Goal: Task Accomplishment & Management: Use online tool/utility

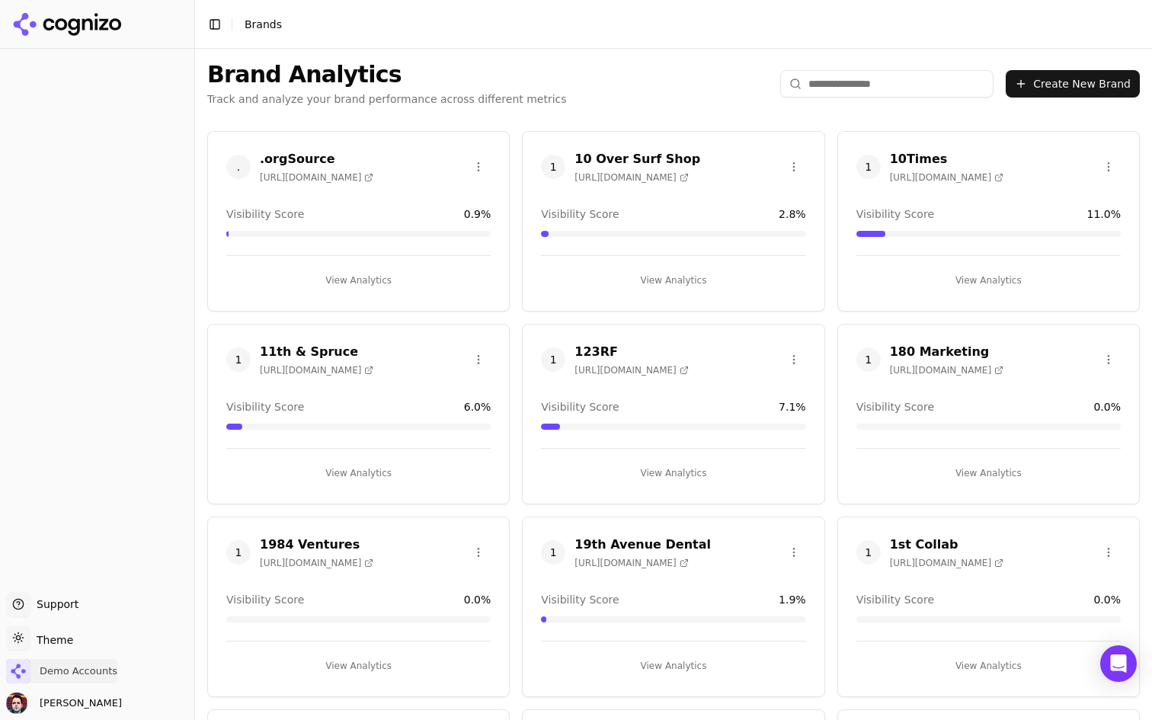
click at [68, 676] on span "Demo Accounts" at bounding box center [79, 671] width 78 height 14
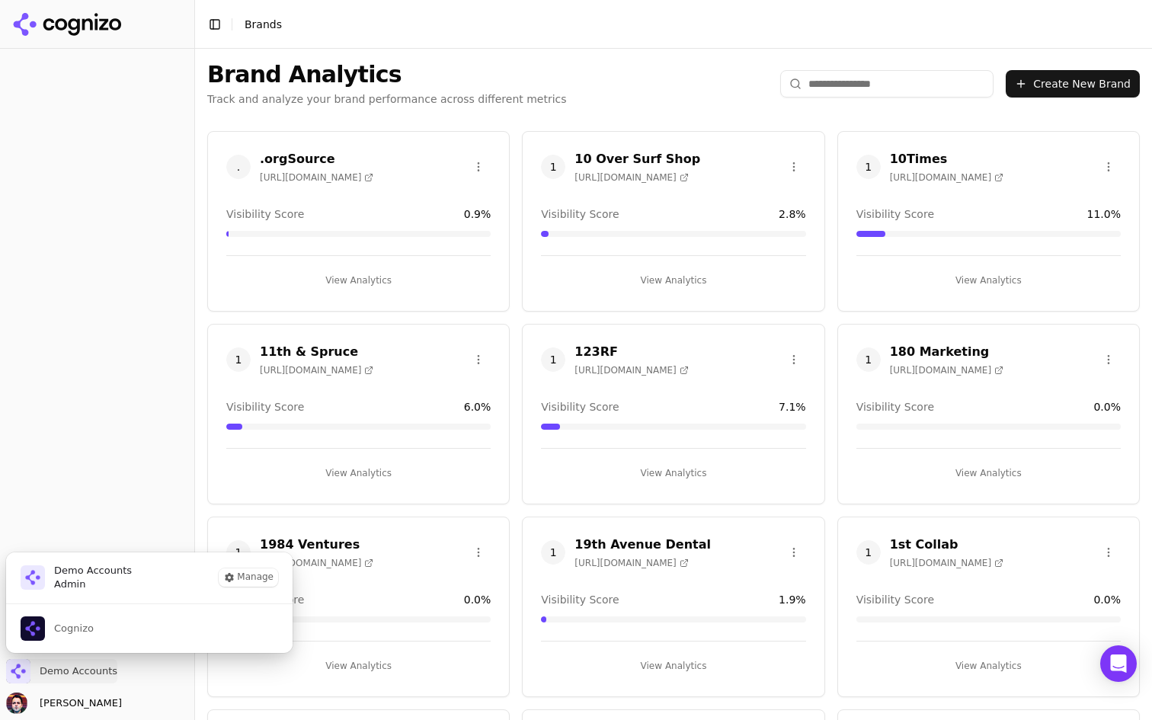
click at [116, 626] on button "Cognizo" at bounding box center [149, 628] width 288 height 49
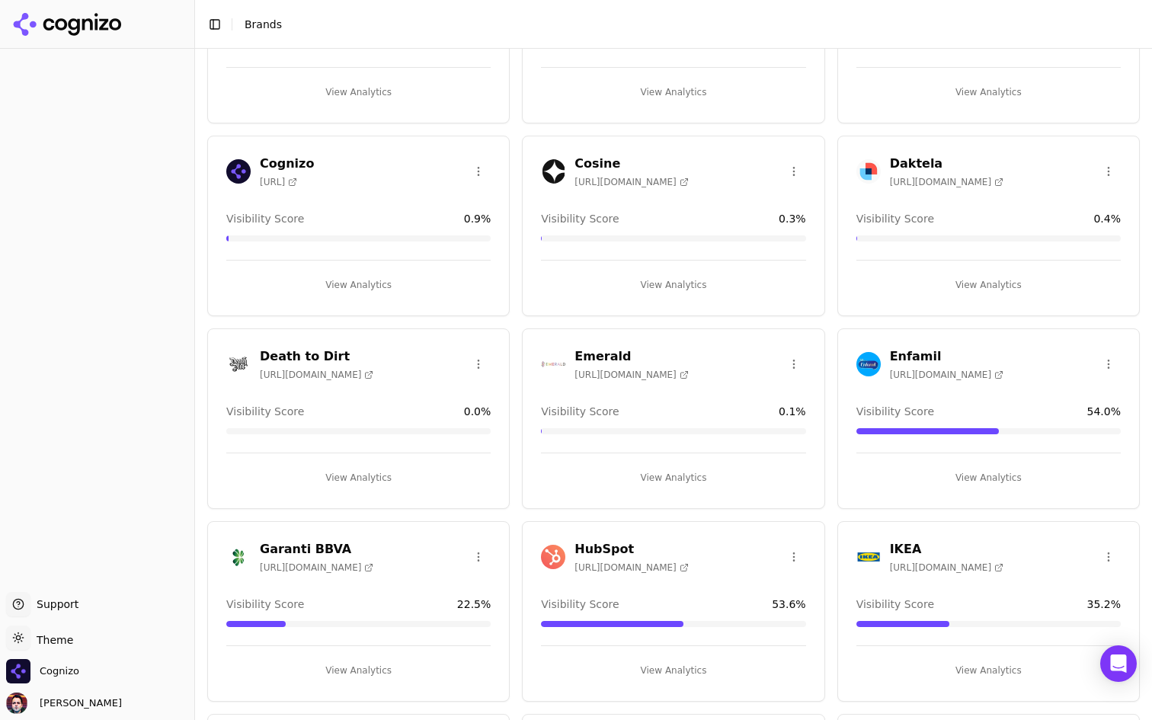
scroll to position [772, 0]
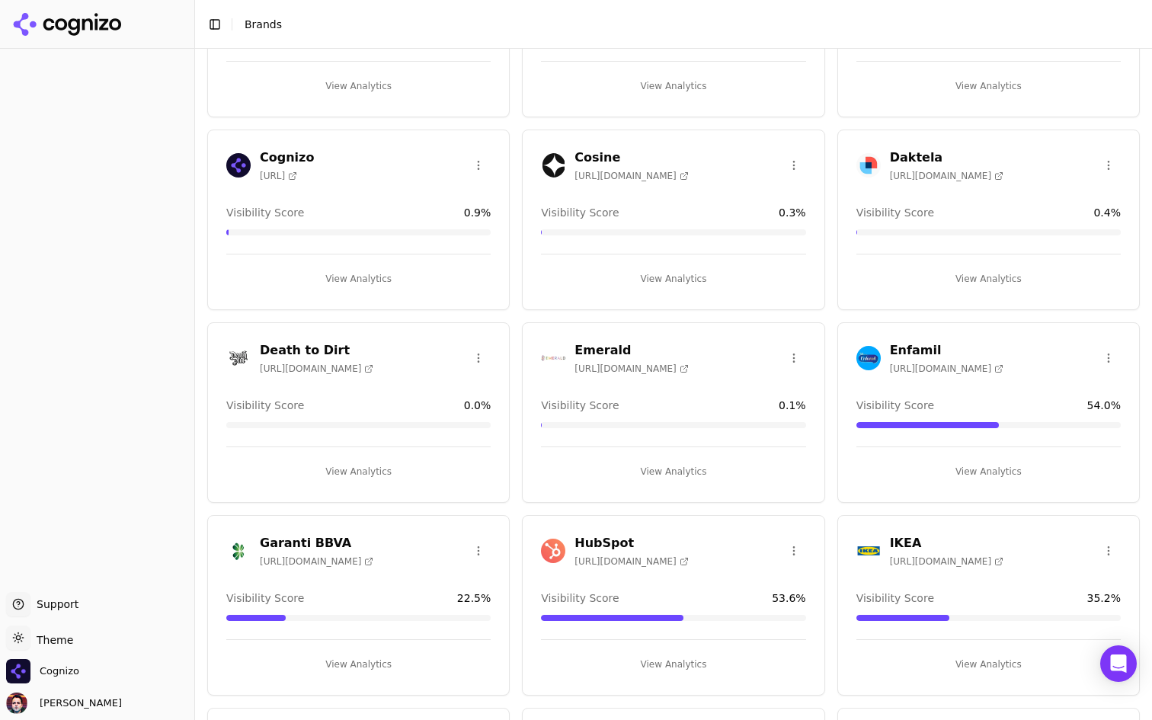
click at [430, 280] on button "View Analytics" at bounding box center [358, 279] width 264 height 24
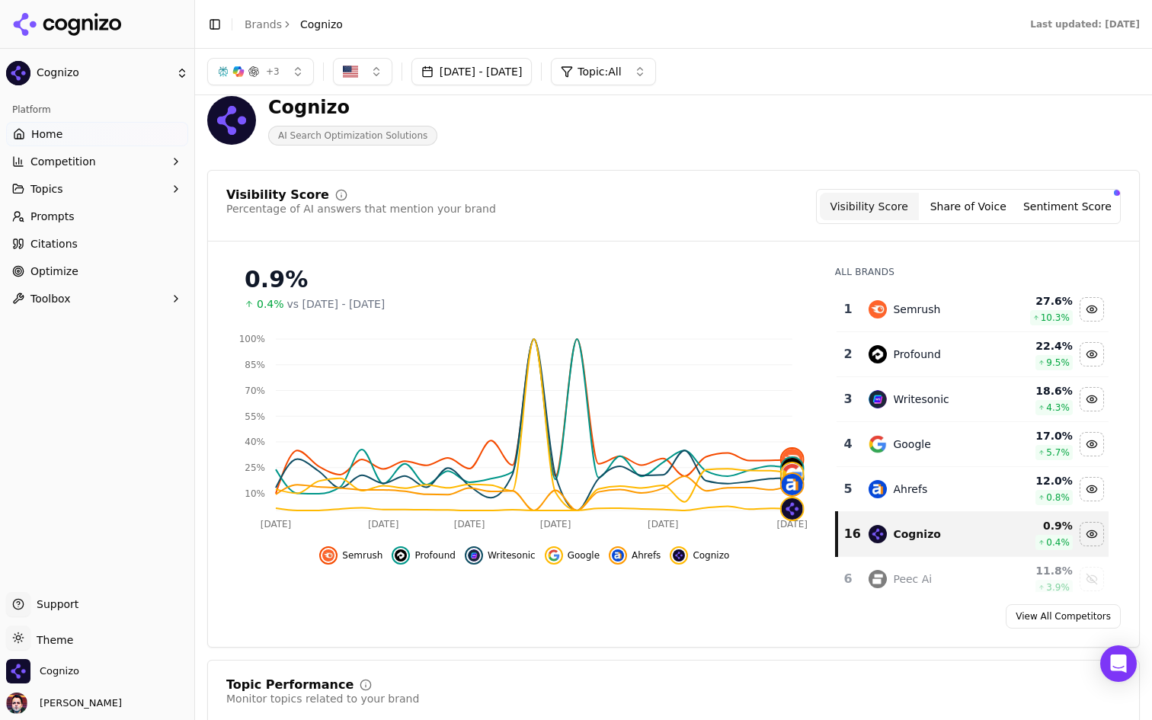
scroll to position [23, 0]
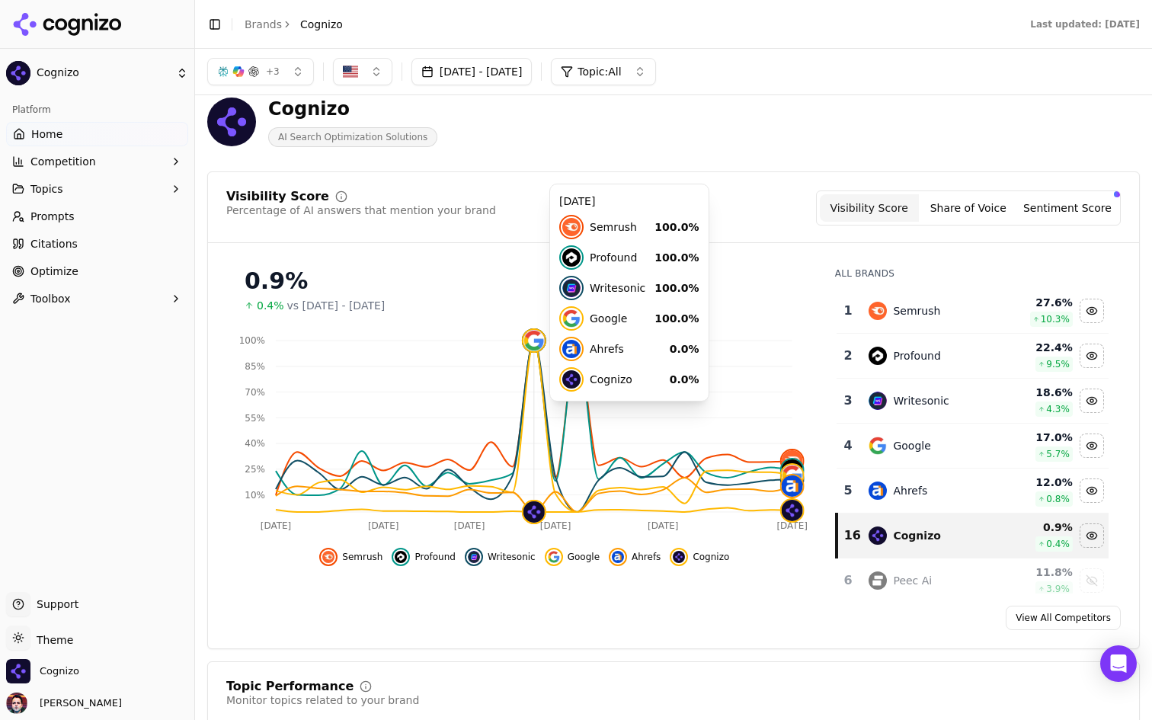
click at [532, 416] on icon "Jul 21 Jul 28 Aug 1 Aug 6 Aug 12 Aug 19 10% 25% 40% 55% 70% 85% 100%" at bounding box center [524, 431] width 596 height 213
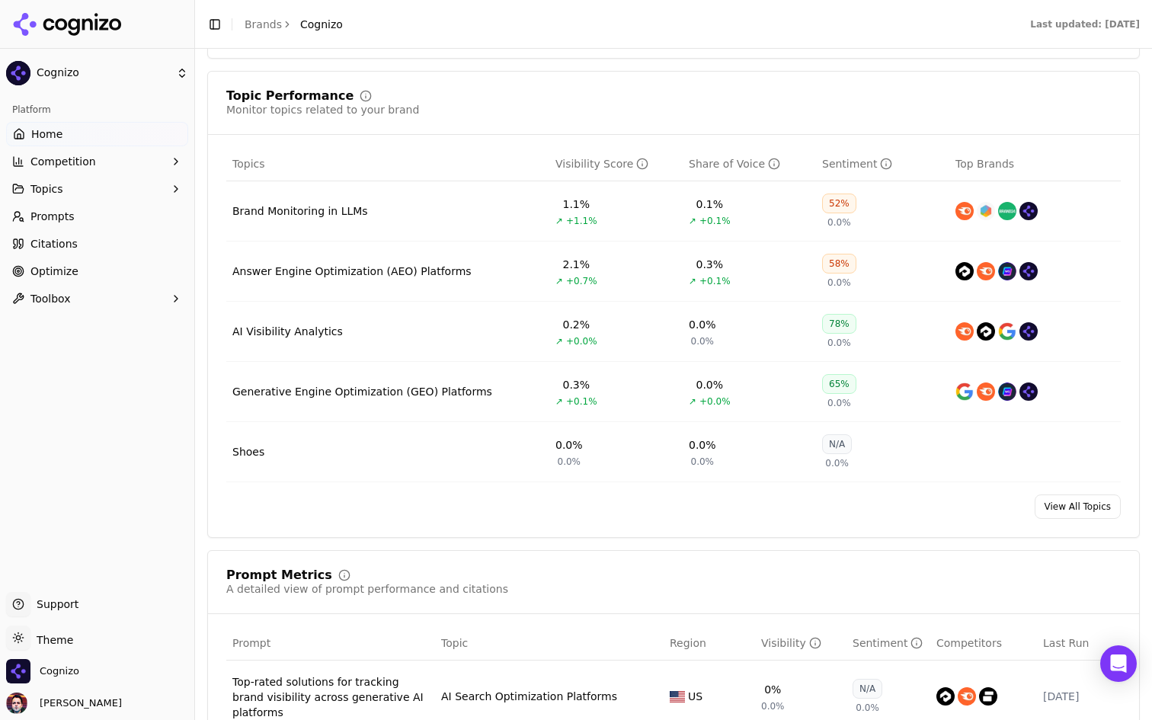
scroll to position [625, 0]
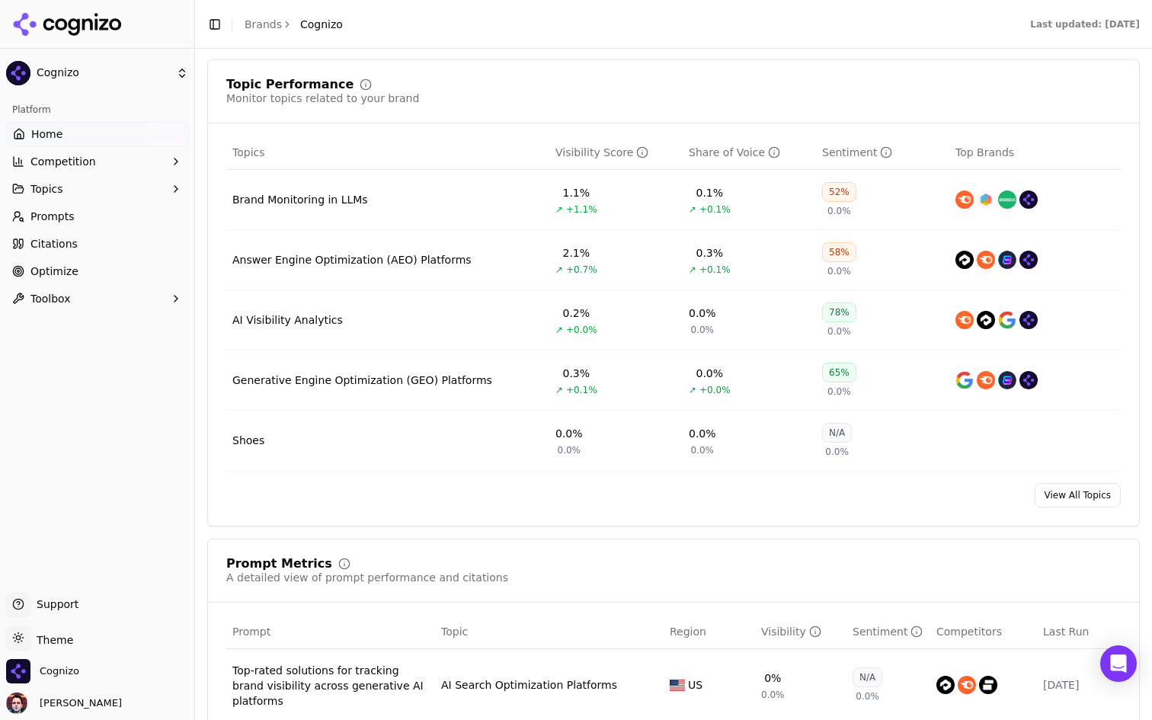
click at [357, 254] on div "Answer Engine Optimization (AEO) Platforms" at bounding box center [351, 259] width 239 height 15
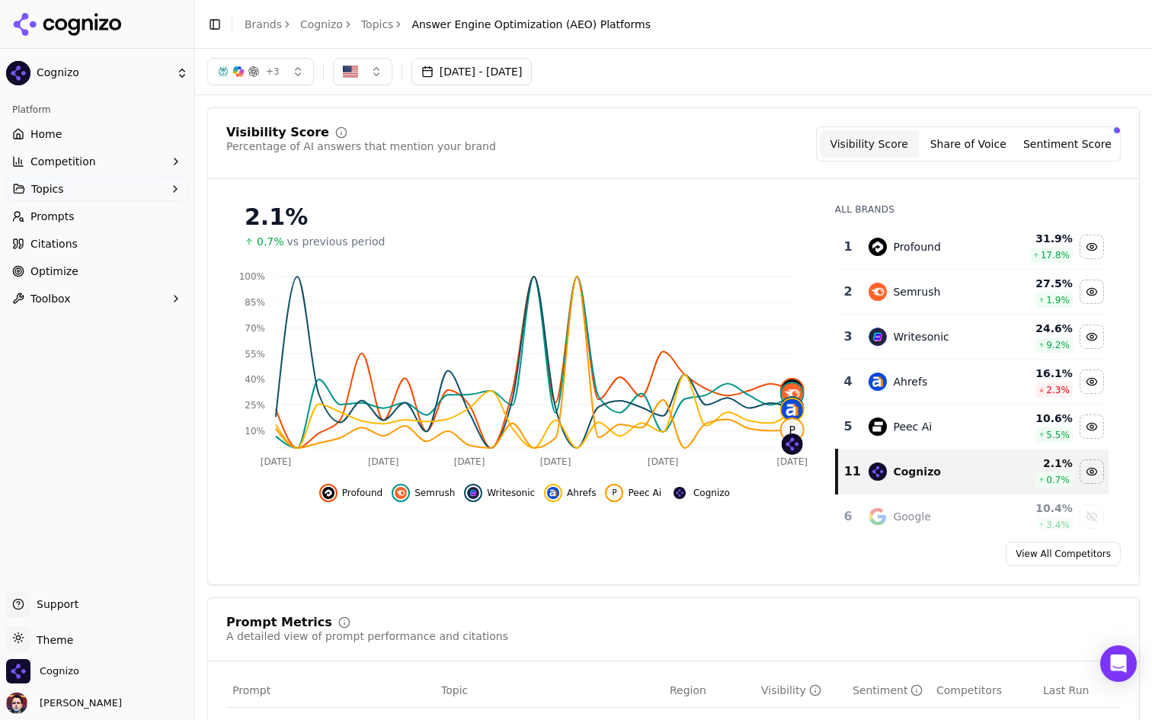
click at [983, 144] on button "Share of Voice" at bounding box center [968, 143] width 99 height 27
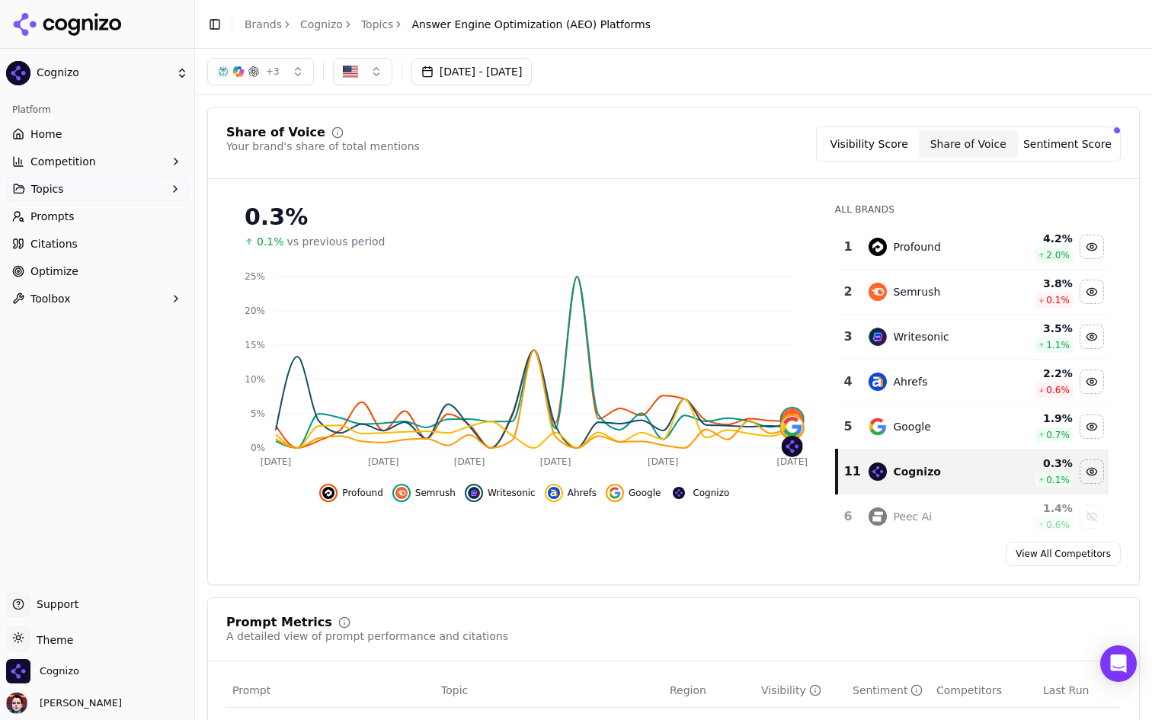
click at [114, 222] on link "Prompts" at bounding box center [97, 216] width 182 height 24
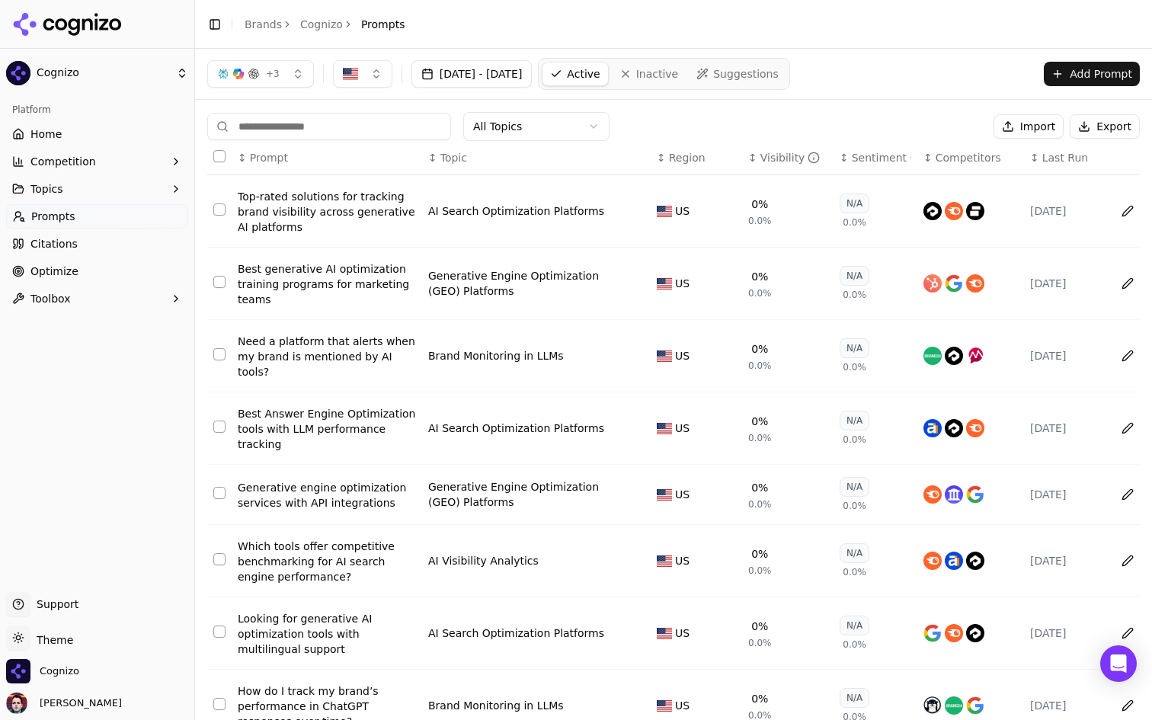
click at [132, 120] on div "Platform" at bounding box center [97, 109] width 182 height 24
click at [122, 131] on link "Home" at bounding box center [97, 134] width 182 height 24
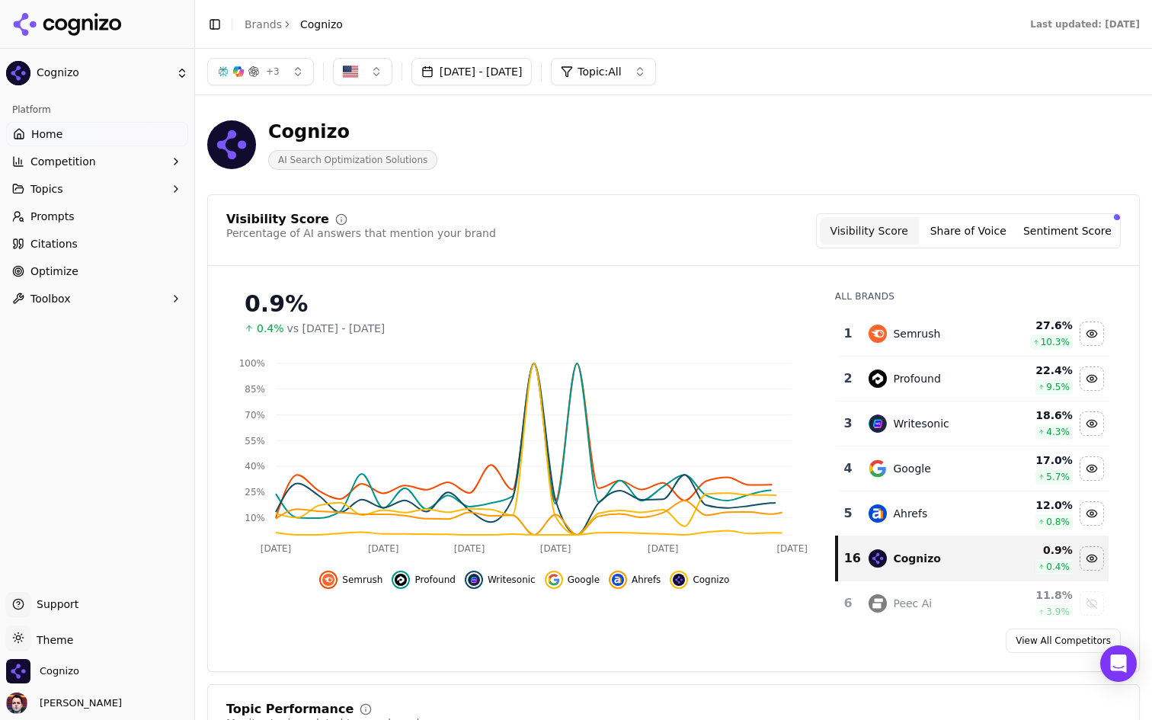
click at [298, 75] on button "+ 3" at bounding box center [260, 71] width 107 height 27
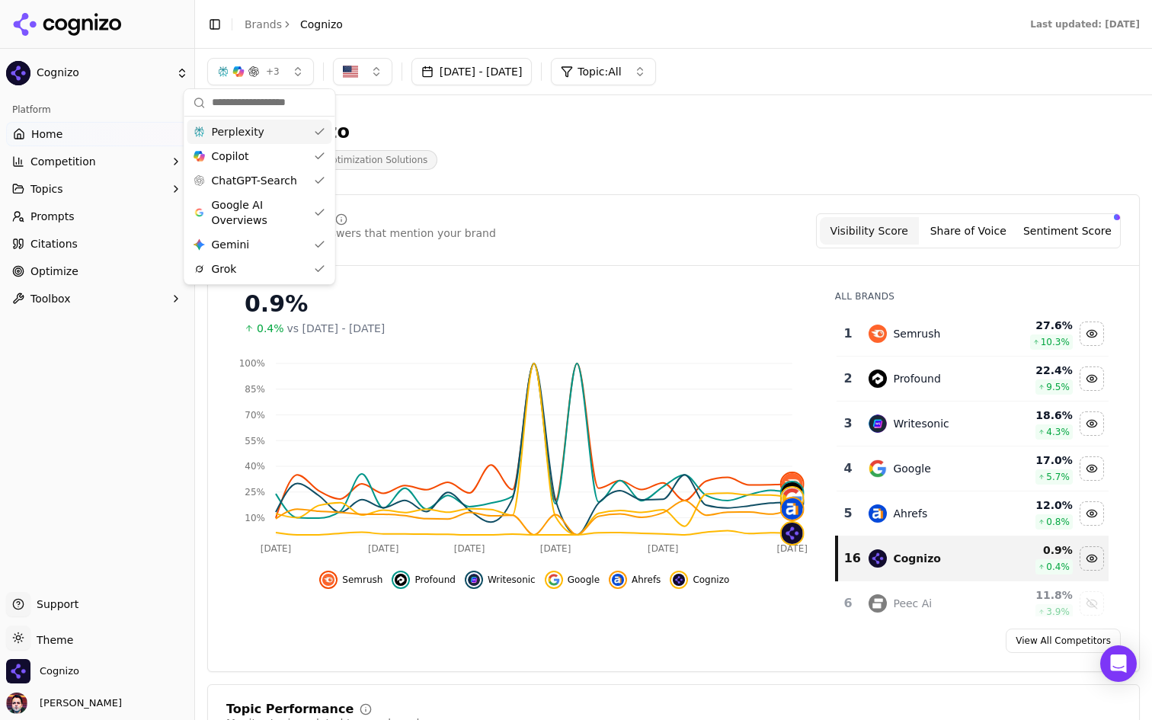
click at [298, 75] on button "+ 3" at bounding box center [260, 71] width 107 height 27
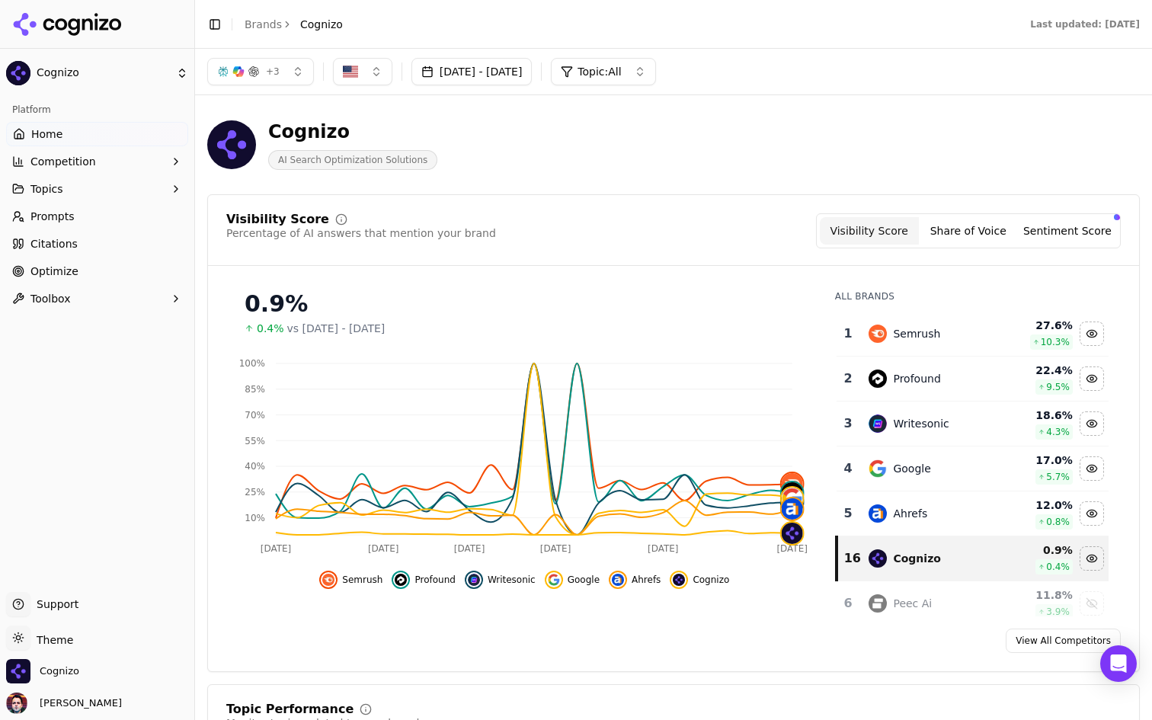
click at [298, 75] on button "+ 3" at bounding box center [260, 71] width 107 height 27
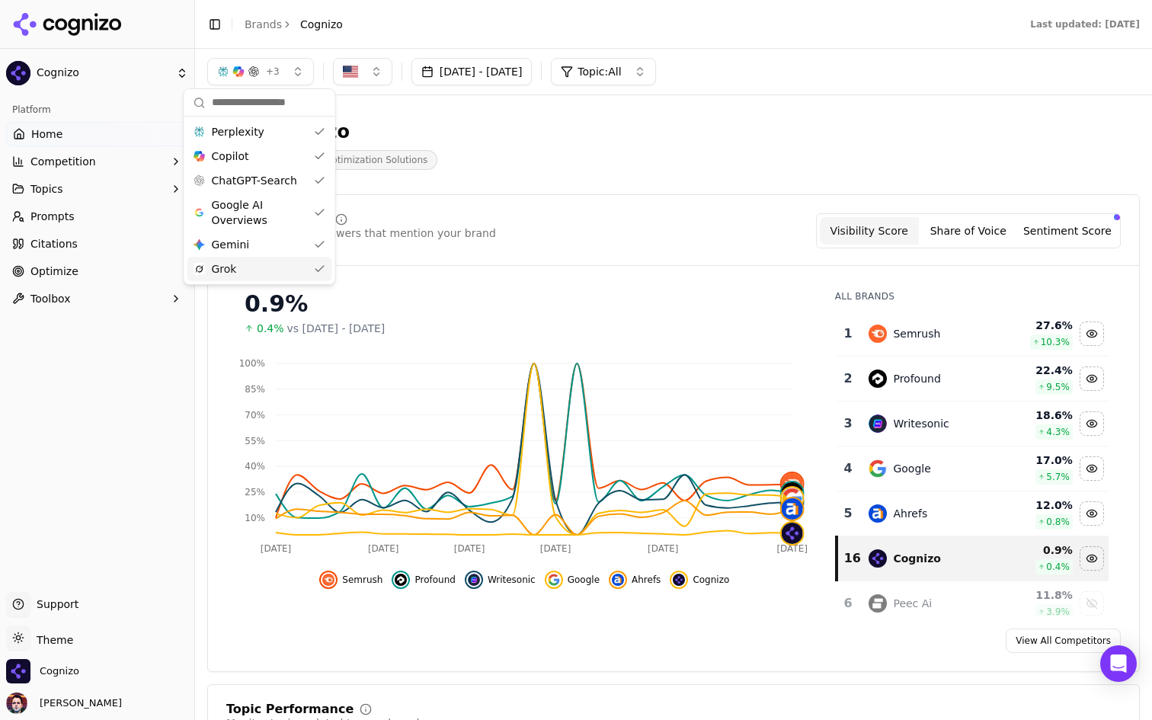
click at [288, 270] on div "Grok" at bounding box center [259, 269] width 145 height 24
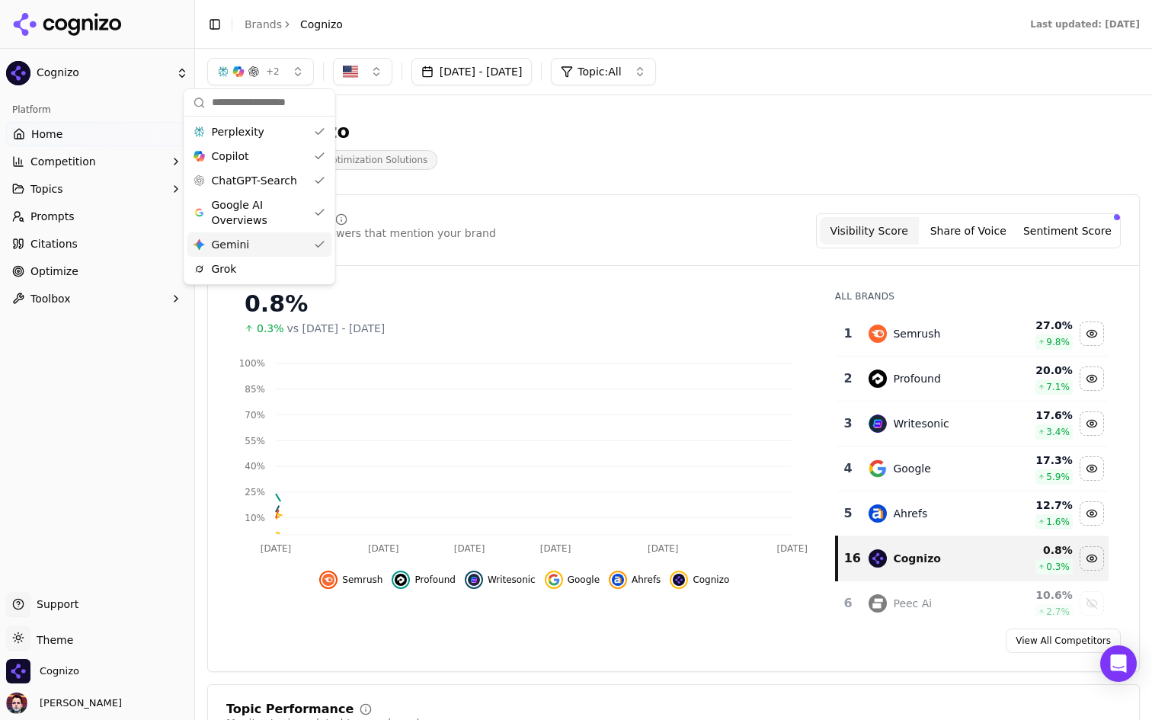
click at [289, 253] on div "Gemini Gemini" at bounding box center [259, 244] width 145 height 24
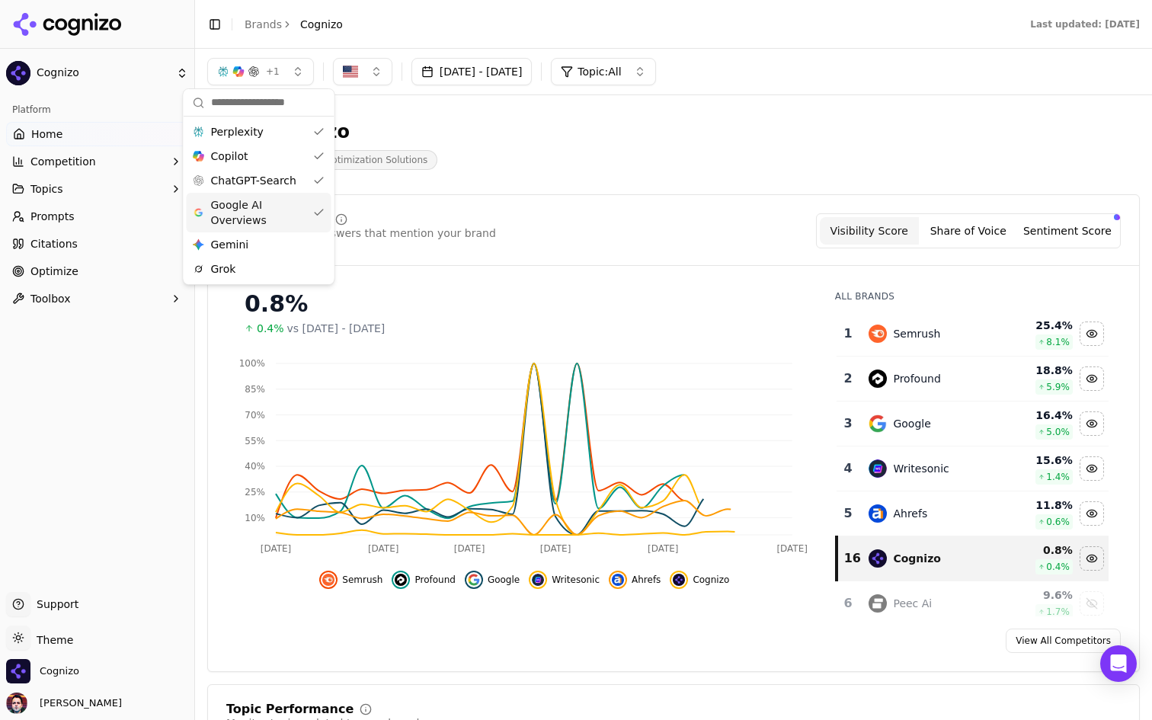
click at [285, 221] on span "Google AI Overviews" at bounding box center [259, 212] width 96 height 30
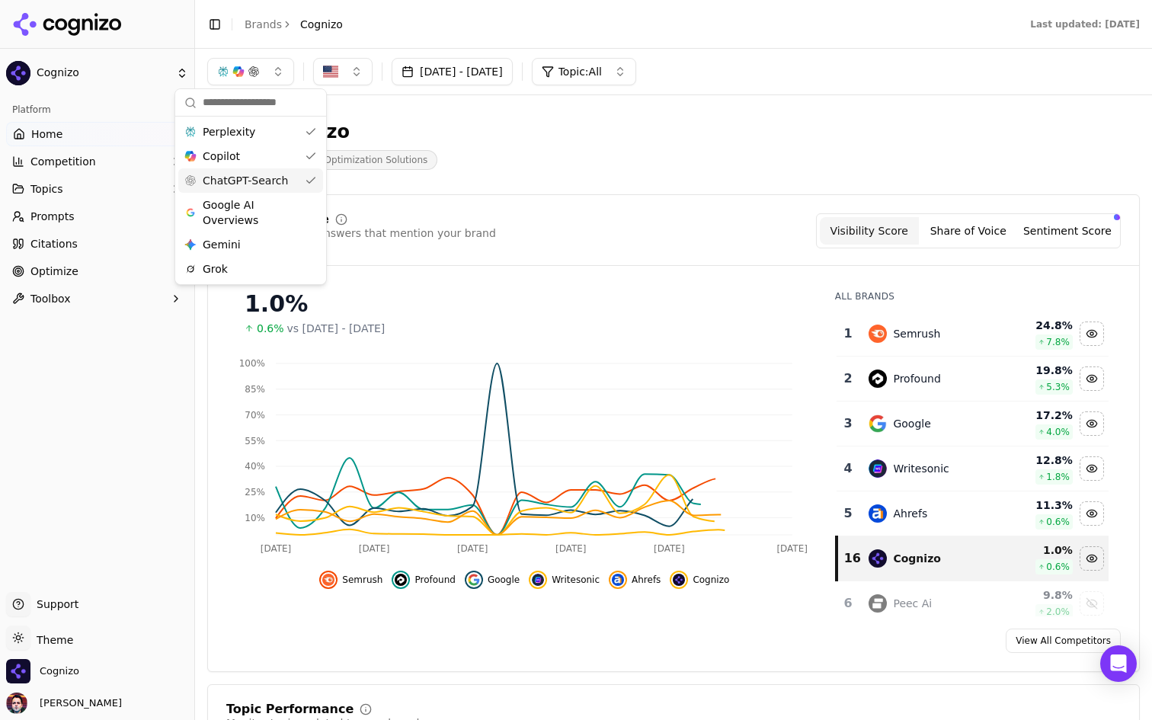
click at [293, 184] on div "ChatGPT-Search" at bounding box center [250, 180] width 145 height 24
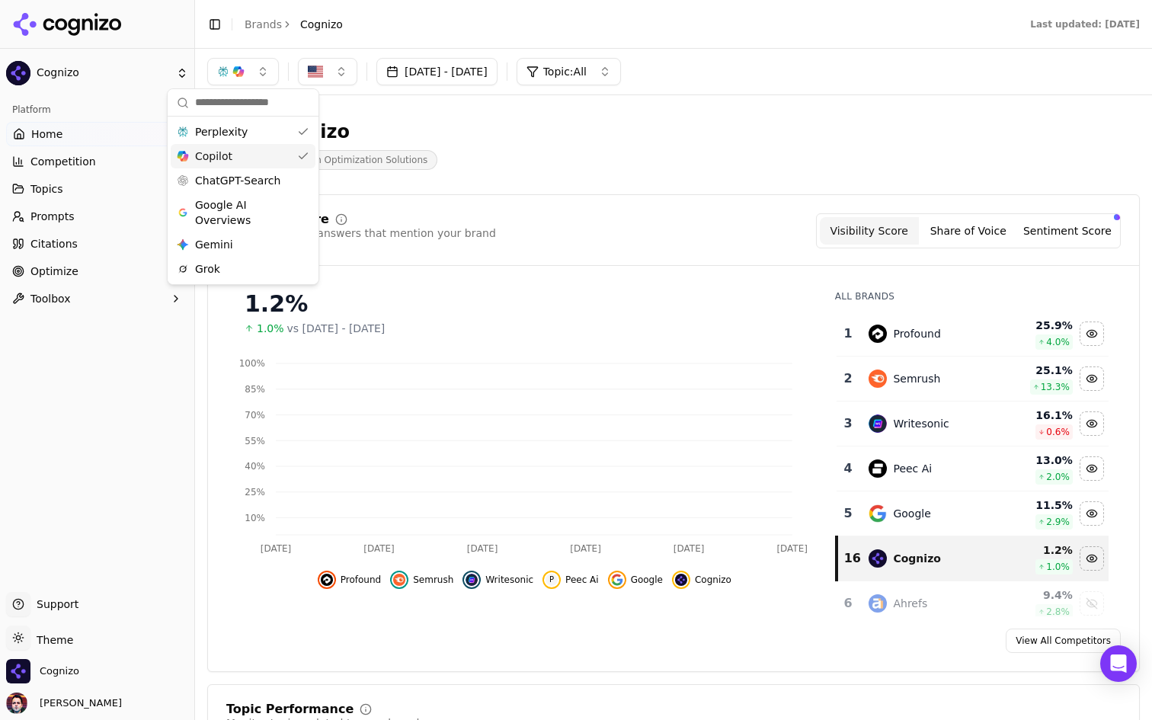
click at [293, 164] on div "Copilot" at bounding box center [243, 156] width 145 height 24
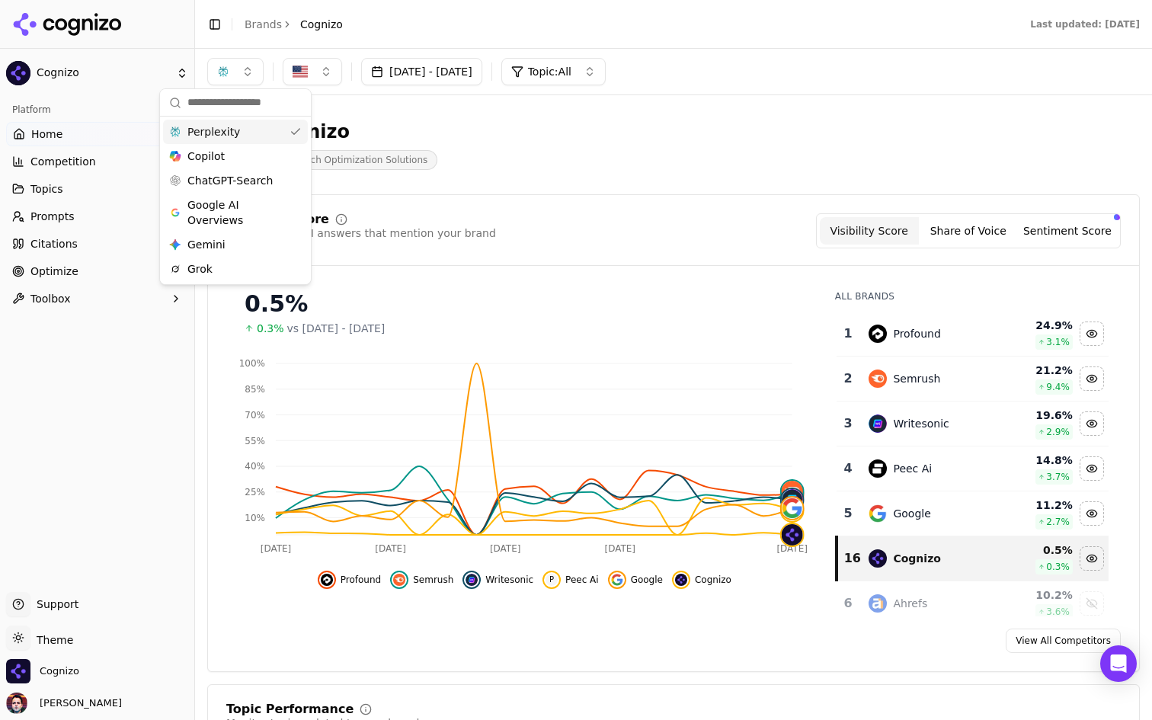
click at [284, 132] on div "Perplexity" at bounding box center [235, 132] width 145 height 24
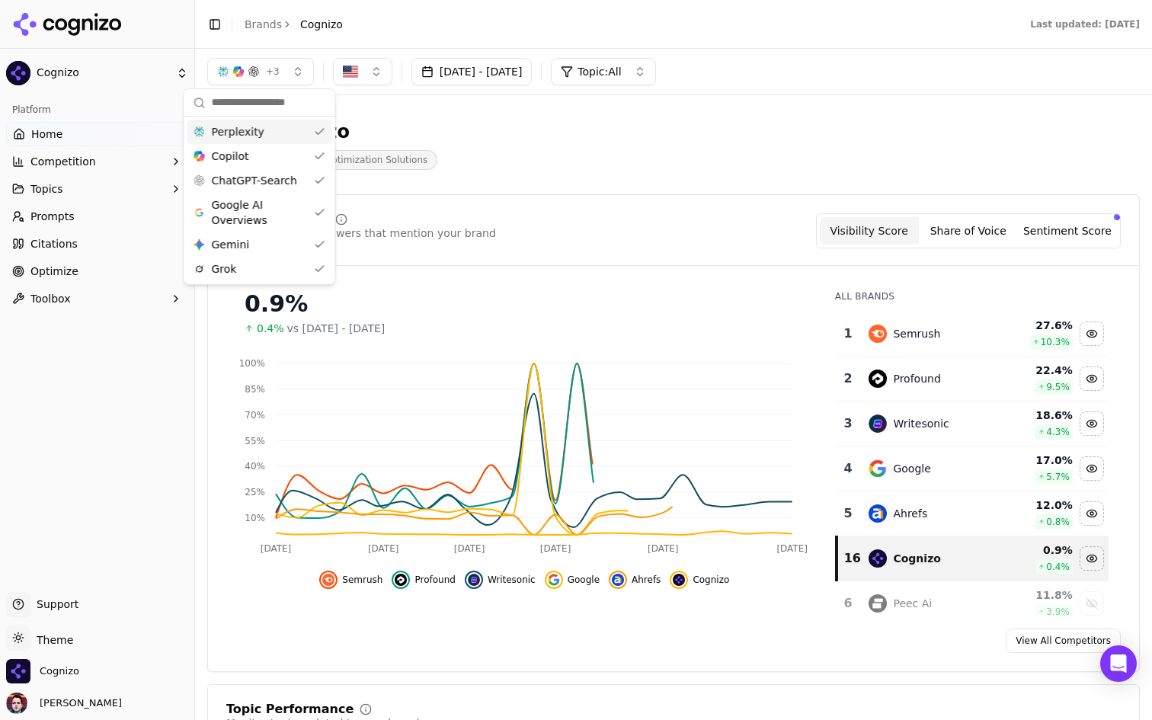
click at [283, 133] on div "Perplexity" at bounding box center [259, 132] width 145 height 24
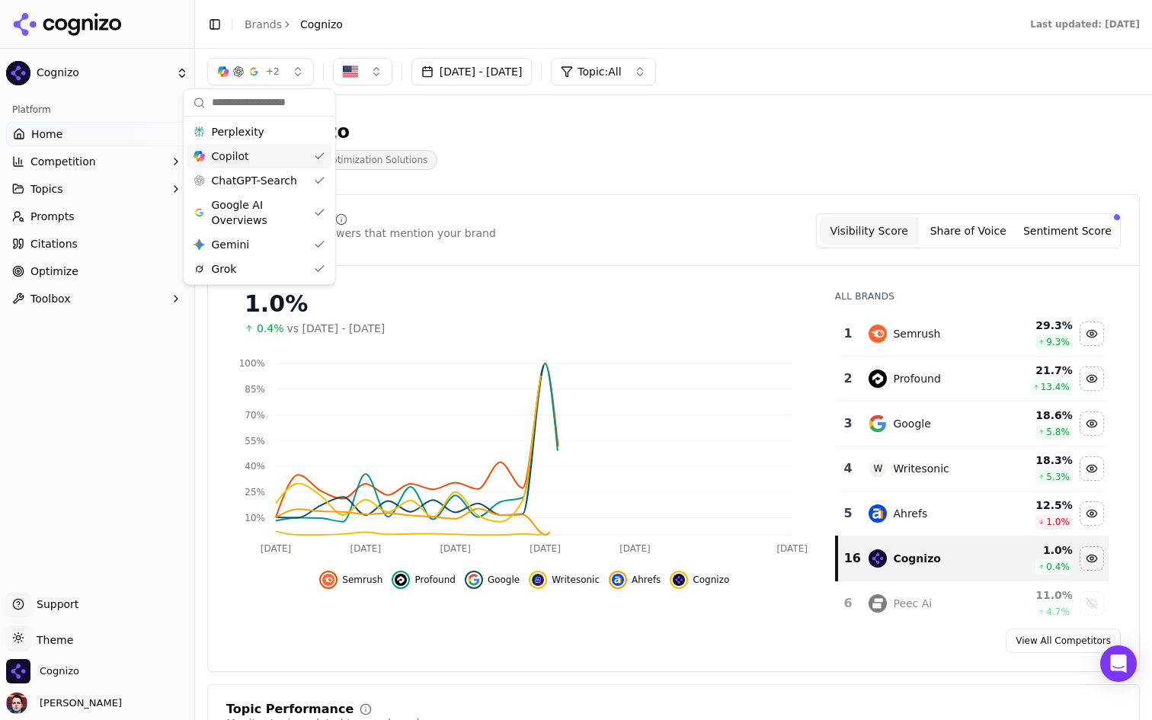
click at [277, 165] on div "Copilot" at bounding box center [259, 156] width 145 height 24
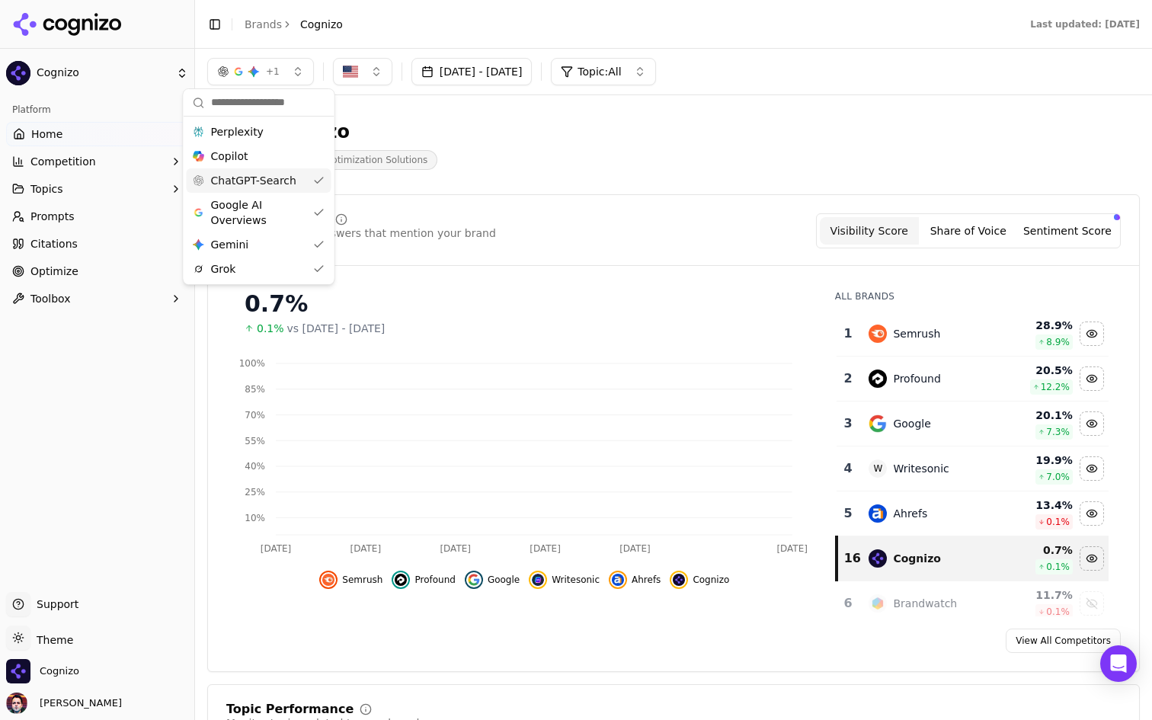
click at [274, 181] on span "ChatGPT-Search" at bounding box center [253, 180] width 85 height 15
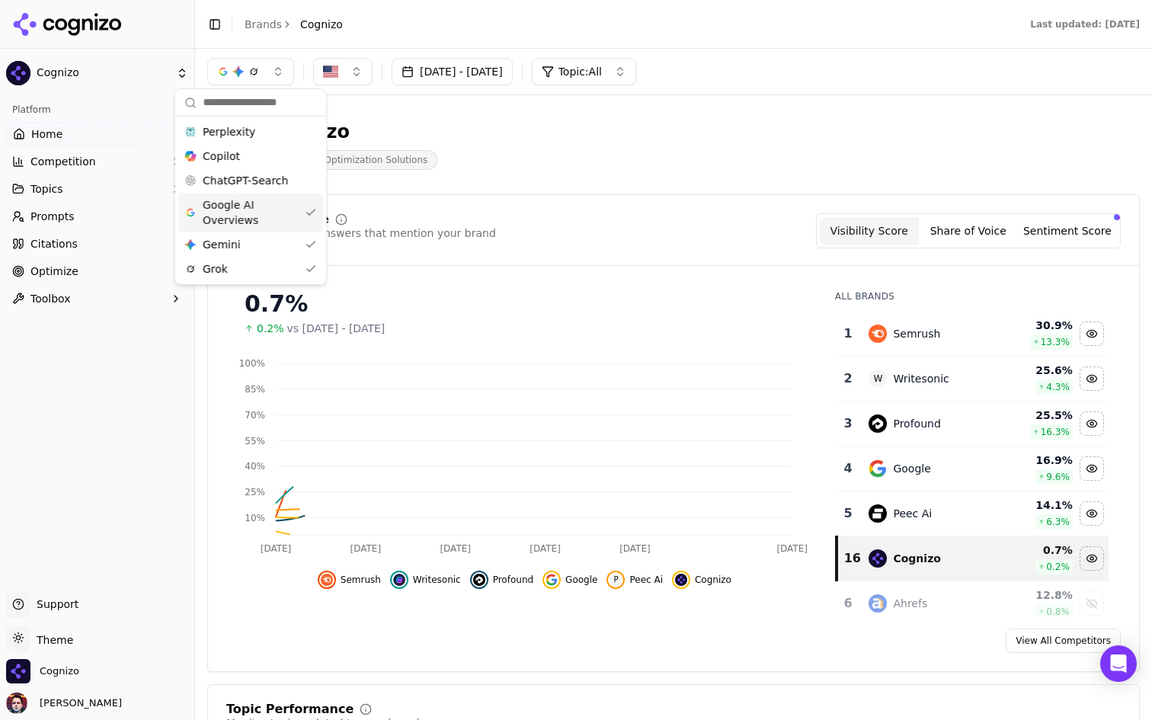
click at [269, 215] on span "Google AI Overviews" at bounding box center [251, 212] width 96 height 30
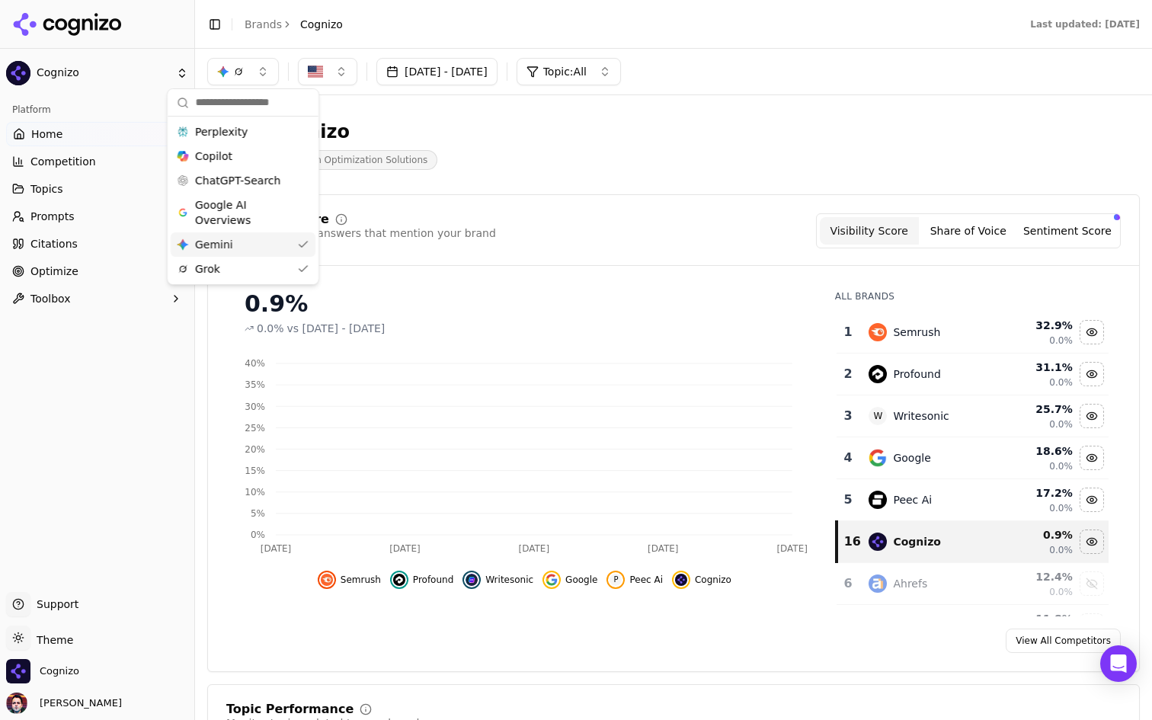
click at [260, 251] on div "Gemini Gemini" at bounding box center [243, 244] width 145 height 24
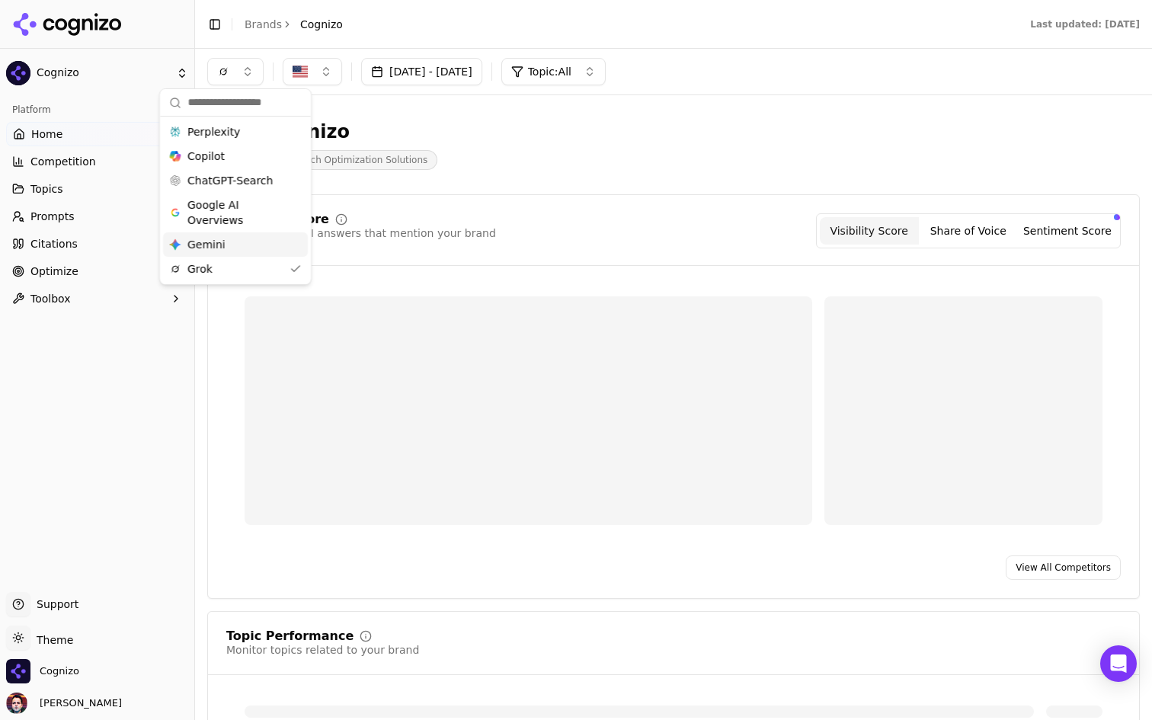
click at [255, 269] on div "Grok" at bounding box center [235, 269] width 145 height 24
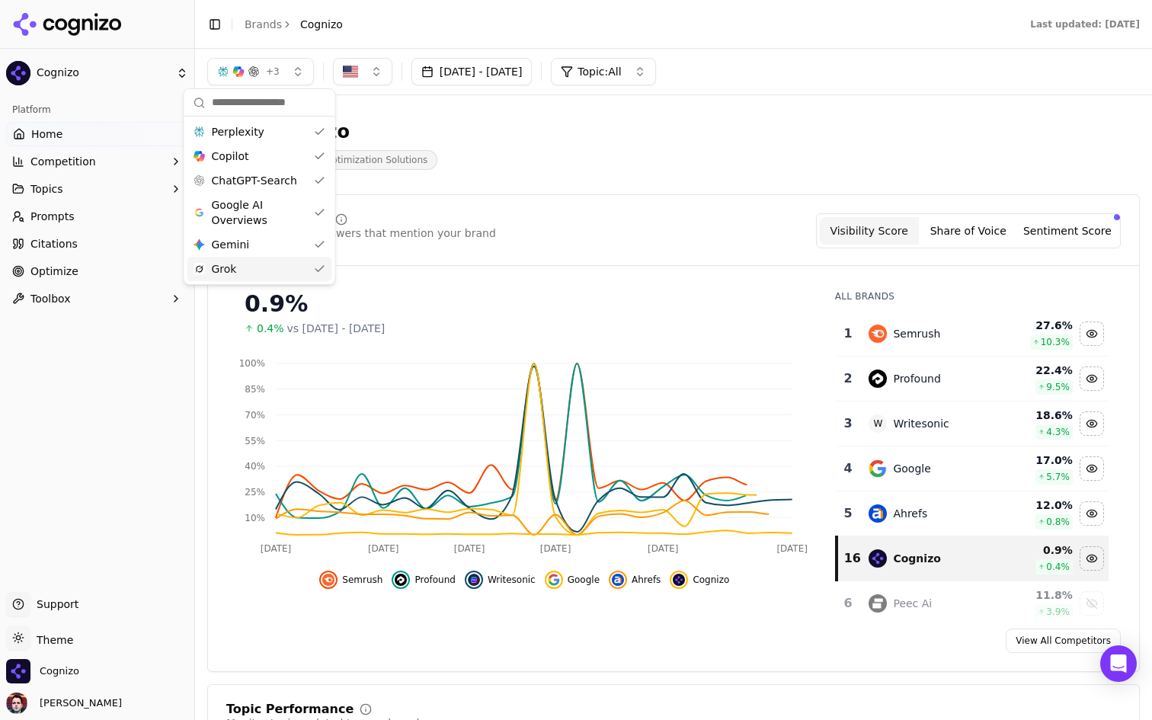
click at [273, 268] on div "Grok" at bounding box center [259, 269] width 145 height 24
click at [276, 250] on div "Gemini Gemini" at bounding box center [259, 244] width 145 height 24
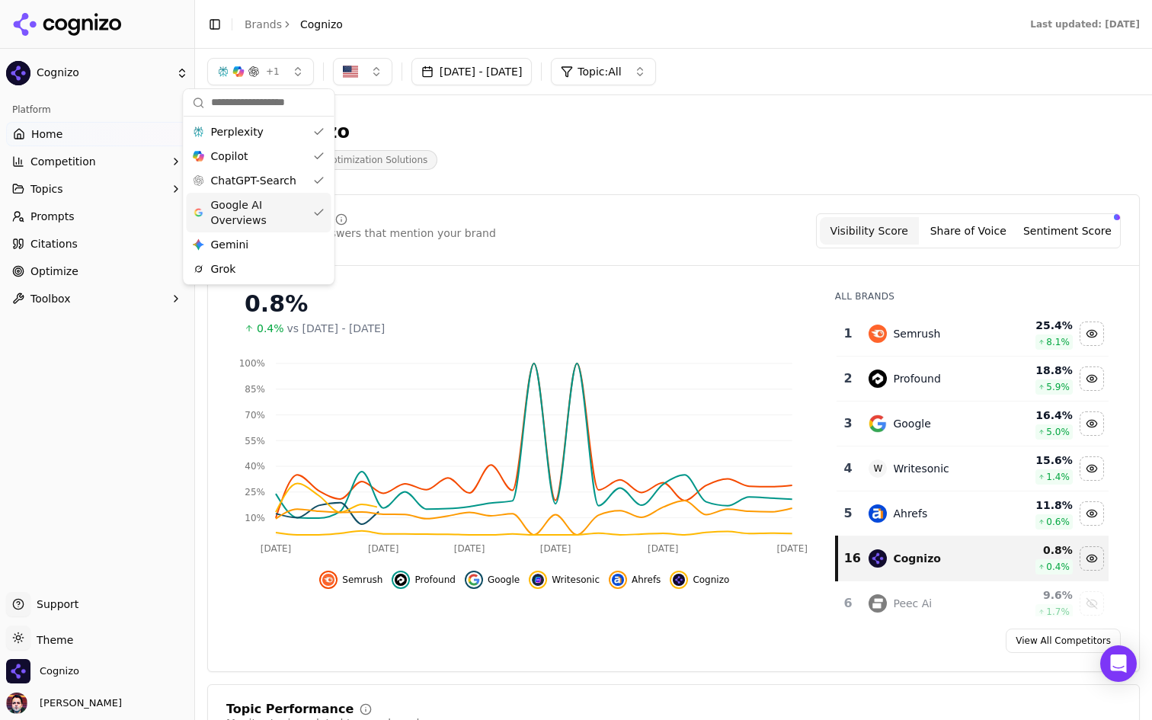
click at [286, 212] on span "Google AI Overviews" at bounding box center [259, 212] width 96 height 30
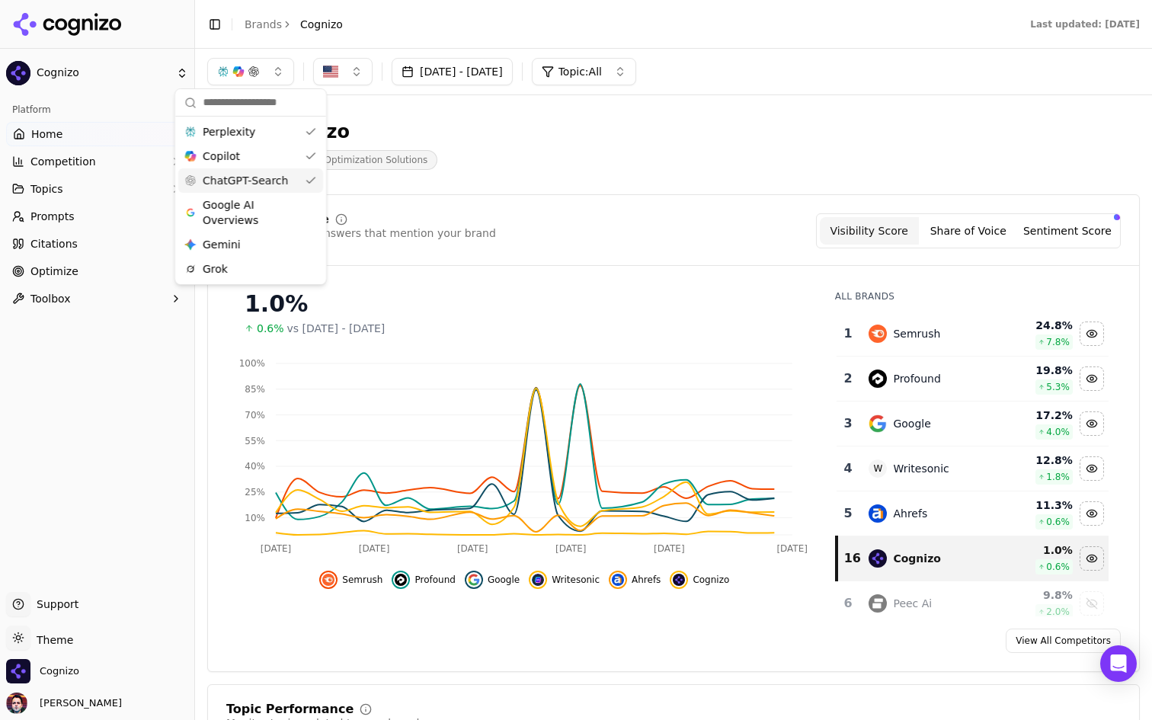
click at [292, 174] on div "ChatGPT-Search" at bounding box center [250, 180] width 145 height 24
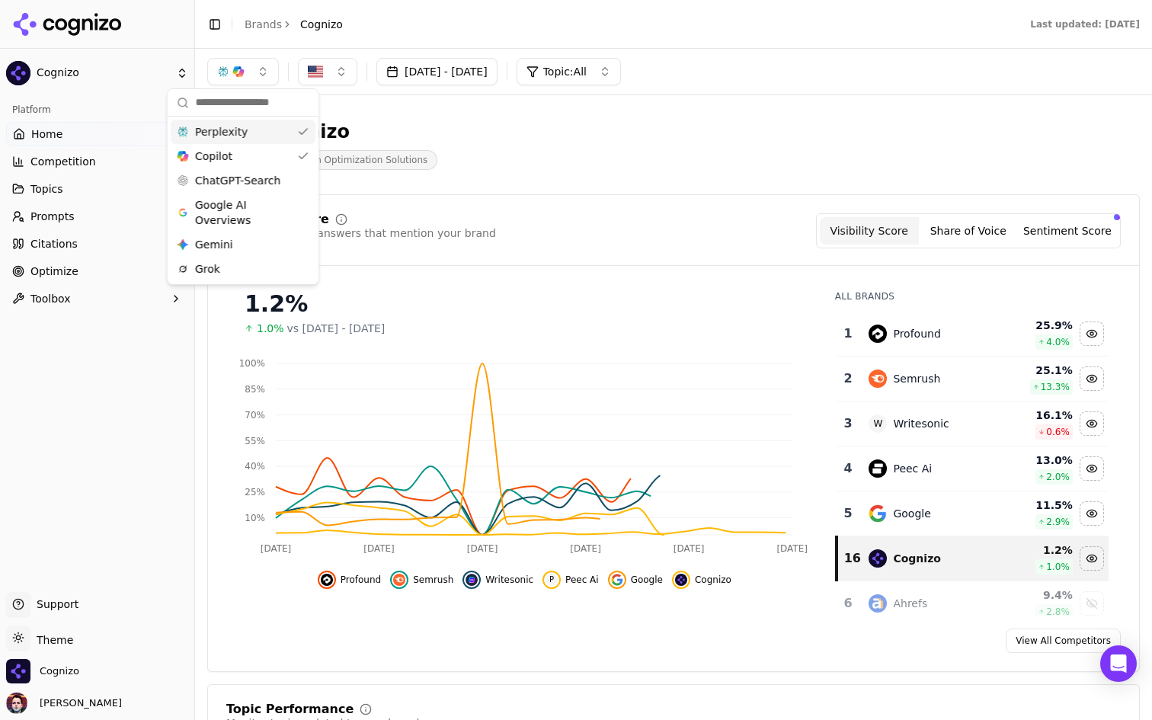
click at [291, 131] on div "Perplexity" at bounding box center [243, 132] width 145 height 24
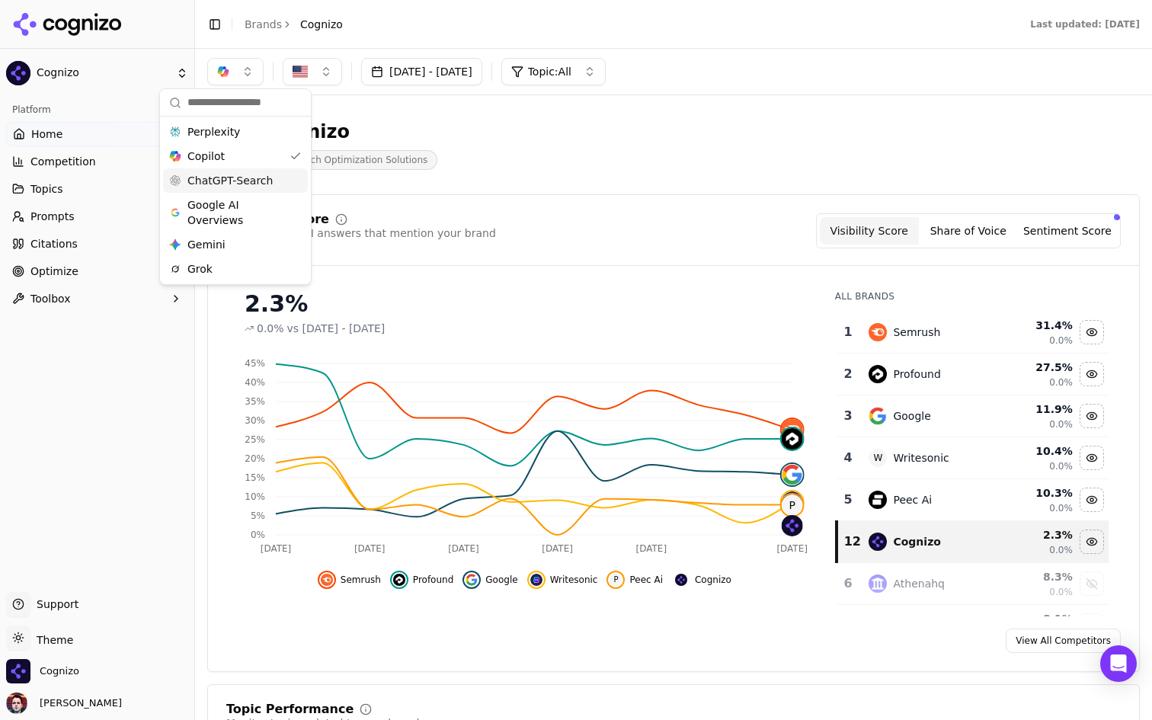
click at [268, 174] on span "ChatGPT-Search" at bounding box center [229, 180] width 85 height 15
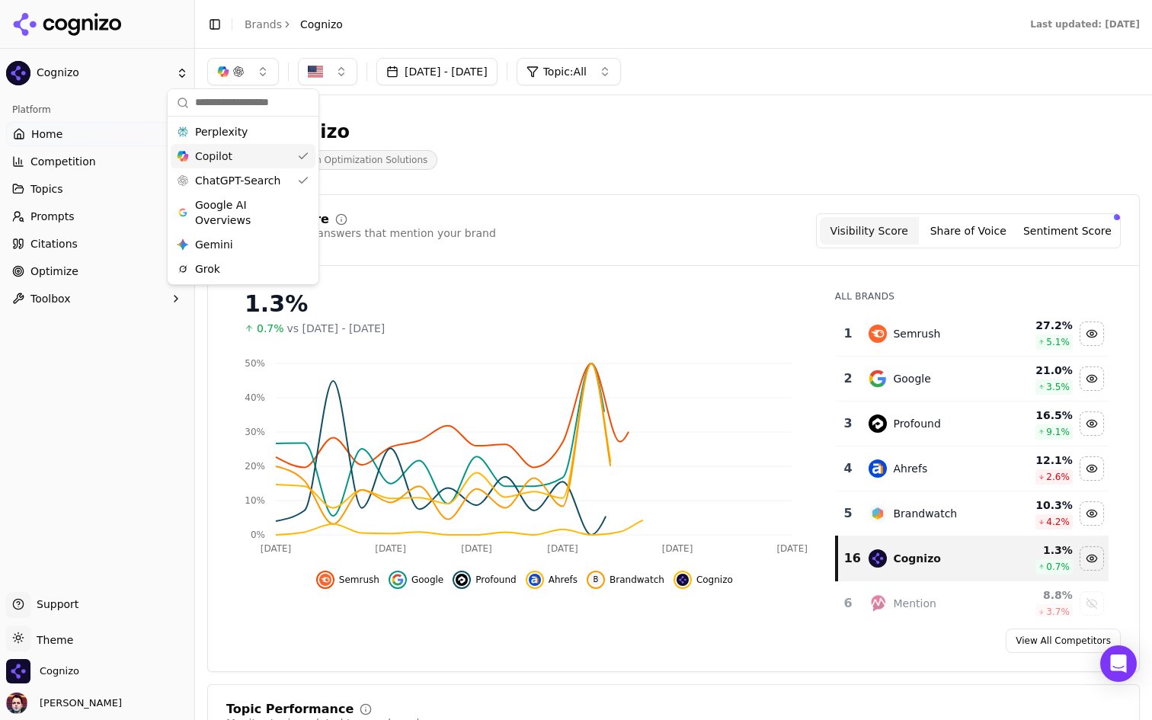
click at [264, 156] on div "Copilot" at bounding box center [243, 156] width 145 height 24
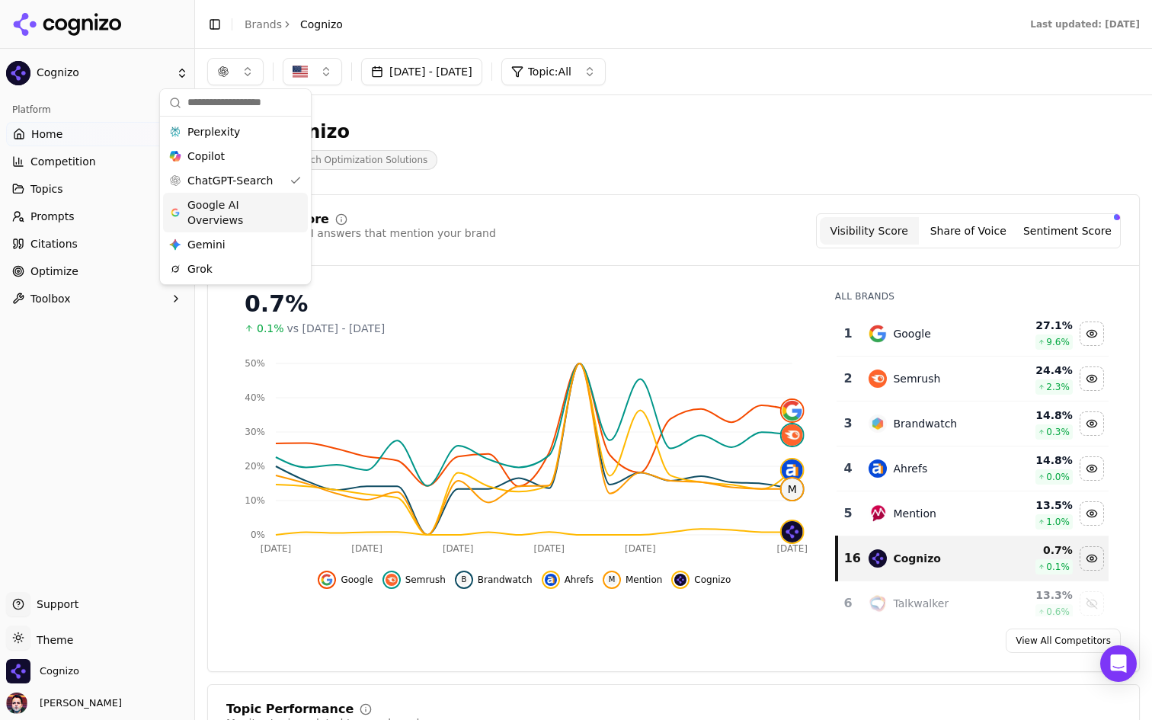
click at [251, 212] on span "Google AI Overviews" at bounding box center [235, 212] width 96 height 30
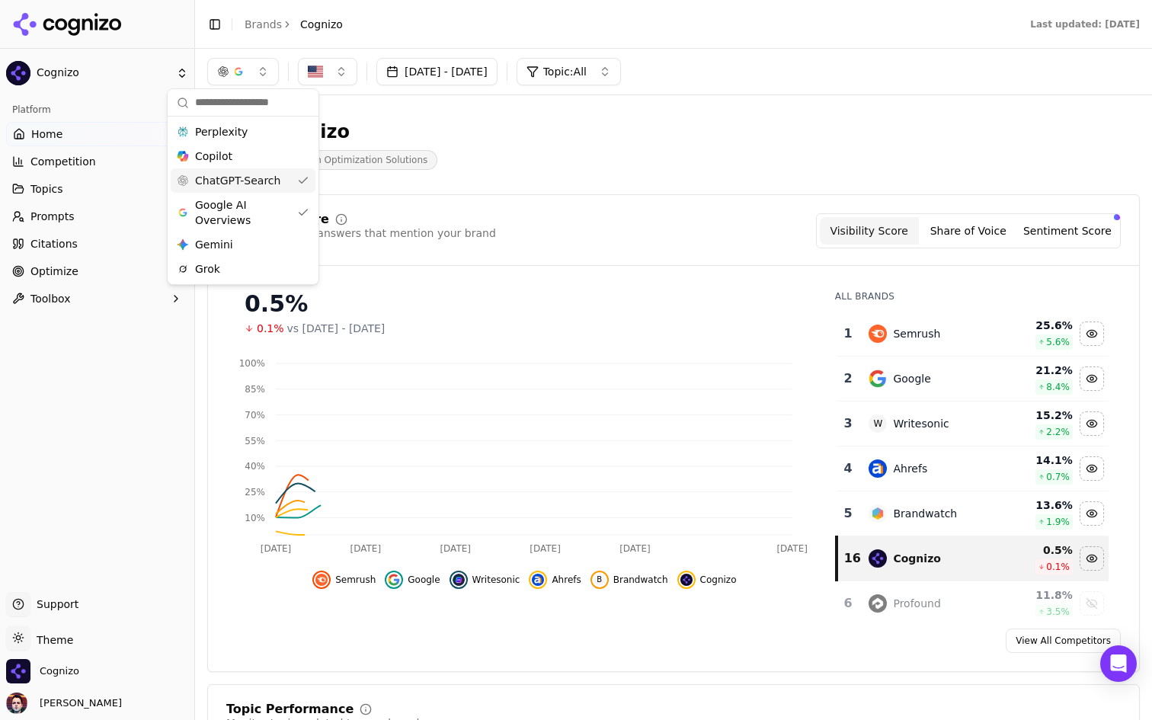
click at [261, 183] on span "ChatGPT-Search" at bounding box center [237, 180] width 85 height 15
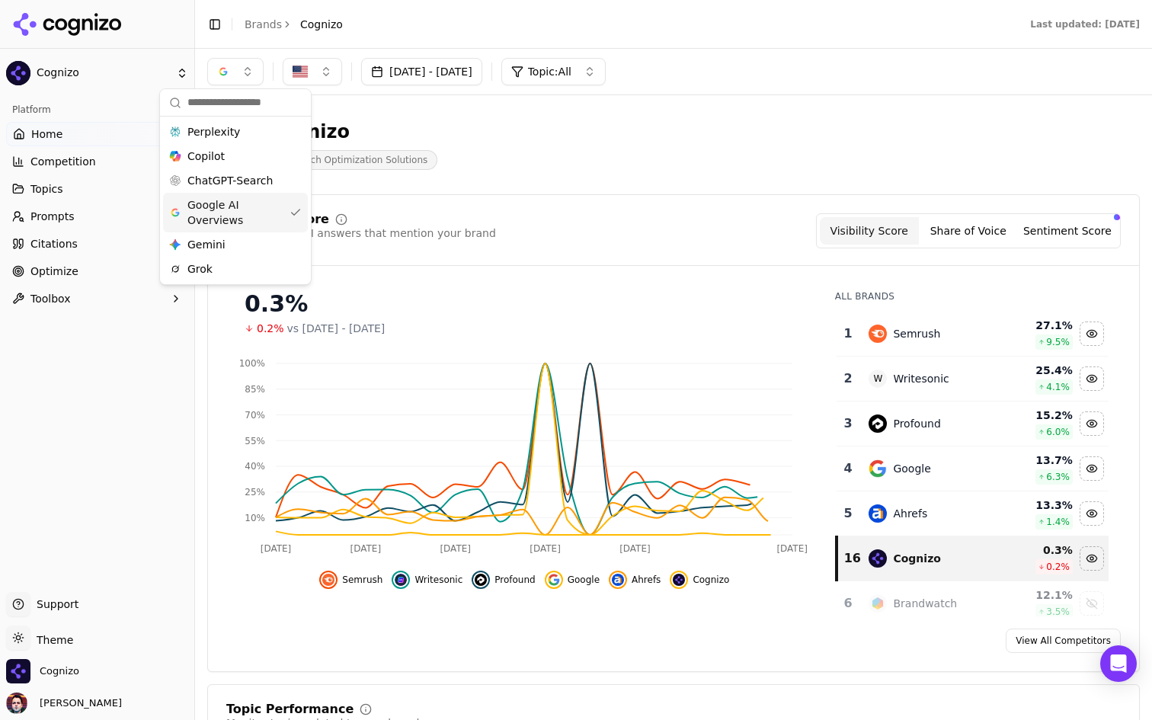
click at [247, 208] on span "Google AI Overviews" at bounding box center [235, 212] width 96 height 30
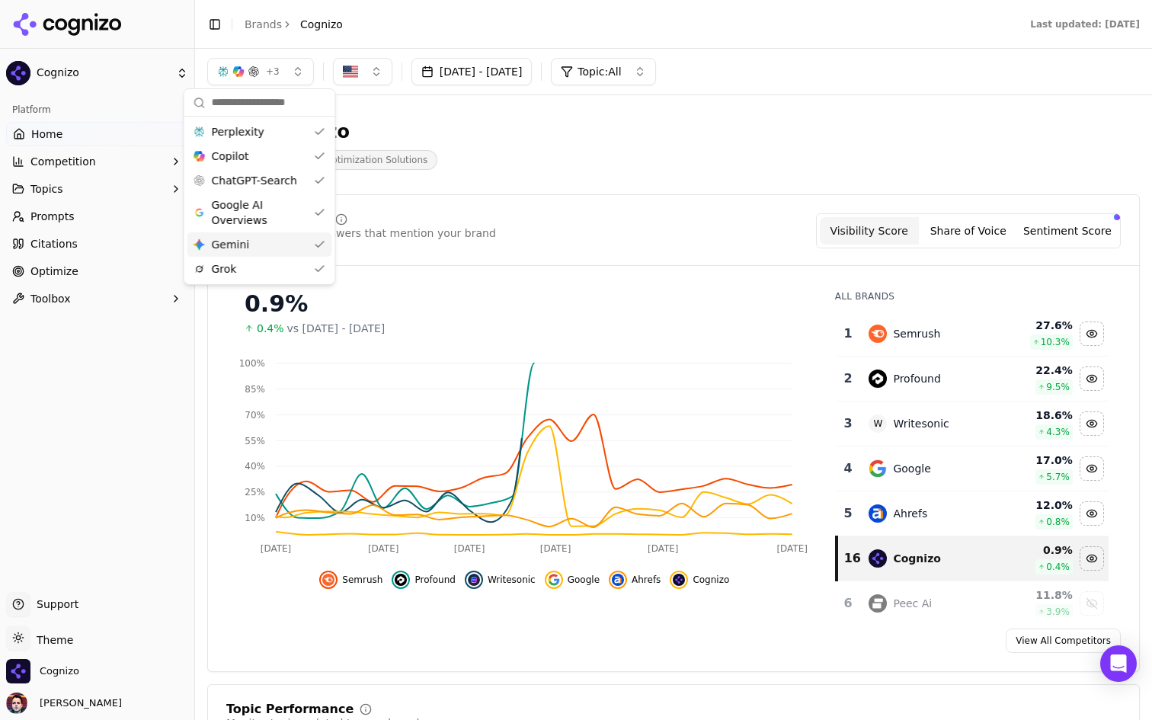
click at [238, 243] on span "Gemini" at bounding box center [231, 244] width 38 height 15
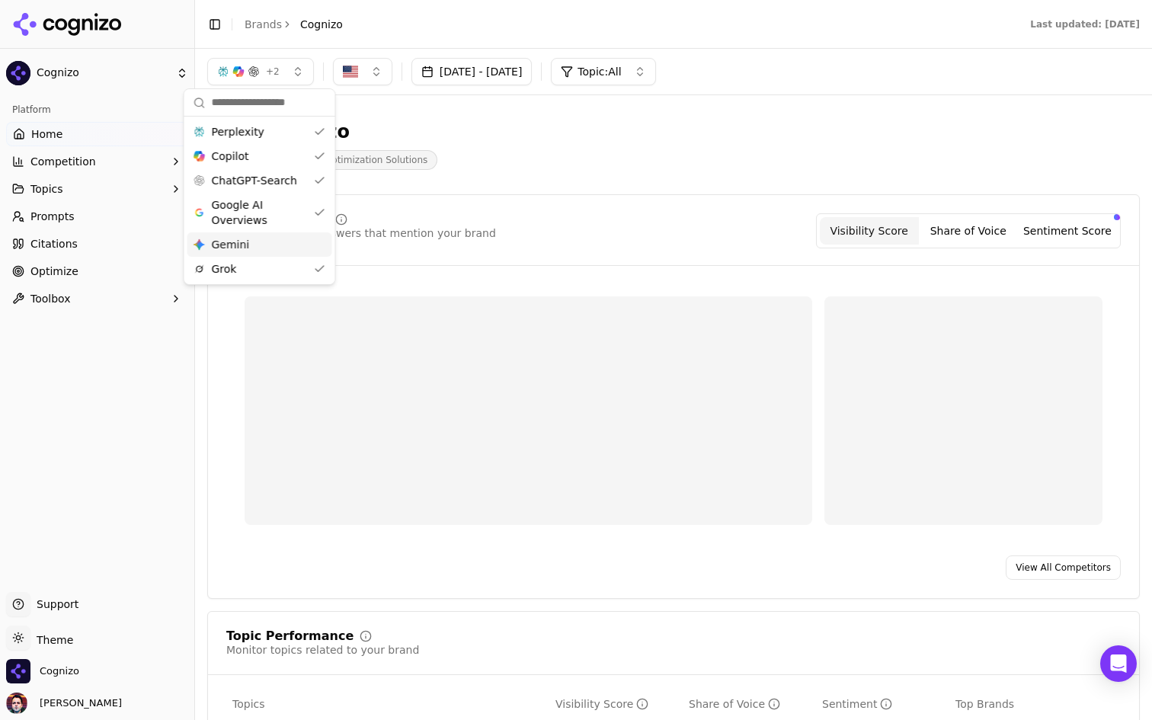
click at [238, 243] on span "Gemini" at bounding box center [231, 244] width 38 height 15
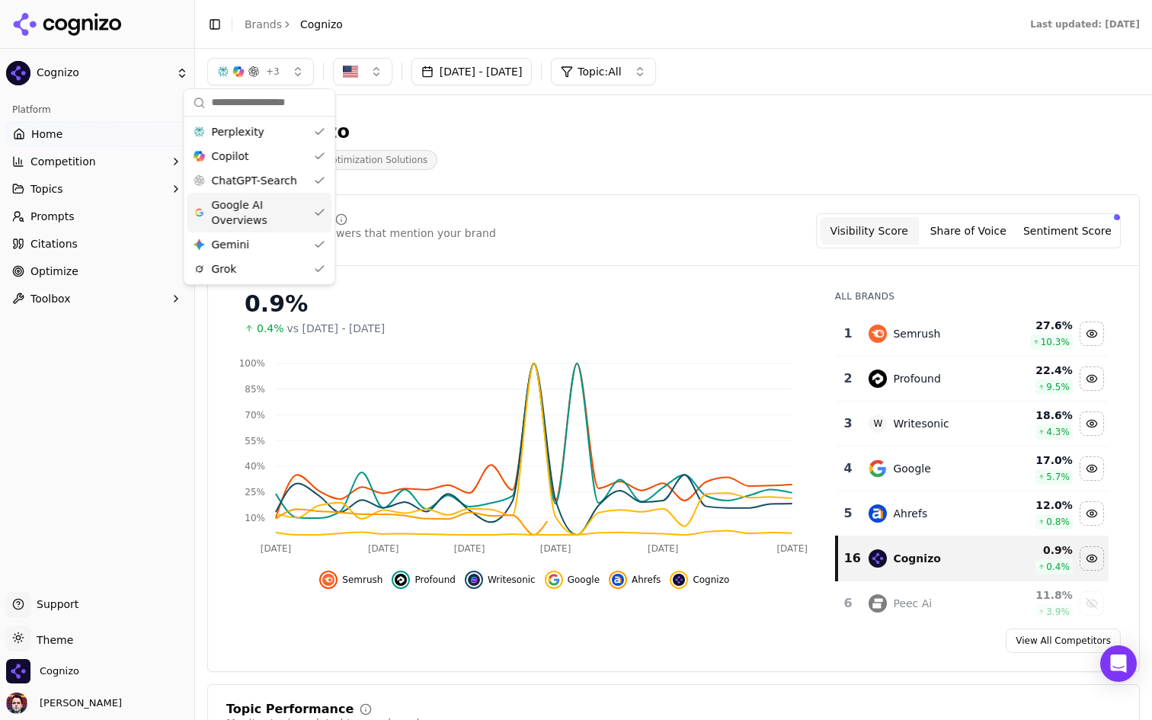
click at [251, 220] on span "Google AI Overviews" at bounding box center [260, 212] width 96 height 30
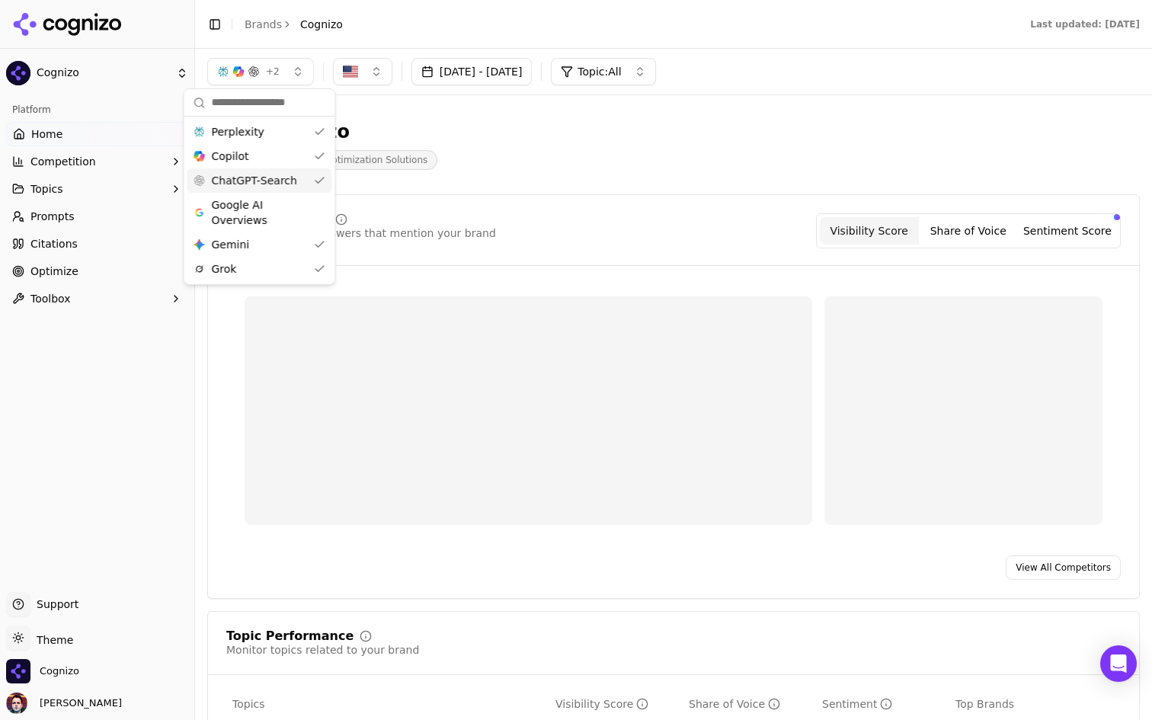
click at [264, 174] on span "ChatGPT-Search" at bounding box center [254, 180] width 85 height 15
click at [265, 155] on div "Copilot" at bounding box center [259, 156] width 145 height 24
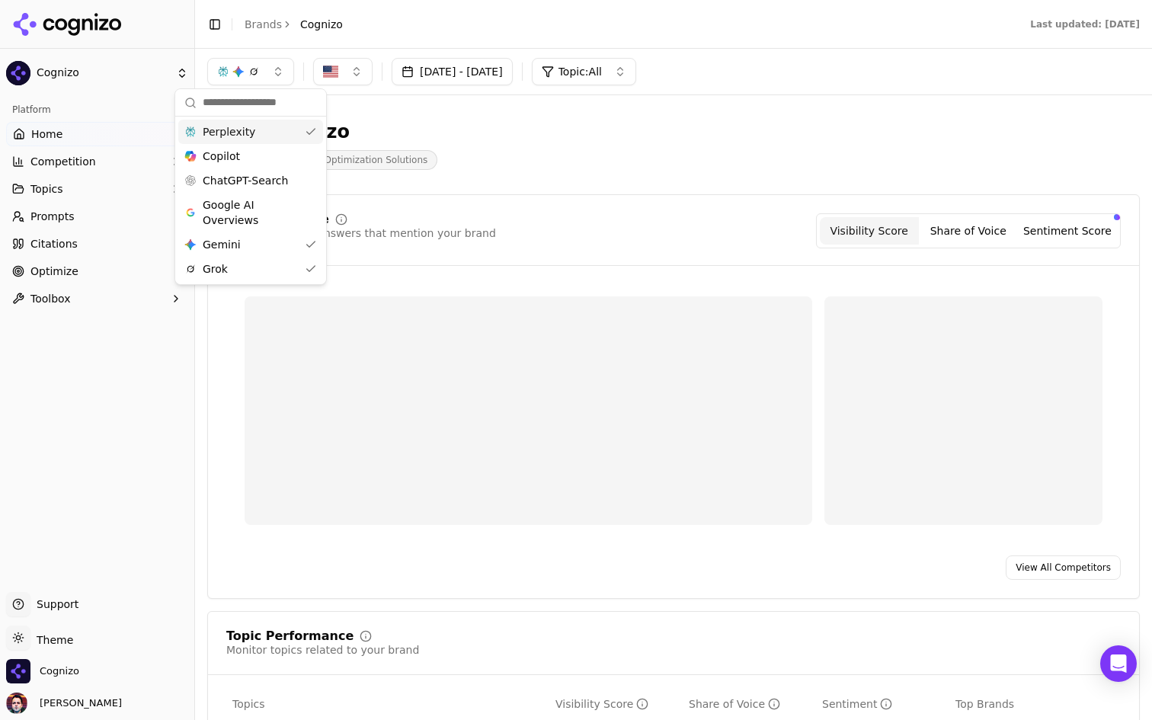
click at [264, 125] on div "Perplexity" at bounding box center [250, 132] width 145 height 24
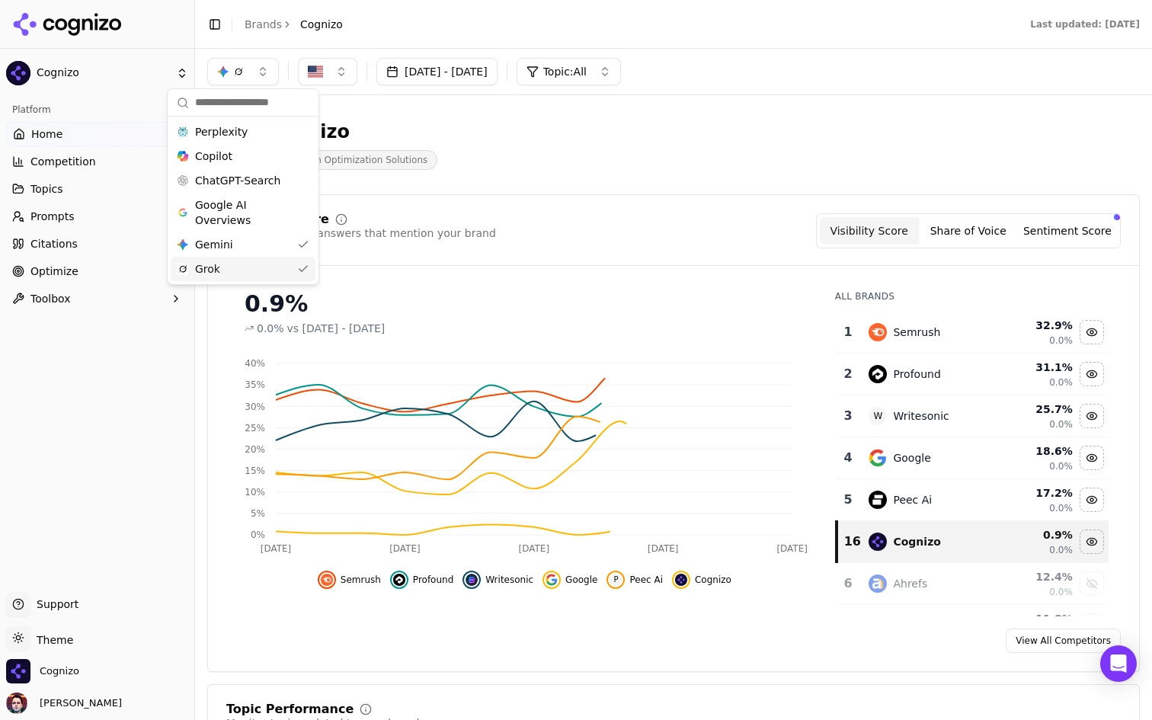
click at [246, 263] on div "Grok" at bounding box center [243, 269] width 145 height 24
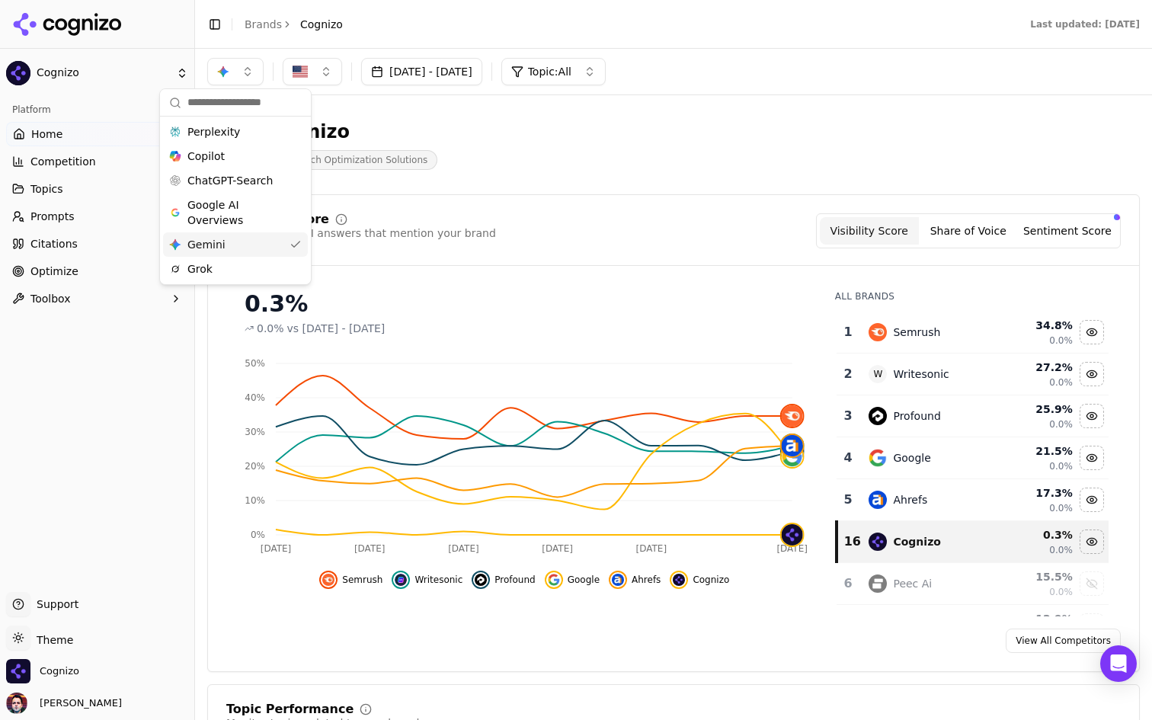
click at [274, 241] on div "Gemini Gemini" at bounding box center [235, 244] width 145 height 24
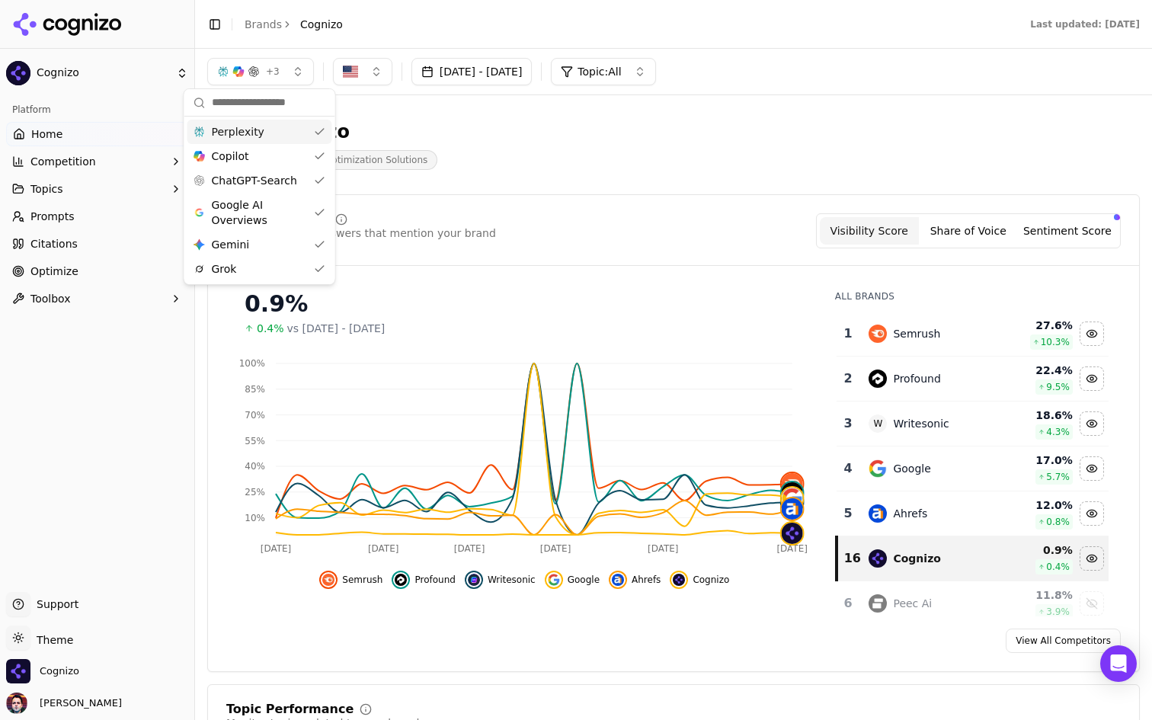
click at [502, 145] on div "Cognizo AI Search Optimization Solutions" at bounding box center [548, 145] width 682 height 50
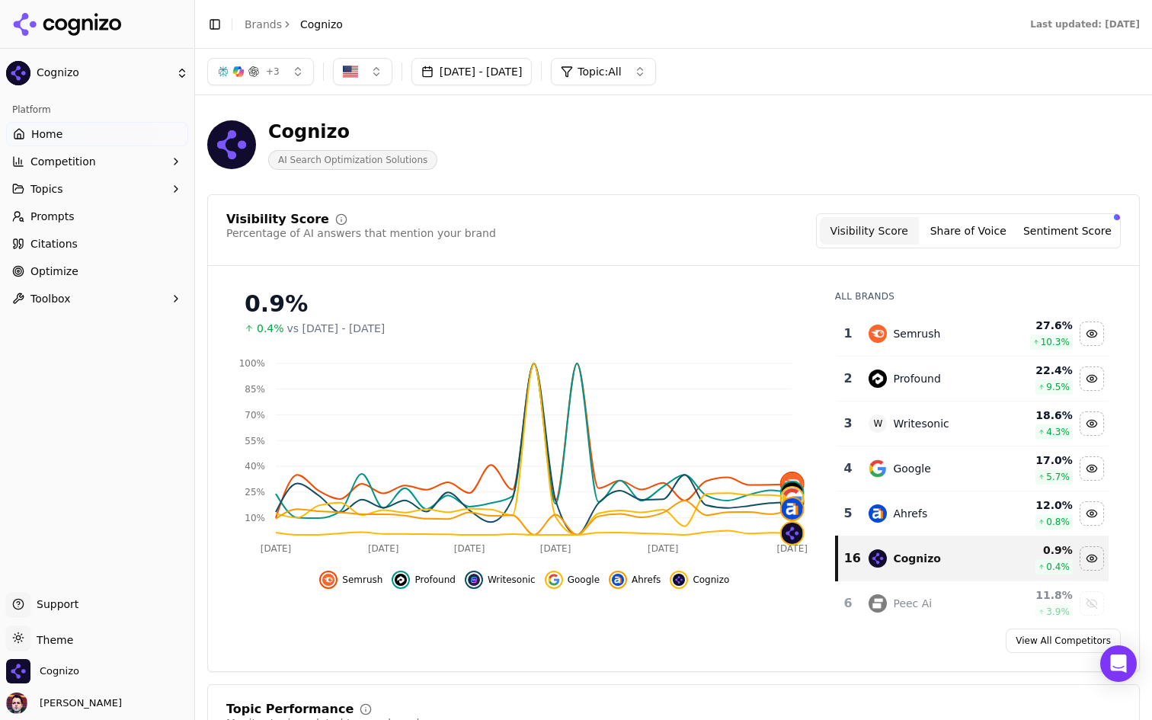
click at [103, 226] on link "Prompts" at bounding box center [97, 216] width 182 height 24
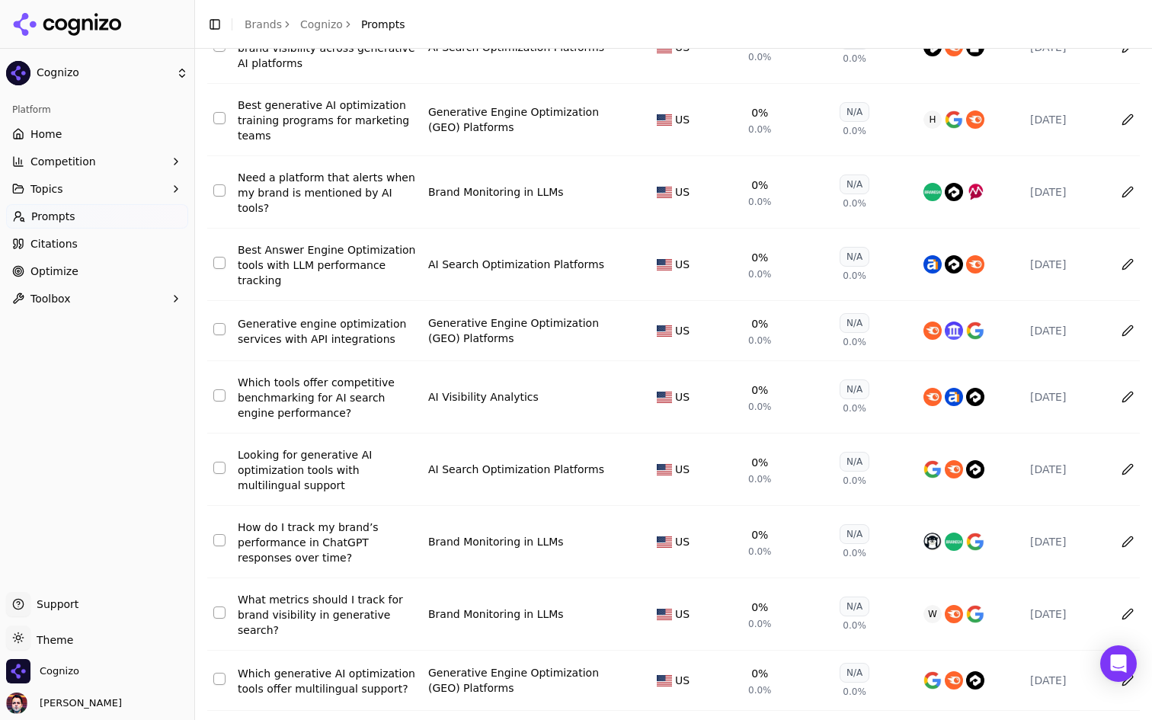
scroll to position [197, 0]
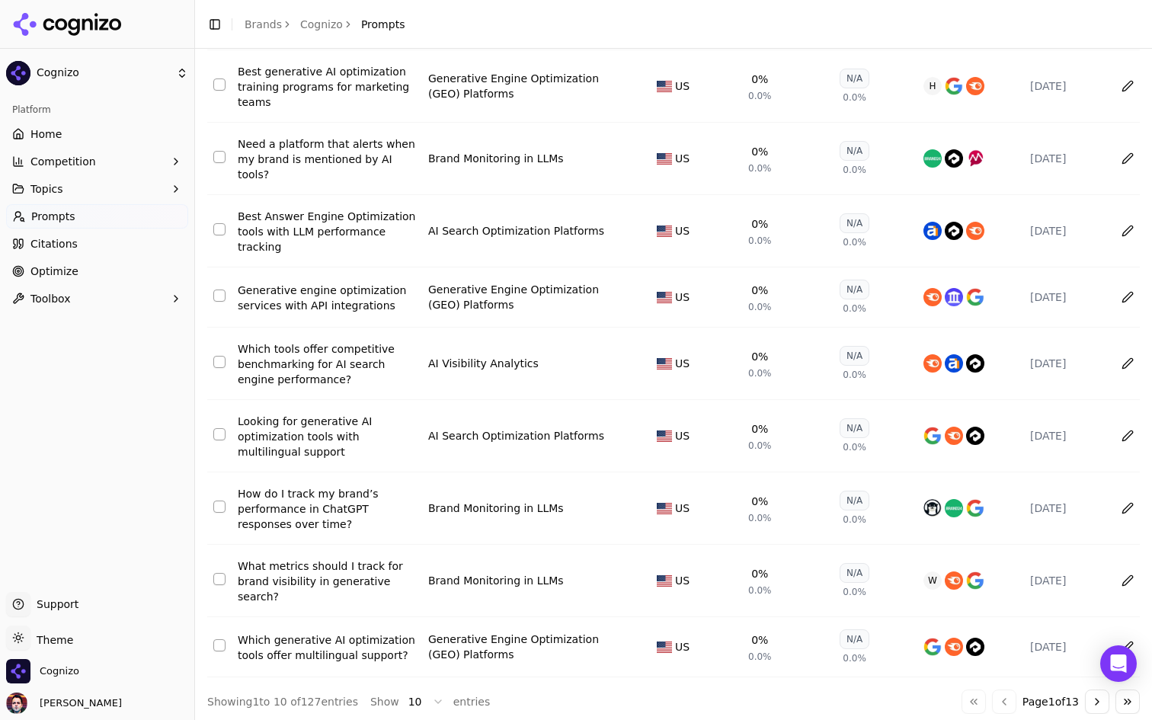
click at [310, 348] on div "Which tools offer competitive benchmarking for AI search engine performance?" at bounding box center [327, 364] width 178 height 46
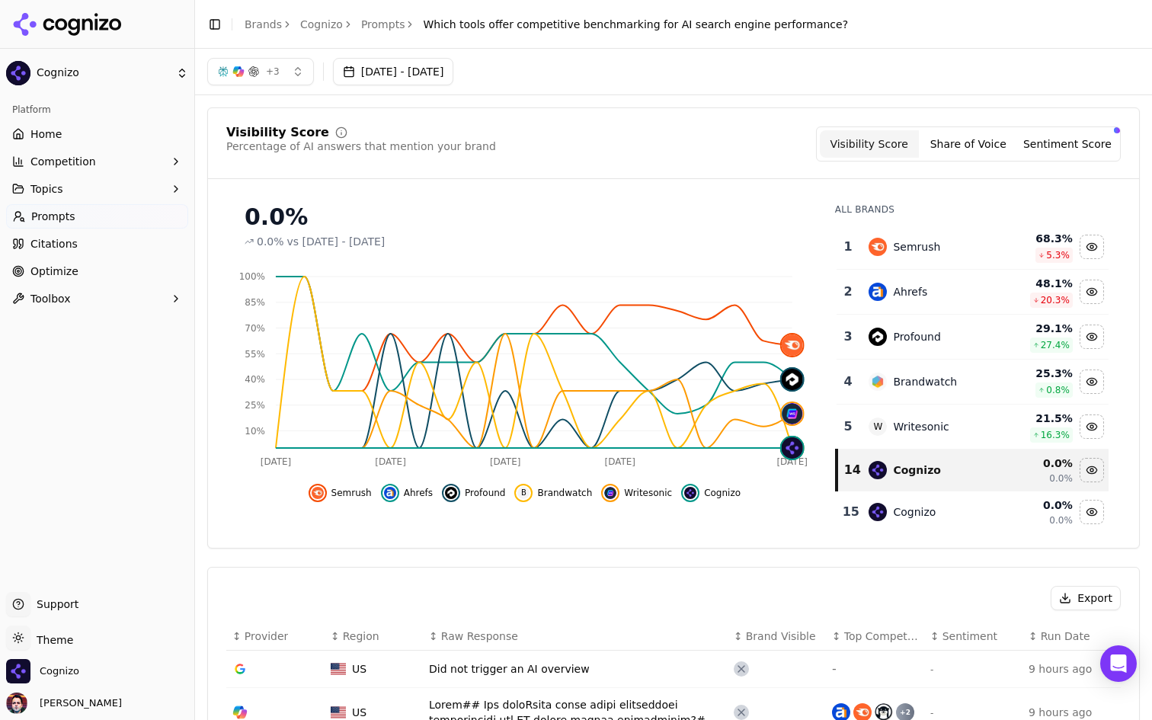
click at [971, 137] on button "Share of Voice" at bounding box center [968, 143] width 99 height 27
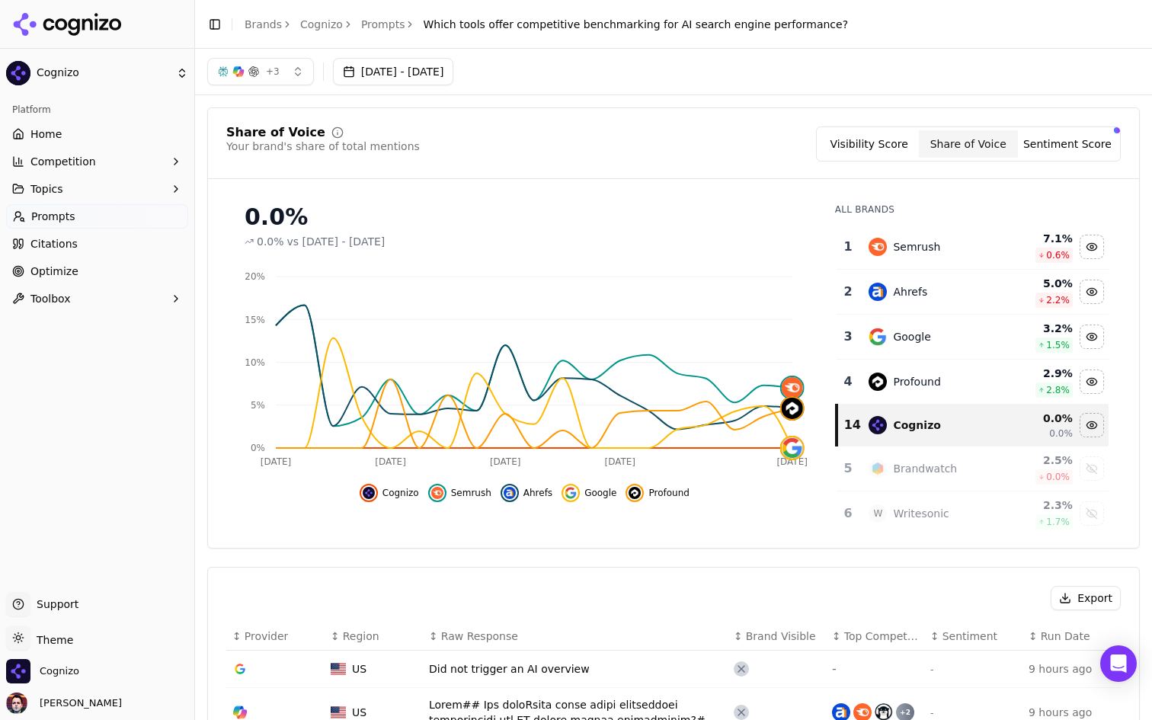
click at [289, 79] on button "+ 3" at bounding box center [260, 71] width 107 height 27
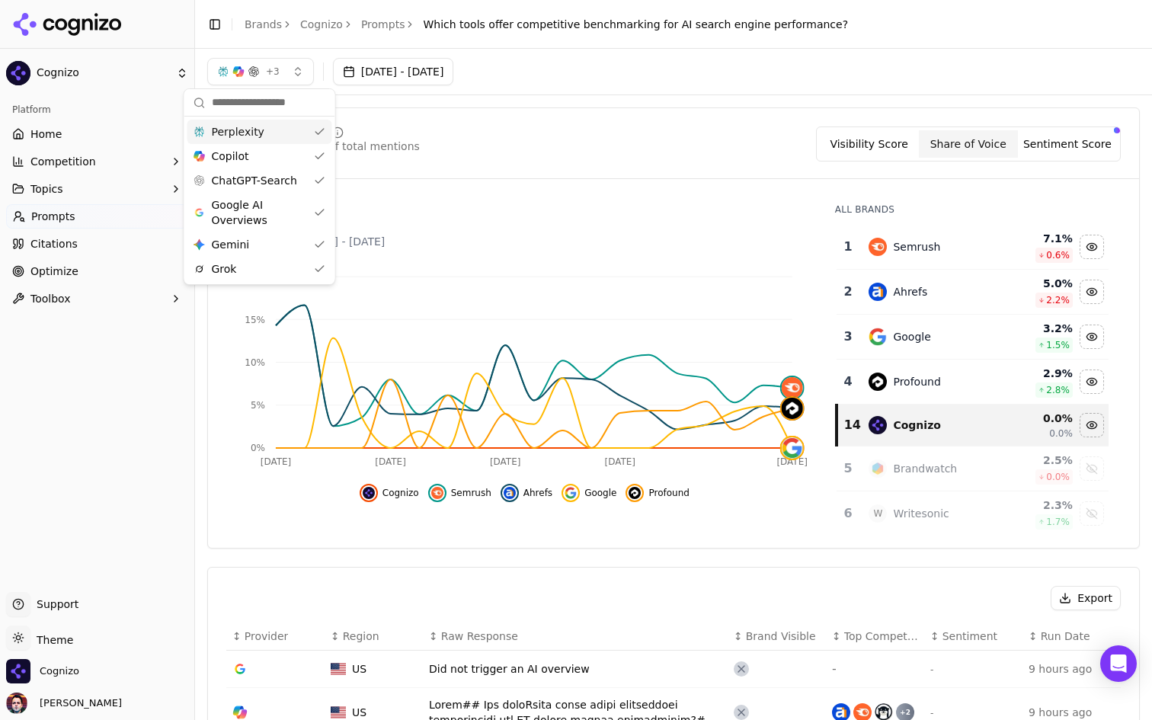
click at [285, 71] on button "+ 3" at bounding box center [260, 71] width 107 height 27
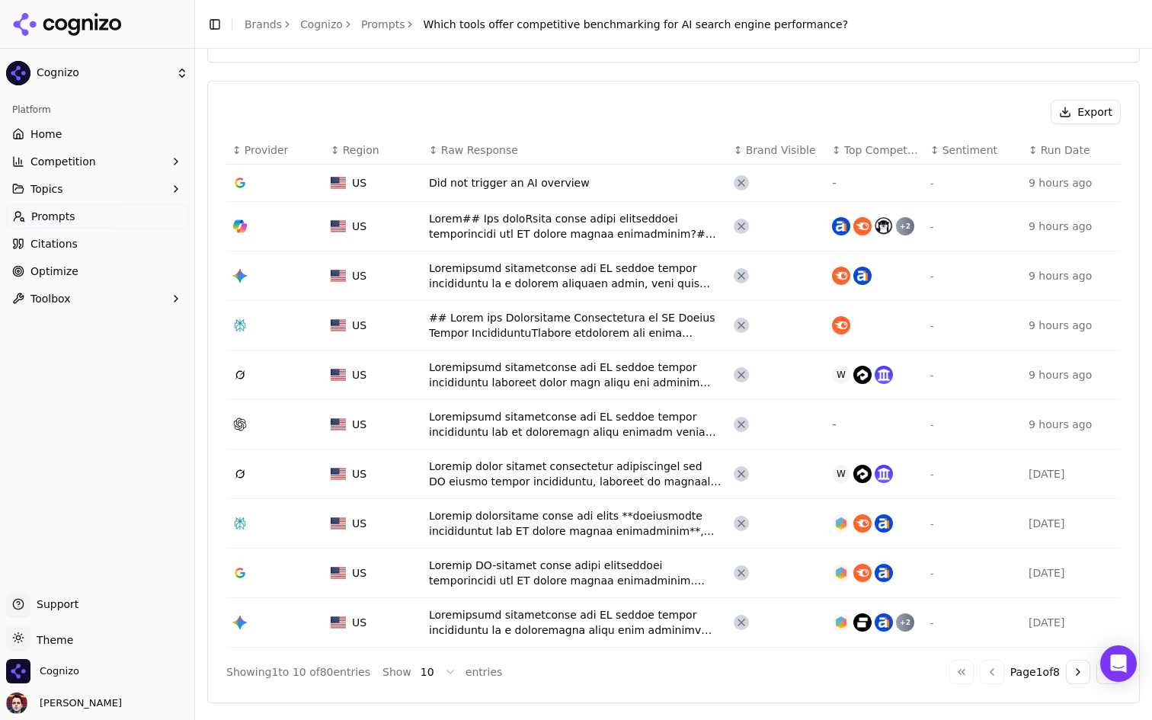
scroll to position [494, 0]
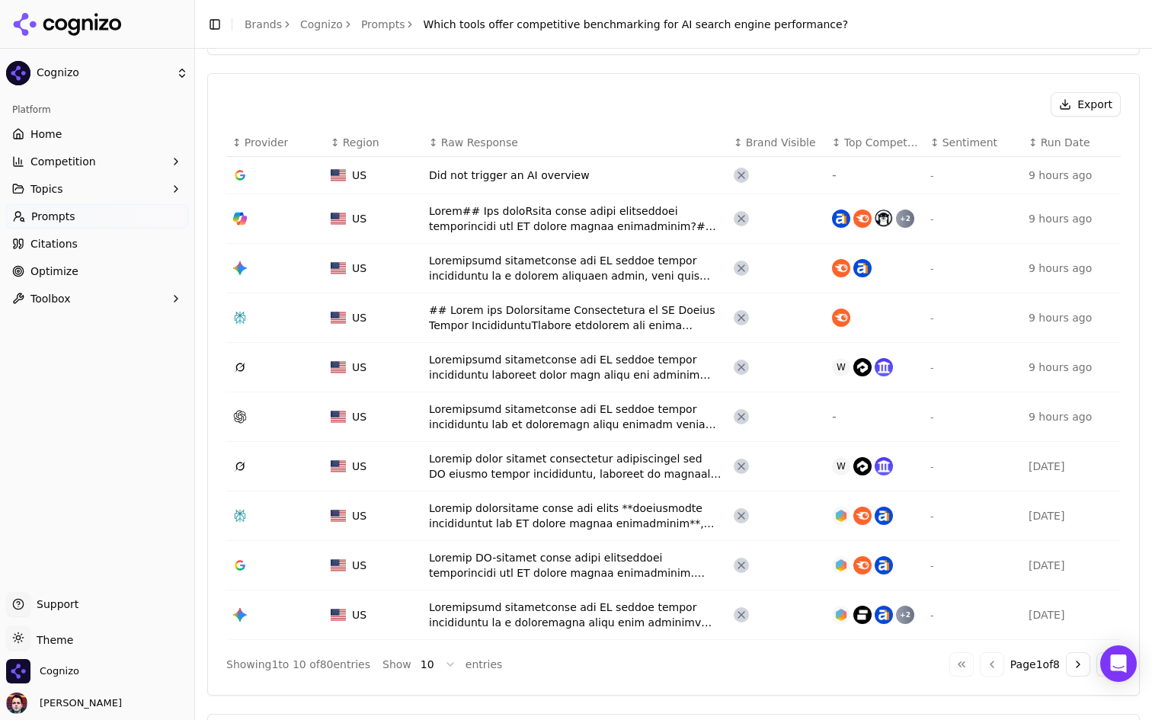
click at [523, 162] on td "Did not trigger an AI overview" at bounding box center [575, 175] width 305 height 37
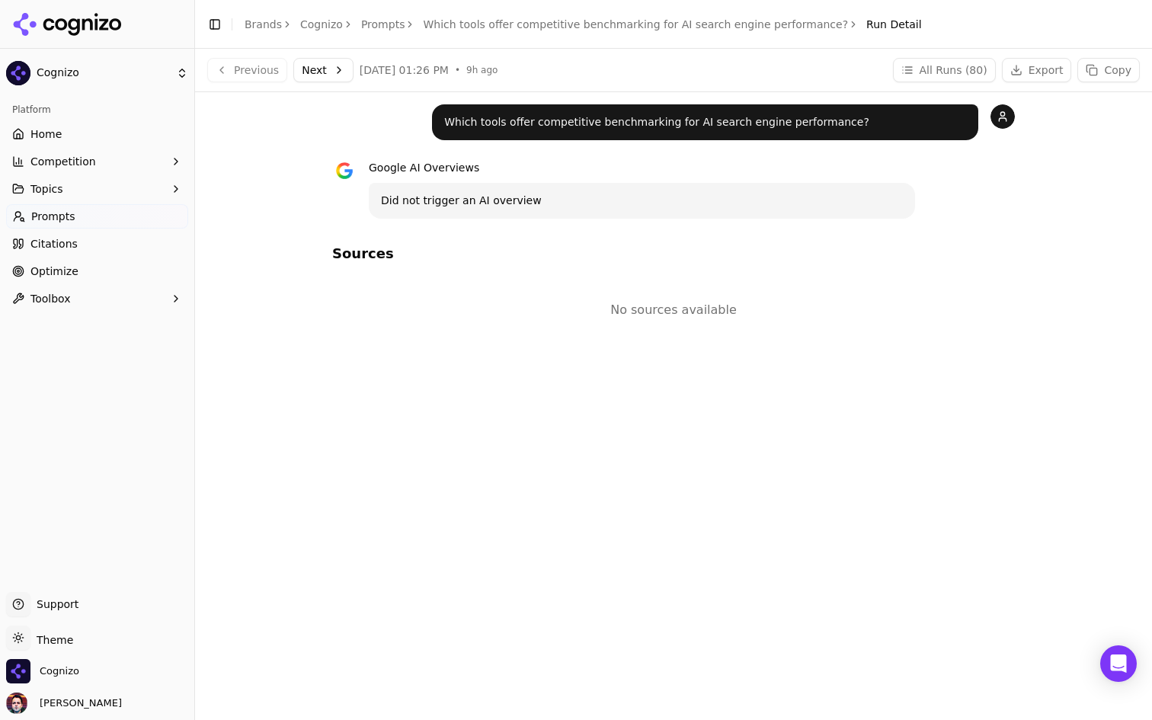
click at [323, 66] on button "Next" at bounding box center [323, 70] width 60 height 24
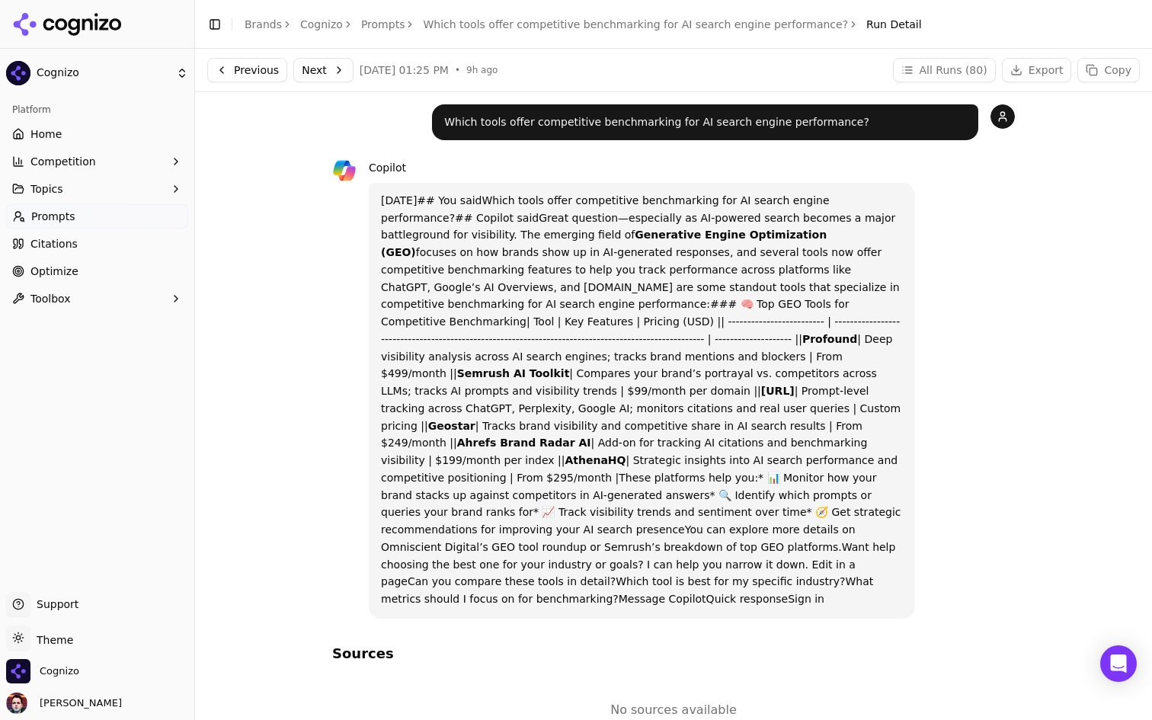
click at [521, 197] on p "Today## You saidWhich tools offer competitive benchmarking for AI search engine…" at bounding box center [642, 400] width 522 height 417
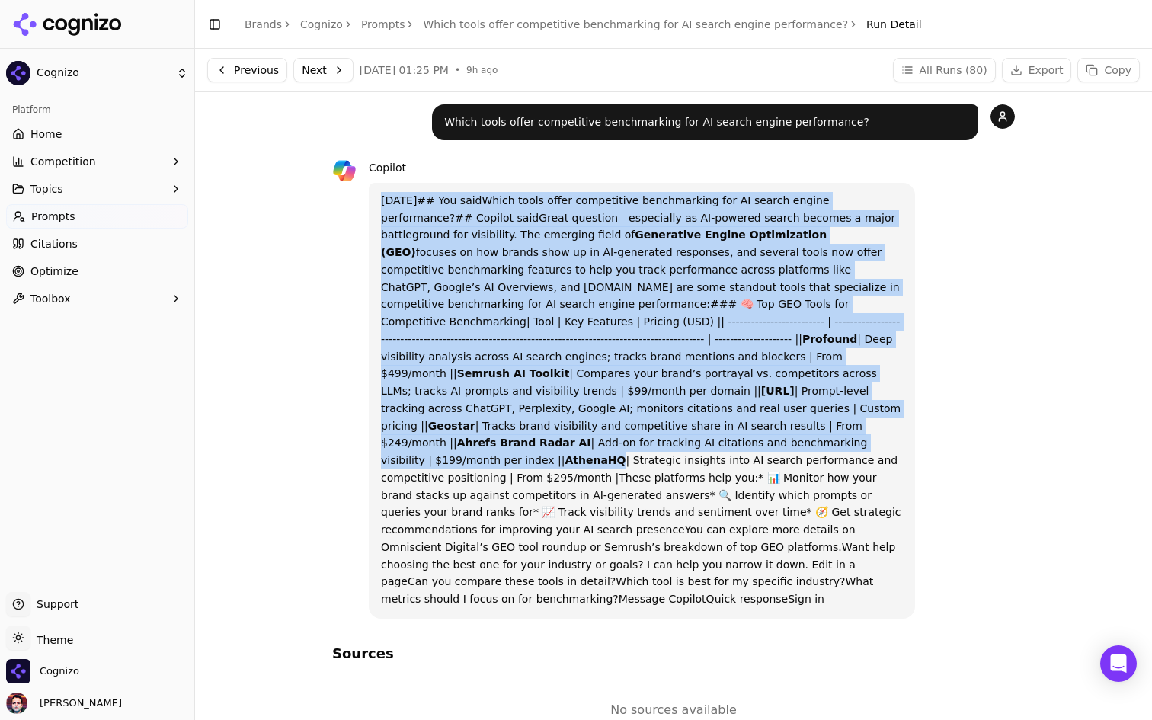
copy p "Today## You saidWhich tools offer competitive benchmarking for AI search engine…"
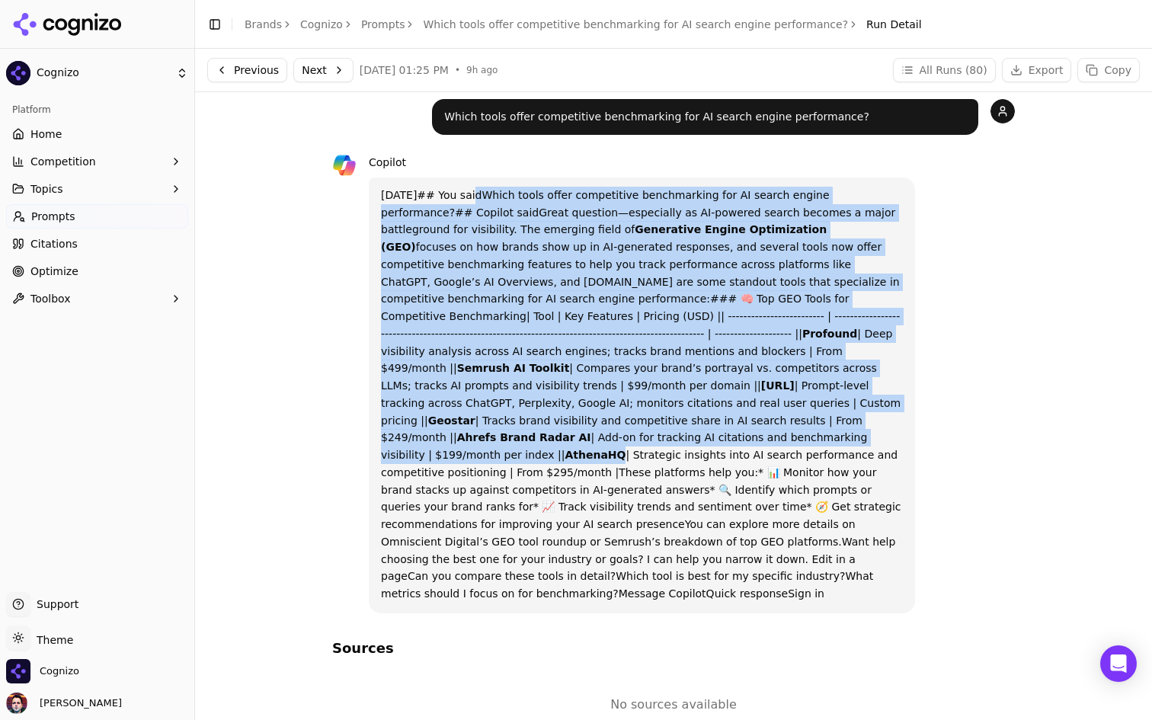
click at [475, 192] on p "Today## You saidWhich tools offer competitive benchmarking for AI search engine…" at bounding box center [642, 395] width 522 height 417
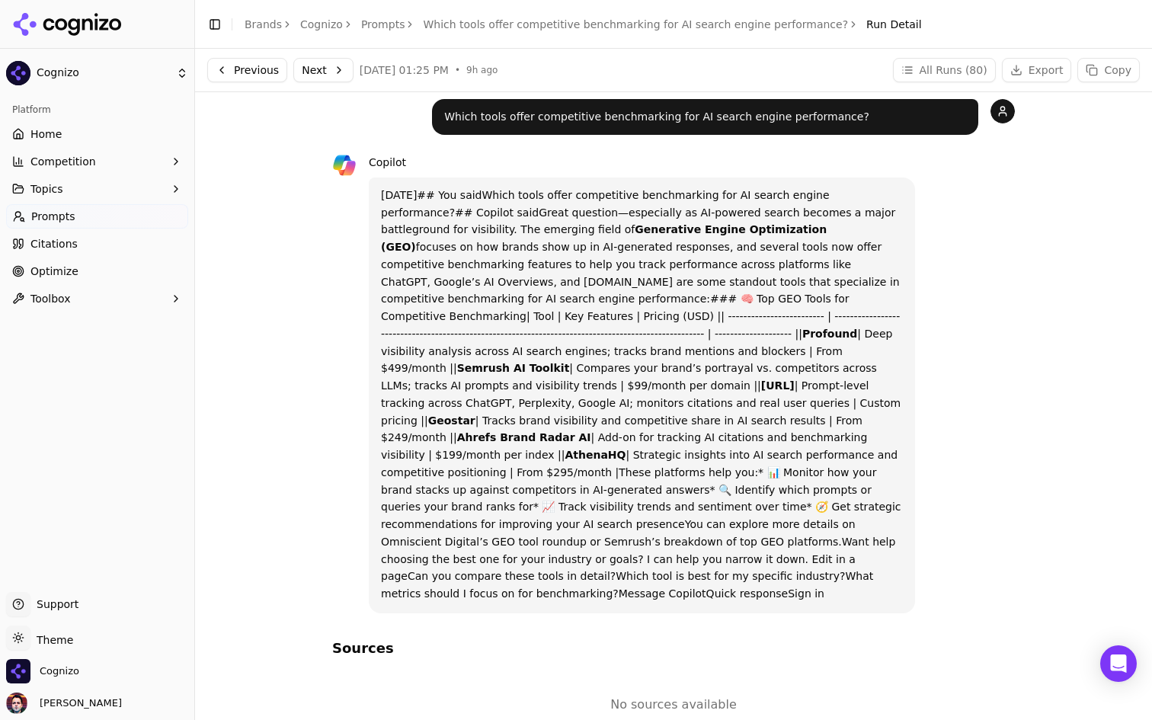
click at [468, 225] on p "Today## You saidWhich tools offer competitive benchmarking for AI search engine…" at bounding box center [642, 395] width 522 height 417
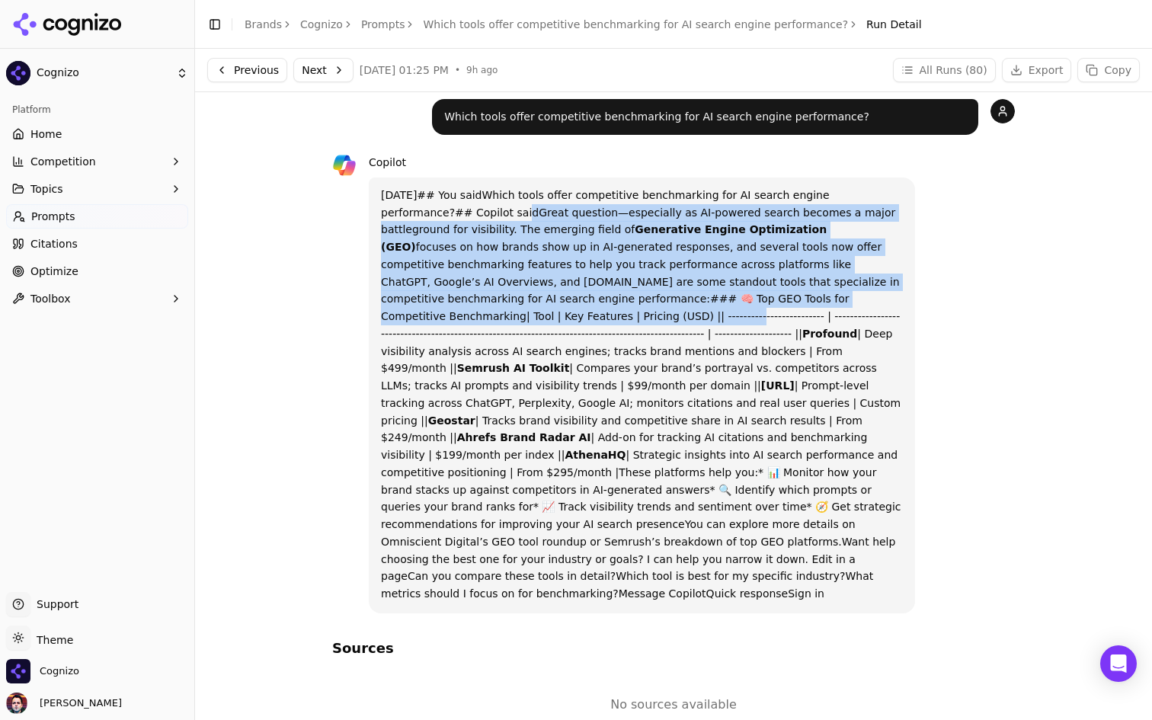
drag, startPoint x: 442, startPoint y: 212, endPoint x: 804, endPoint y: 306, distance: 373.9
click at [804, 306] on p "Today## You saidWhich tools offer competitive benchmarking for AI search engine…" at bounding box center [642, 395] width 522 height 417
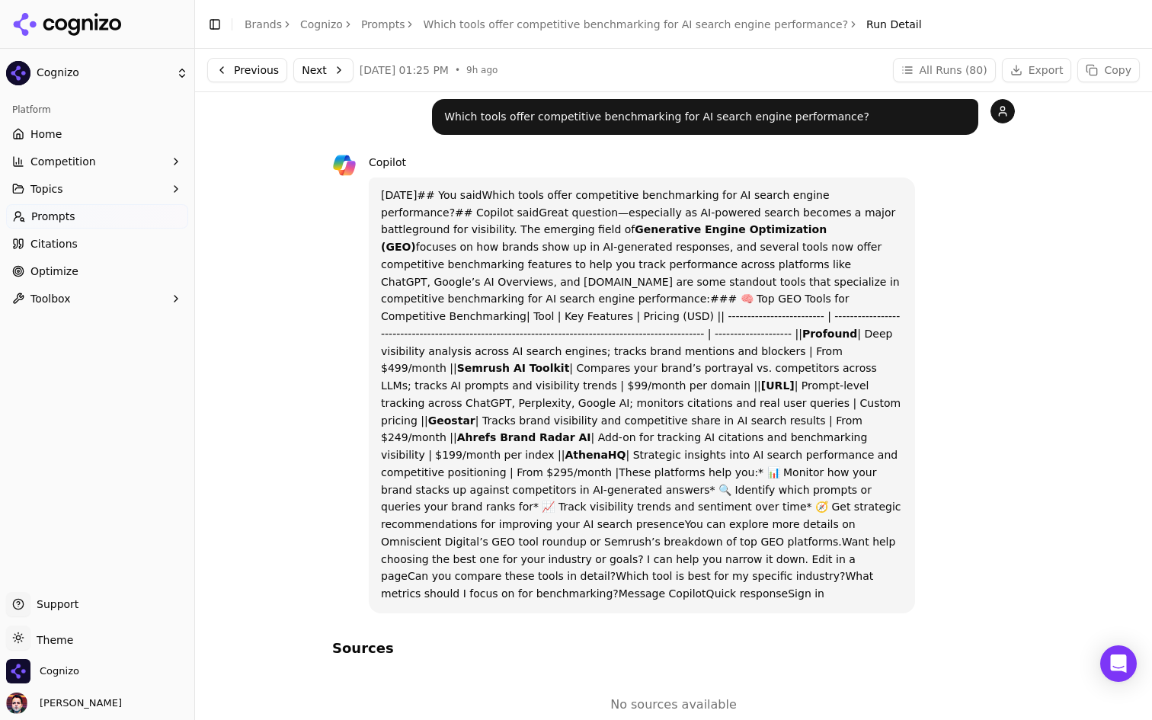
click at [760, 334] on p "Today## You saidWhich tools offer competitive benchmarking for AI search engine…" at bounding box center [642, 395] width 522 height 417
click at [317, 64] on button "Next" at bounding box center [323, 70] width 60 height 24
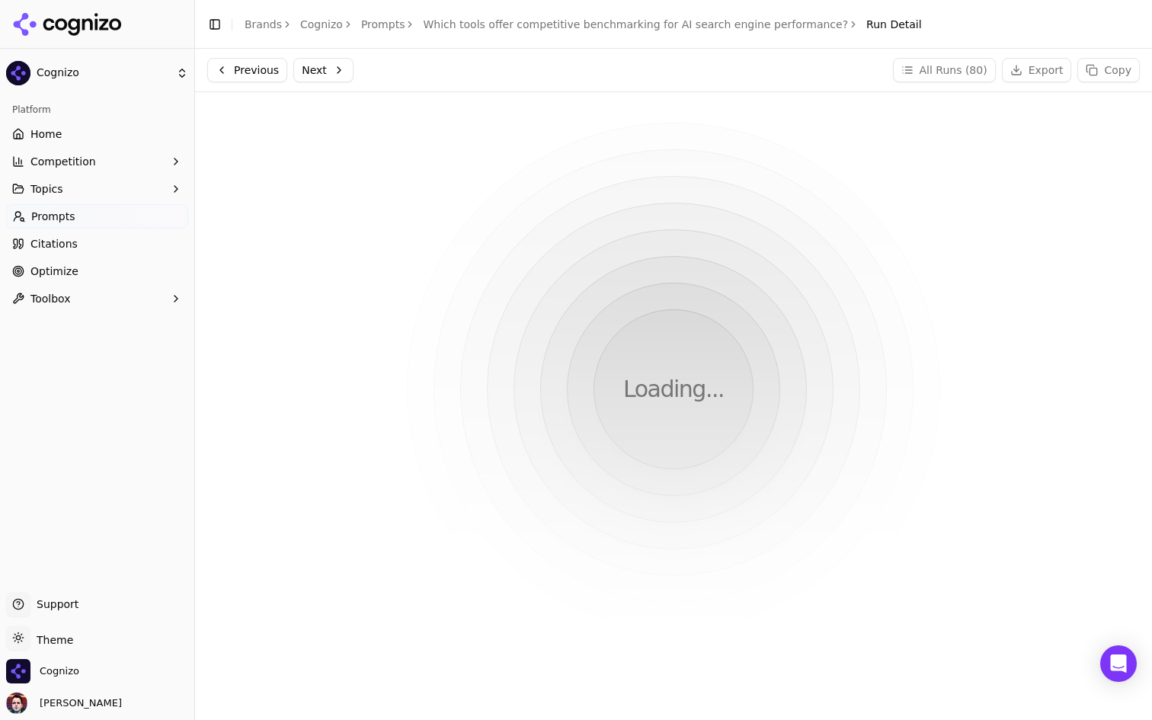
click at [249, 67] on button "Previous" at bounding box center [247, 70] width 80 height 24
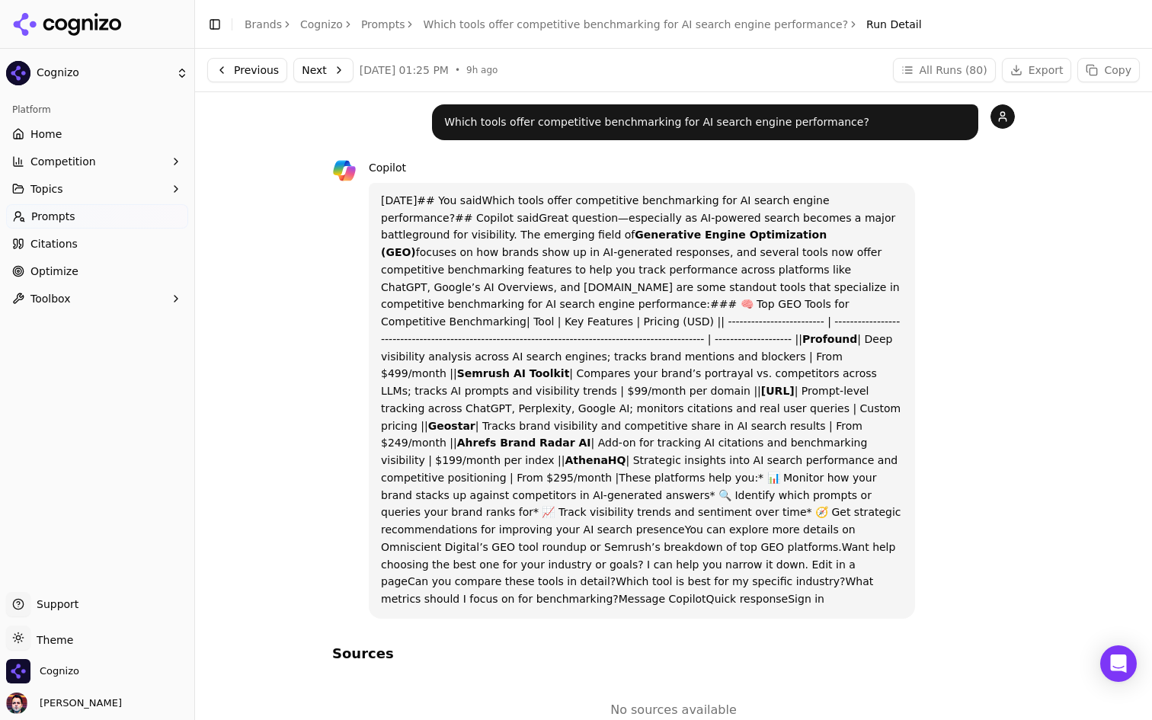
click at [319, 73] on button "Next" at bounding box center [323, 70] width 60 height 24
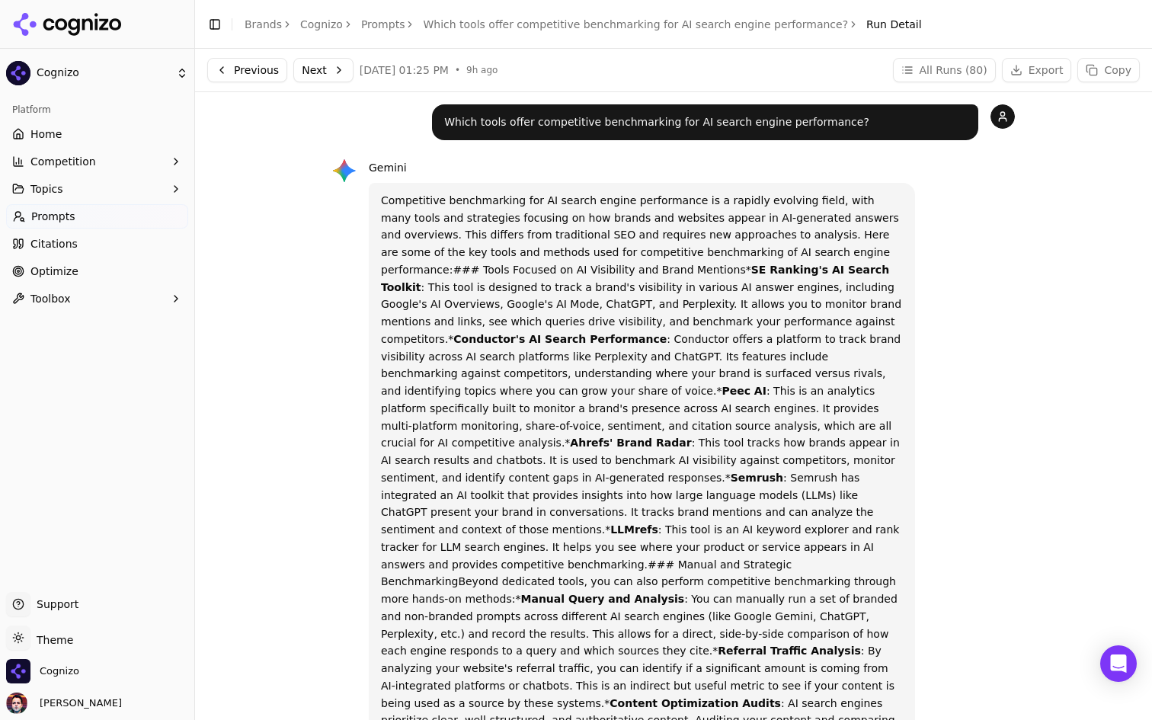
click at [321, 75] on button "Next" at bounding box center [323, 70] width 60 height 24
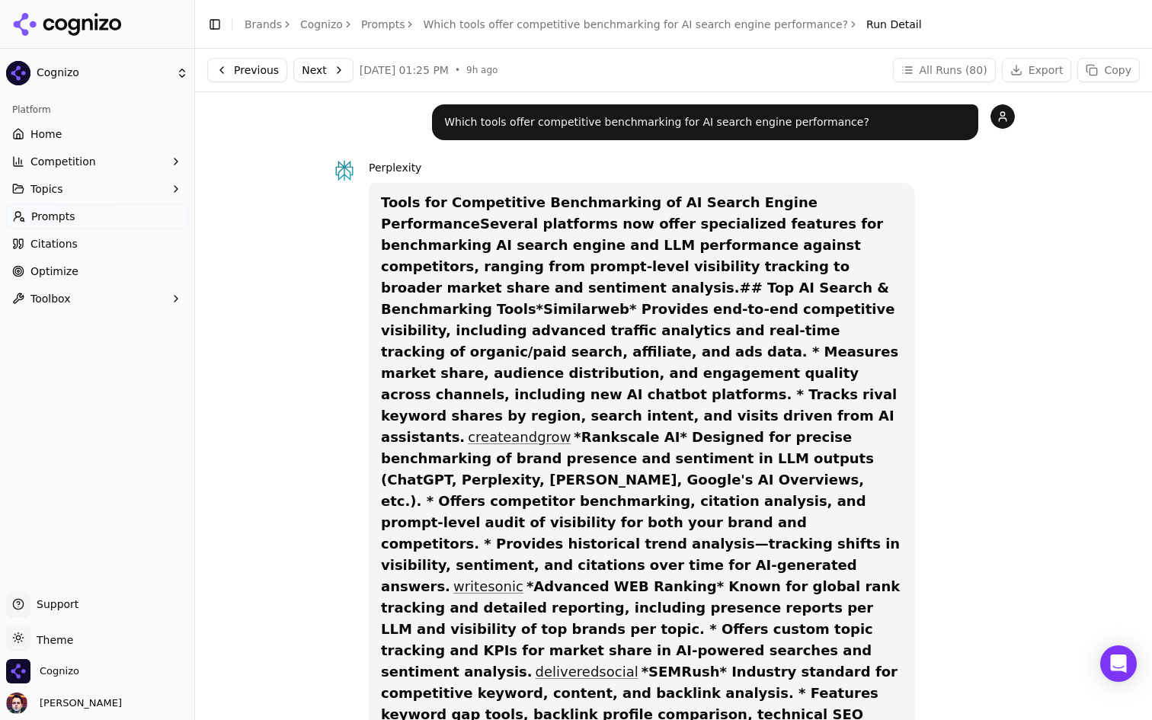
click at [469, 171] on div "Perplexity" at bounding box center [642, 167] width 546 height 18
click at [391, 166] on span "Perplexity" at bounding box center [395, 167] width 53 height 12
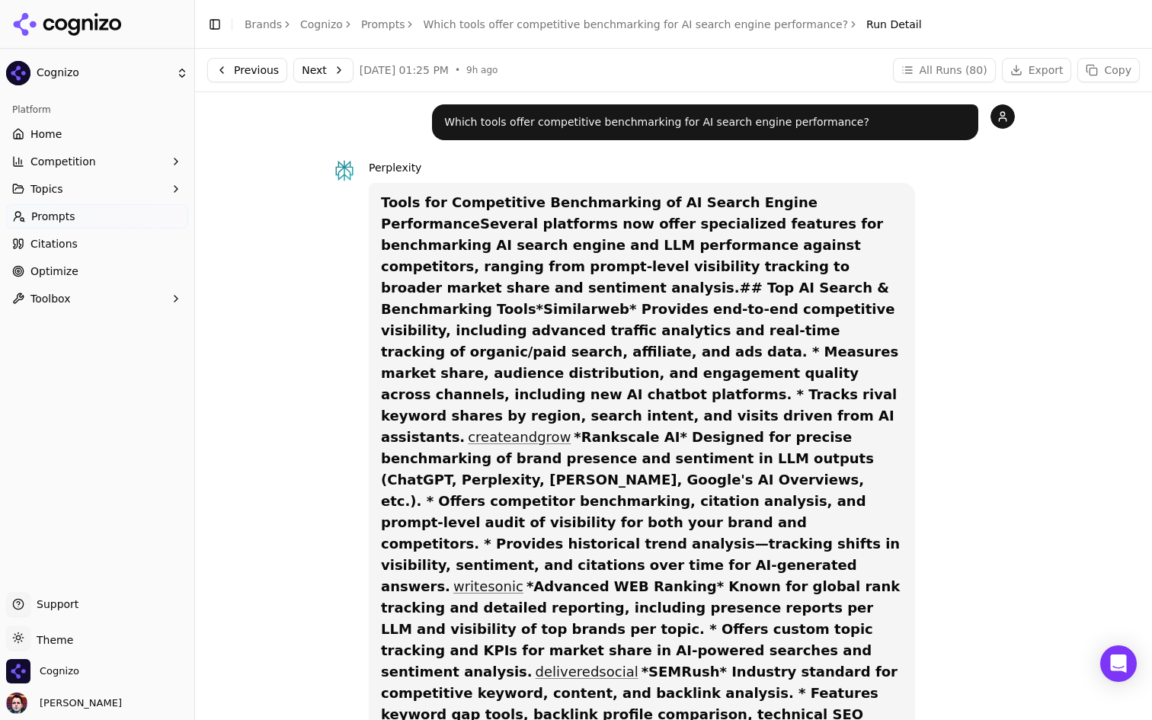
click at [391, 166] on span "Perplexity" at bounding box center [395, 167] width 53 height 12
click at [460, 171] on div "Perplexity" at bounding box center [642, 167] width 546 height 18
click at [105, 250] on link "Citations" at bounding box center [97, 244] width 182 height 24
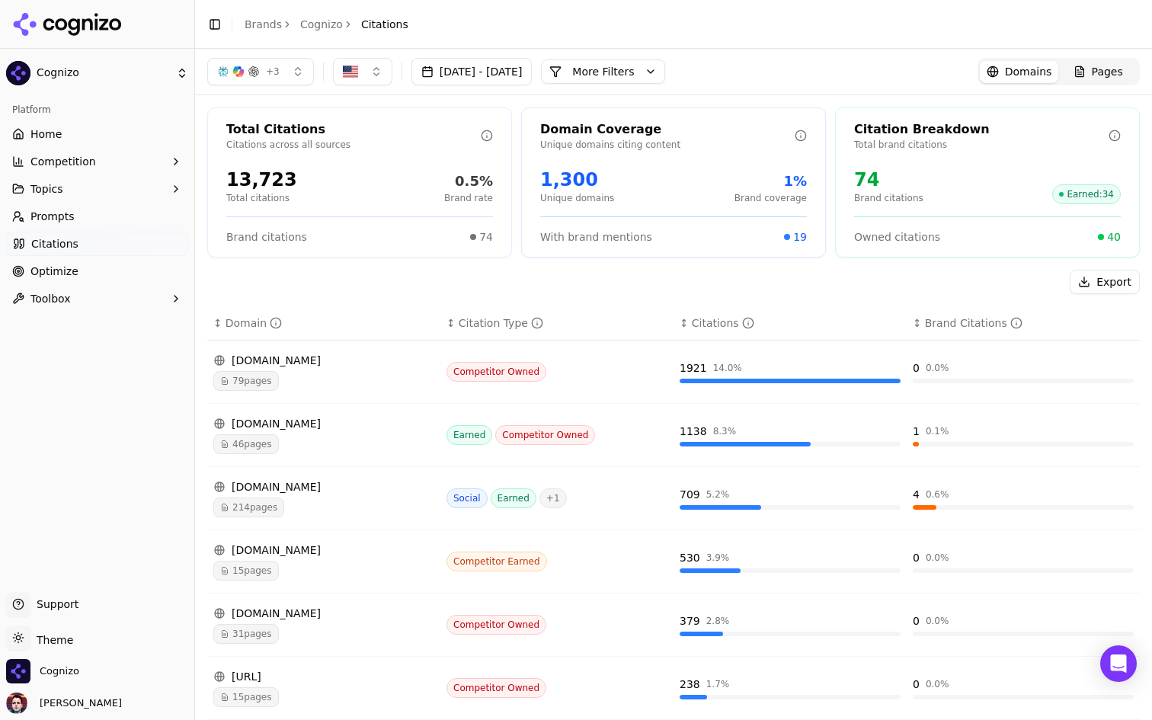
click at [665, 69] on button "More Filters" at bounding box center [603, 71] width 124 height 24
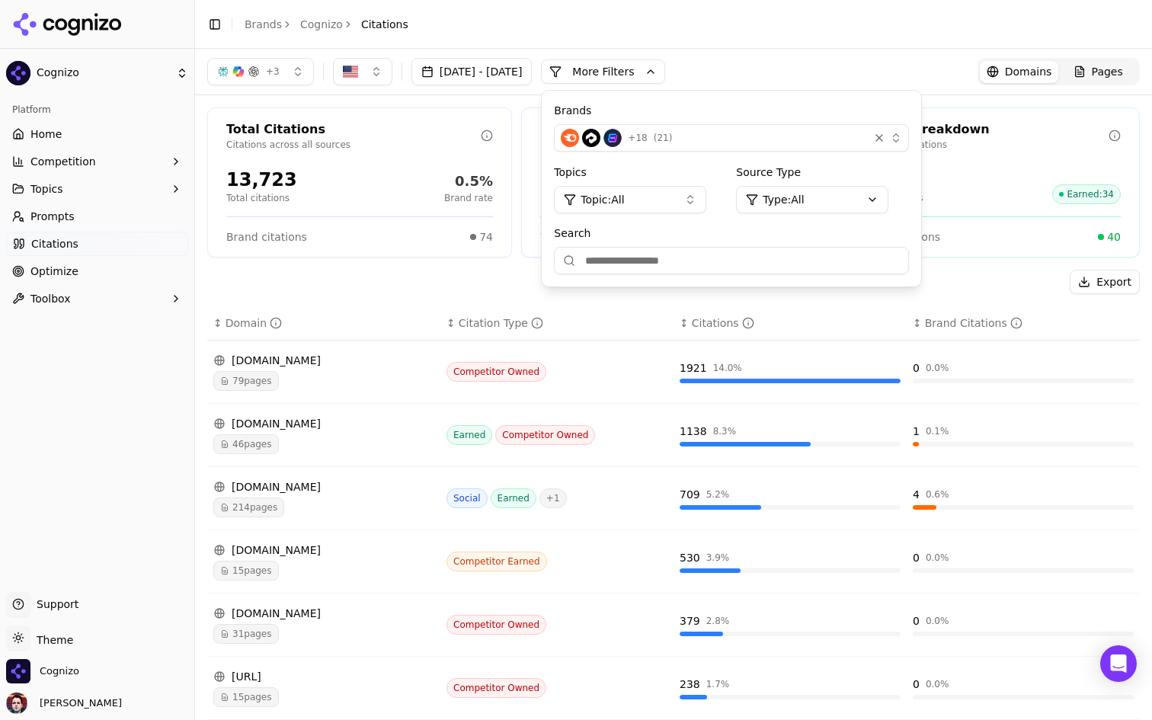
click at [665, 69] on button "More Filters" at bounding box center [603, 71] width 124 height 24
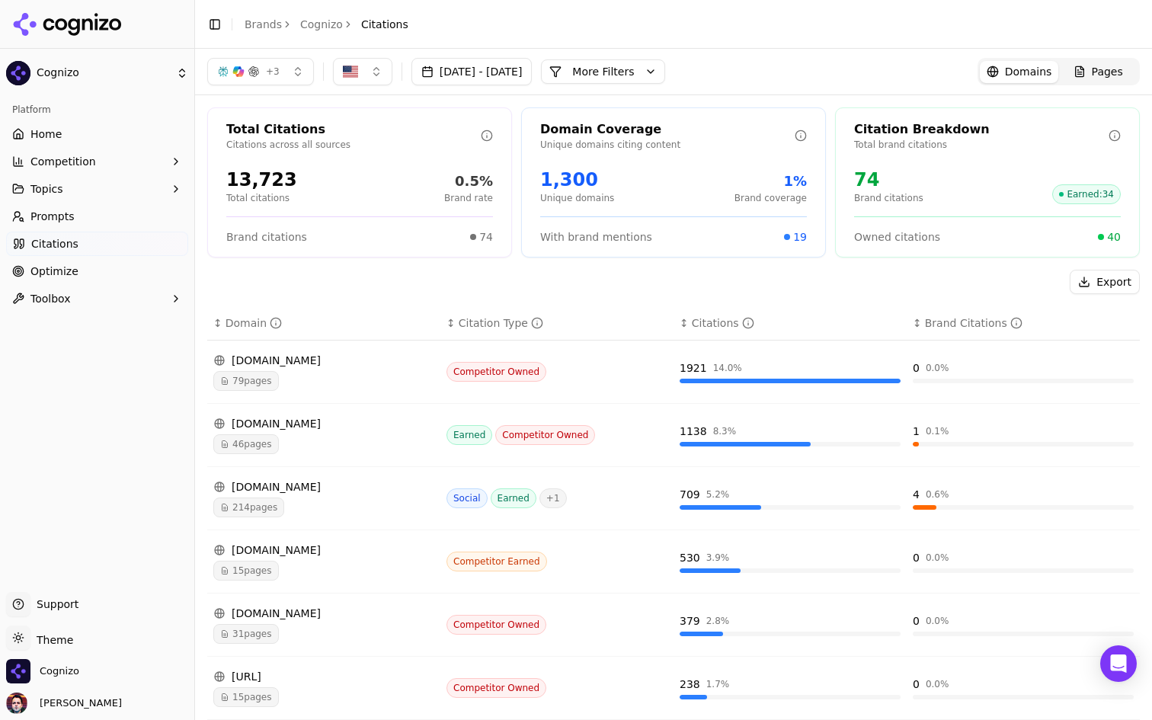
click at [665, 69] on button "More Filters" at bounding box center [603, 71] width 124 height 24
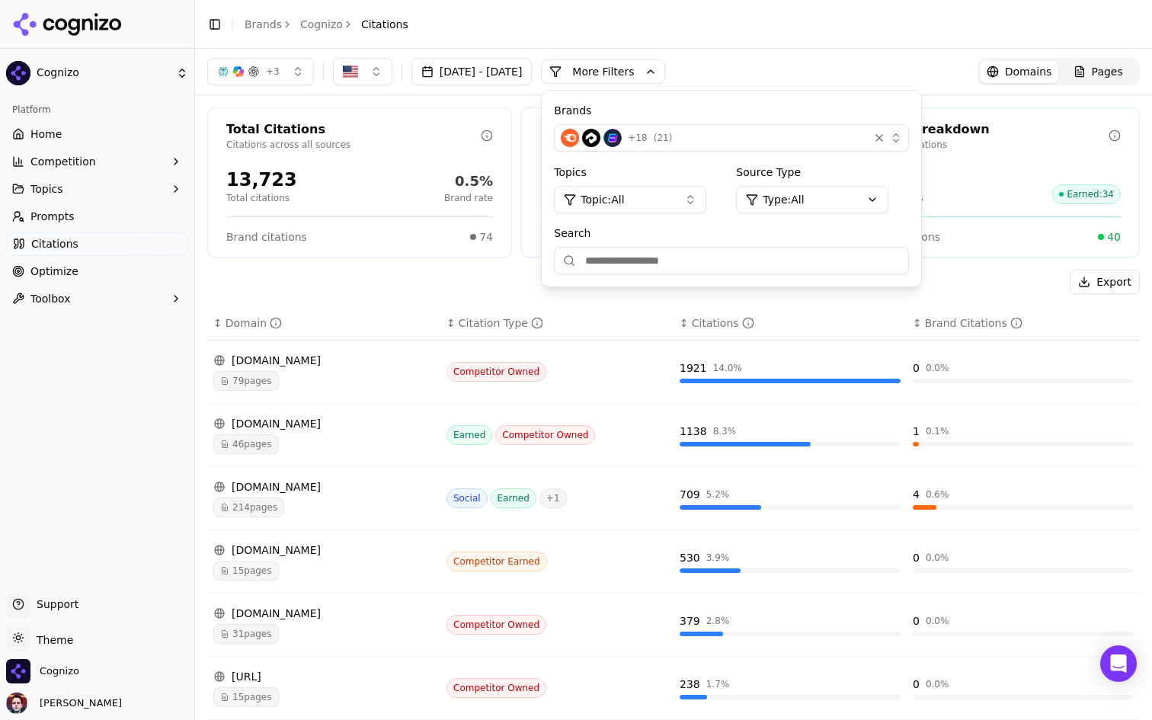
click at [665, 69] on button "More Filters" at bounding box center [603, 71] width 124 height 24
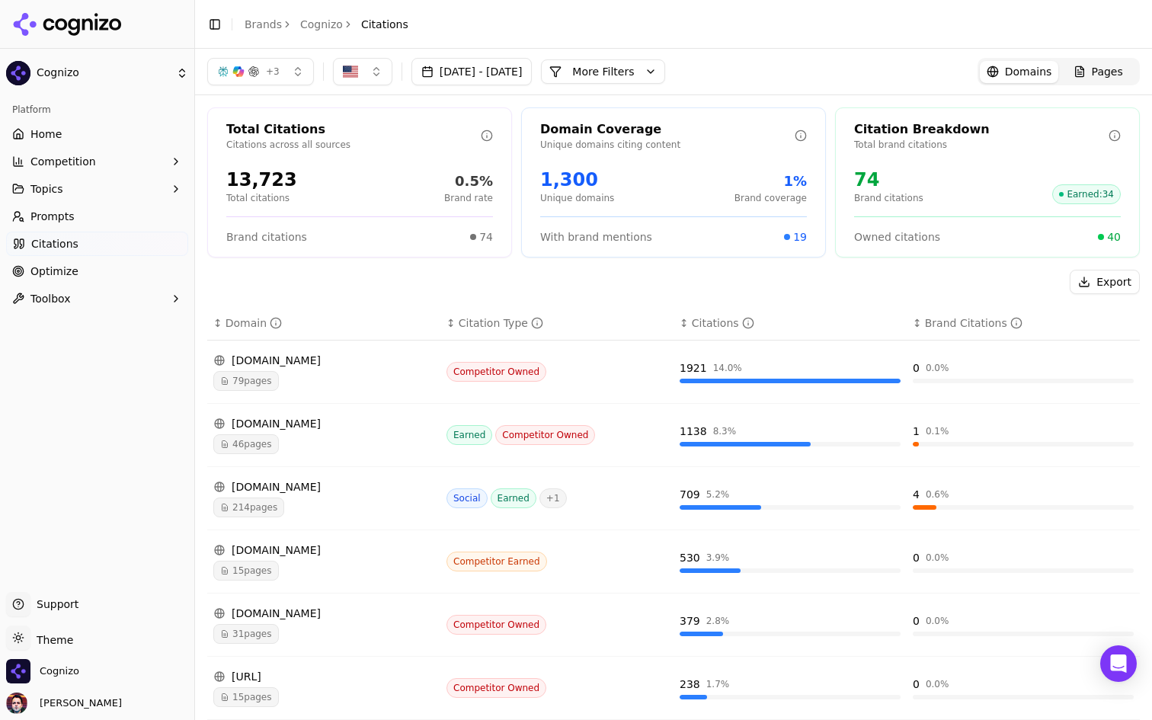
click at [665, 69] on button "More Filters" at bounding box center [603, 71] width 124 height 24
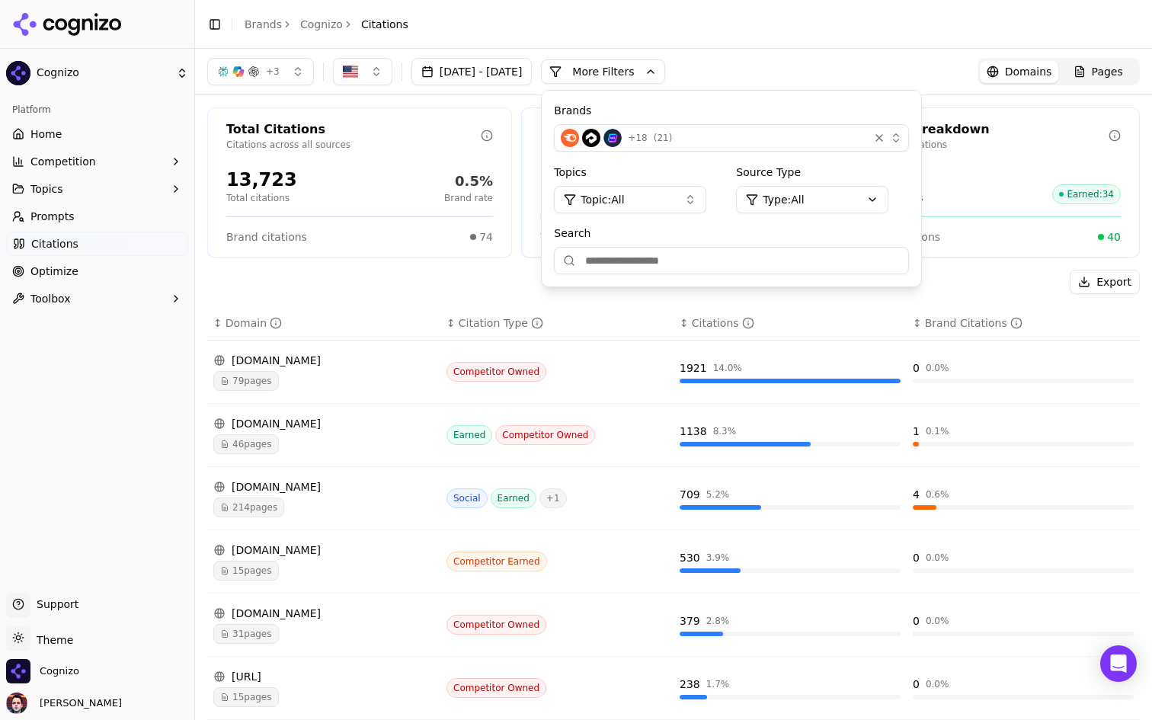
click at [665, 69] on button "More Filters" at bounding box center [603, 71] width 124 height 24
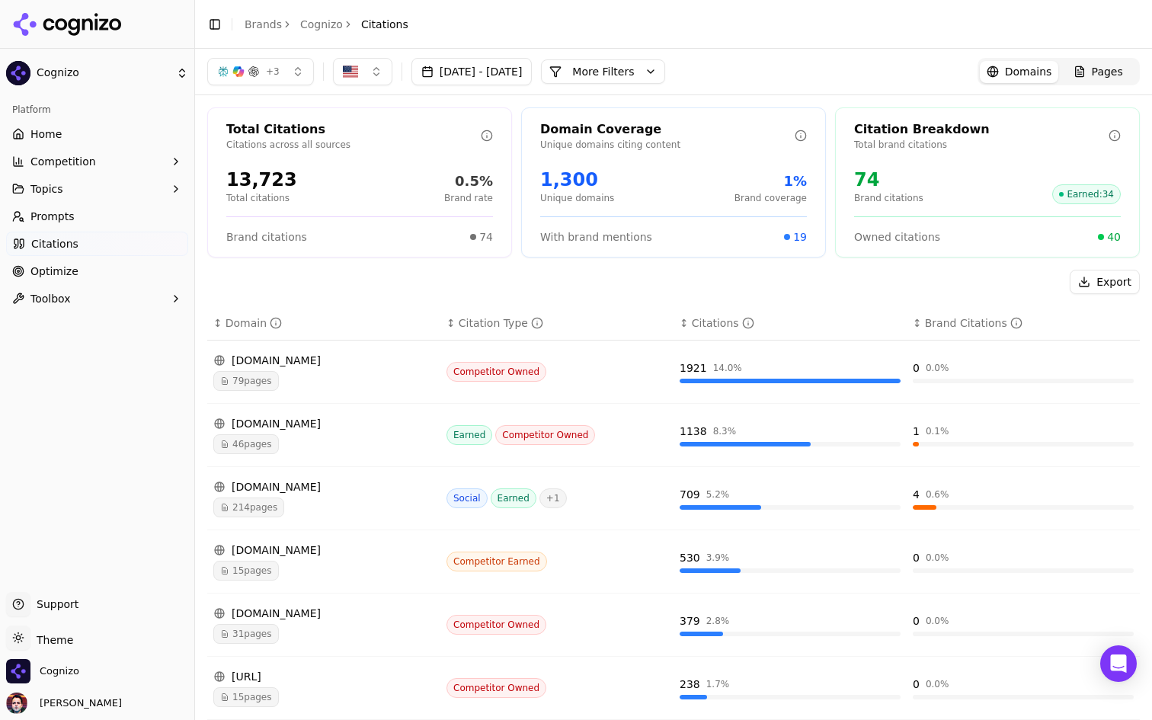
click at [1102, 86] on div "+ 3 Jul 21, 2025 - Aug 20, 2025 More More Filters Domains Pages" at bounding box center [673, 72] width 957 height 46
click at [1098, 80] on link "Pages" at bounding box center [1097, 72] width 79 height 22
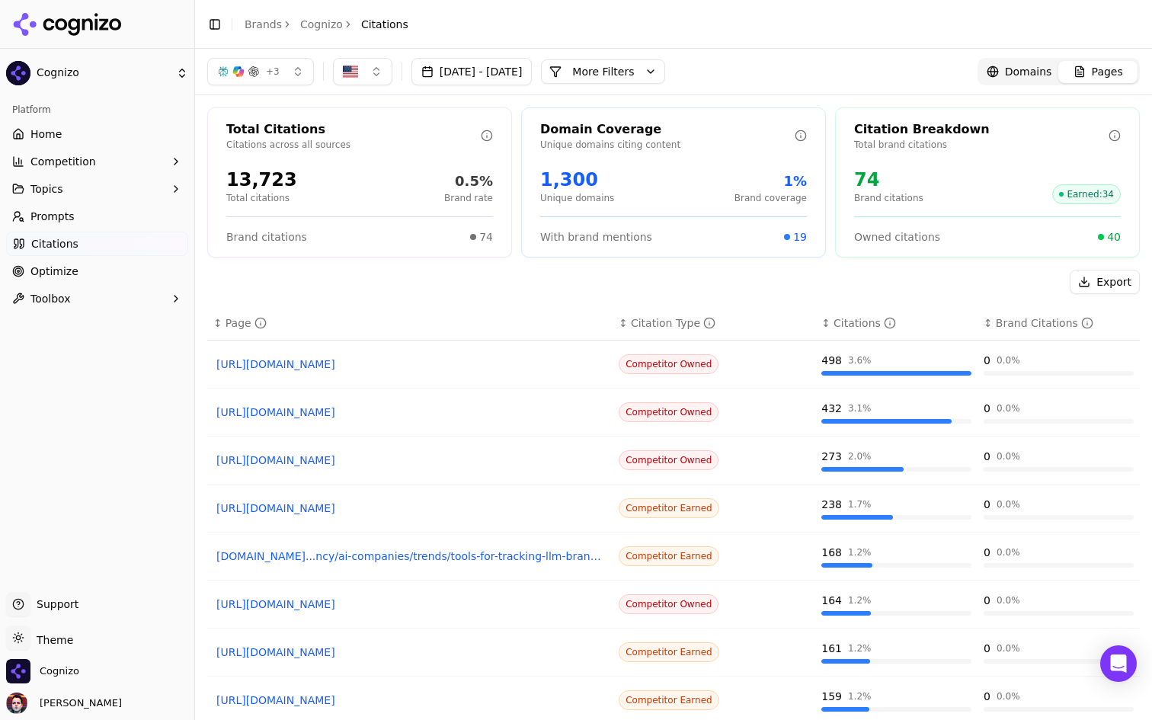
click at [1034, 73] on span "Domains" at bounding box center [1028, 71] width 47 height 15
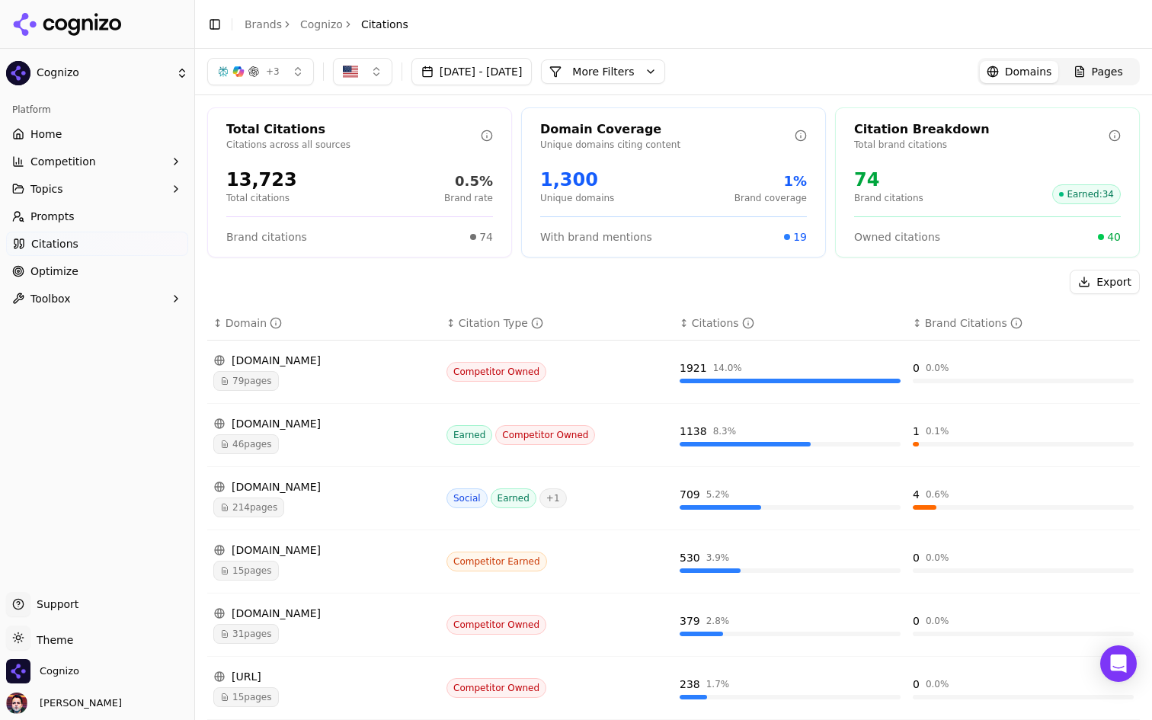
click at [769, 67] on div "+ 3 Jul 21, 2025 - Aug 20, 2025 More More Filters Domains Pages" at bounding box center [673, 71] width 932 height 27
click at [665, 75] on button "More Filters" at bounding box center [603, 71] width 124 height 24
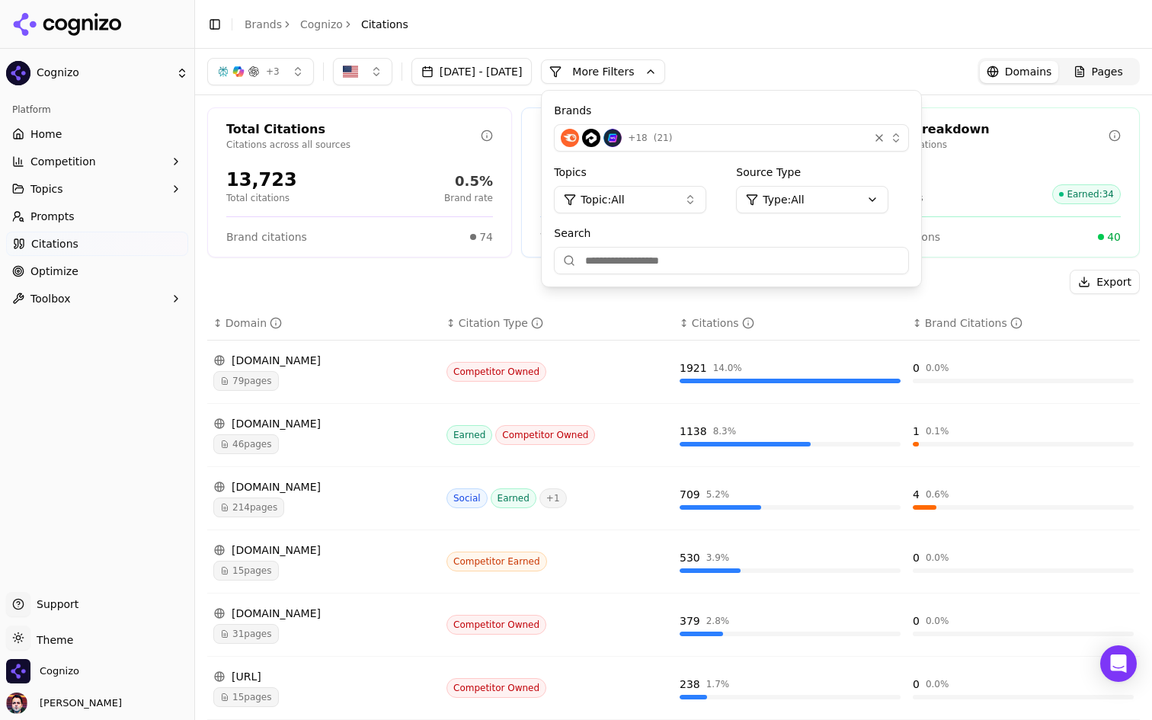
click at [665, 75] on button "More Filters" at bounding box center [603, 71] width 124 height 24
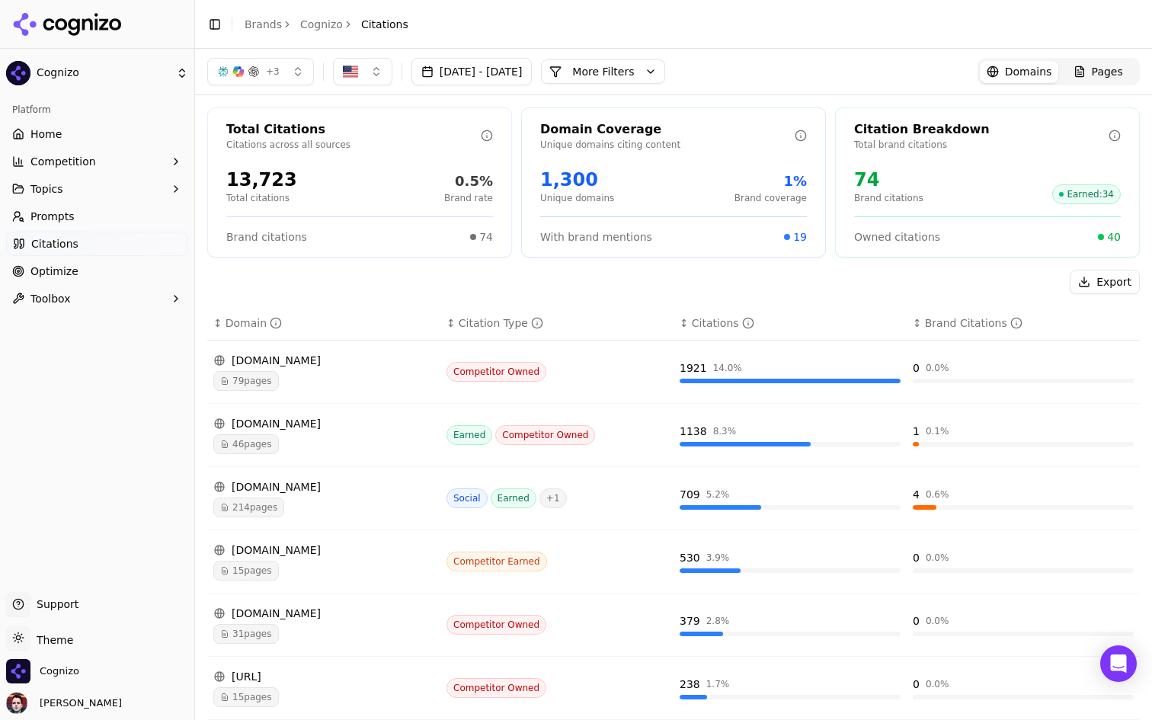
click at [762, 75] on div "+ 3 Jul 21, 2025 - Aug 20, 2025 More More Filters Domains Pages" at bounding box center [673, 71] width 932 height 27
click at [80, 222] on link "Prompts" at bounding box center [97, 216] width 182 height 24
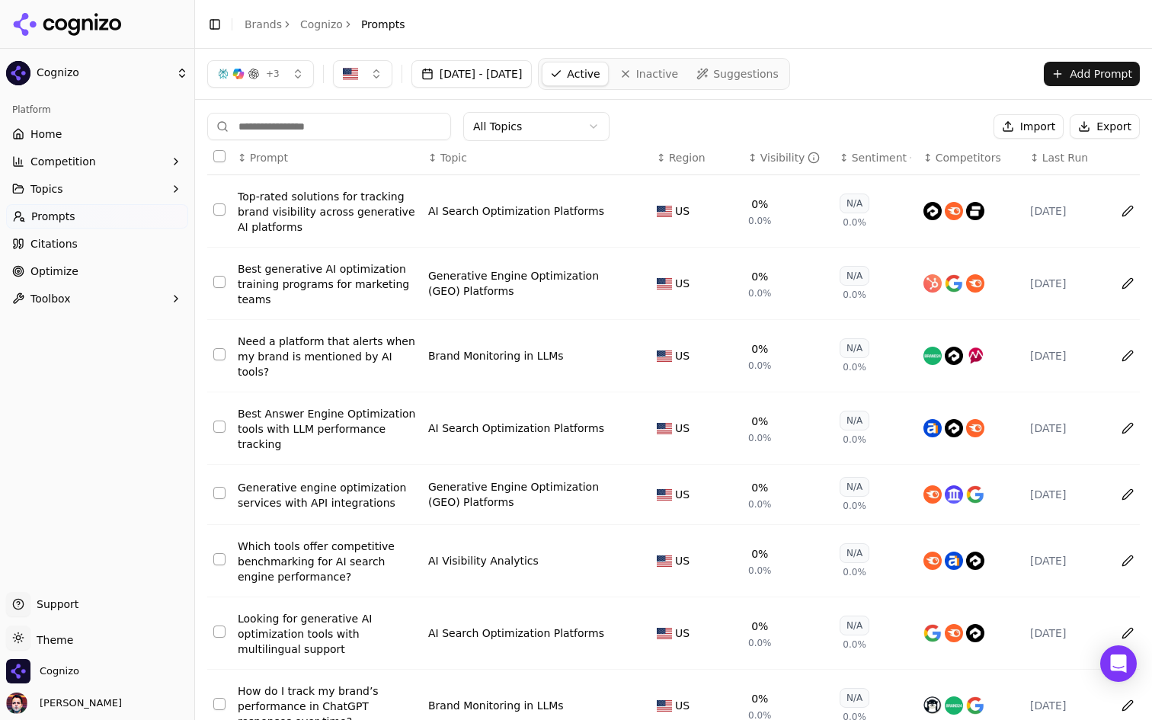
click at [69, 254] on link "Citations" at bounding box center [97, 244] width 182 height 24
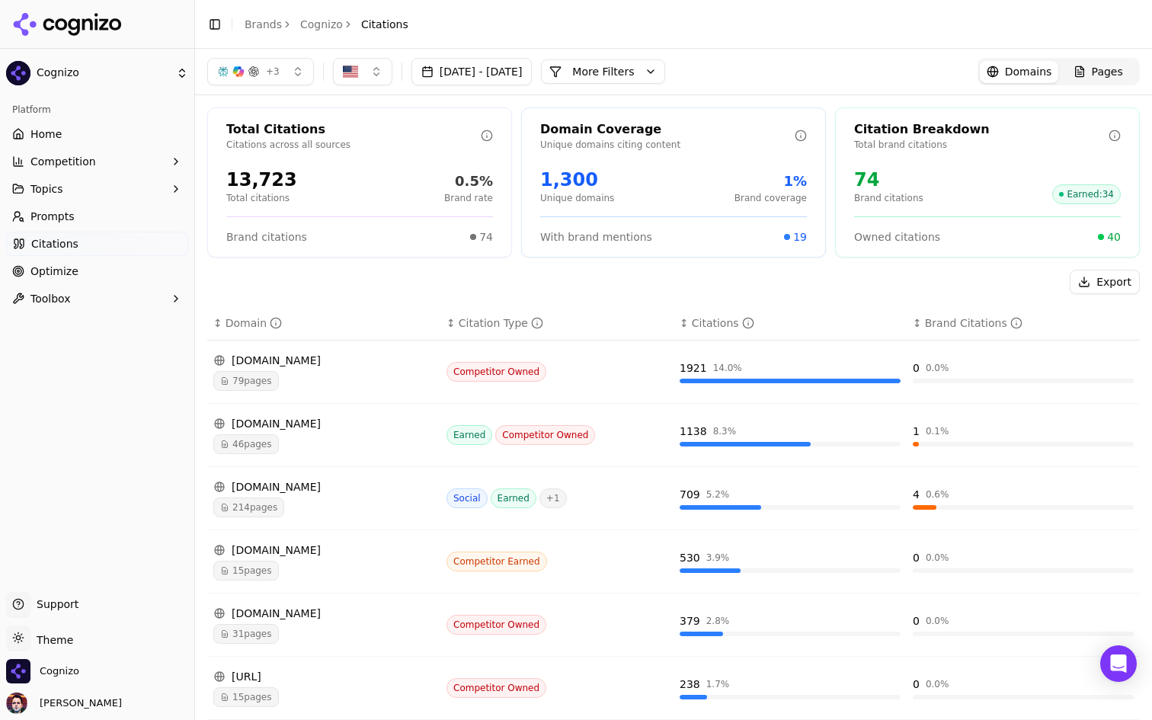
click at [70, 273] on span "Optimize" at bounding box center [54, 271] width 48 height 15
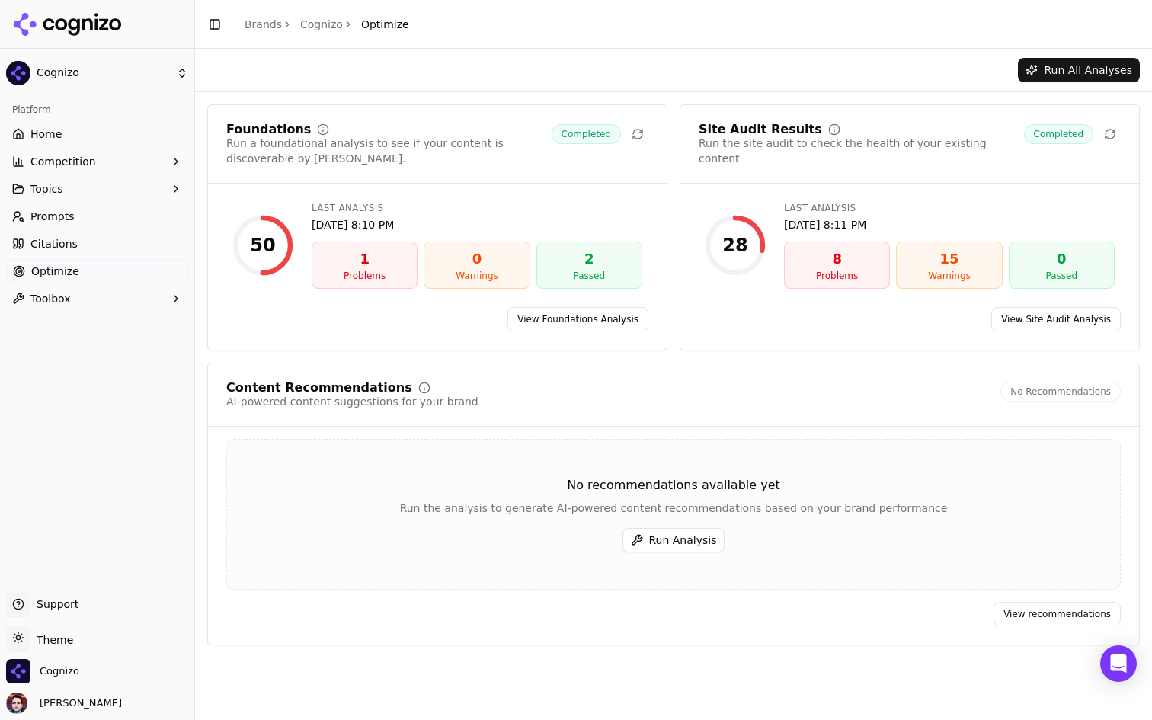
click at [391, 351] on div "Foundations Run a foundational analysis to see if your content is discoverable …" at bounding box center [673, 374] width 932 height 541
click at [657, 544] on button "Run Analysis" at bounding box center [673, 540] width 103 height 24
click at [1048, 315] on link "View Site Audit Analysis" at bounding box center [1055, 319] width 129 height 24
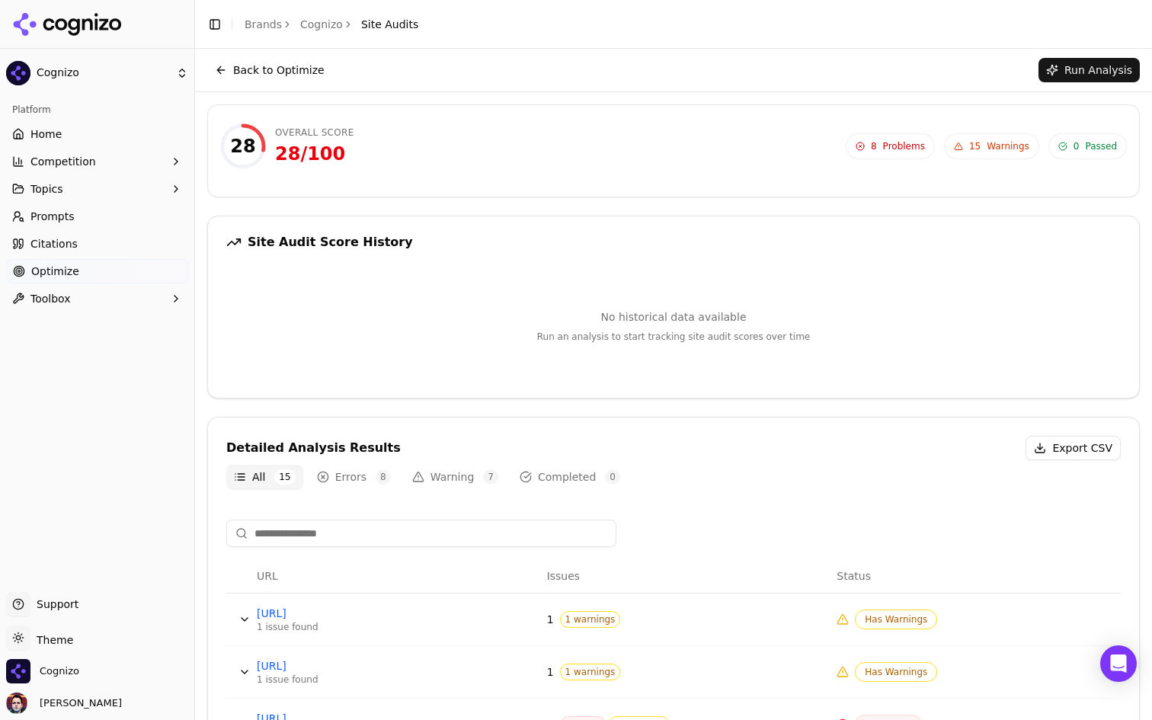
click at [1088, 67] on button "Run Analysis" at bounding box center [1088, 70] width 101 height 24
click at [318, 27] on link "Cognizo" at bounding box center [321, 24] width 43 height 15
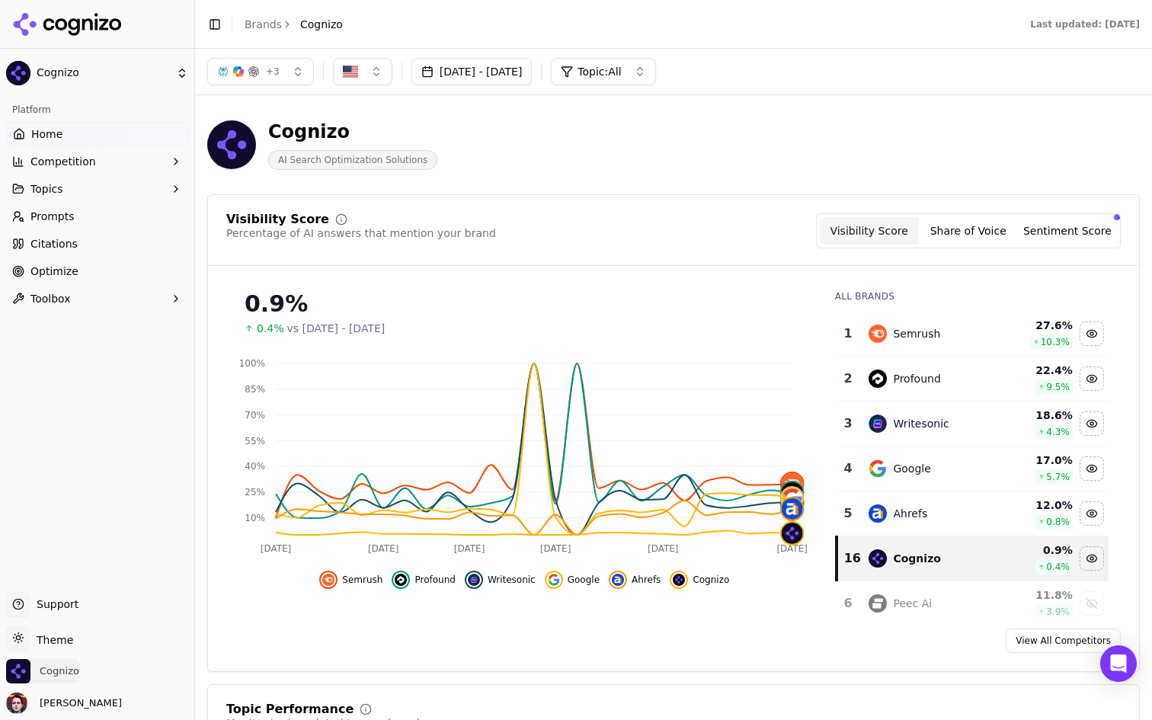
click at [73, 679] on span "Cognizo" at bounding box center [42, 671] width 73 height 24
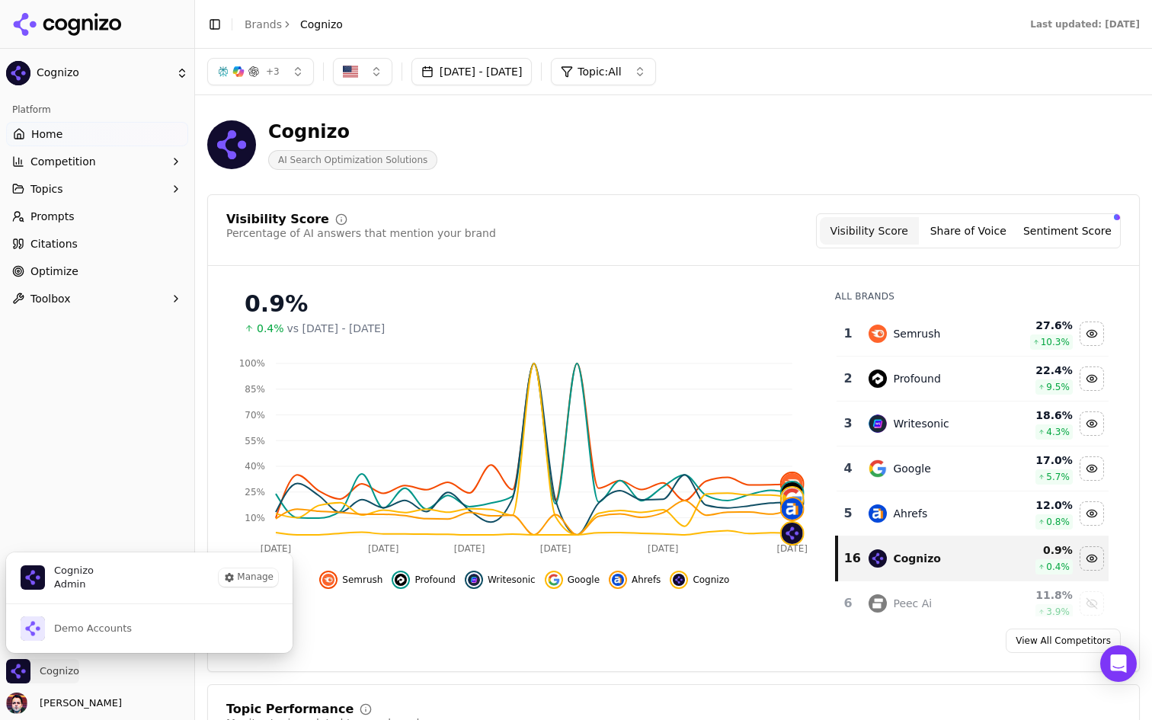
click at [73, 679] on span "Cognizo" at bounding box center [42, 671] width 73 height 24
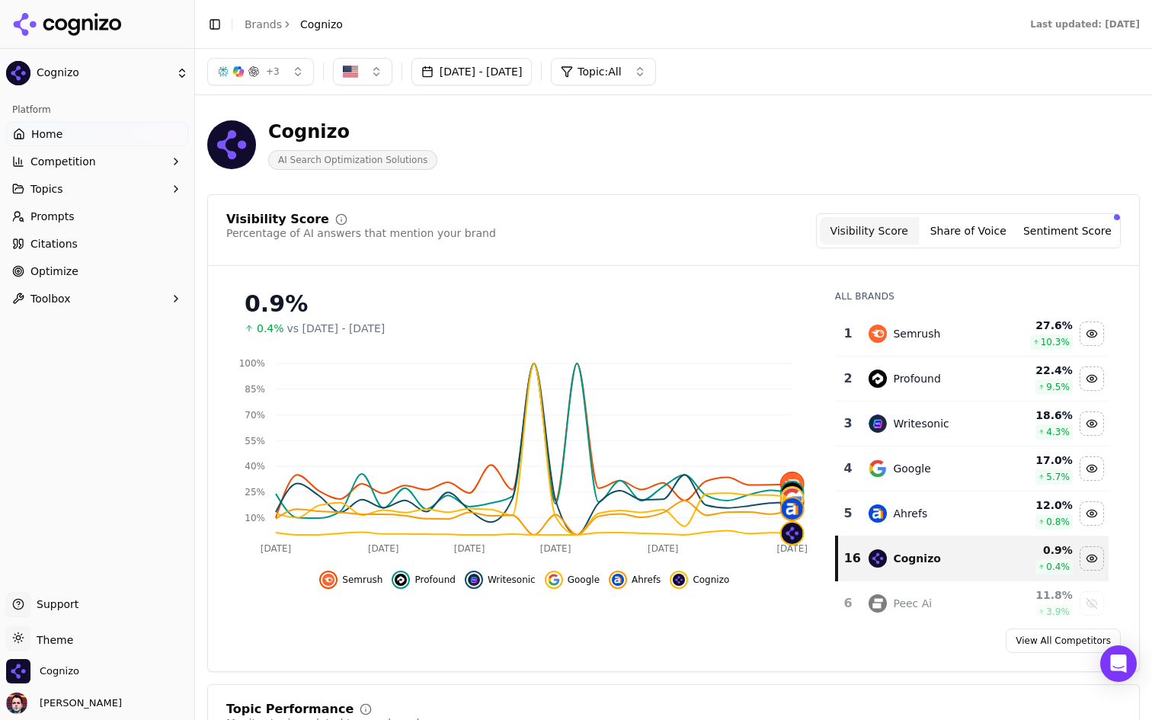
click at [436, 235] on div "Percentage of AI answers that mention your brand" at bounding box center [361, 232] width 270 height 15
click at [456, 251] on div "Visibility Score Percentage of AI answers that mention your brand Visibility Sc…" at bounding box center [673, 239] width 931 height 53
click at [289, 77] on button "+ 3" at bounding box center [260, 71] width 107 height 27
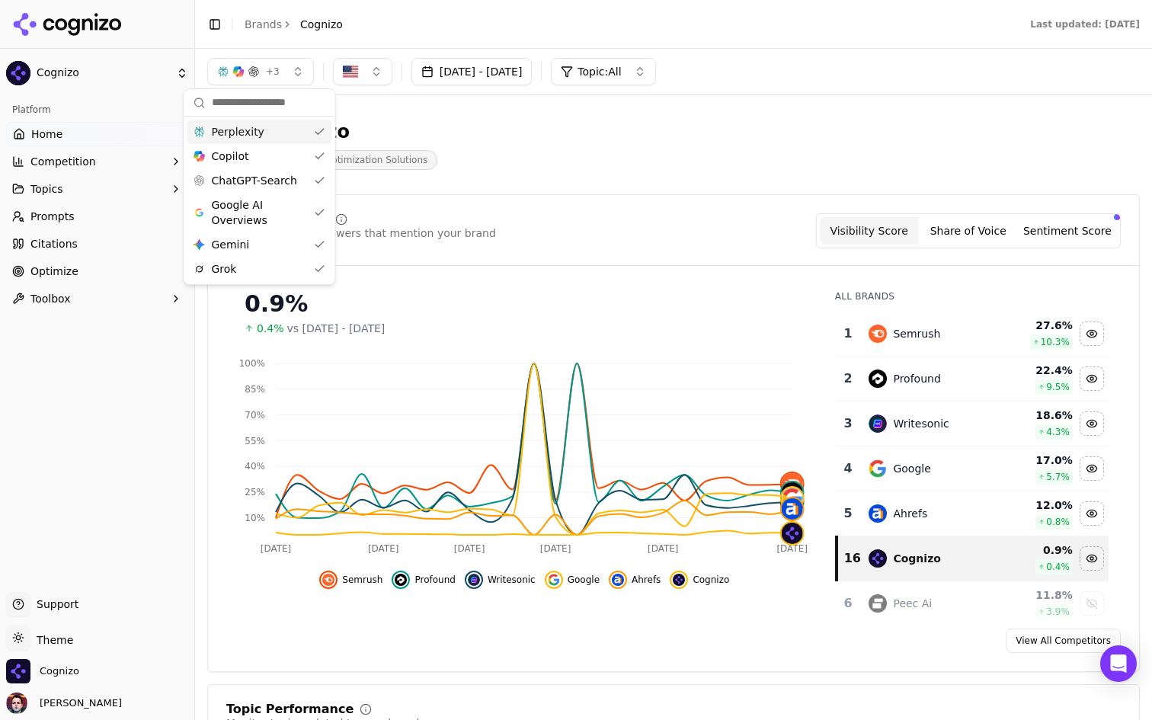
click at [289, 77] on button "+ 3" at bounding box center [260, 71] width 107 height 27
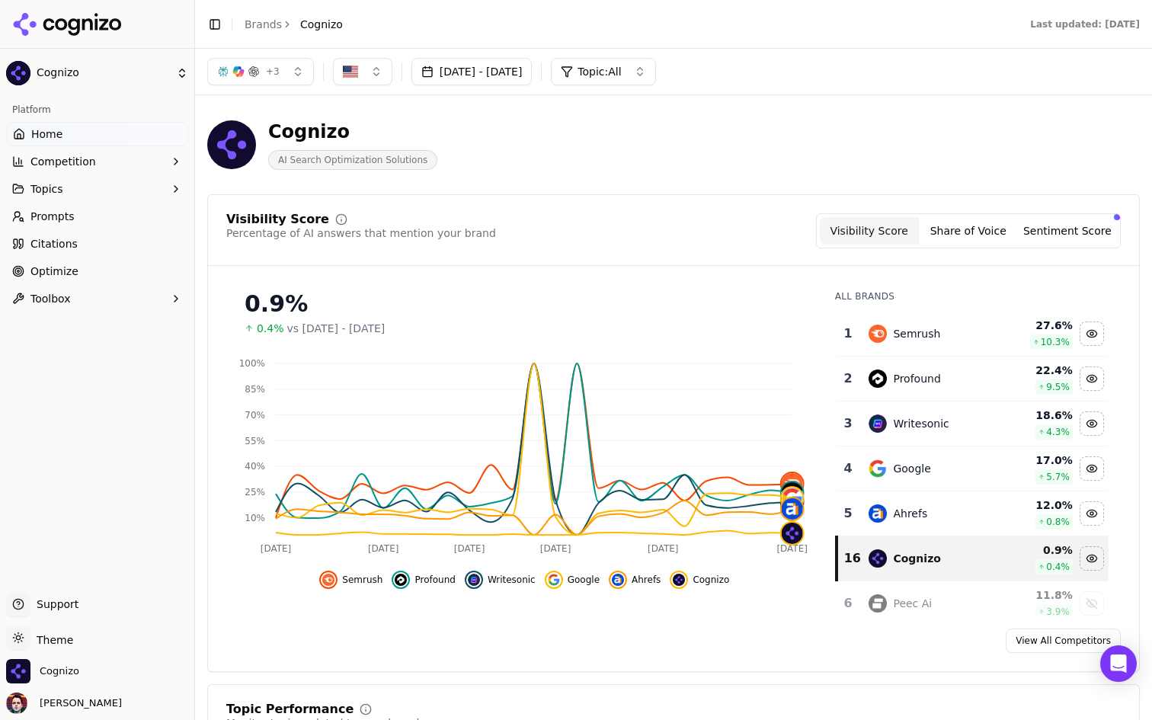
click at [99, 244] on link "Citations" at bounding box center [97, 244] width 182 height 24
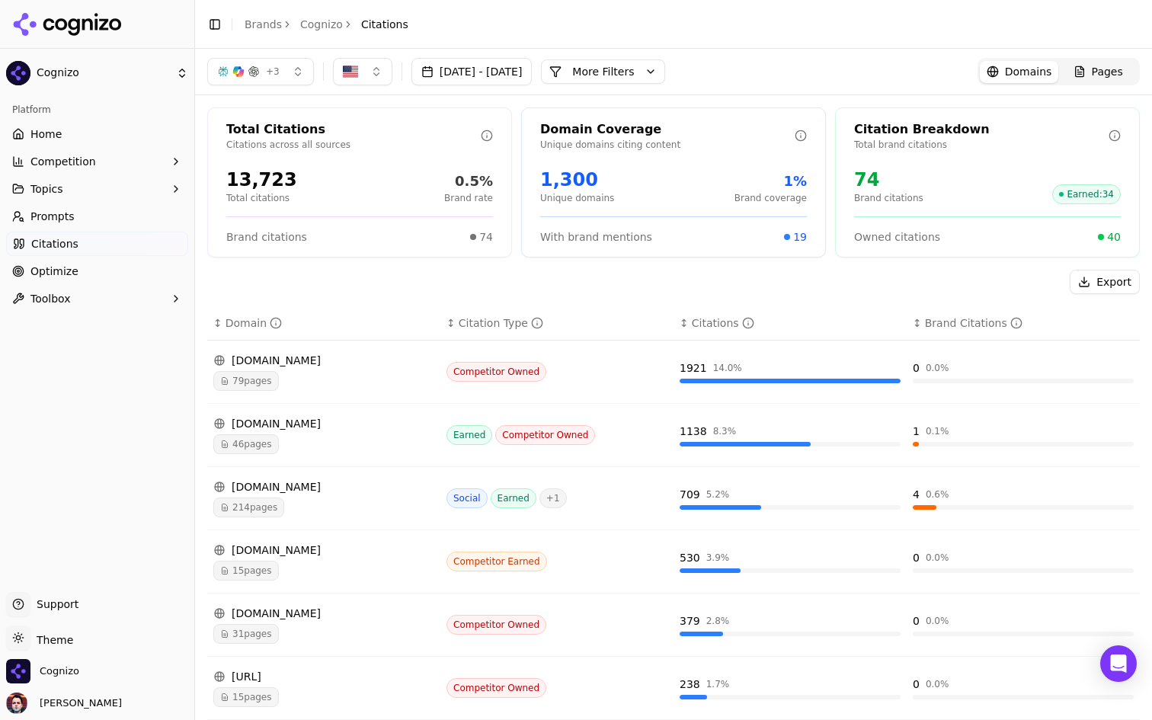
click at [665, 80] on button "More Filters" at bounding box center [603, 71] width 124 height 24
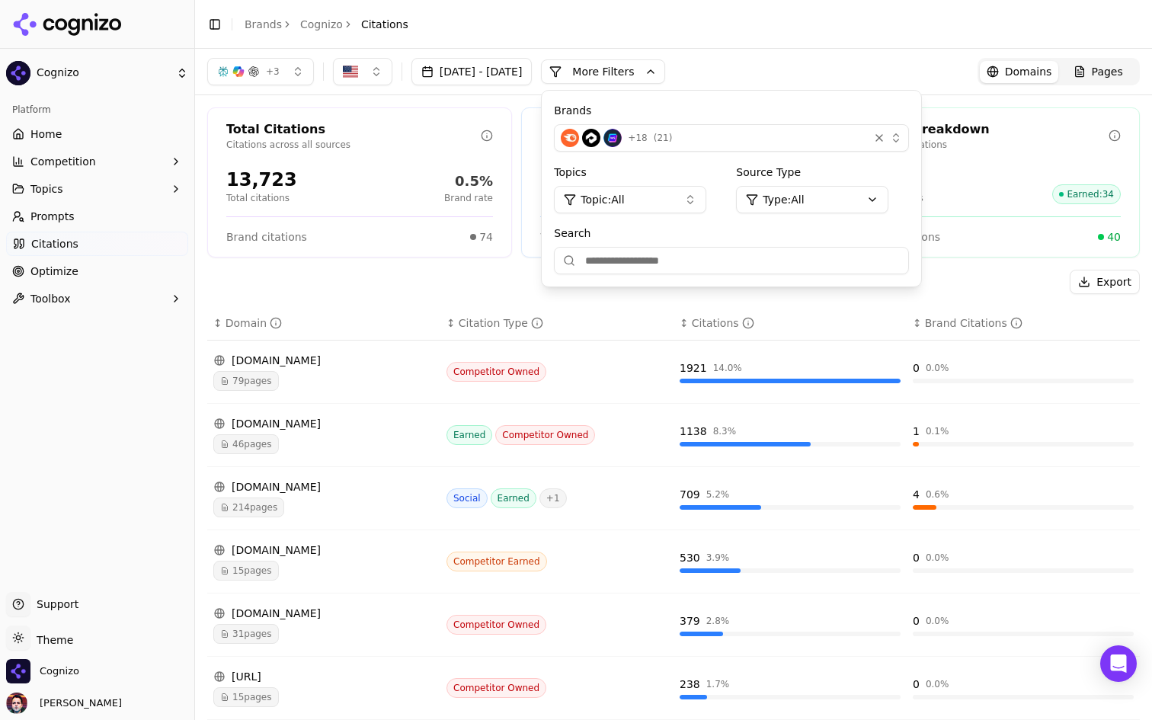
click at [658, 257] on input "Search" at bounding box center [731, 260] width 355 height 27
type input "********"
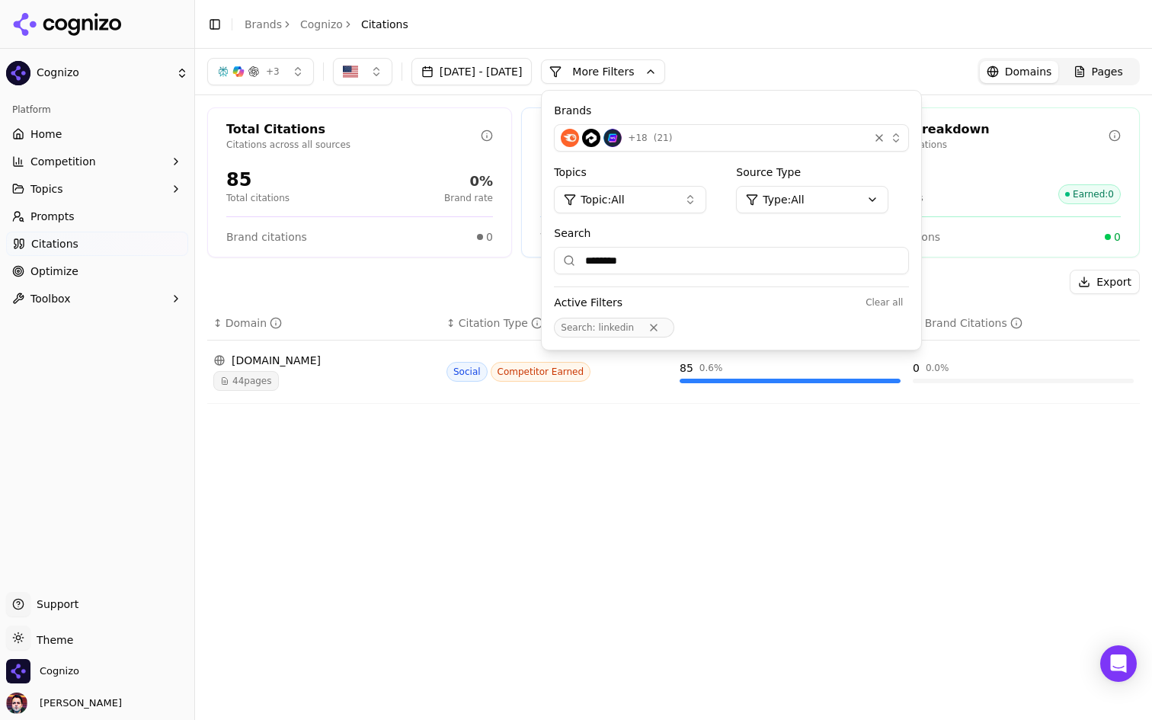
click at [491, 289] on div "Export" at bounding box center [673, 282] width 932 height 24
click at [346, 376] on div "44 pages" at bounding box center [323, 381] width 221 height 20
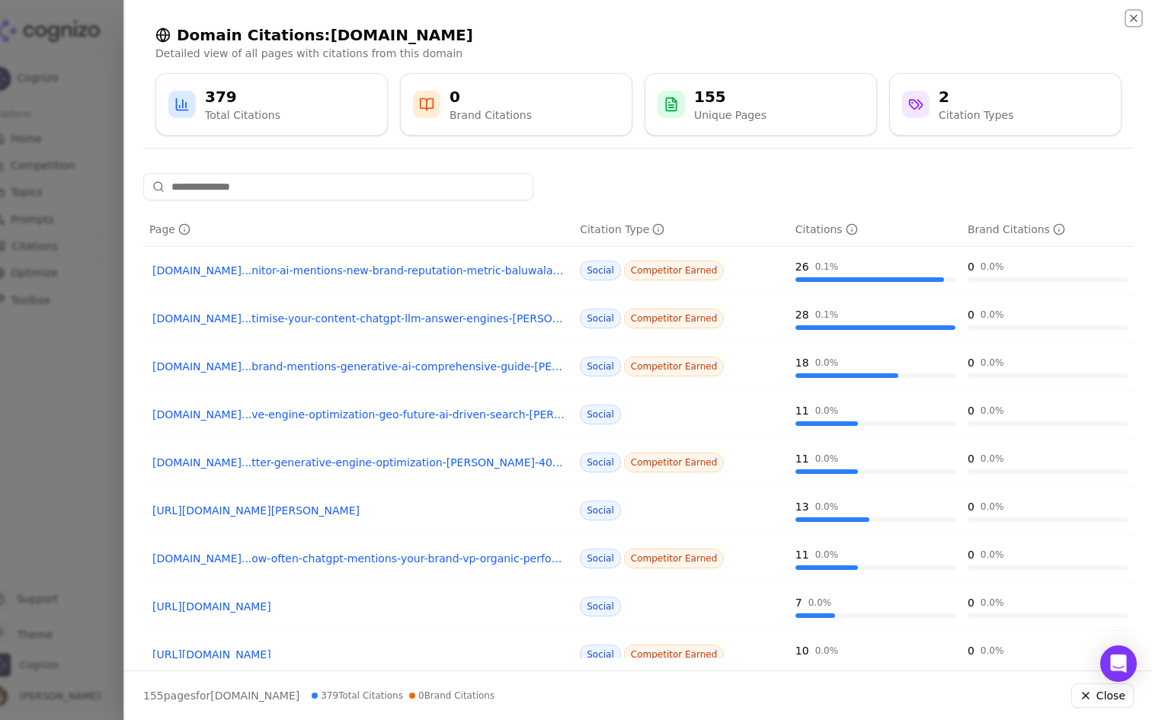
click at [1133, 13] on icon "button" at bounding box center [1133, 18] width 12 height 12
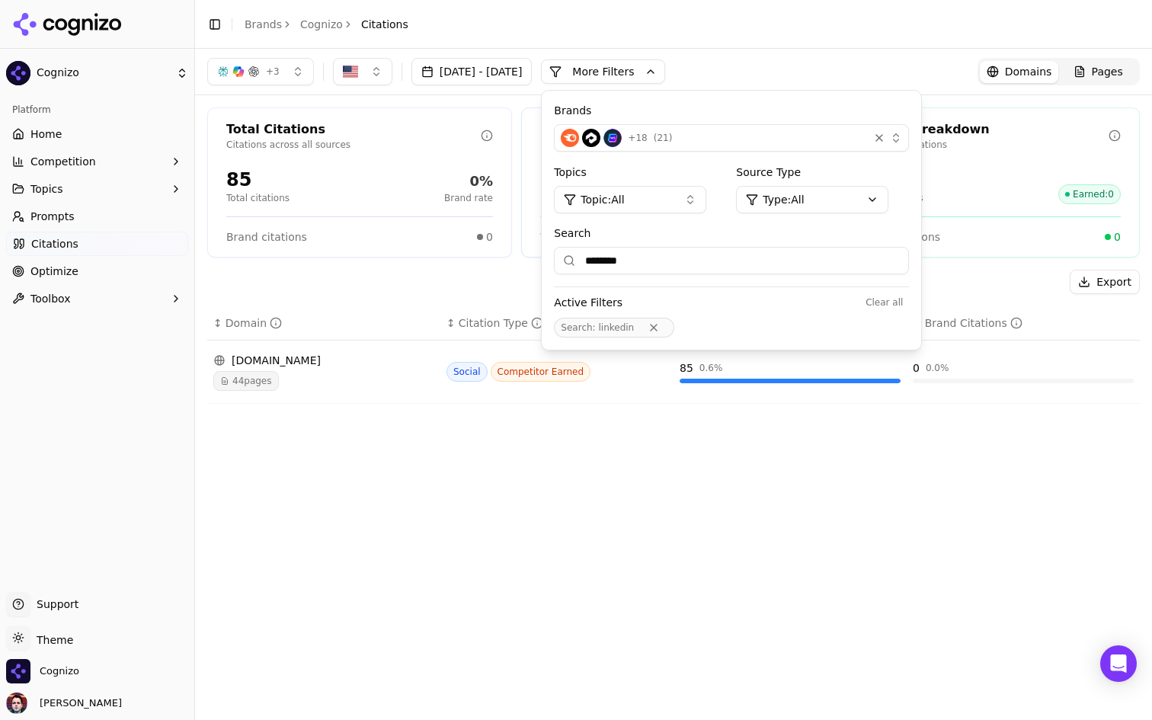
click at [673, 132] on span "( 21 )" at bounding box center [663, 138] width 19 height 12
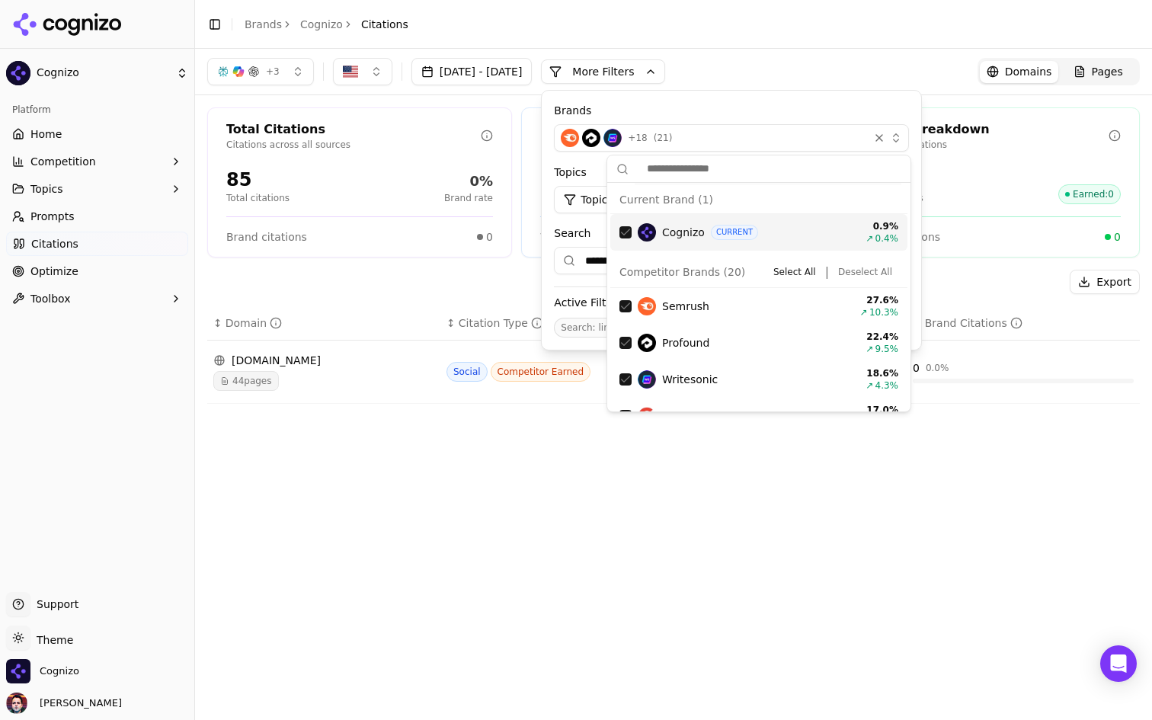
click at [815, 119] on div "Brands + 18 ( 21 )" at bounding box center [731, 128] width 355 height 50
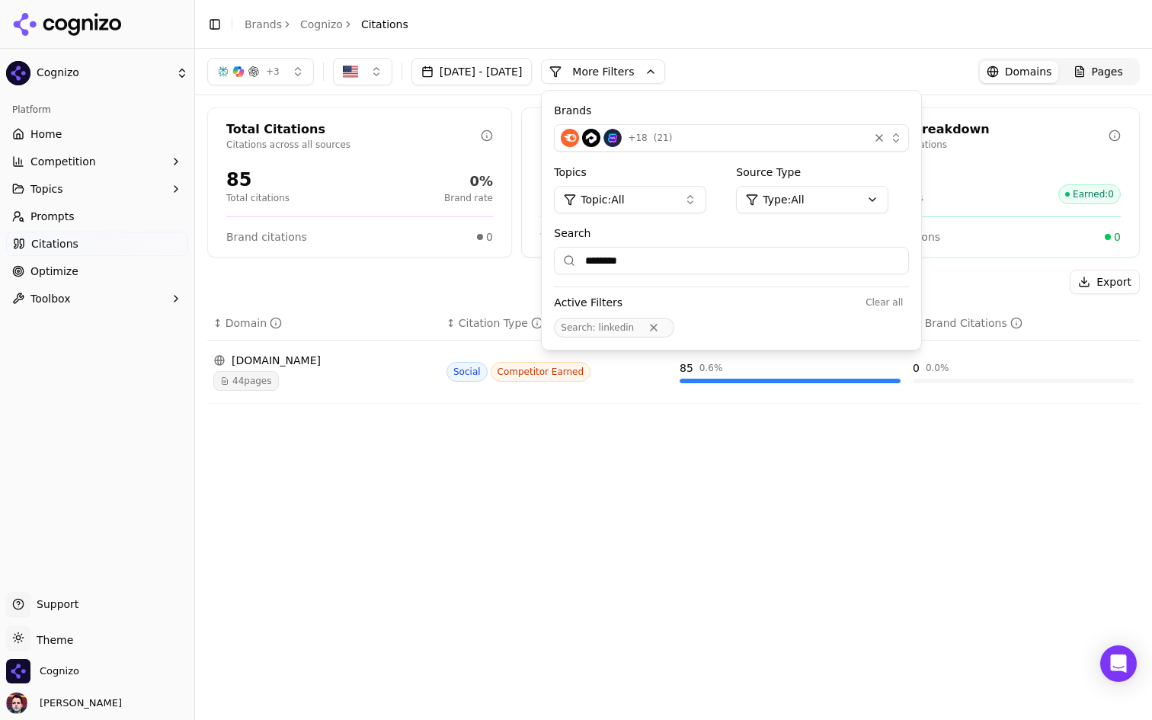
click at [682, 207] on button "Topic: All" at bounding box center [630, 199] width 152 height 27
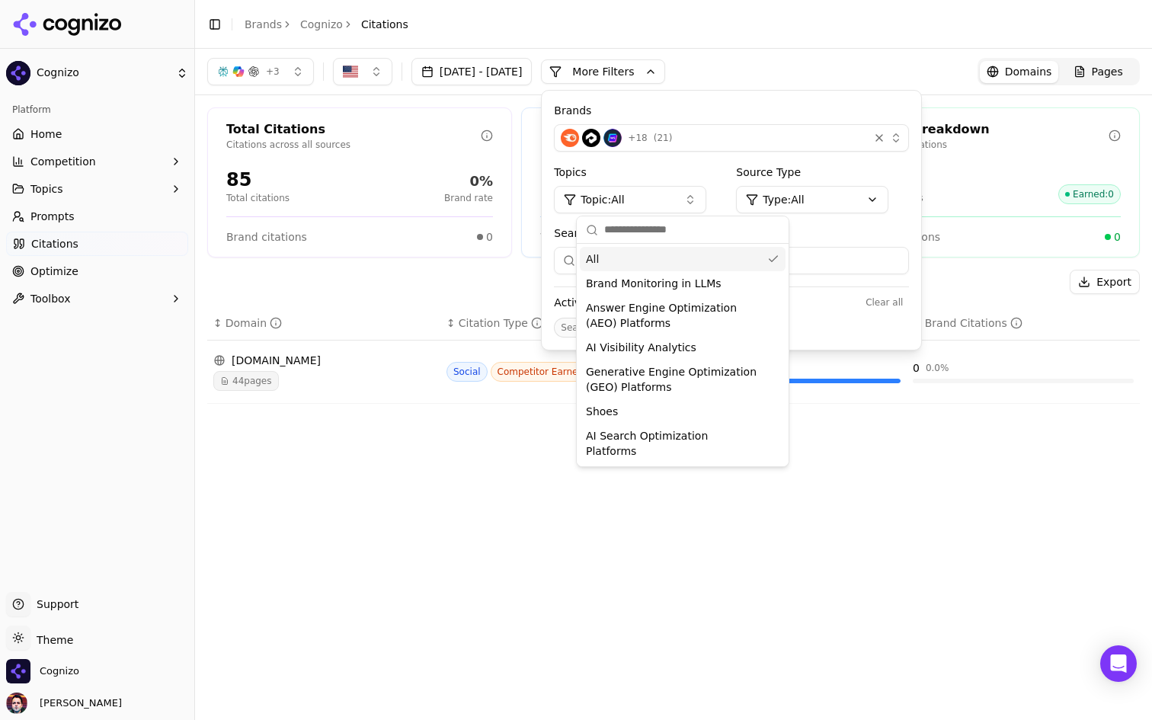
click at [692, 203] on button "Topic: All" at bounding box center [630, 199] width 152 height 27
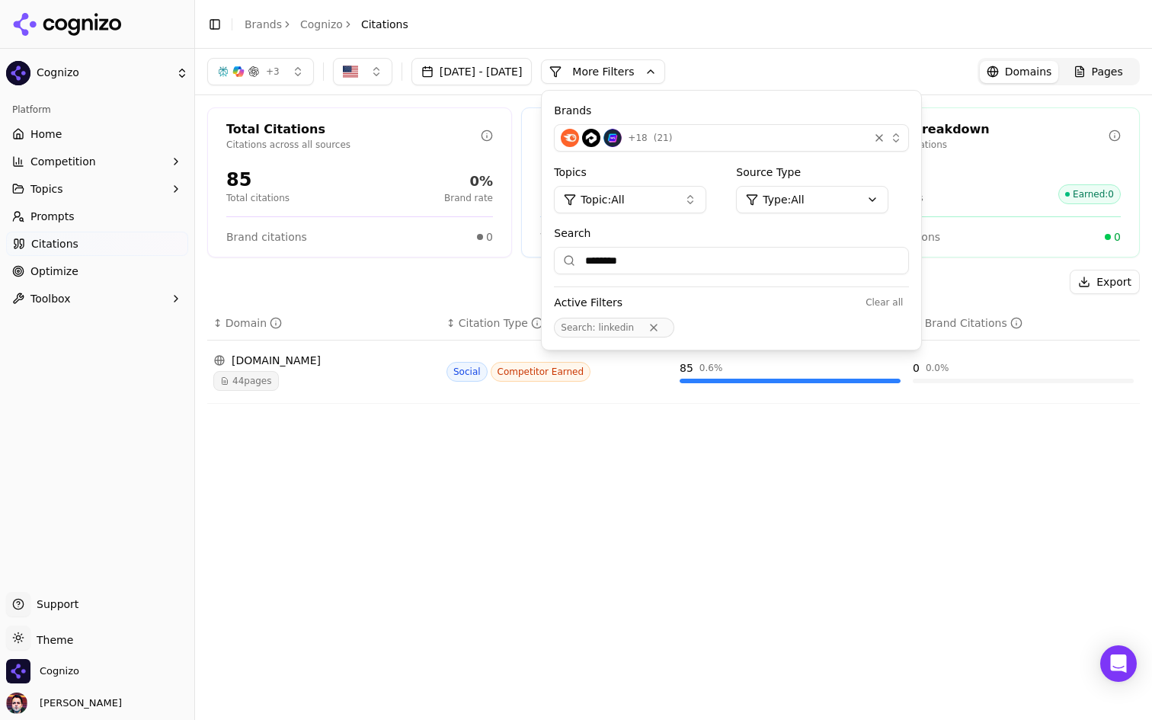
click at [841, 197] on html "Cognizo Platform Home Competition Topics Prompts Citations Optimize Toolbox Sup…" at bounding box center [576, 360] width 1152 height 720
click at [746, 262] on input "********" at bounding box center [731, 260] width 355 height 27
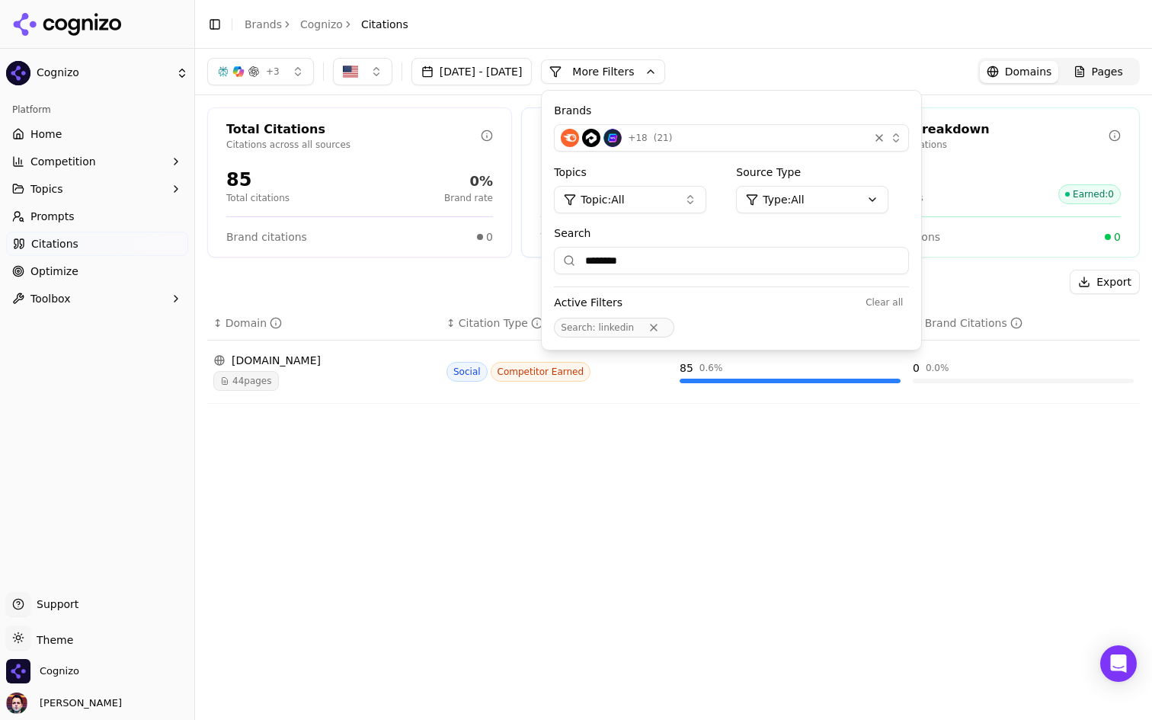
click at [746, 262] on input "********" at bounding box center [731, 260] width 355 height 27
click at [755, 241] on div "Search ********" at bounding box center [731, 249] width 355 height 49
click at [743, 266] on input "********" at bounding box center [731, 260] width 355 height 27
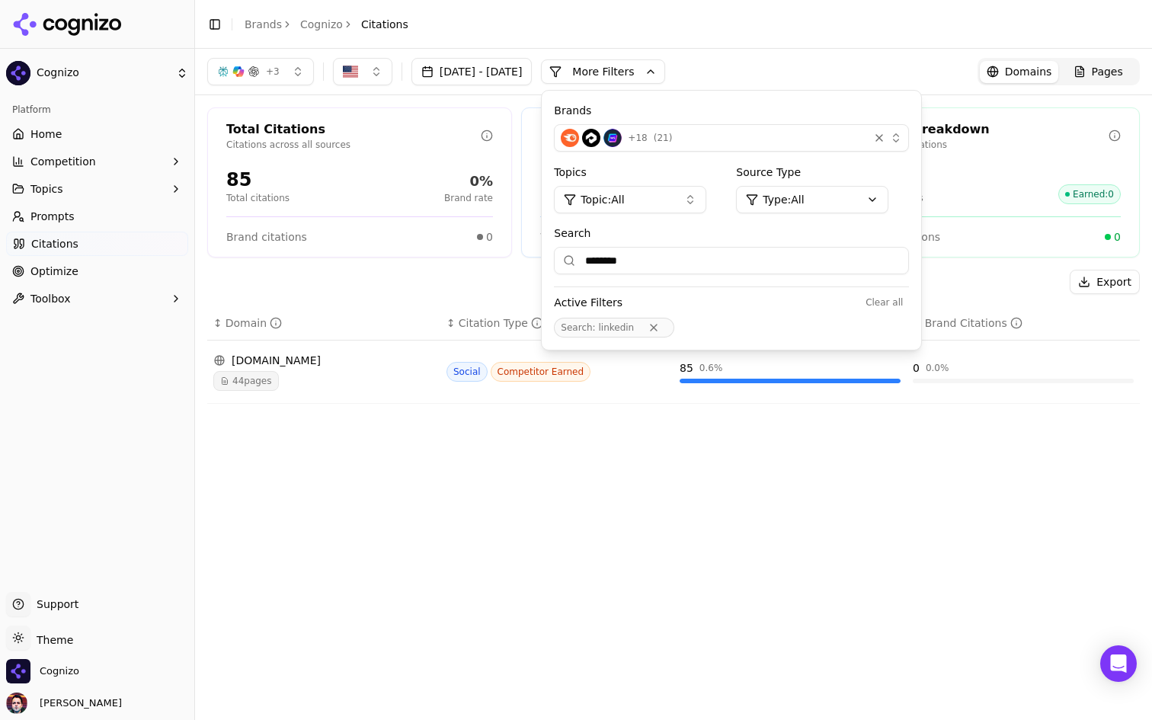
click at [743, 266] on input "********" at bounding box center [731, 260] width 355 height 27
click at [840, 199] on html "Cognizo Platform Home Competition Topics Prompts Citations Optimize Toolbox Sup…" at bounding box center [576, 360] width 1152 height 720
click at [852, 376] on span "Commerce" at bounding box center [849, 377] width 58 height 15
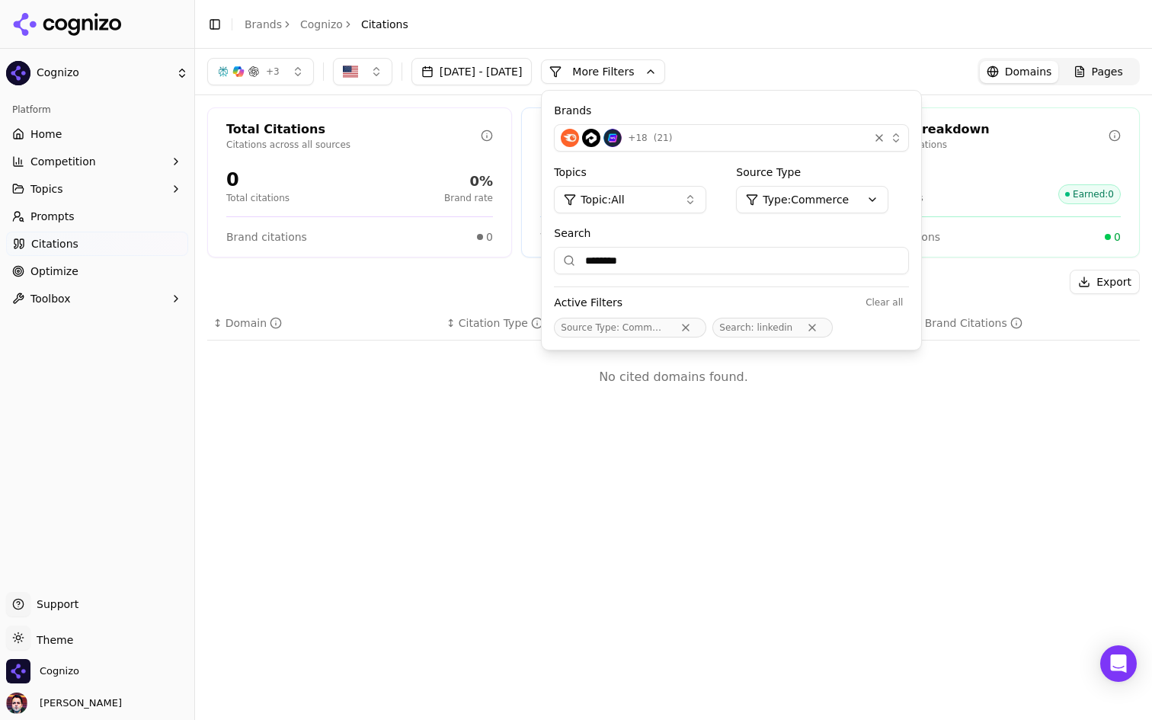
click at [865, 184] on html "Cognizo Platform Home Competition Topics Prompts Citations Optimize Toolbox Sup…" at bounding box center [576, 360] width 1152 height 720
click at [855, 353] on div "Social" at bounding box center [864, 353] width 163 height 24
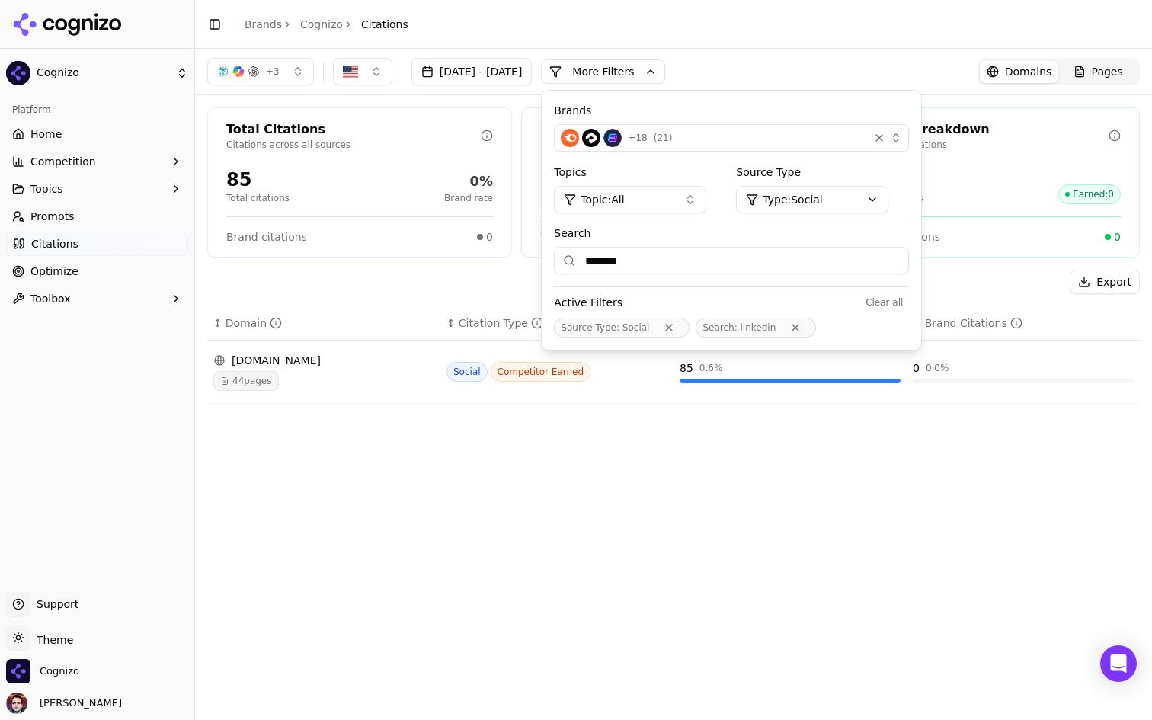
click at [869, 195] on html "Cognizo Platform Home Competition Topics Prompts Citations Optimize Toolbox Sup…" at bounding box center [576, 360] width 1152 height 720
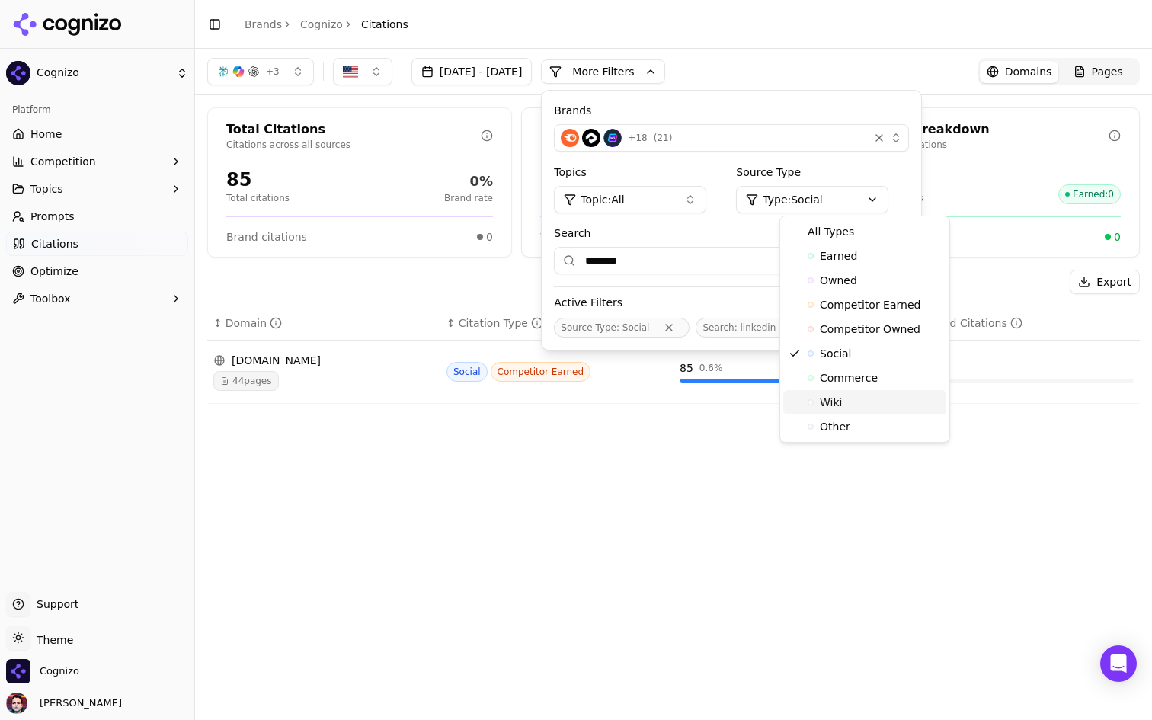
click at [853, 407] on div "Wiki" at bounding box center [864, 402] width 163 height 24
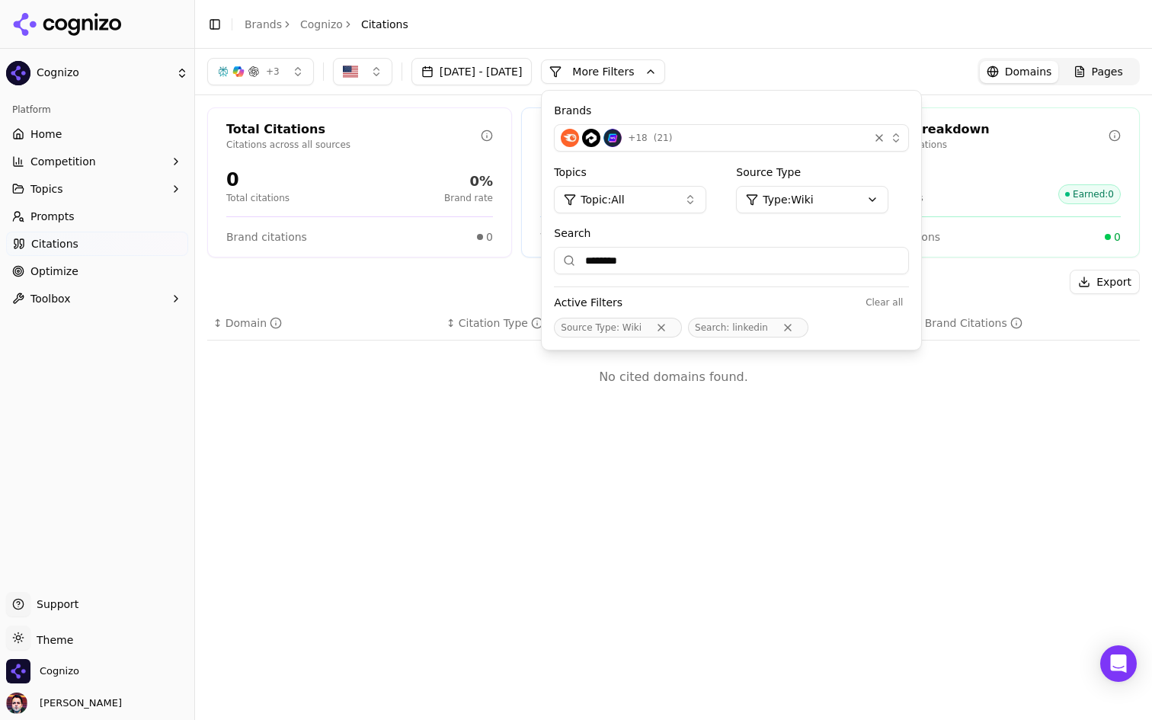
click at [879, 204] on html "Cognizo Platform Home Competition Topics Prompts Citations Optimize Toolbox Sup…" at bounding box center [576, 360] width 1152 height 720
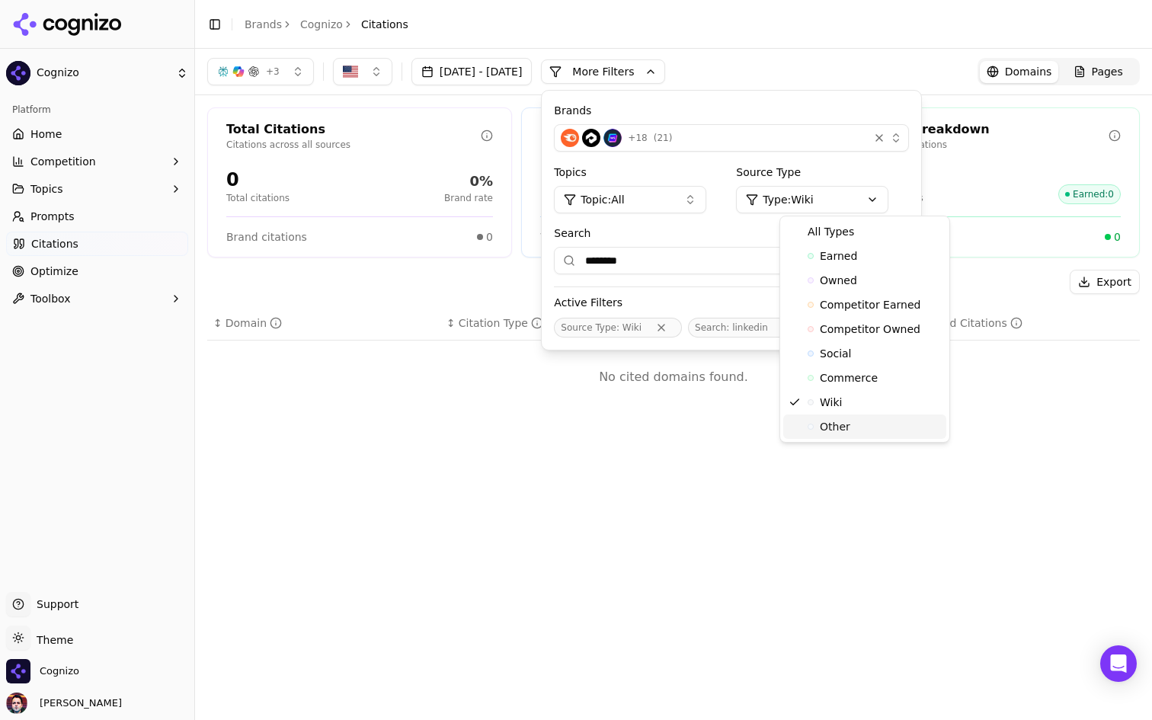
click at [840, 433] on span "Other" at bounding box center [835, 426] width 30 height 15
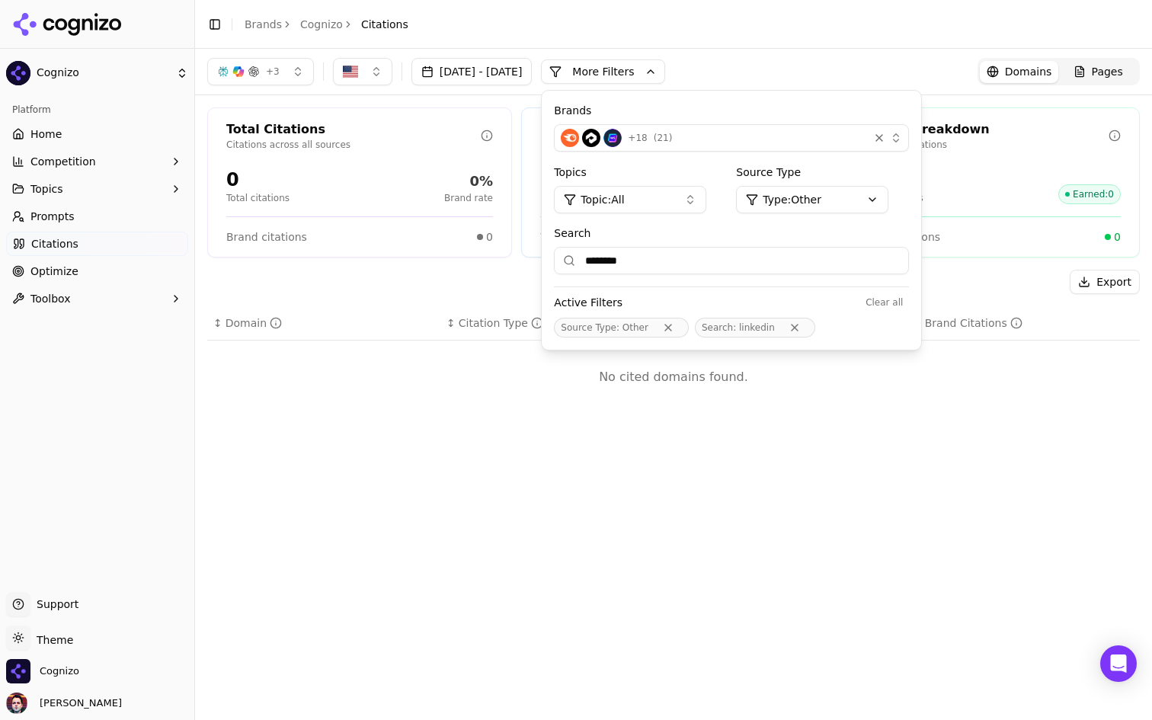
click at [883, 190] on html "Cognizo Platform Home Competition Topics Prompts Citations Optimize Toolbox Sup…" at bounding box center [576, 360] width 1152 height 720
click at [846, 332] on span "Competitor Owned" at bounding box center [870, 328] width 101 height 15
click at [862, 200] on html "Cognizo Platform Home Competition Topics Prompts Citations Optimize Toolbox Sup…" at bounding box center [576, 360] width 1152 height 720
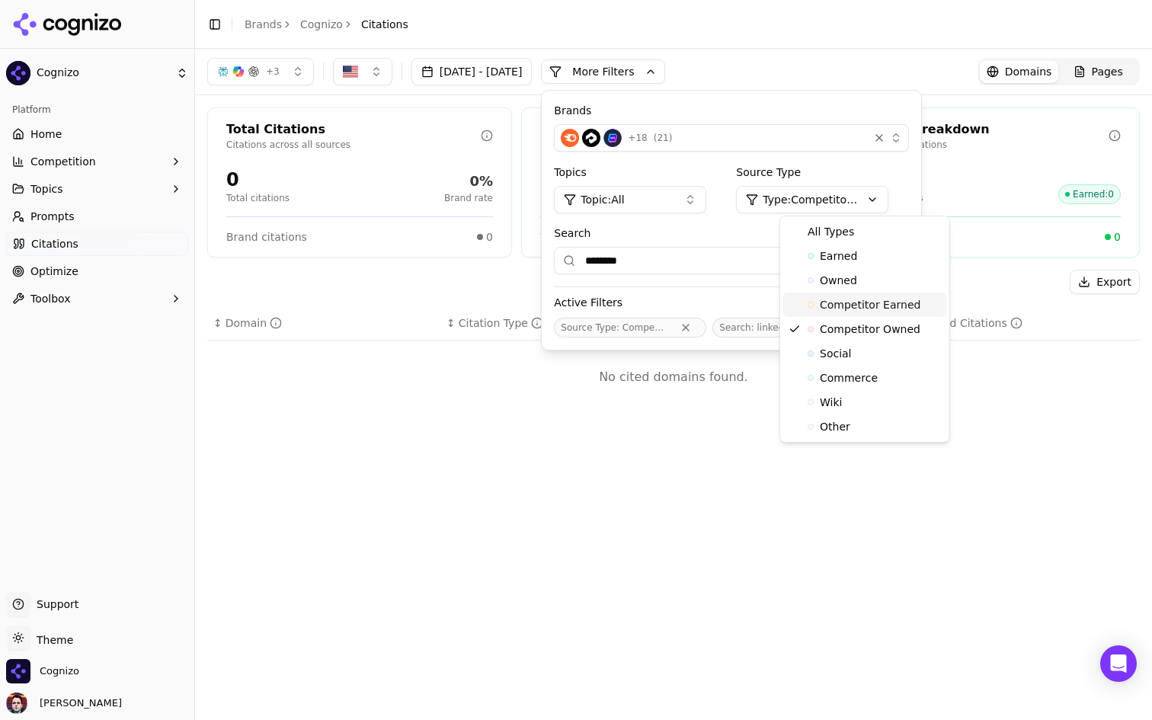
click at [849, 312] on div "Competitor Earned" at bounding box center [864, 304] width 163 height 24
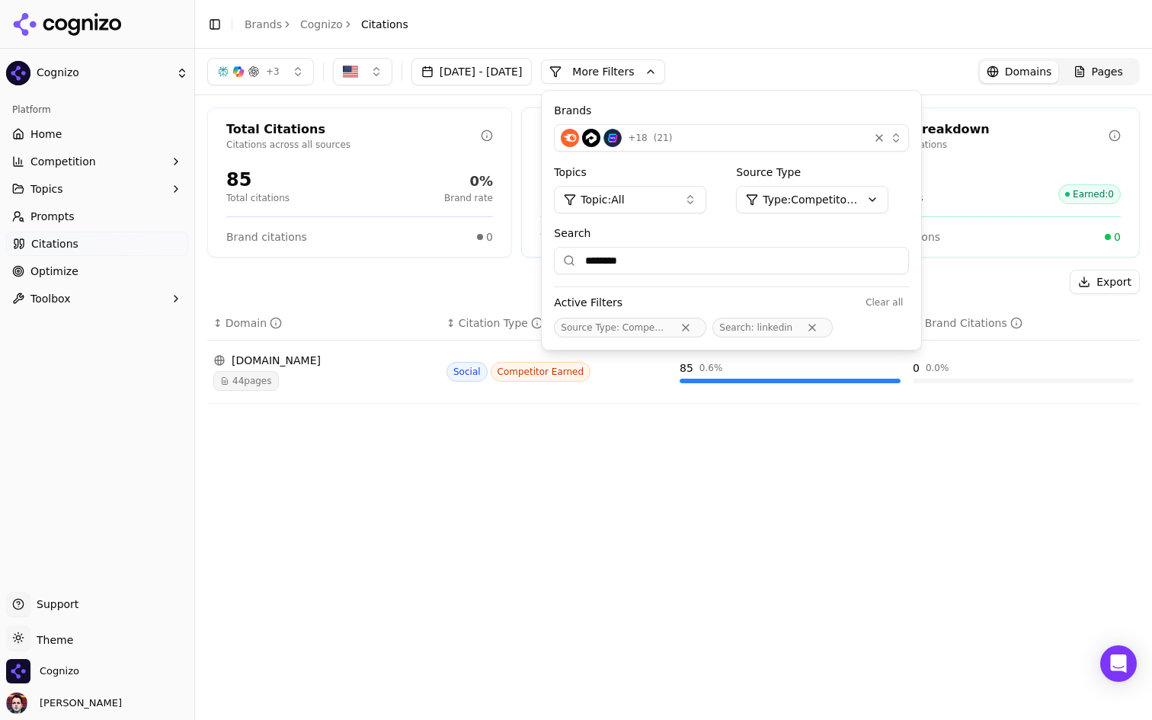
click at [401, 376] on div "44 pages" at bounding box center [323, 381] width 221 height 20
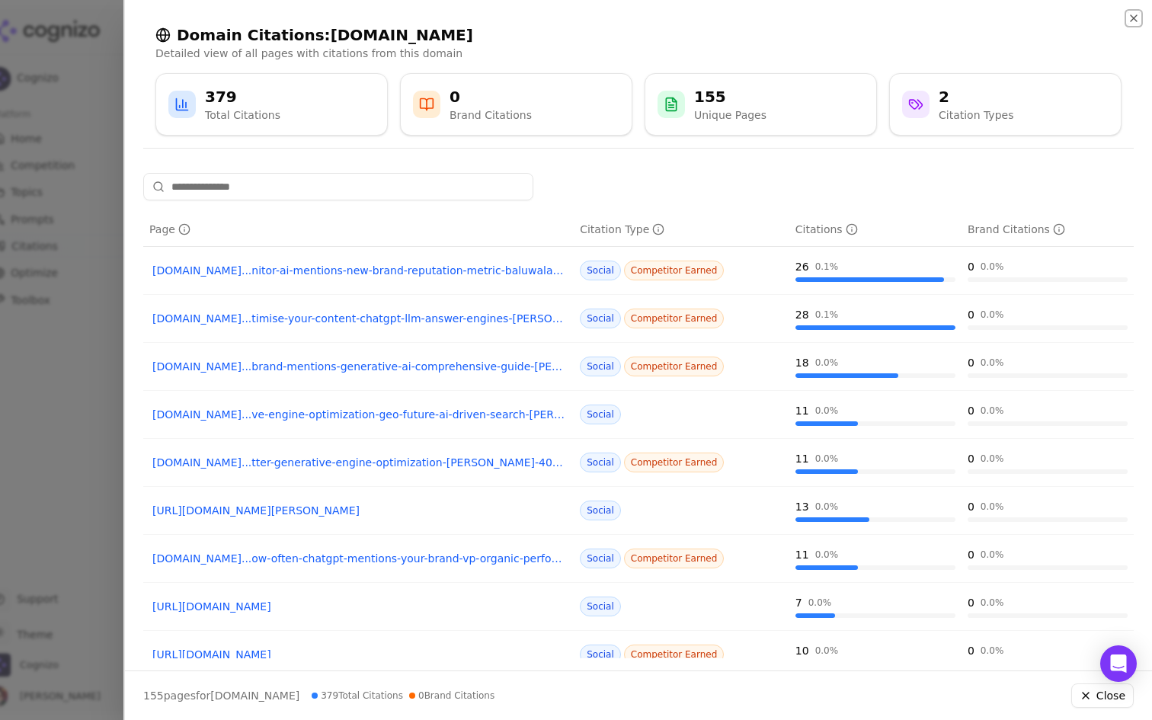
click at [1137, 14] on icon "button" at bounding box center [1133, 18] width 12 height 12
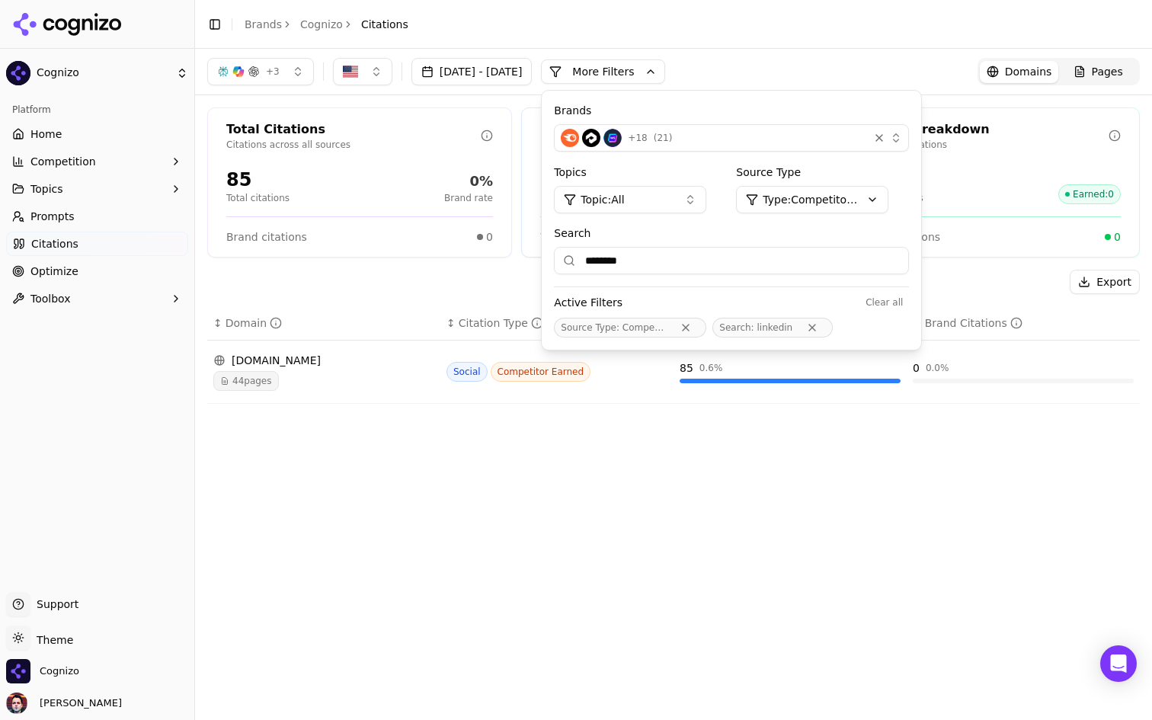
click at [445, 292] on div "Export" at bounding box center [673, 282] width 932 height 24
click at [383, 303] on div "Export ↕ Domain ↕ Citation Type ↕ Citations ↕ Brand Citations linkedin.com 44 p…" at bounding box center [673, 343] width 932 height 146
click at [762, 31] on header "Toggle Sidebar Brands Cognizo Citations" at bounding box center [673, 24] width 957 height 49
click at [745, 62] on div "+ 3 Jul 21, 2025 - Aug 20, 2025 More More Filters Brands + 18 ( 21 ) Topics Top…" at bounding box center [673, 71] width 932 height 27
click at [665, 78] on button "More Filters" at bounding box center [603, 71] width 124 height 24
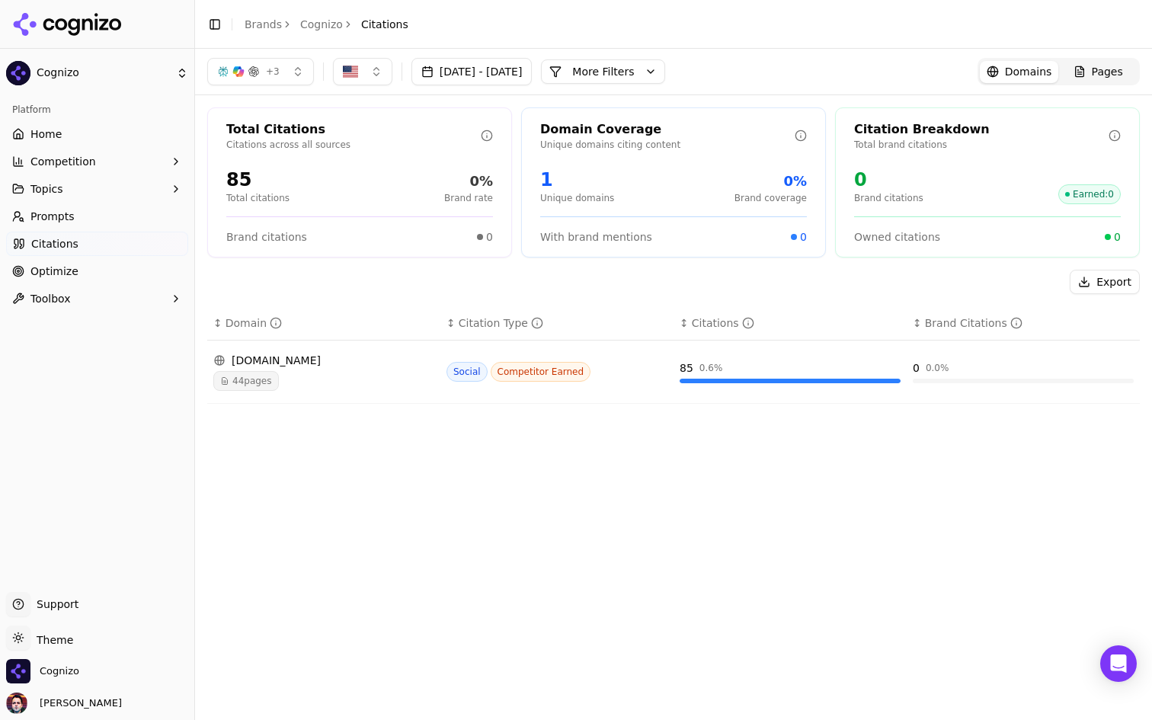
click at [97, 284] on ul "Home Competition Topics Prompts Citations Optimize Toolbox" at bounding box center [97, 216] width 182 height 189
click at [98, 274] on link "Optimize" at bounding box center [97, 271] width 182 height 24
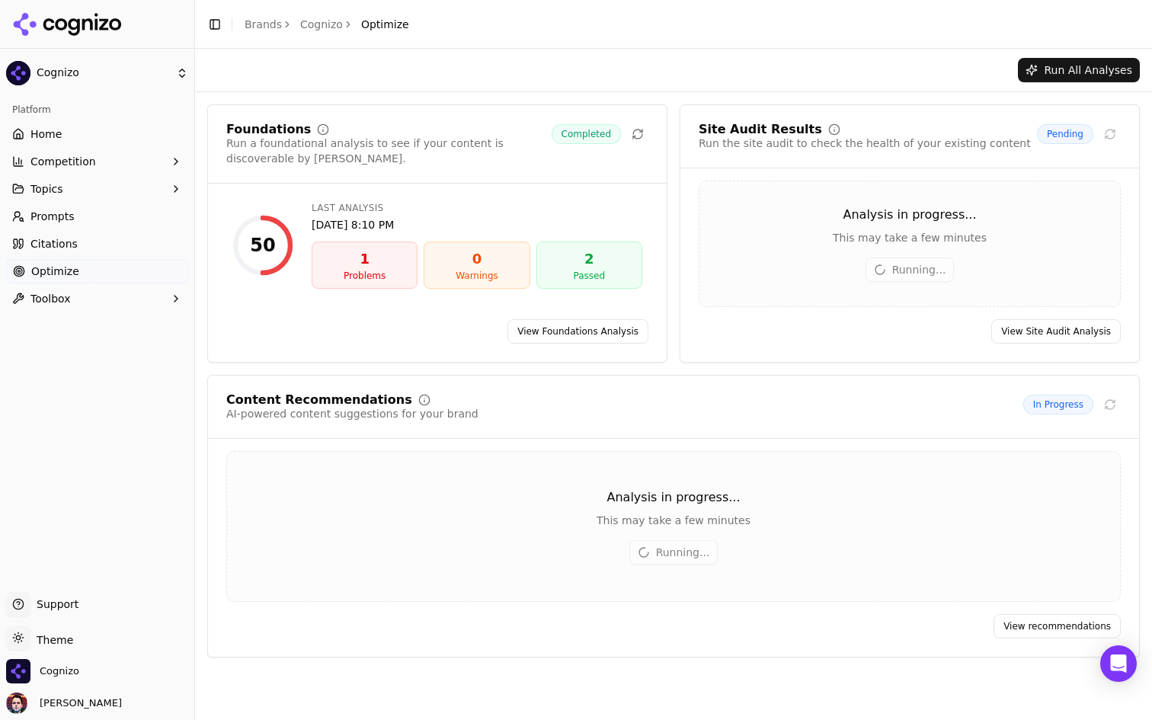
click at [113, 229] on ul "Home Competition Topics Prompts Citations Optimize Toolbox" at bounding box center [97, 216] width 182 height 189
click at [112, 218] on link "Prompts" at bounding box center [97, 216] width 182 height 24
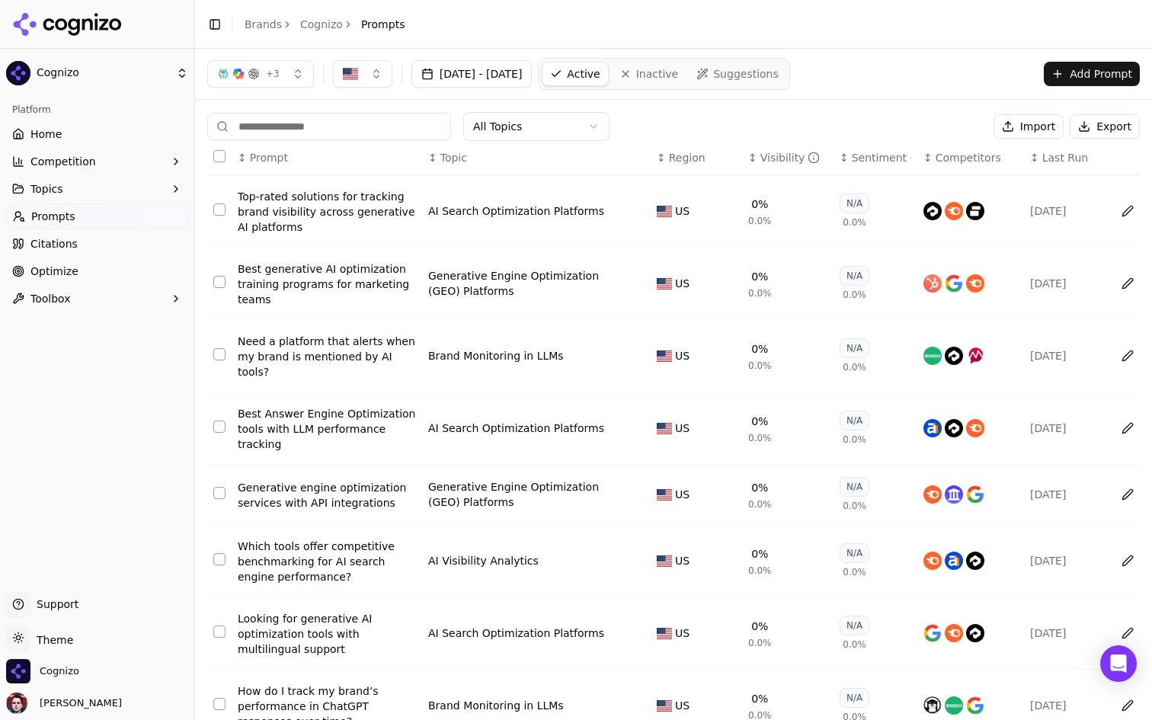
click at [328, 209] on div "Top-rated solutions for tracking brand visibility across generative AI platforms" at bounding box center [327, 212] width 178 height 46
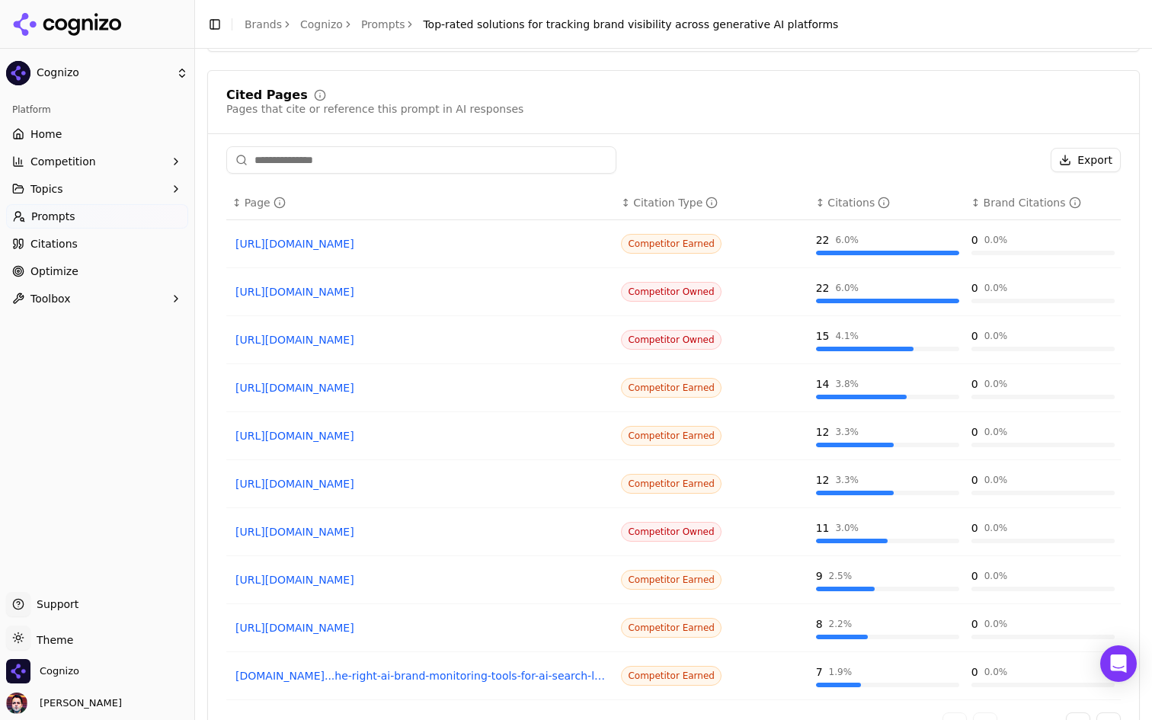
scroll to position [1155, 0]
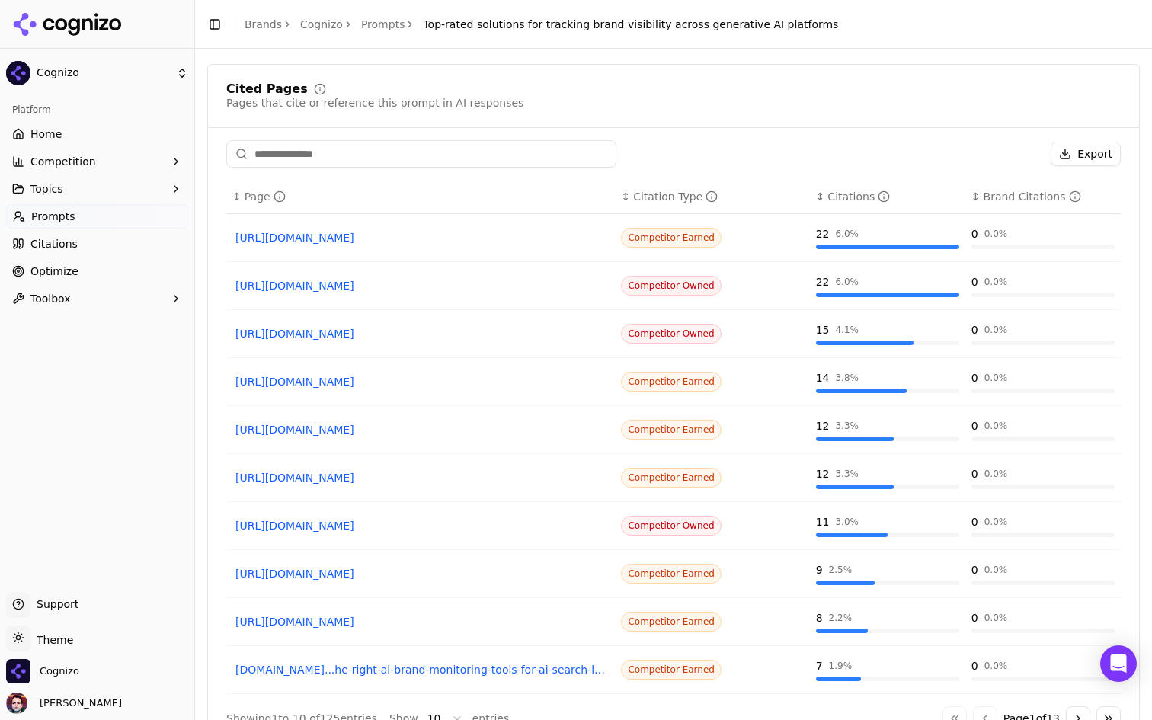
click at [651, 191] on div "Citation Type" at bounding box center [675, 196] width 85 height 15
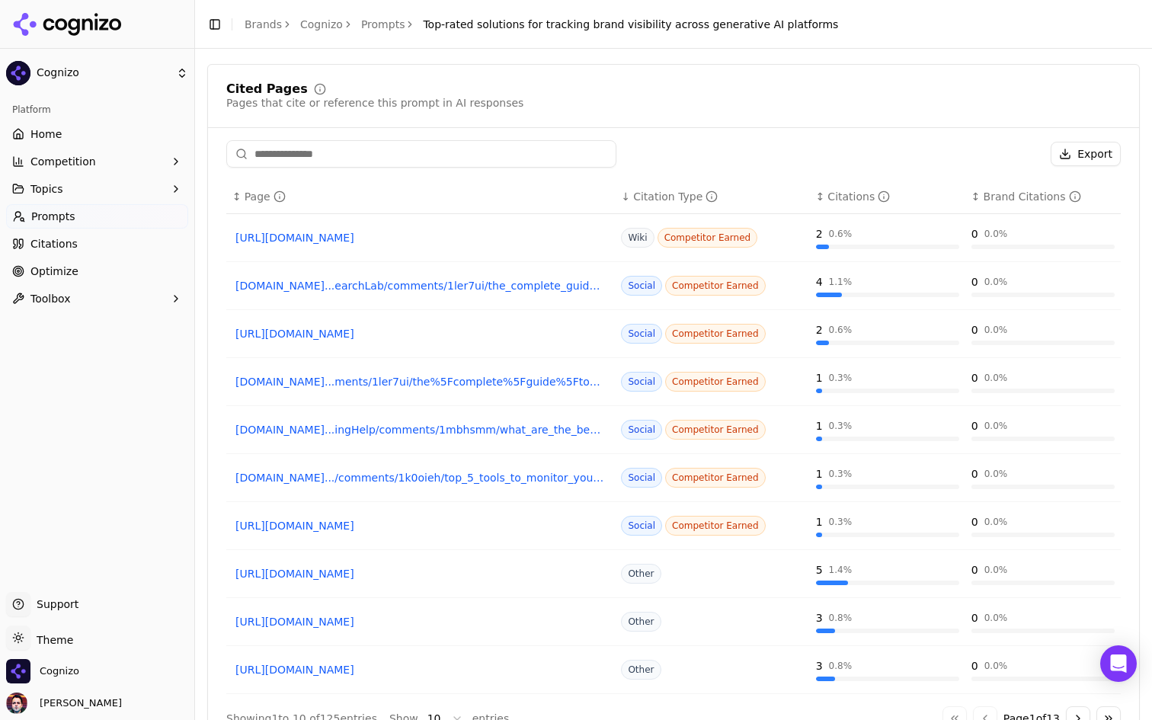
click at [651, 191] on div "Citation Type" at bounding box center [675, 196] width 85 height 15
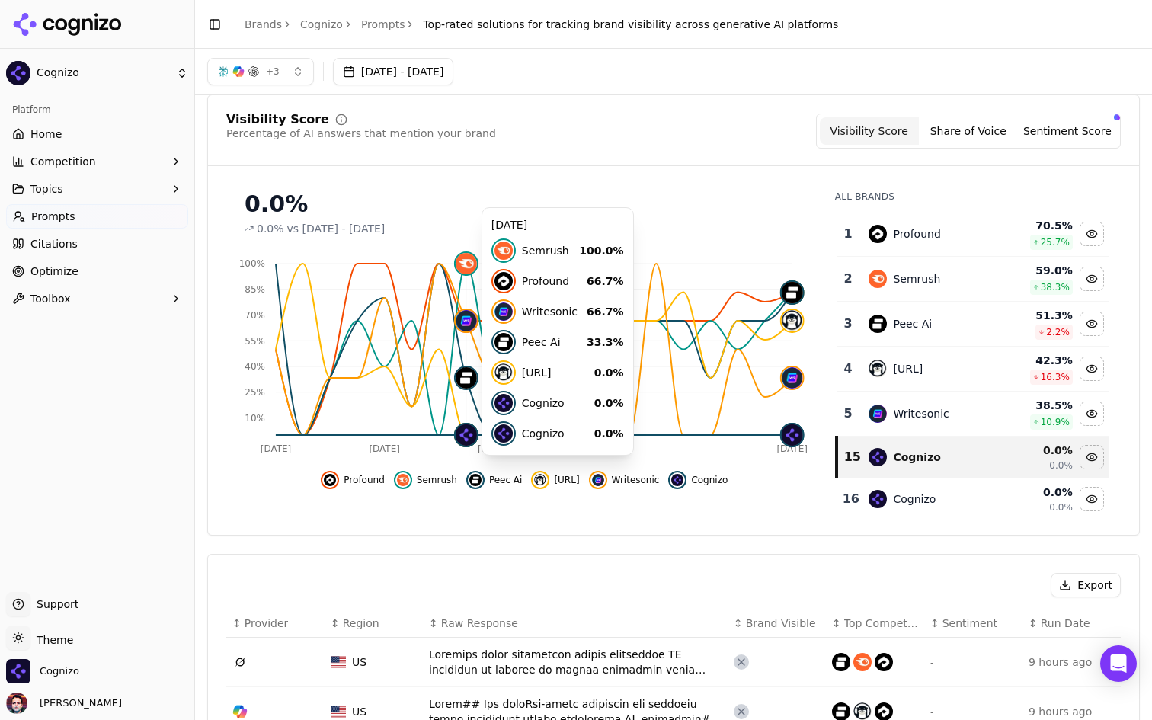
scroll to position [0, 0]
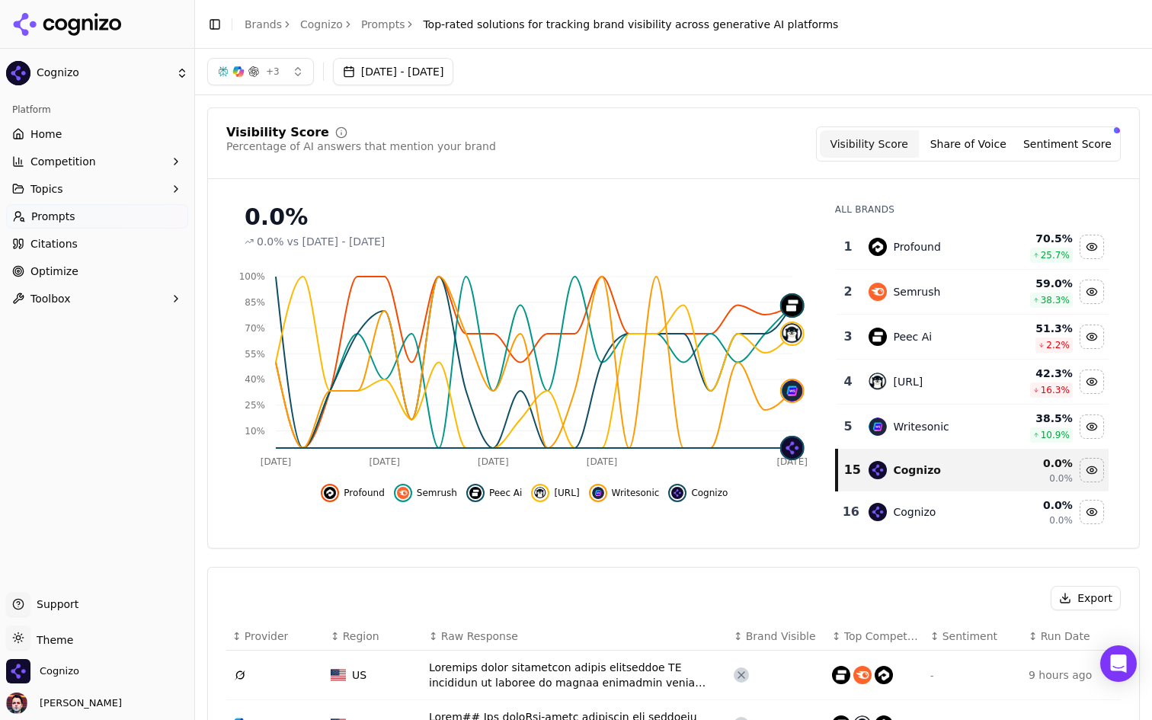
click at [86, 251] on link "Citations" at bounding box center [97, 244] width 182 height 24
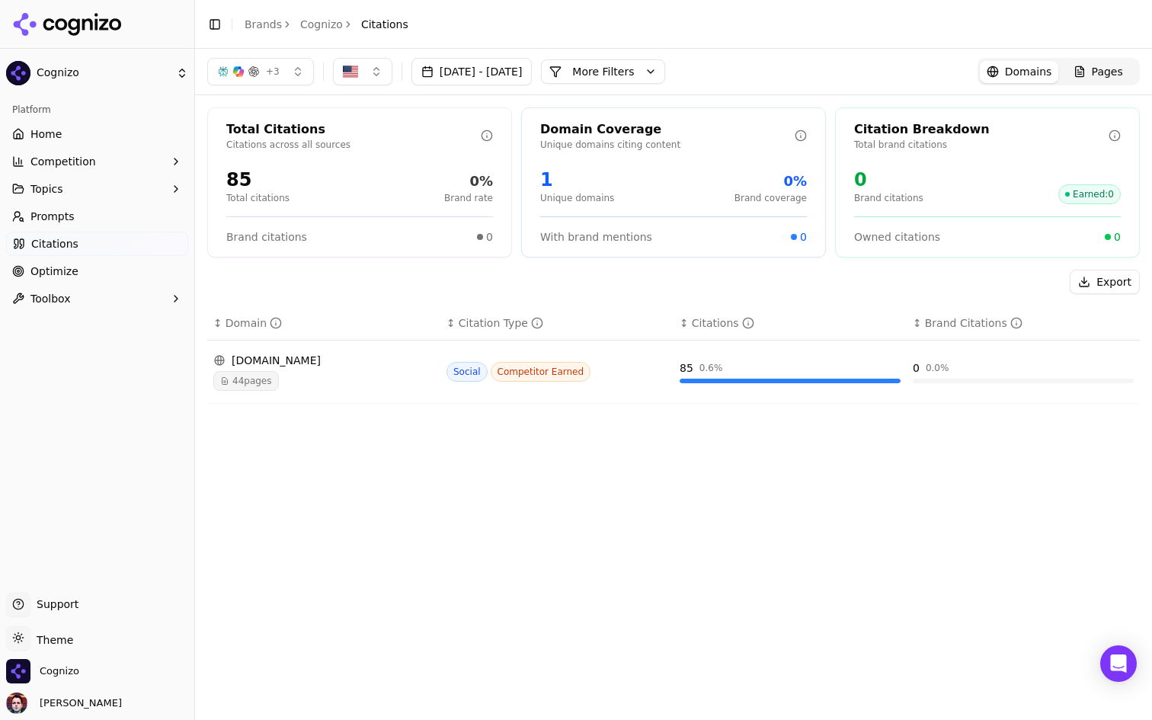
click at [39, 268] on span "Optimize" at bounding box center [54, 271] width 48 height 15
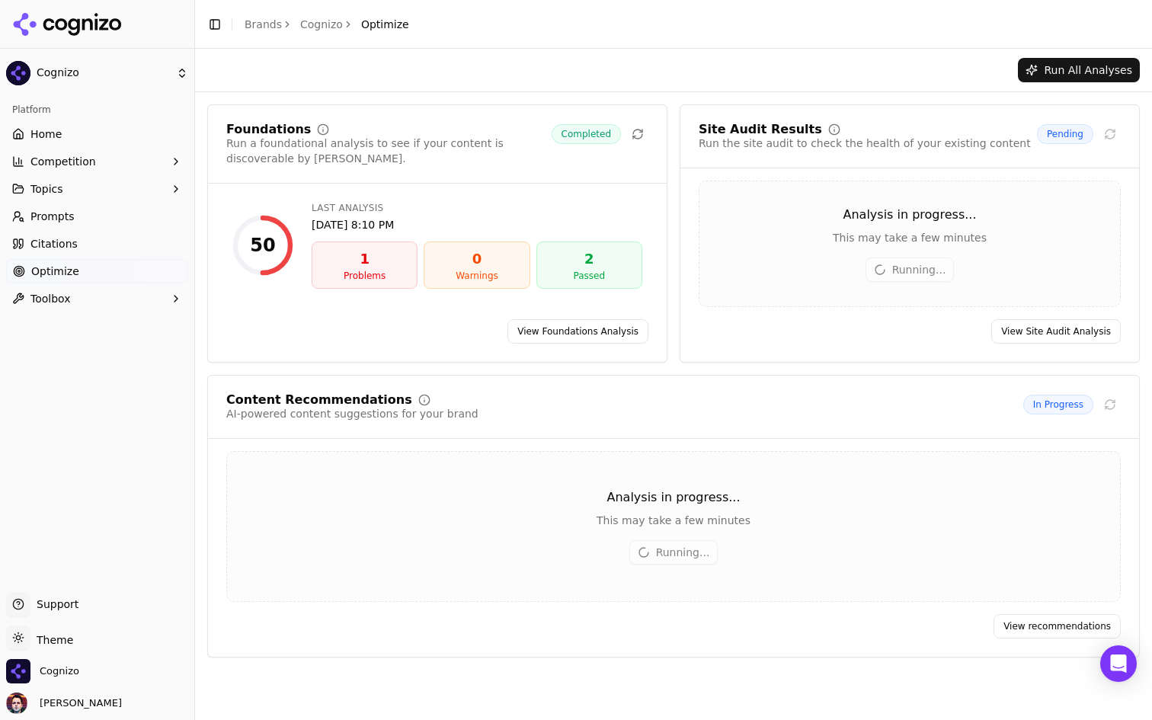
click at [55, 240] on span "Citations" at bounding box center [53, 243] width 47 height 15
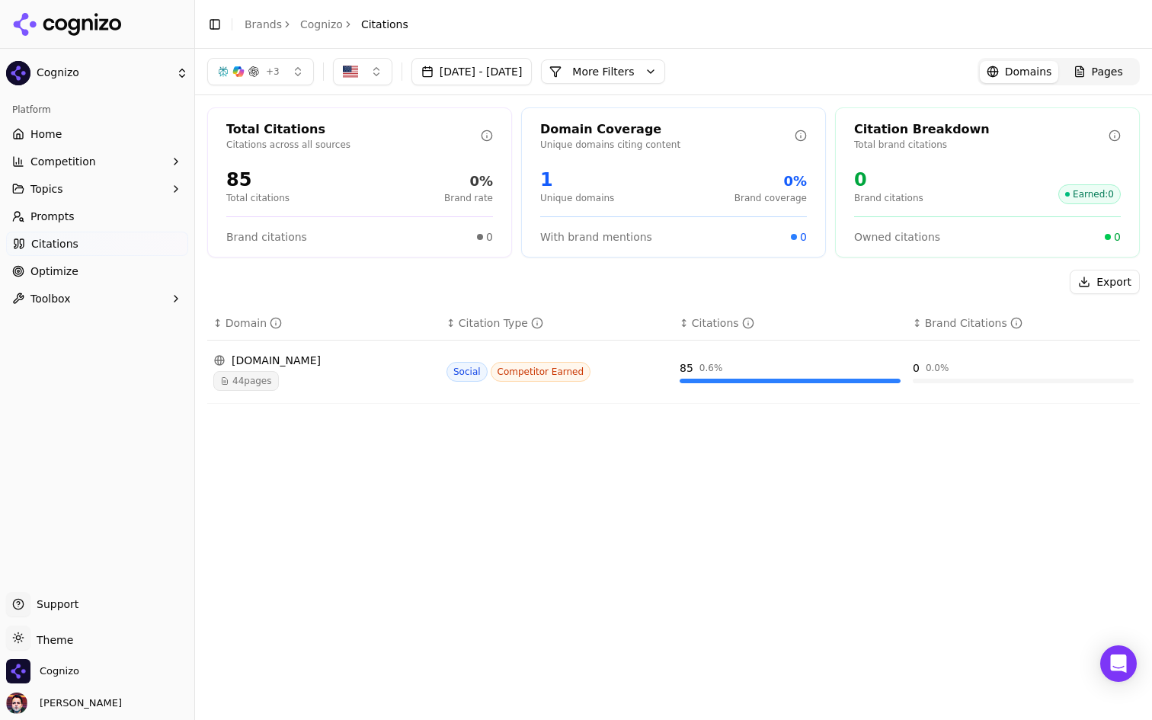
click at [63, 210] on span "Prompts" at bounding box center [52, 216] width 44 height 15
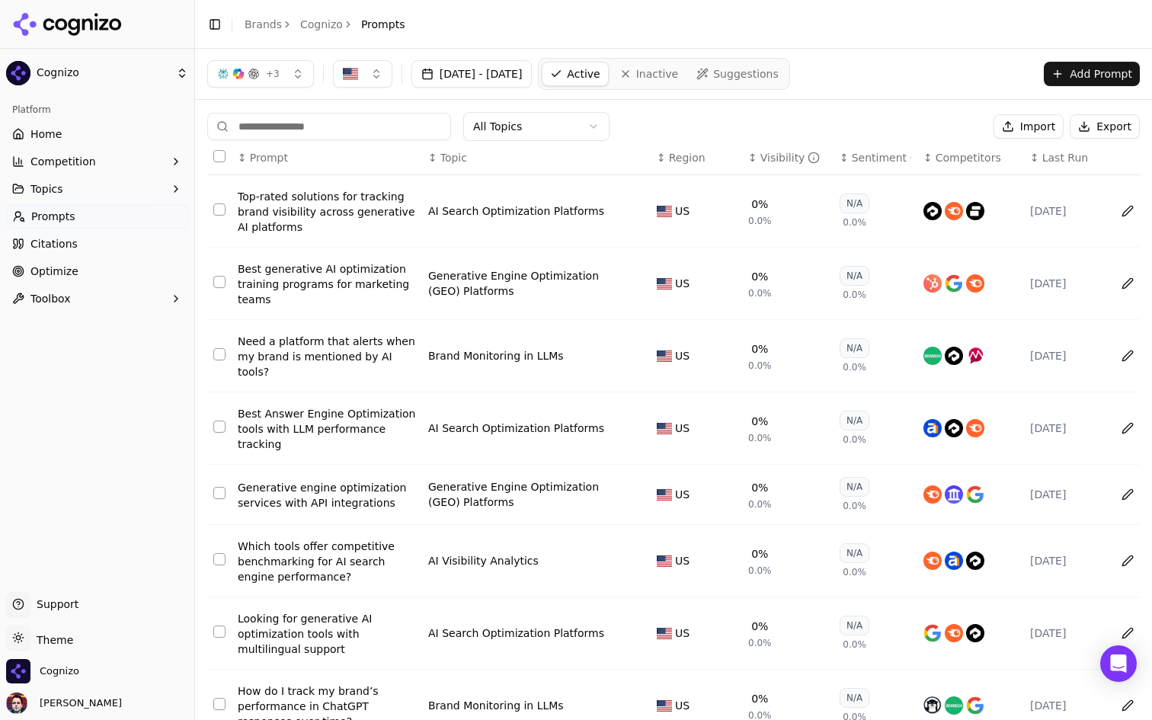
click at [350, 217] on div "Top-rated solutions for tracking brand visibility across generative AI platforms" at bounding box center [327, 212] width 178 height 46
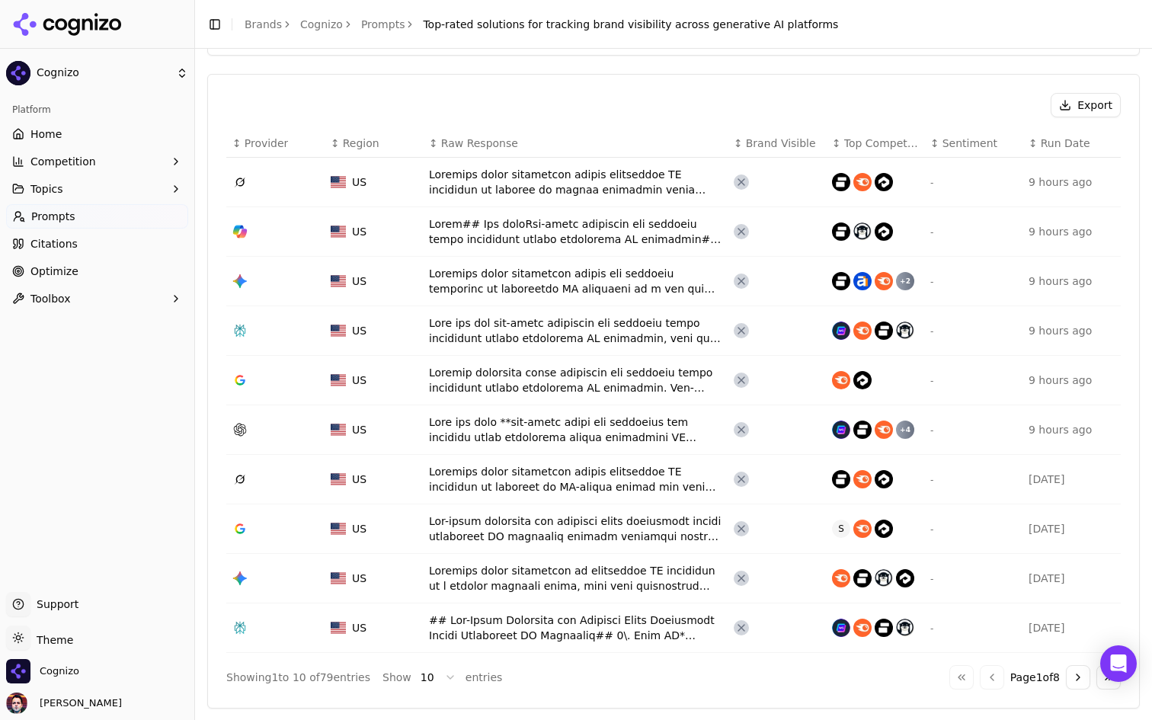
scroll to position [502, 0]
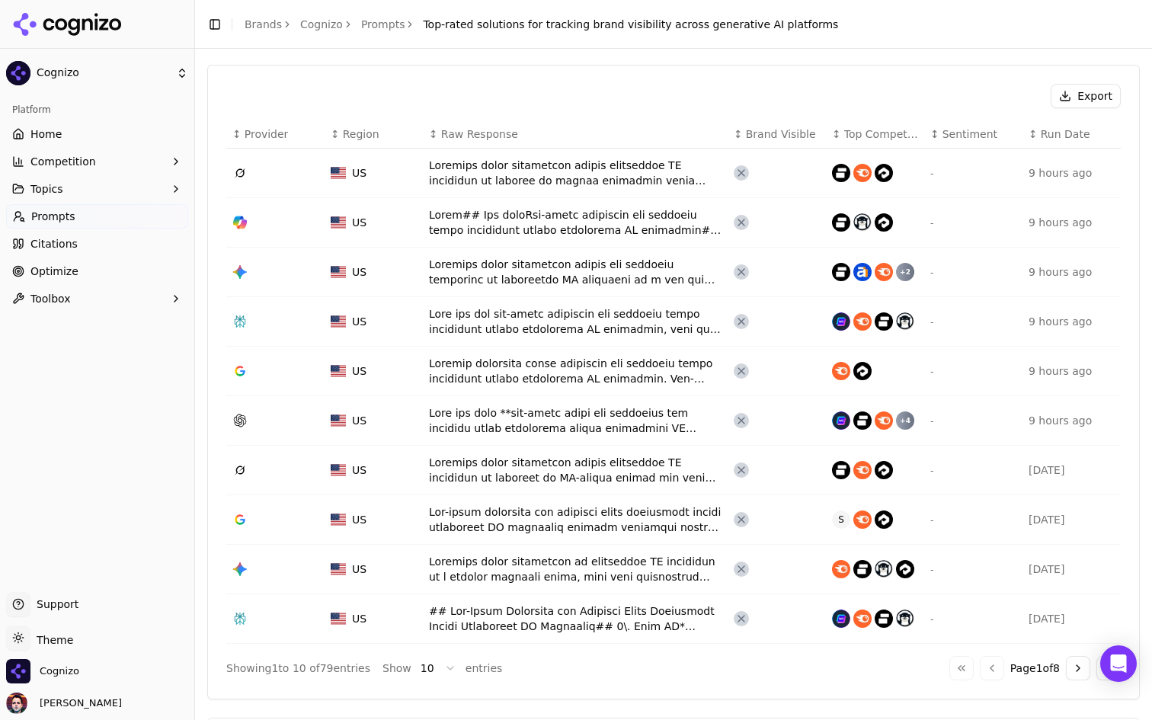
click at [536, 273] on div "Data table" at bounding box center [575, 272] width 292 height 30
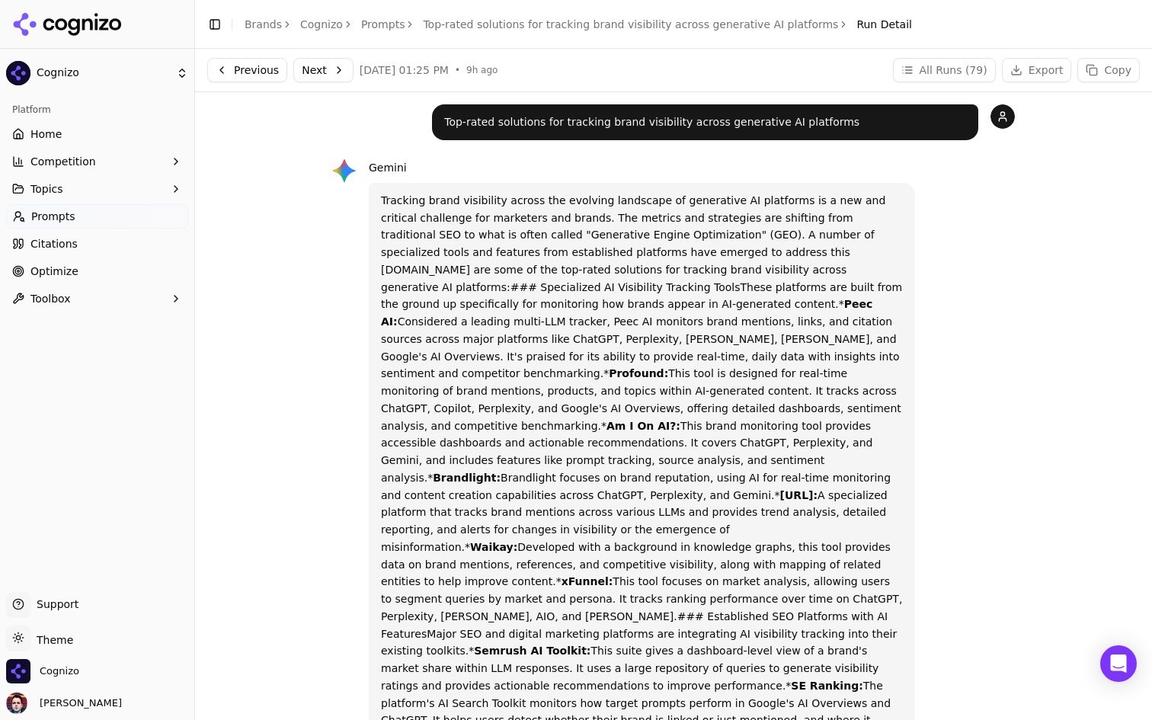
click at [388, 24] on link "Prompts" at bounding box center [383, 24] width 44 height 15
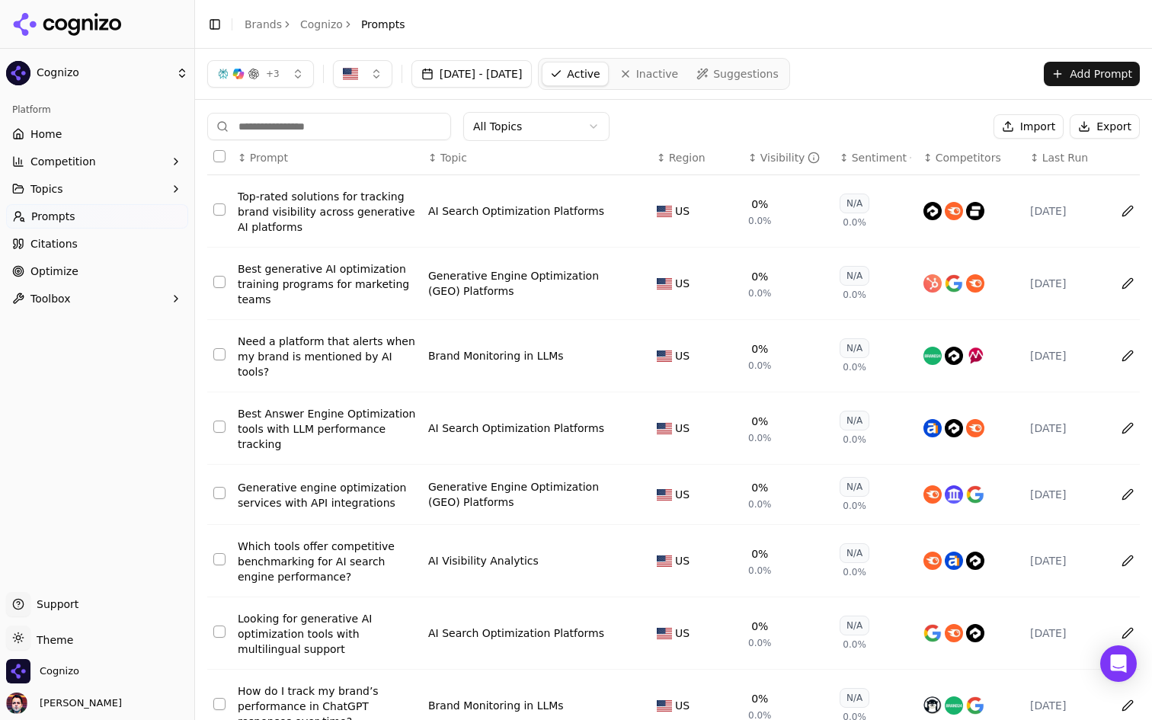
click at [772, 85] on link "Suggestions" at bounding box center [737, 74] width 97 height 24
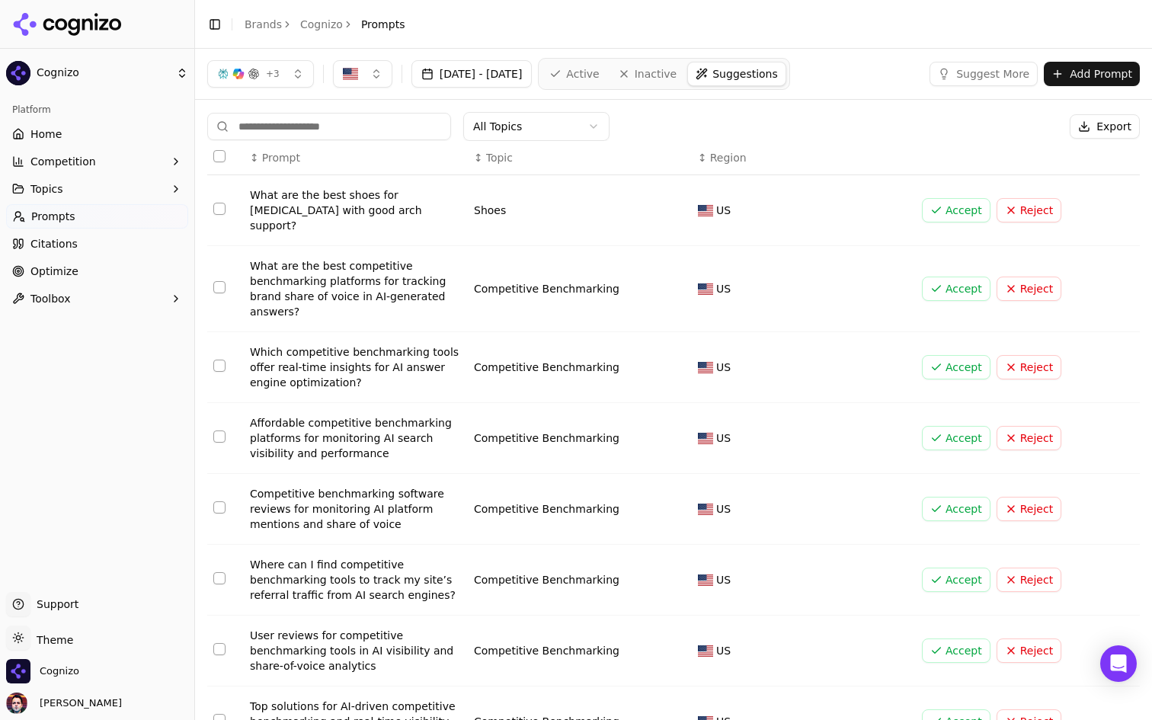
click at [602, 76] on link "Active" at bounding box center [574, 74] width 65 height 24
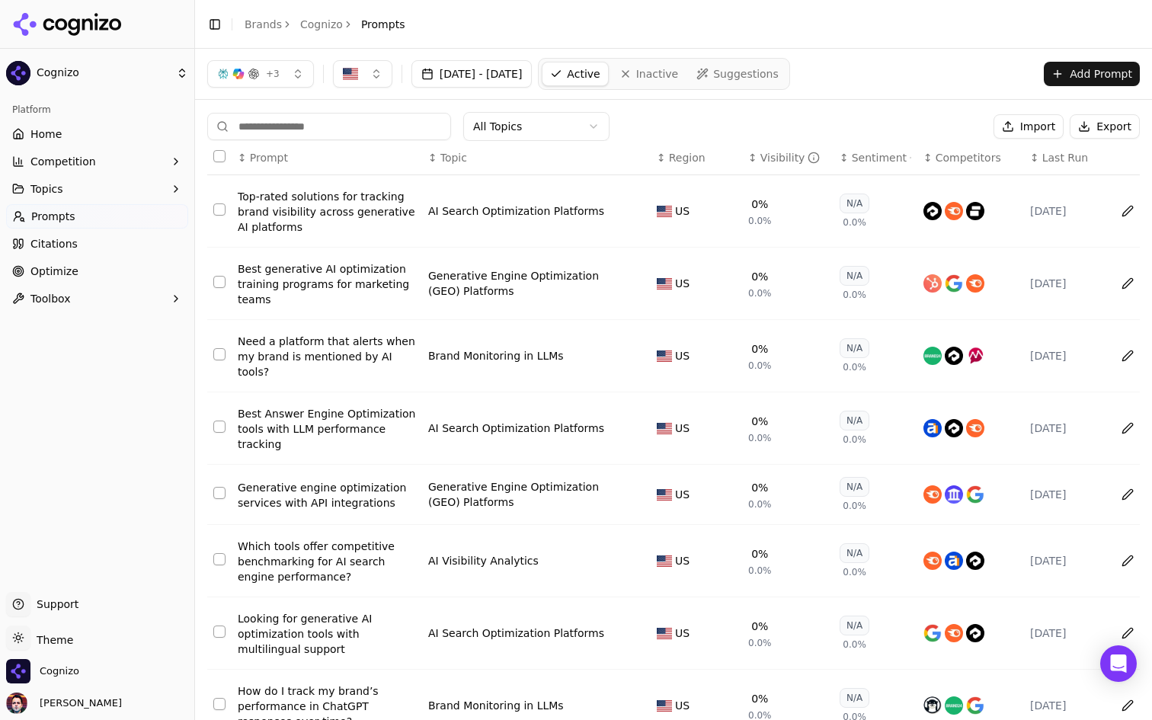
click at [778, 68] on span "Suggestions" at bounding box center [746, 73] width 66 height 15
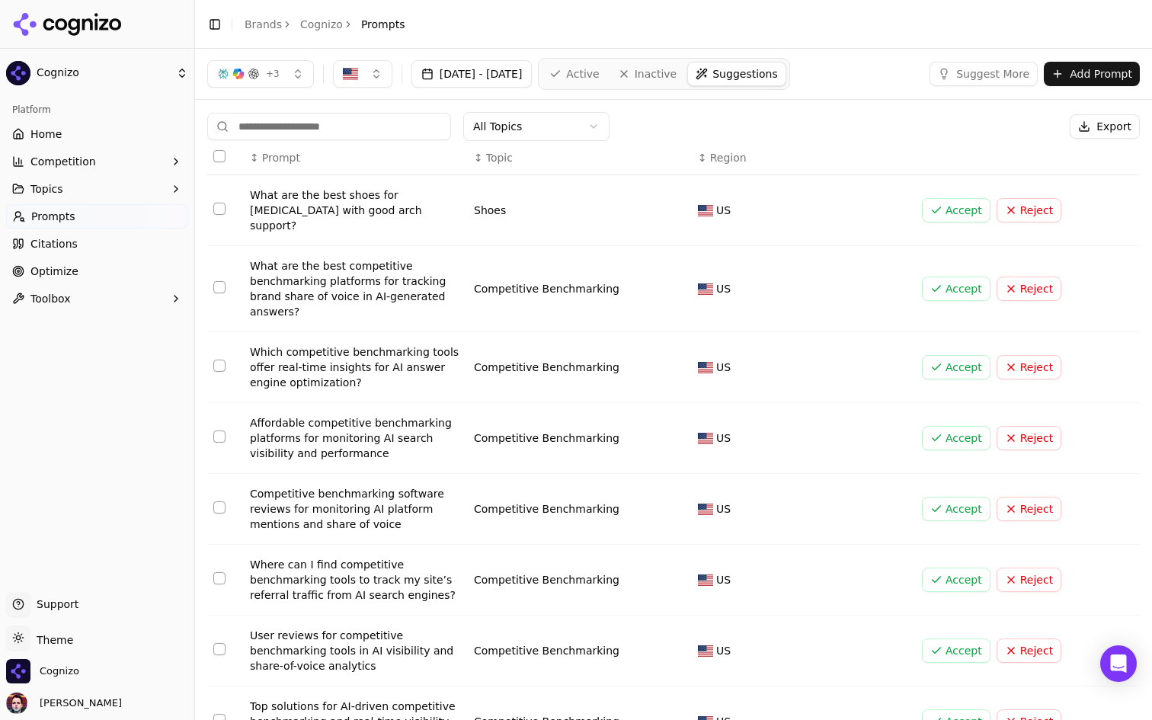
click at [1019, 198] on button "Reject" at bounding box center [1028, 210] width 65 height 24
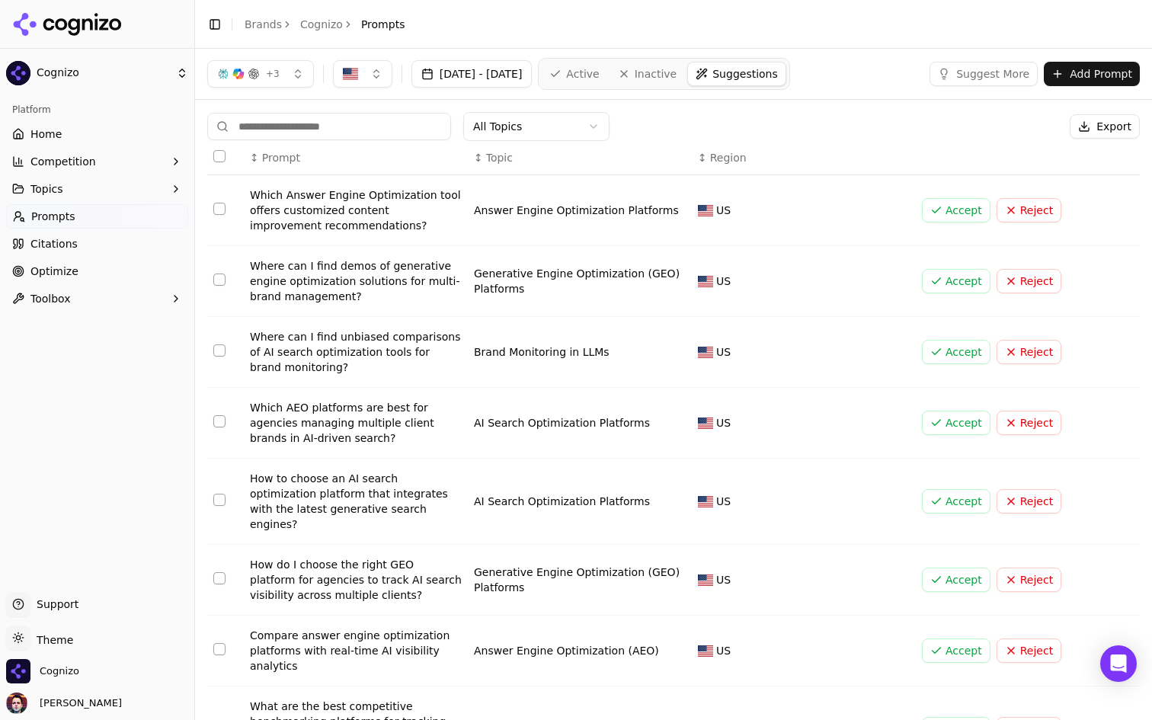
click at [537, 133] on html "Cognizo Platform Home Competition Topics Prompts Citations Optimize Toolbox Sup…" at bounding box center [576, 360] width 1152 height 720
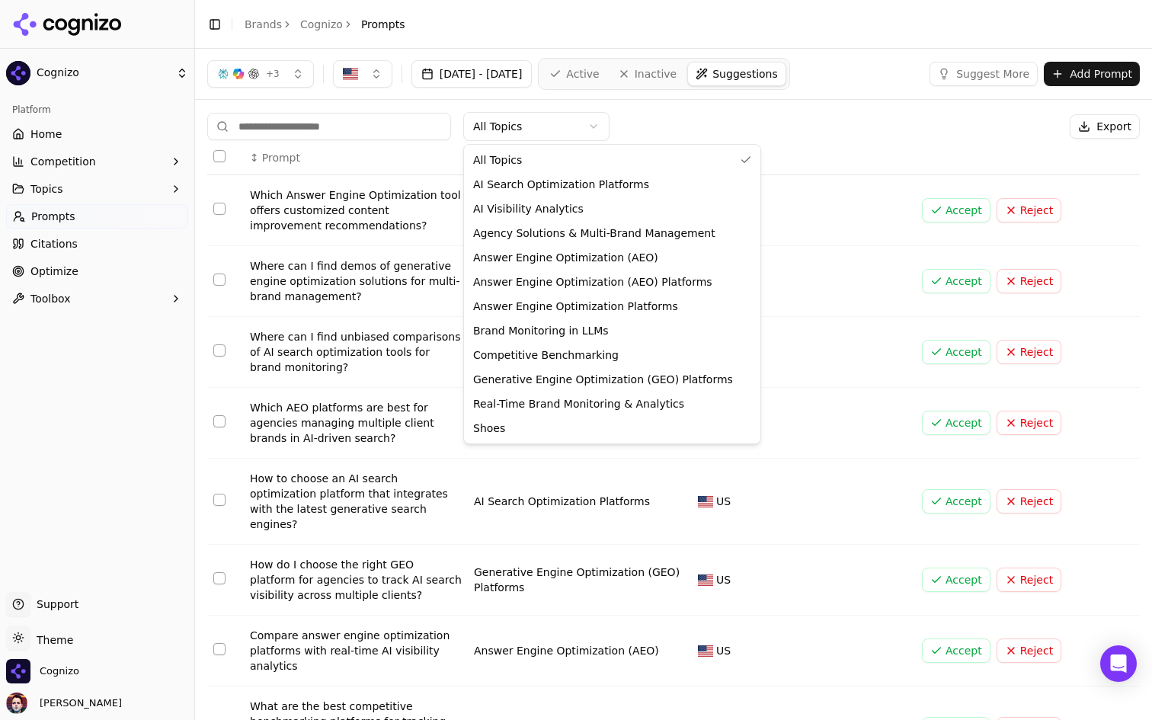
click at [537, 133] on html "Cognizo Platform Home Competition Topics Prompts Citations Optimize Toolbox Sup…" at bounding box center [576, 360] width 1152 height 720
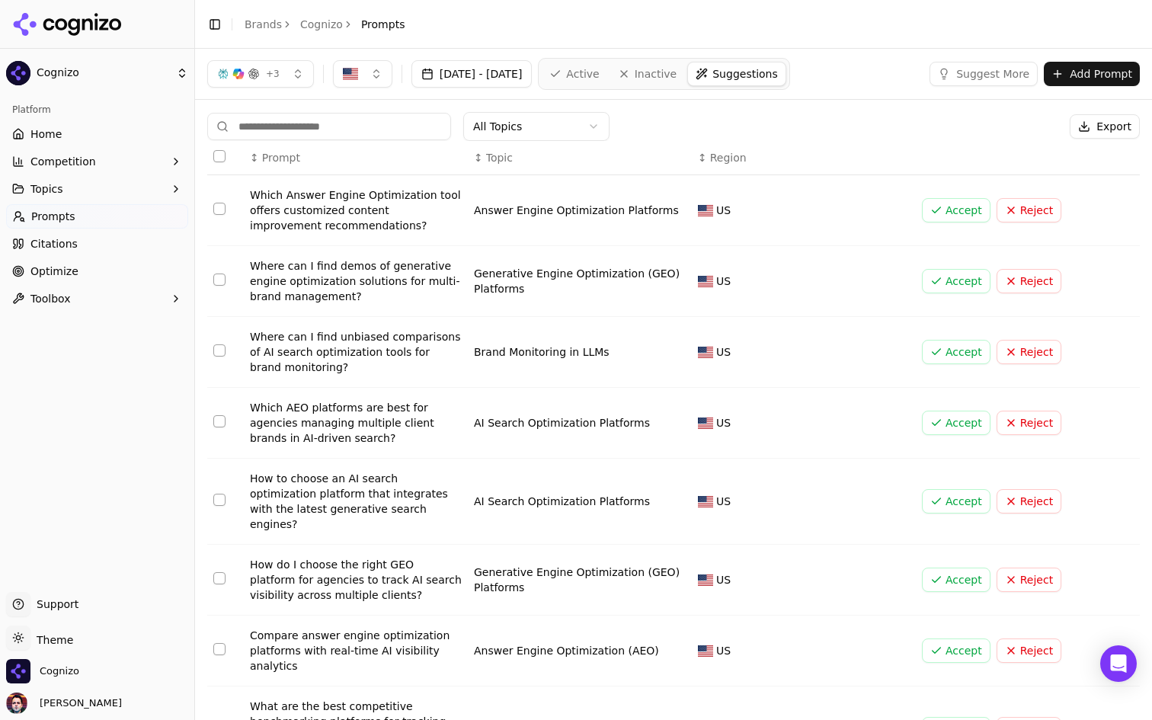
click at [537, 133] on html "Cognizo Platform Home Competition Topics Prompts Citations Optimize Toolbox Sup…" at bounding box center [576, 360] width 1152 height 720
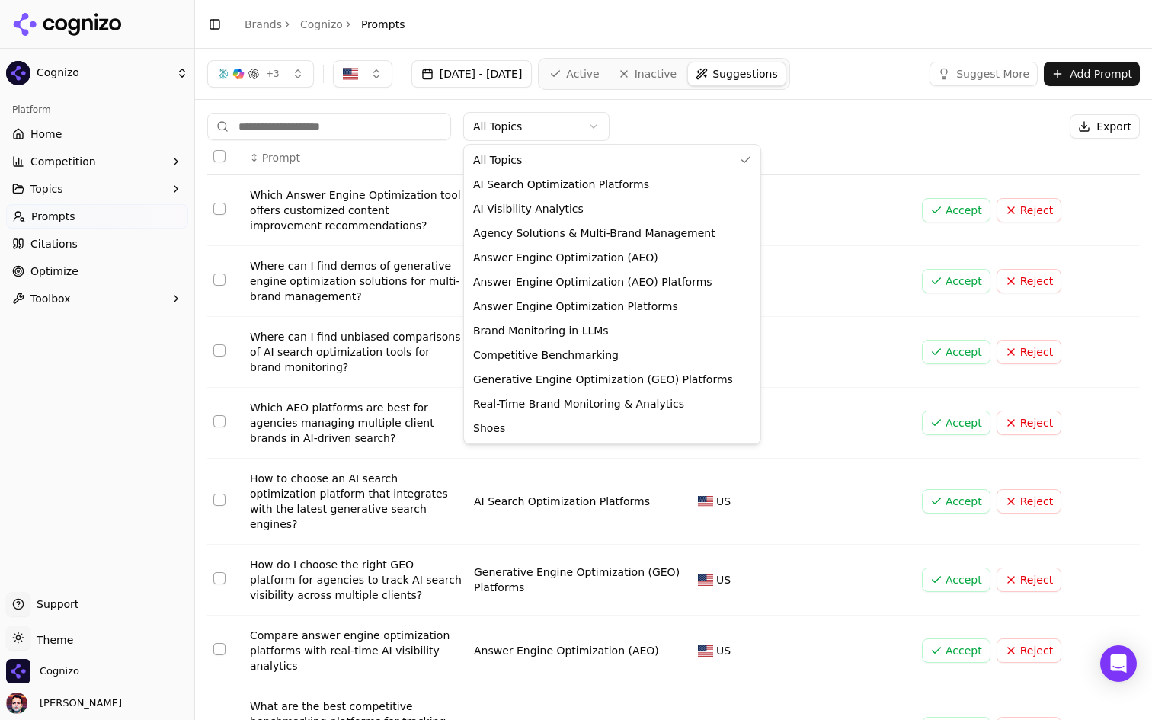
click at [537, 133] on html "Cognizo Platform Home Competition Topics Prompts Citations Optimize Toolbox Sup…" at bounding box center [576, 360] width 1152 height 720
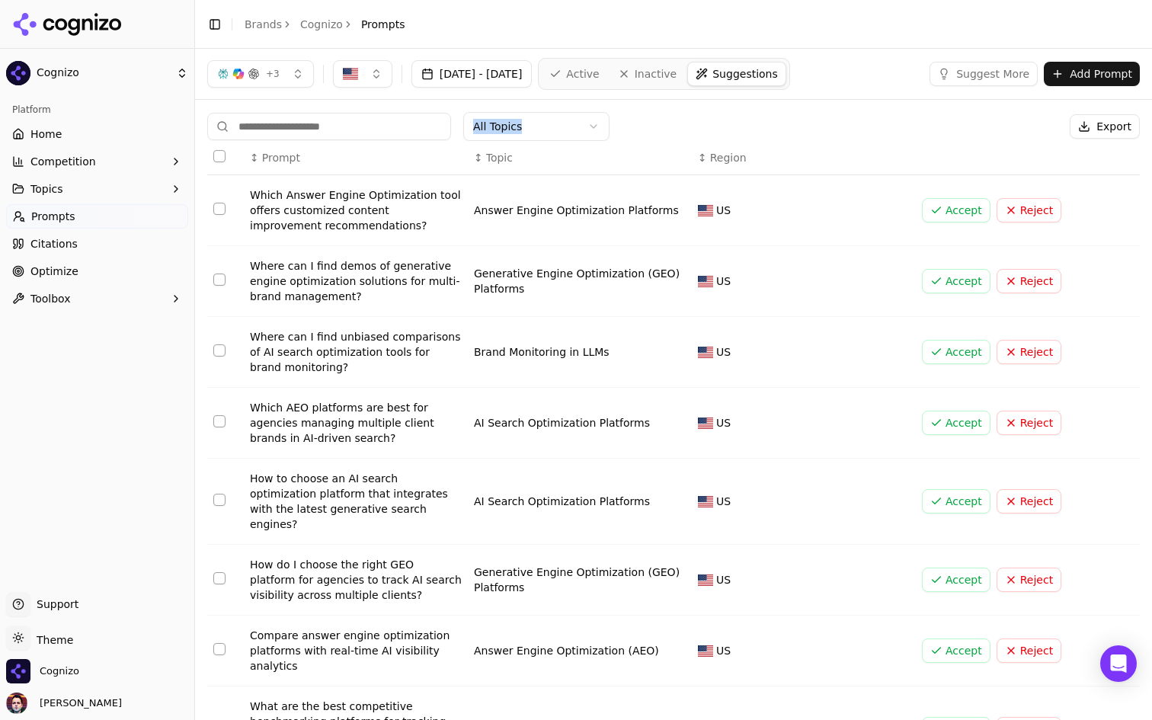
click at [606, 64] on link "Active" at bounding box center [574, 74] width 65 height 24
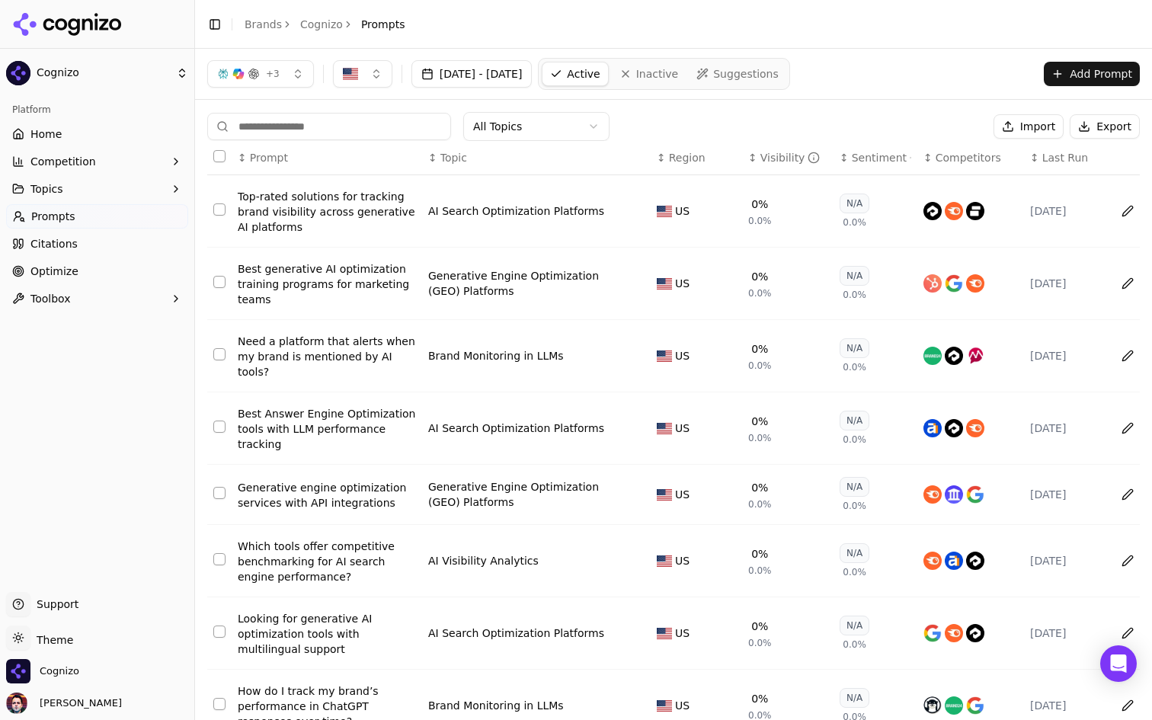
click at [523, 123] on html "Cognizo Platform Home Competition Topics Prompts Citations Optimize Toolbox Sup…" at bounding box center [576, 360] width 1152 height 720
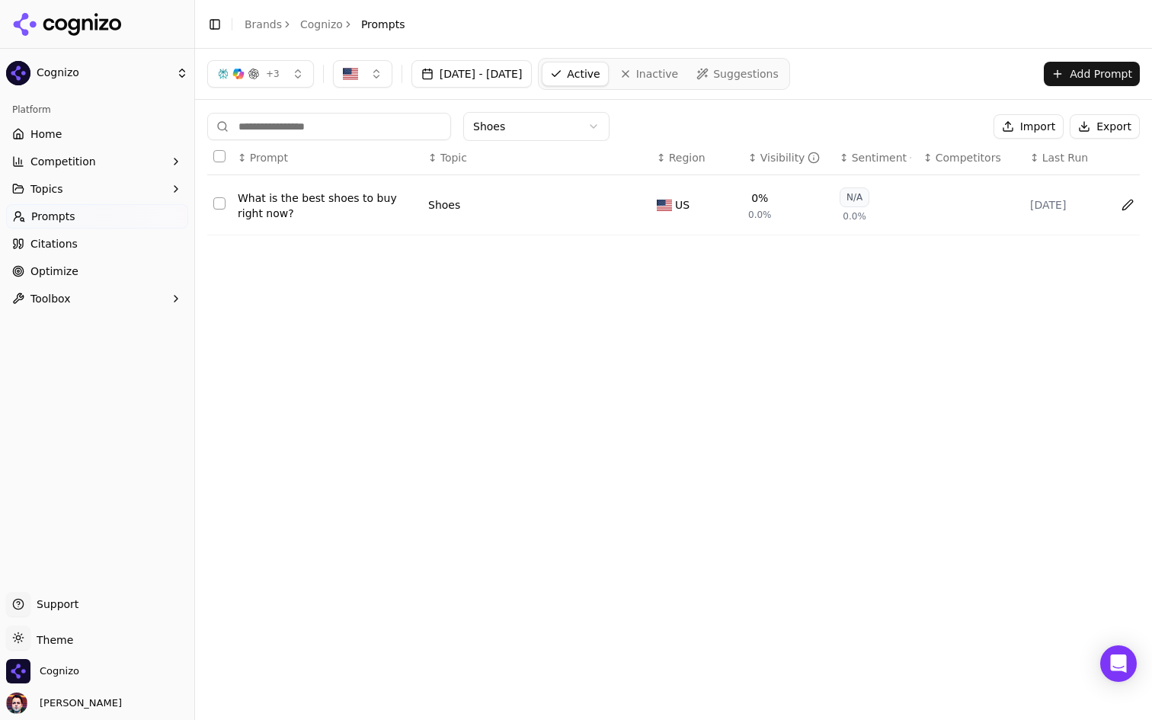
click at [218, 203] on button "Select row 1" at bounding box center [219, 203] width 12 height 12
click at [913, 123] on button "Deactivate ( 1 )" at bounding box center [930, 126] width 111 height 24
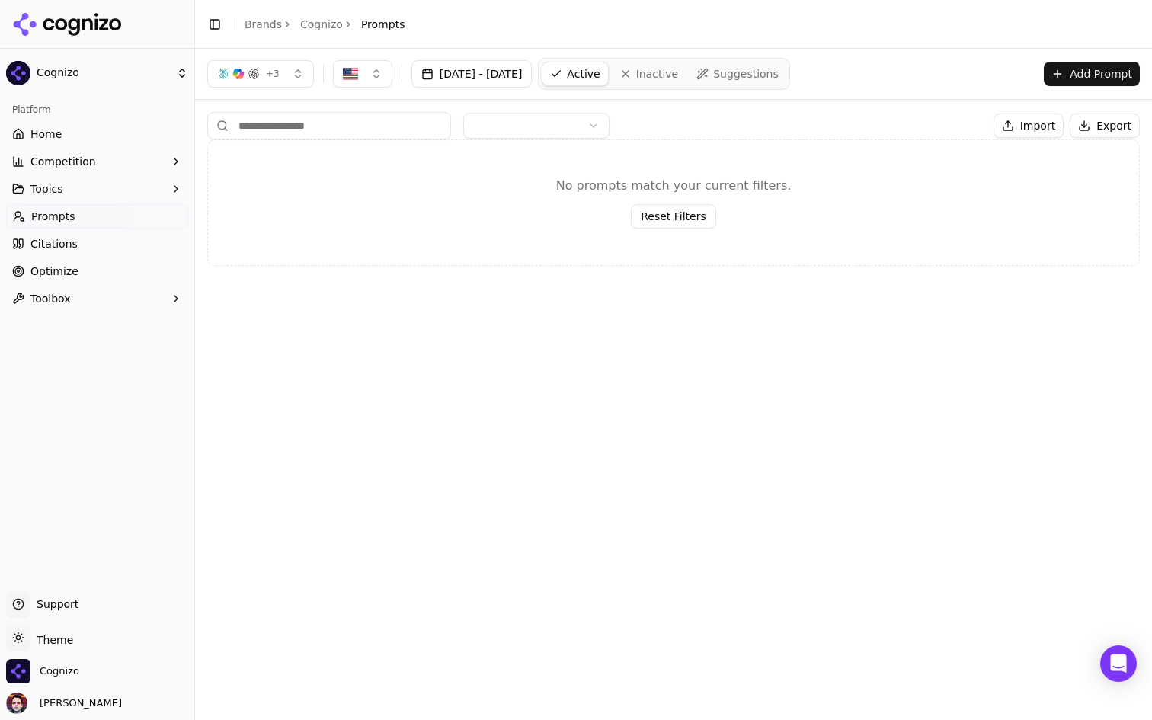
click at [558, 129] on html "Cognizo Platform Home Competition Topics Prompts Citations Optimize Toolbox Sup…" at bounding box center [576, 360] width 1152 height 720
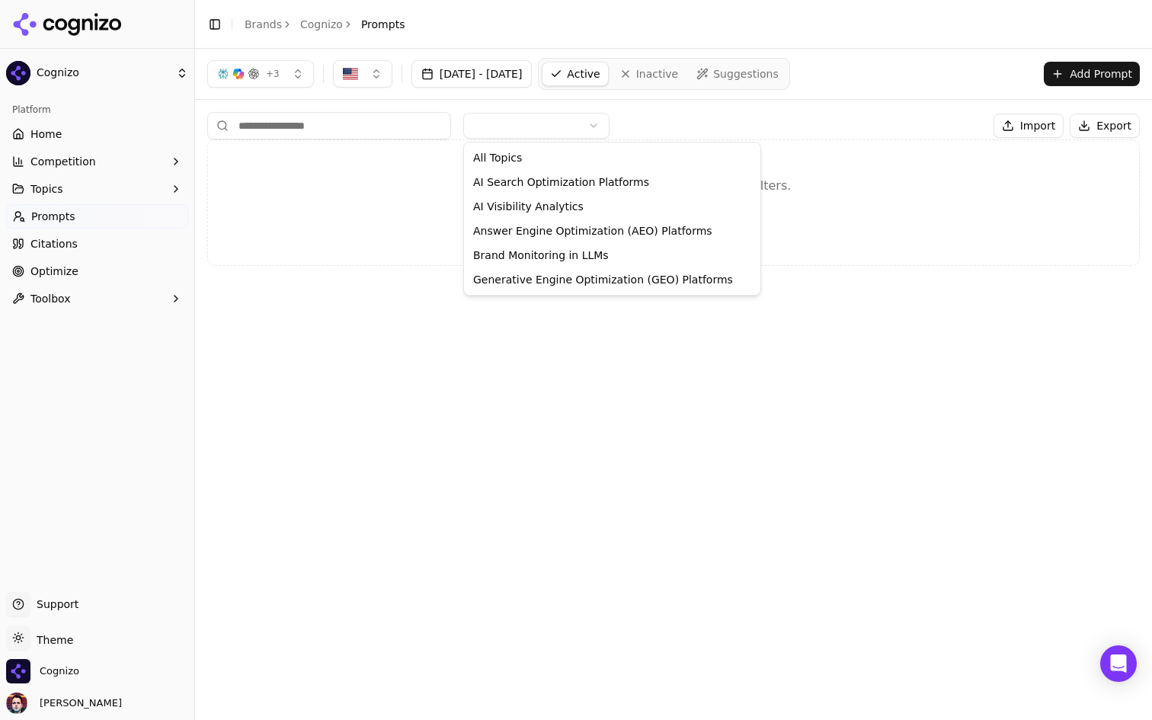
click at [385, 203] on html "Cognizo Platform Home Competition Topics Prompts Citations Optimize Toolbox Sup…" at bounding box center [576, 360] width 1152 height 720
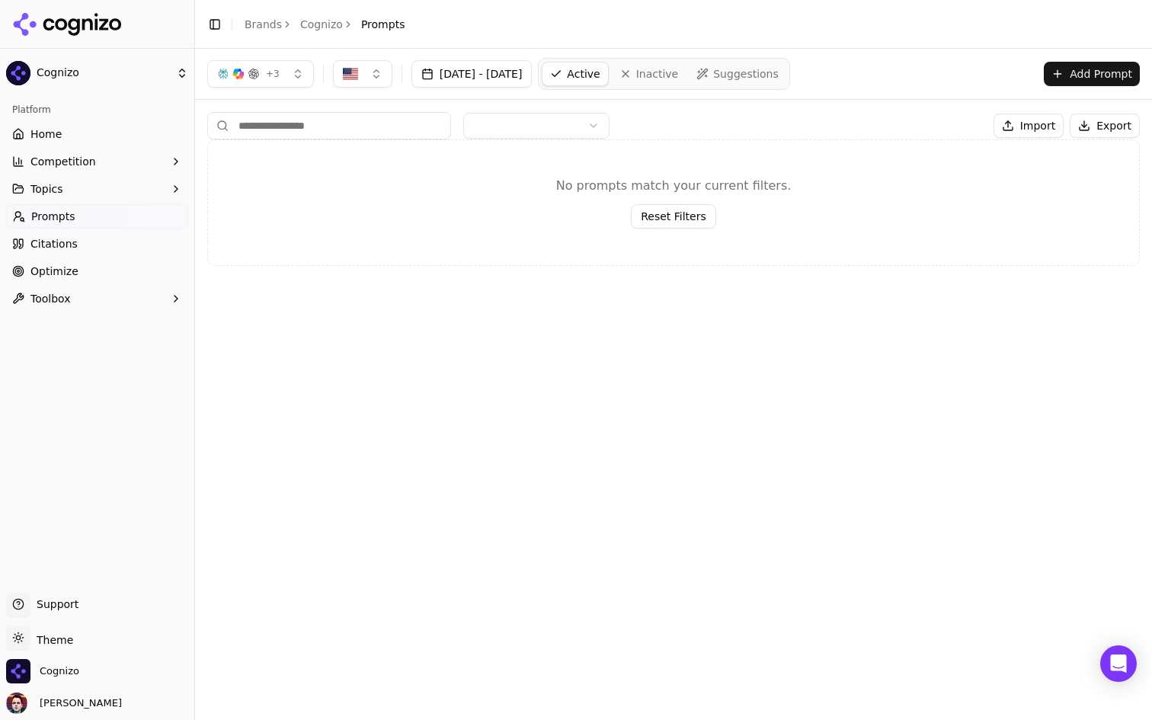
click at [121, 238] on link "Citations" at bounding box center [97, 244] width 182 height 24
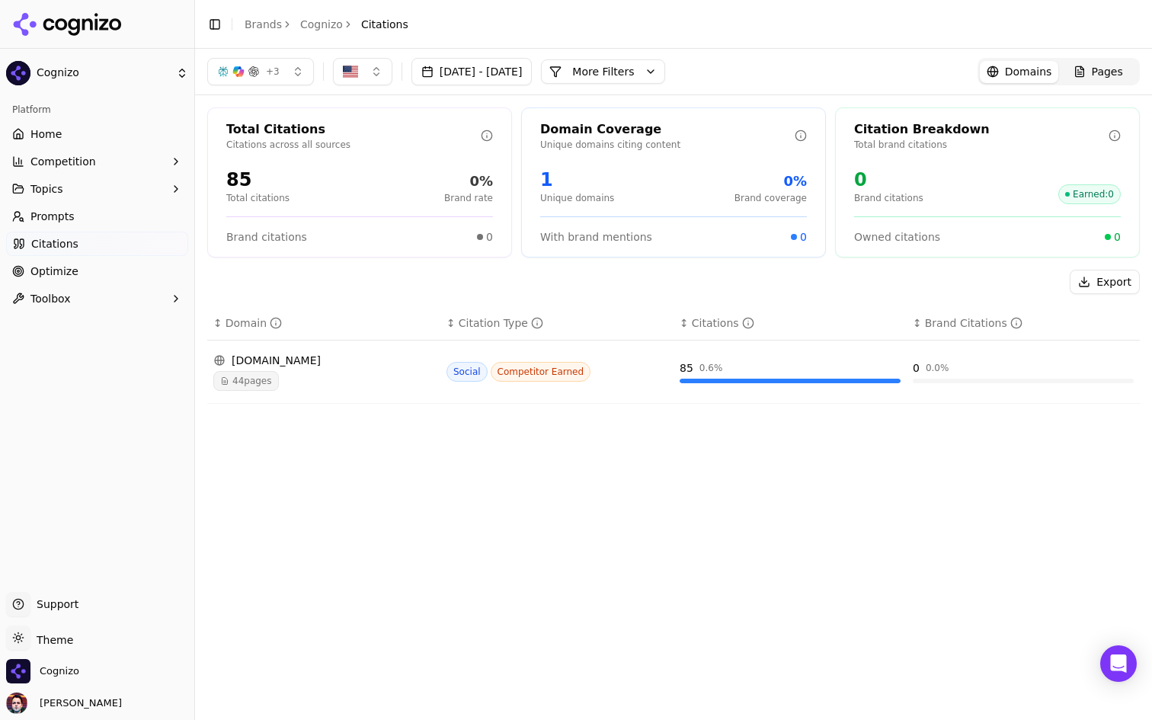
click at [148, 266] on link "Optimize" at bounding box center [97, 271] width 182 height 24
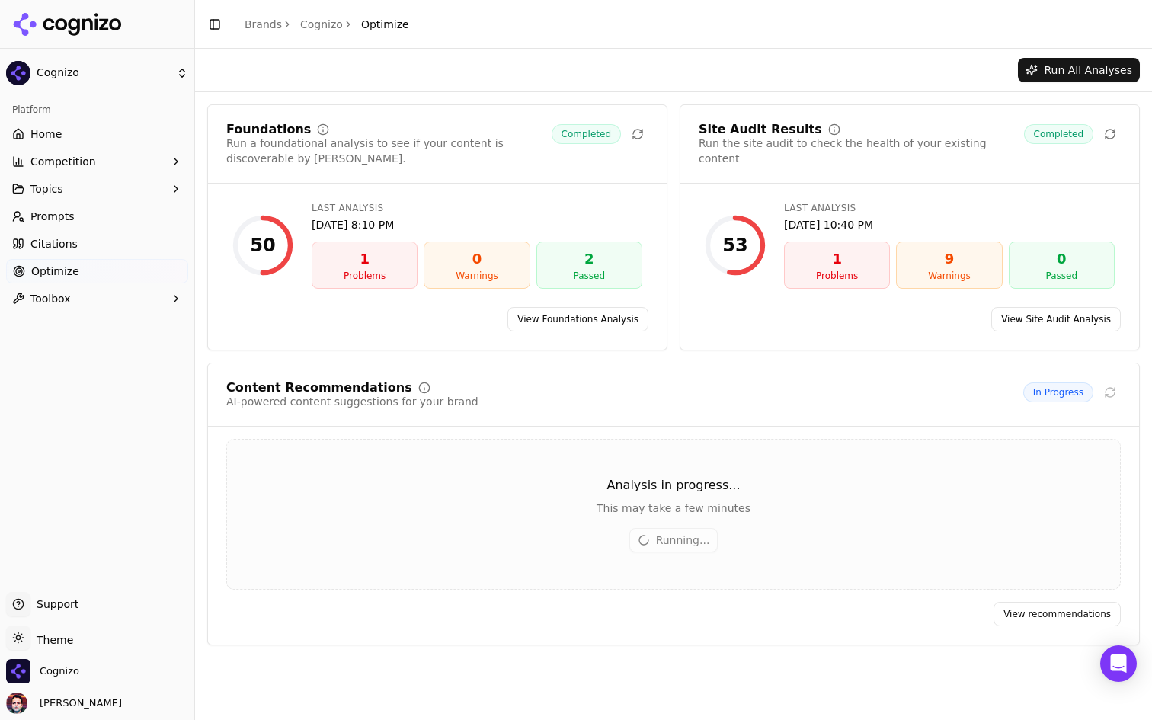
click at [115, 300] on button "Toolbox" at bounding box center [97, 298] width 182 height 24
click at [121, 237] on link "Citations" at bounding box center [97, 244] width 182 height 24
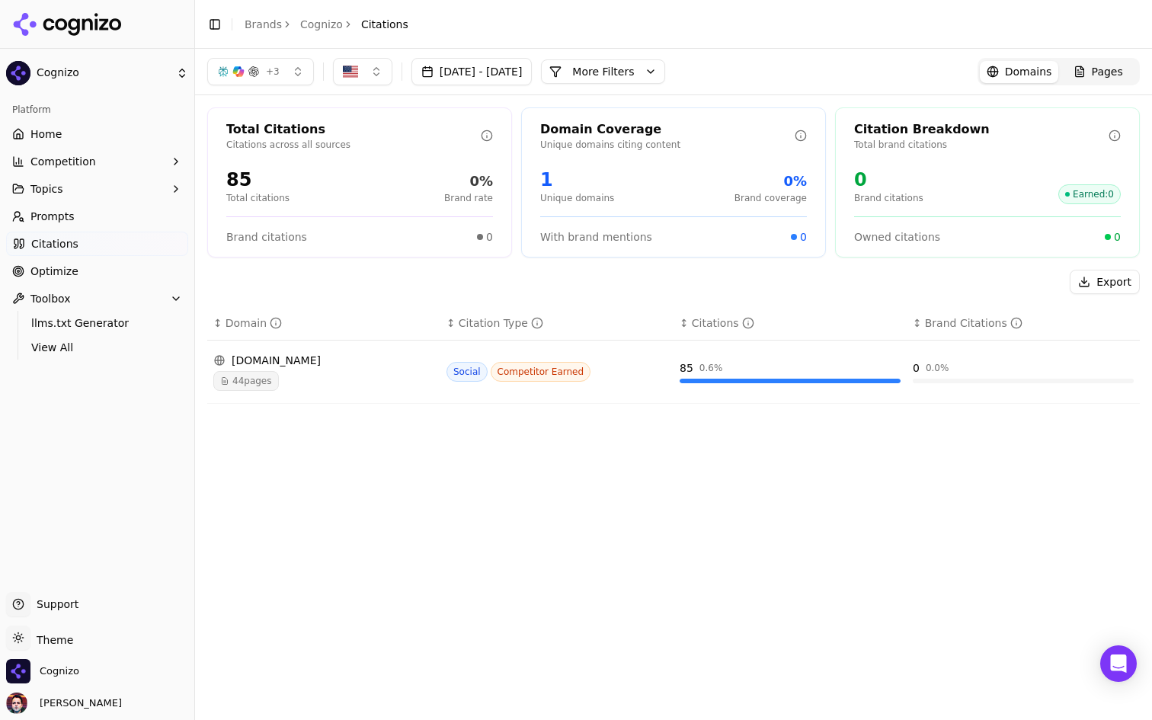
click at [128, 222] on link "Prompts" at bounding box center [97, 216] width 182 height 24
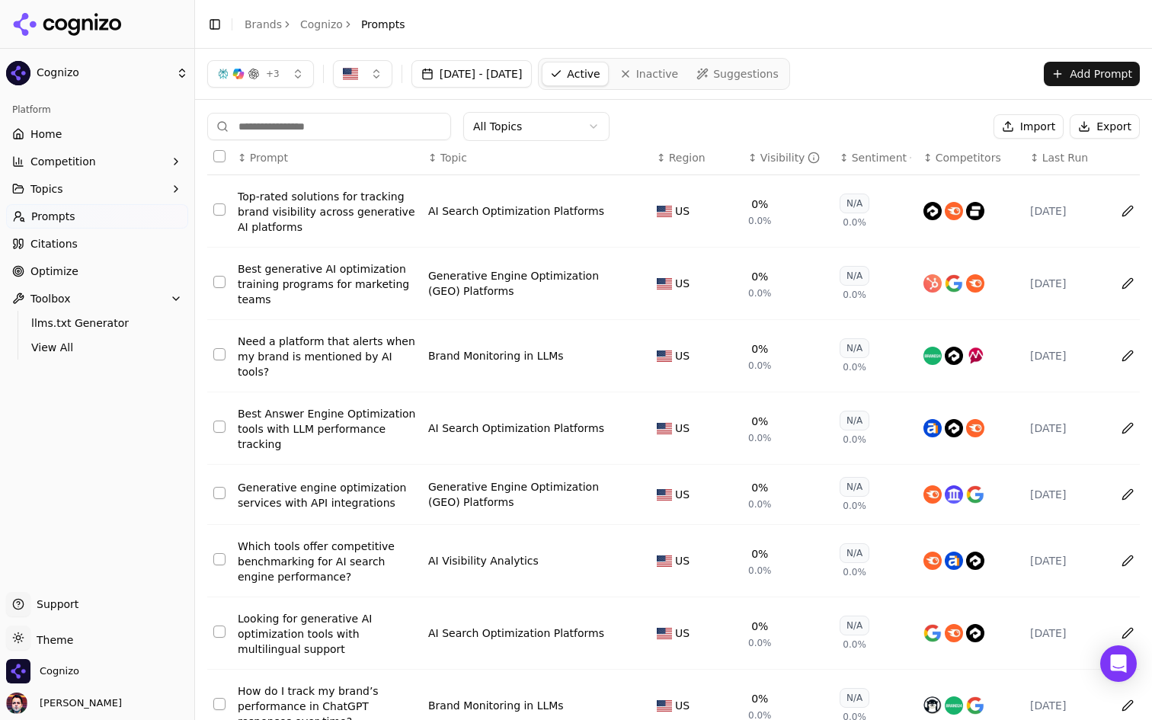
click at [118, 193] on button "Topics" at bounding box center [97, 189] width 182 height 24
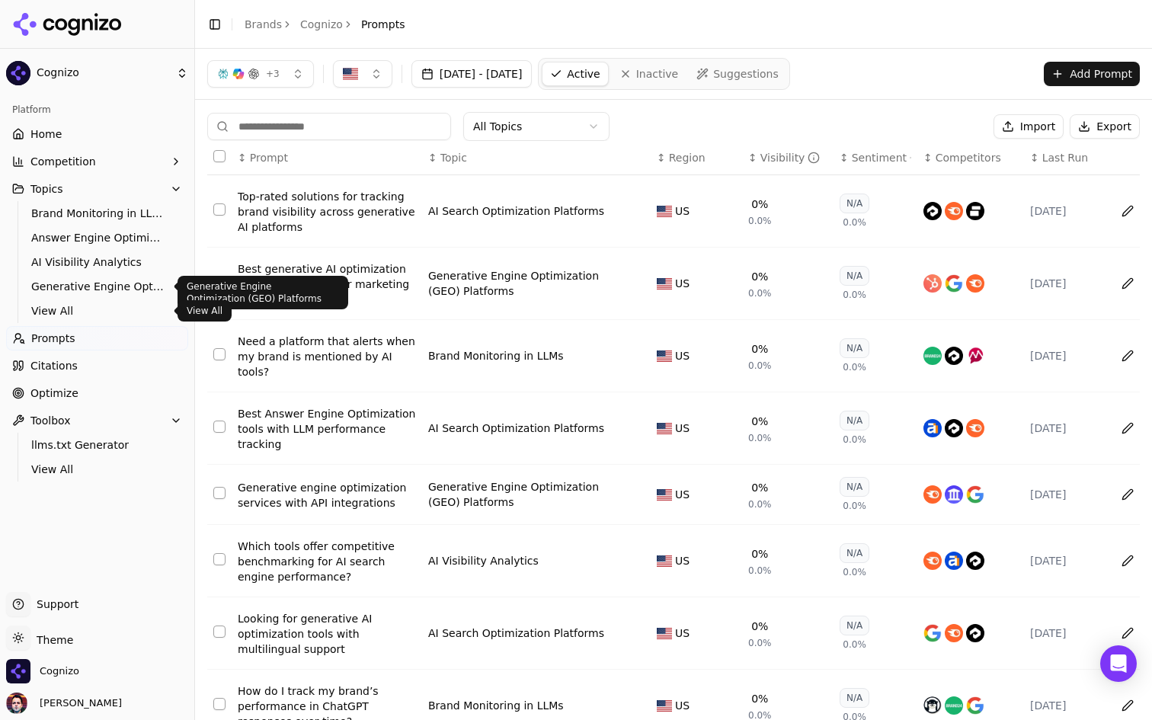
click at [89, 311] on span "View All" at bounding box center [97, 310] width 133 height 15
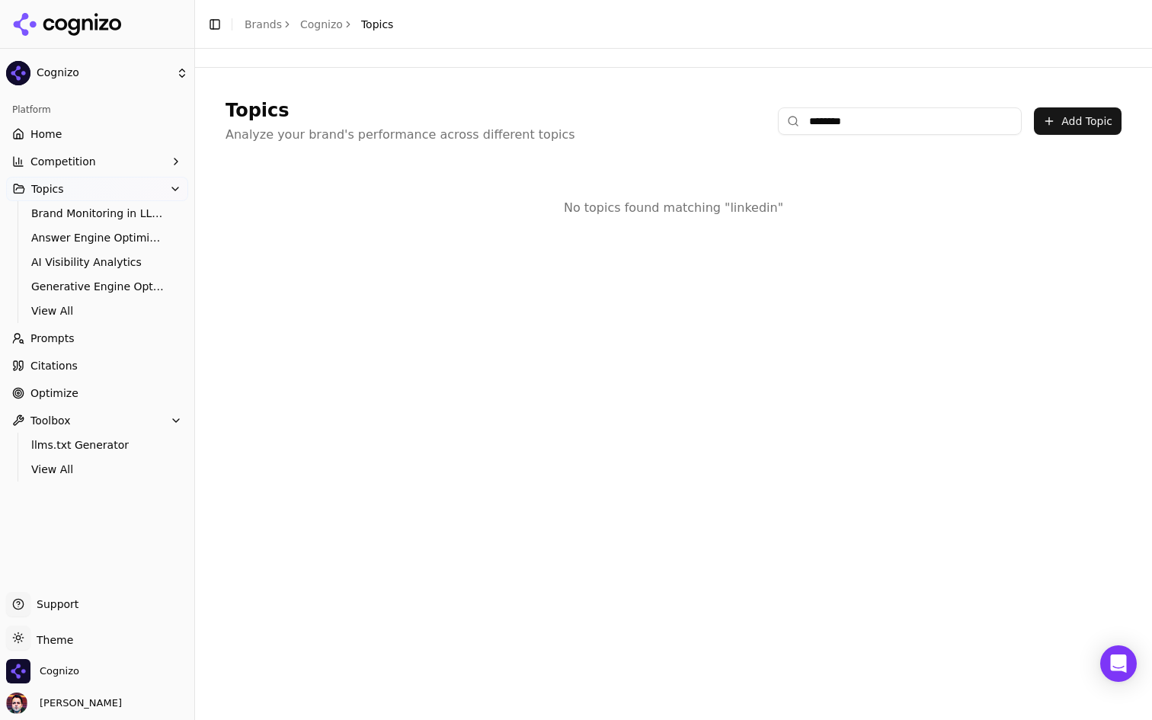
click at [1069, 110] on button "Add Topic" at bounding box center [1078, 120] width 88 height 27
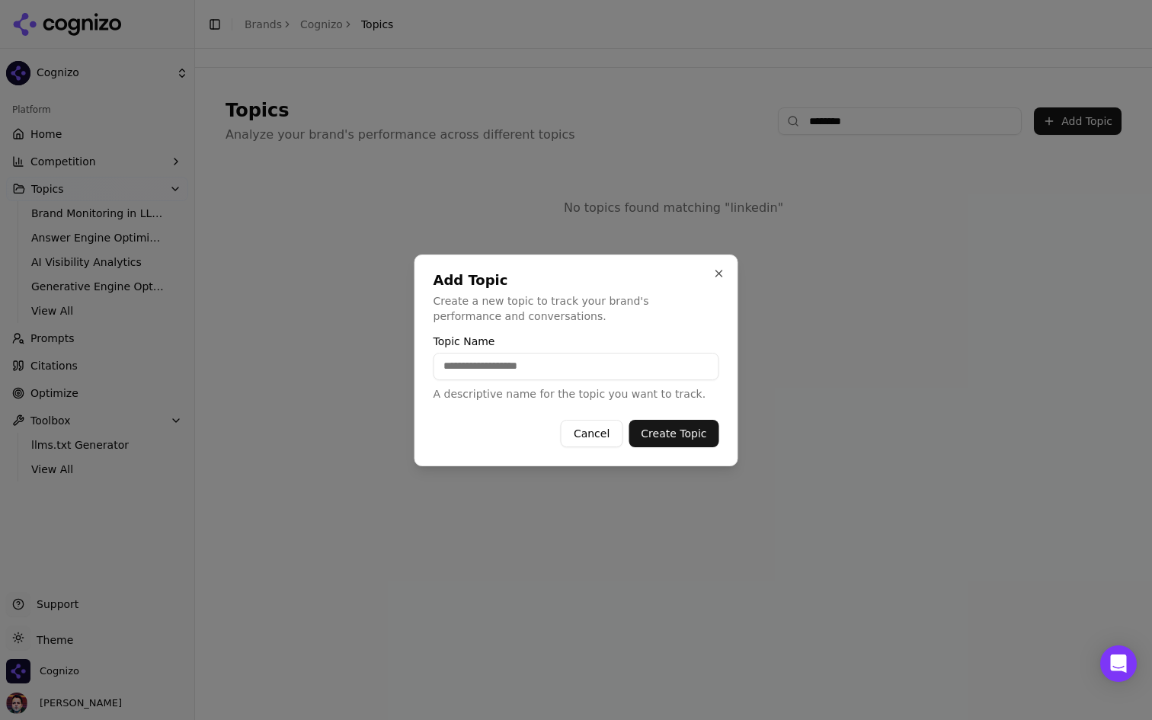
click at [643, 281] on h2 "Add Topic" at bounding box center [576, 280] width 286 height 14
click at [589, 359] on input "Topic Name" at bounding box center [576, 366] width 286 height 27
click at [600, 328] on div "Add Topic Create a new topic to track your brand's performance and conversation…" at bounding box center [576, 360] width 324 height 212
click at [563, 370] on input "Topic Name" at bounding box center [576, 366] width 286 height 27
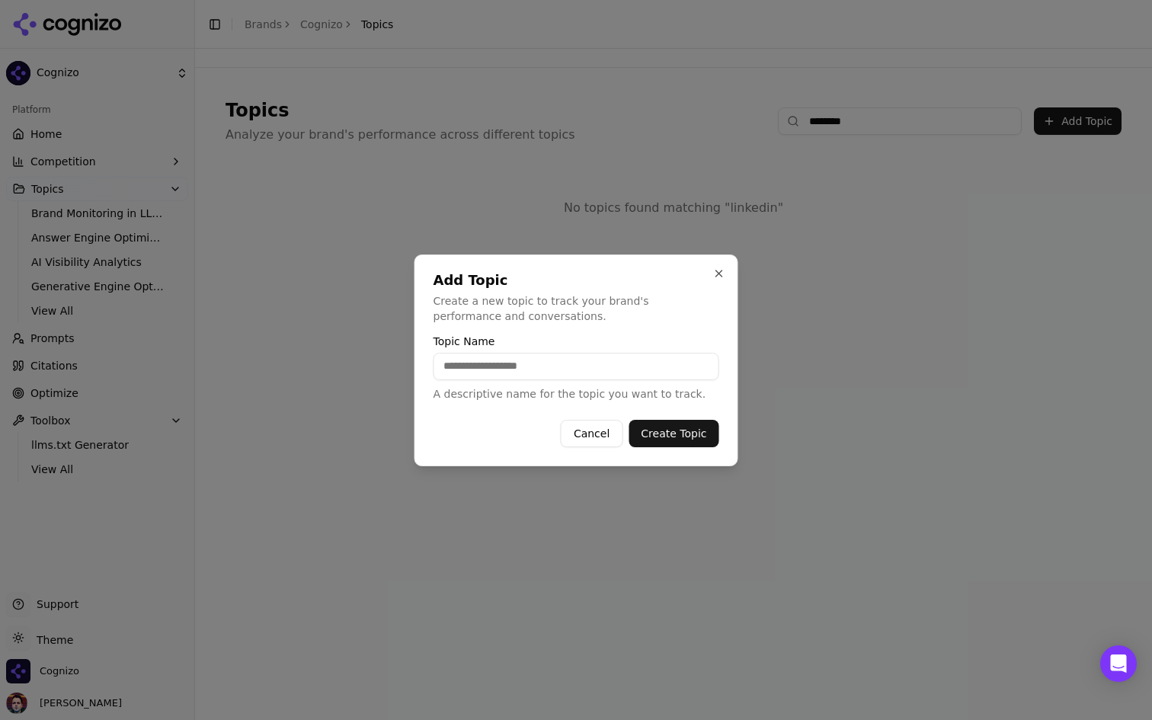
click at [596, 309] on p "Create a new topic to track your brand's performance and conversations." at bounding box center [576, 308] width 286 height 30
click at [716, 272] on button "Close" at bounding box center [719, 273] width 12 height 12
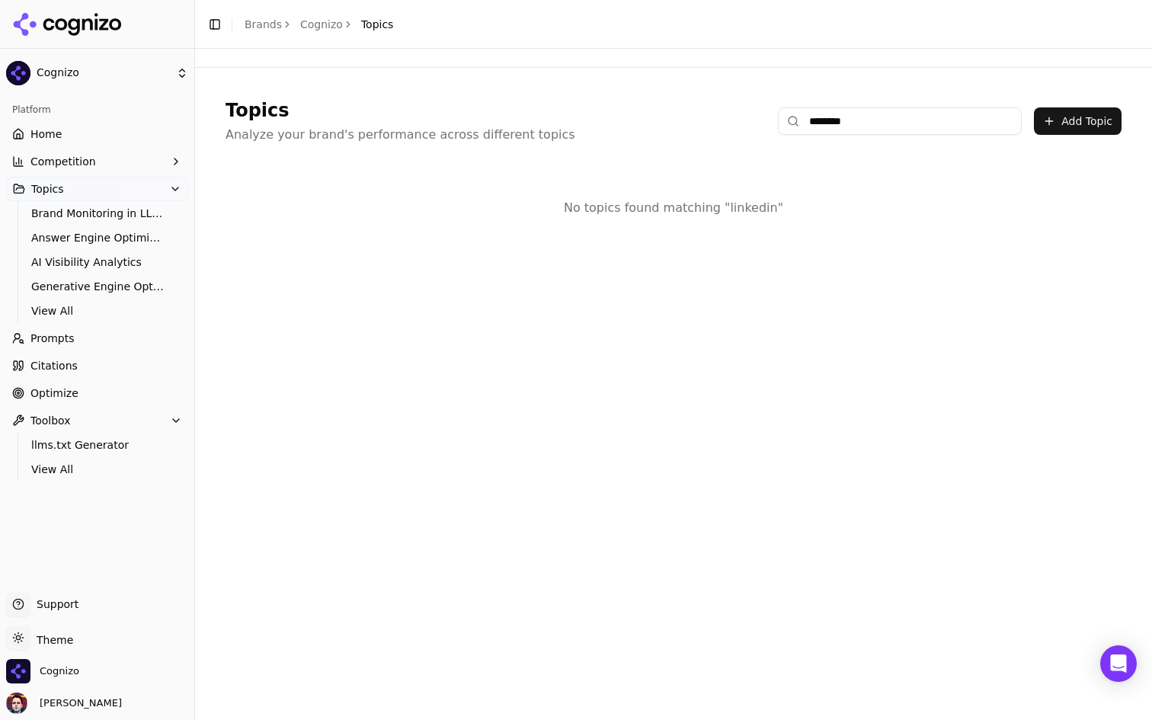
click at [940, 120] on input "********" at bounding box center [900, 120] width 244 height 27
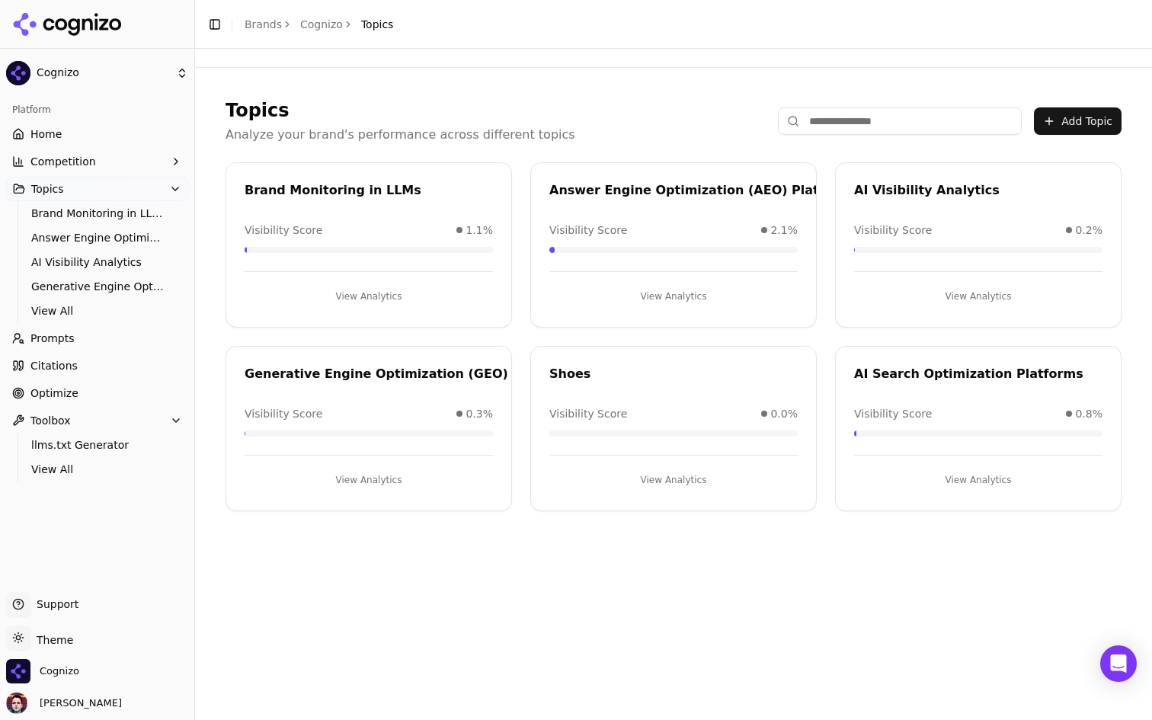
click at [577, 106] on div "Topics Analyze your brand's performance across different topics Add Topic" at bounding box center [673, 121] width 896 height 46
click at [641, 485] on button "View Analytics" at bounding box center [673, 480] width 248 height 24
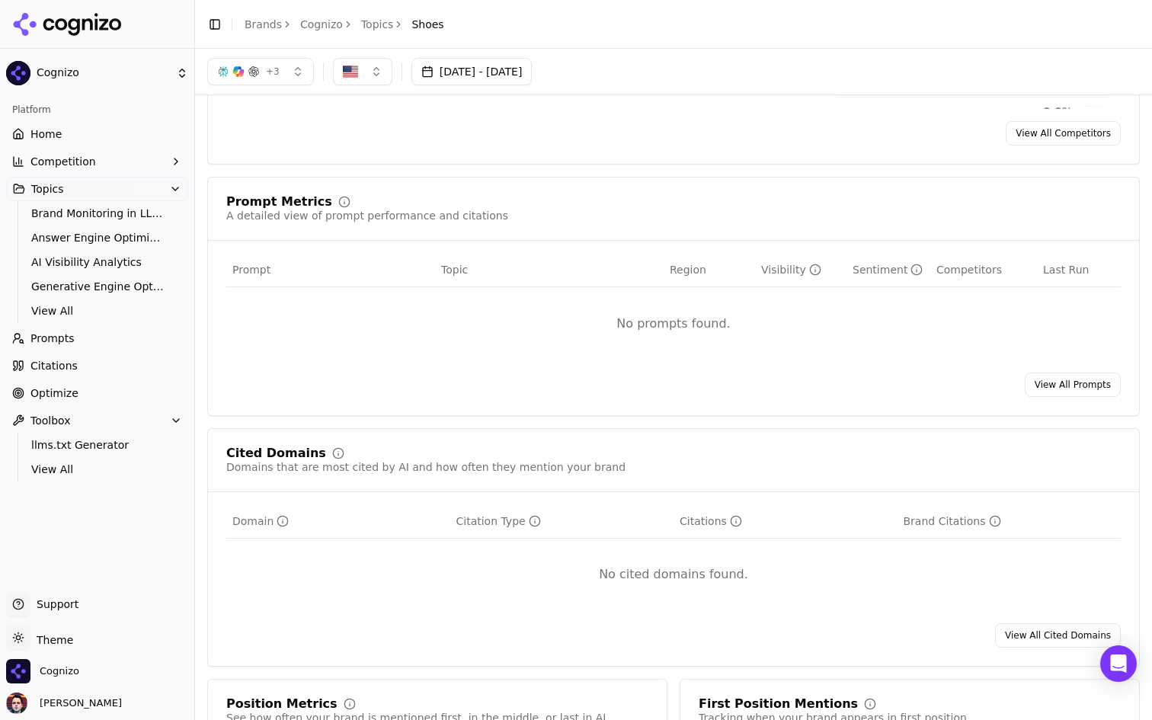
scroll to position [419, 0]
click at [1047, 386] on link "View All Prompts" at bounding box center [1072, 386] width 96 height 24
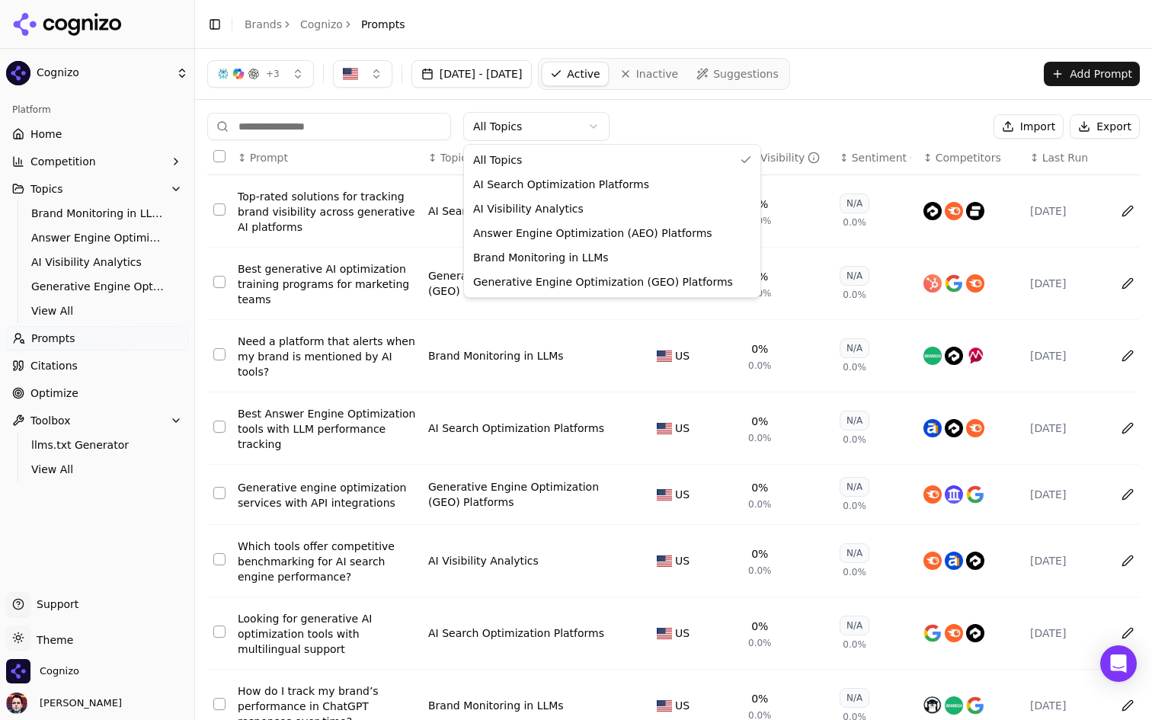
click at [532, 132] on html "Cognizo Platform Home Competition Topics Brand Monitoring in LLMs Answer Engine…" at bounding box center [576, 360] width 1152 height 720
click at [634, 107] on html "Cognizo Platform Home Competition Topics Brand Monitoring in LLMs Answer Engine…" at bounding box center [576, 360] width 1152 height 720
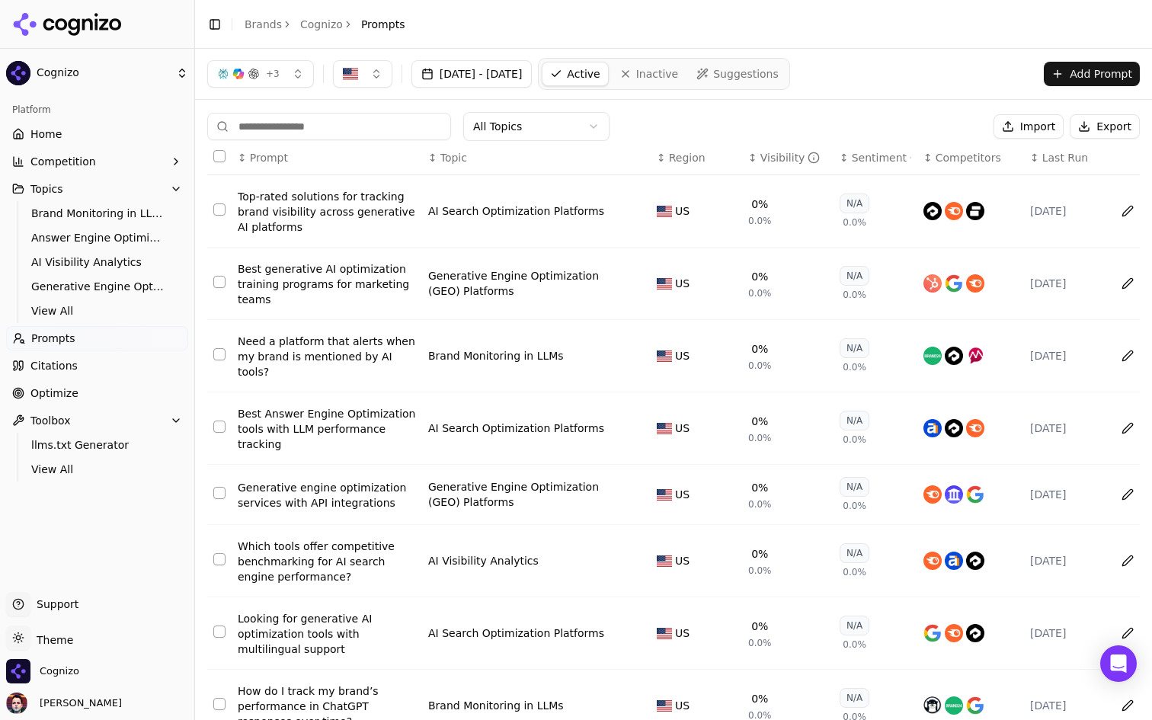
click at [756, 67] on link "Suggestions" at bounding box center [737, 74] width 97 height 24
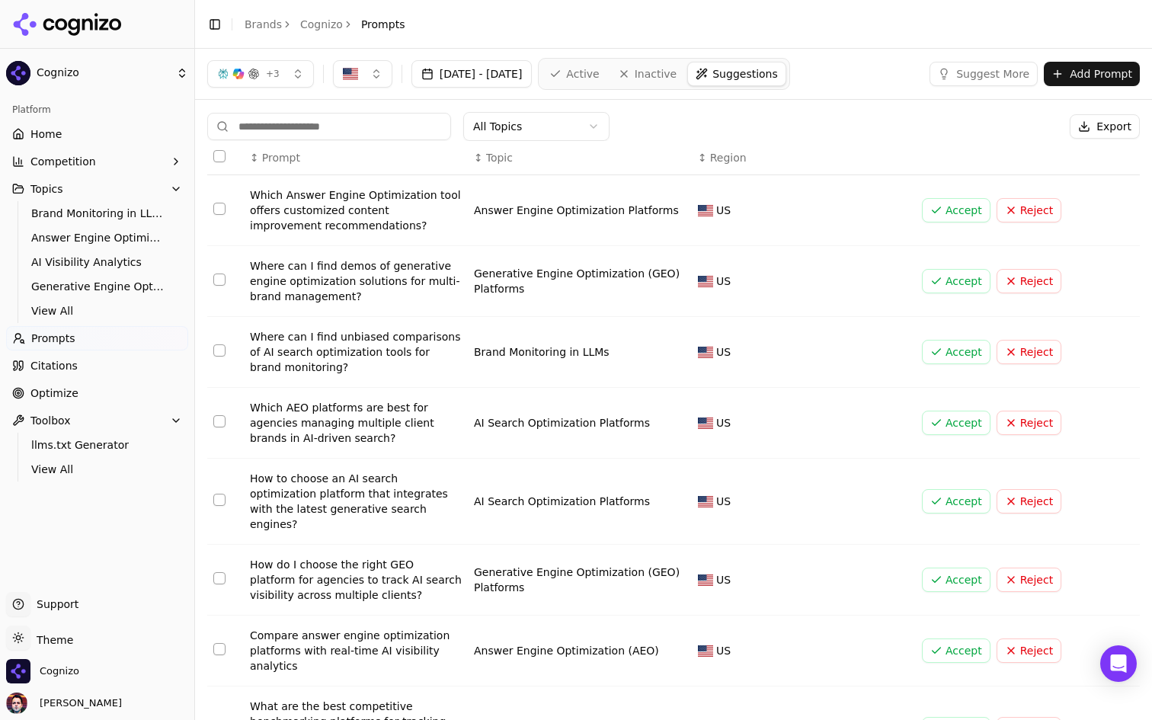
click at [965, 213] on button "Accept" at bounding box center [956, 210] width 69 height 24
click at [950, 200] on button "Accept" at bounding box center [956, 210] width 69 height 24
click at [944, 207] on button "Accept" at bounding box center [956, 210] width 69 height 24
click at [945, 215] on button "Accept" at bounding box center [956, 210] width 69 height 24
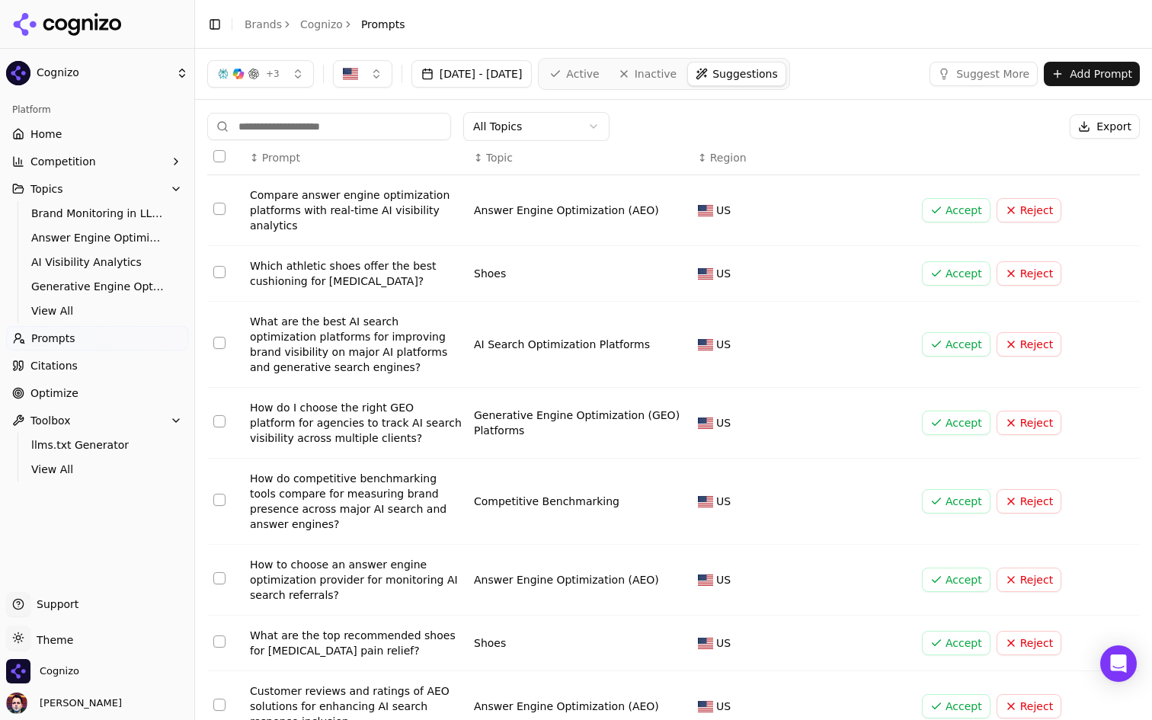
click at [945, 215] on button "Accept" at bounding box center [956, 210] width 69 height 24
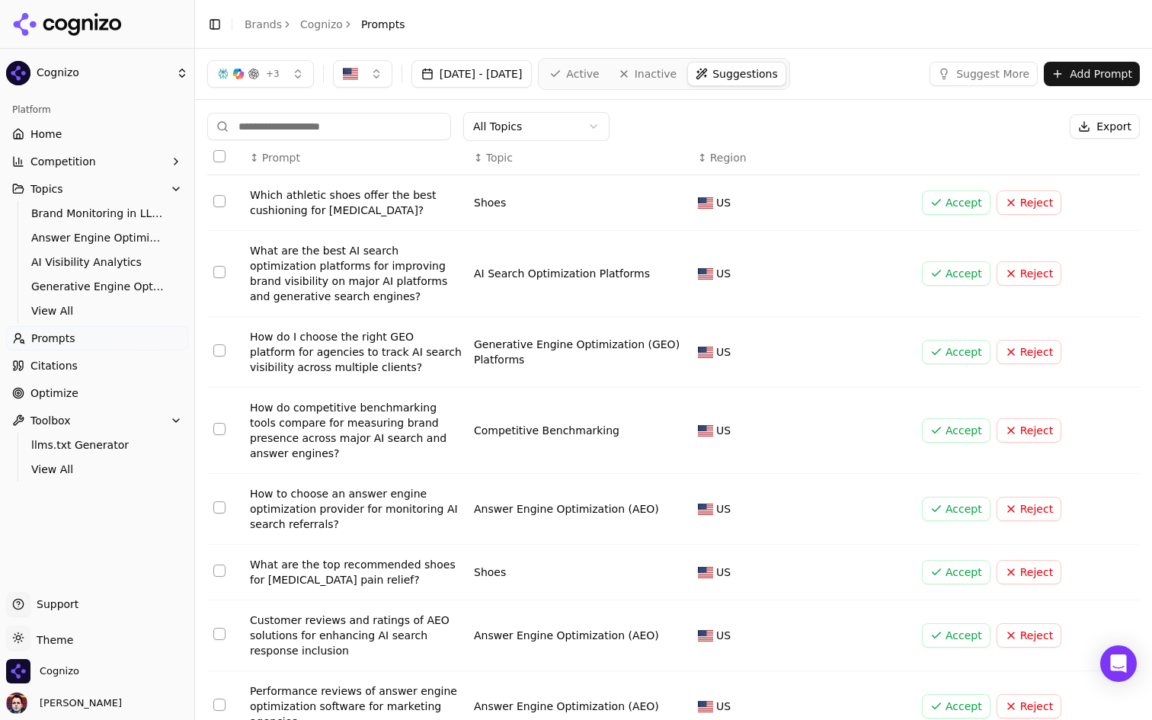
click at [1029, 200] on button "Reject" at bounding box center [1028, 202] width 65 height 24
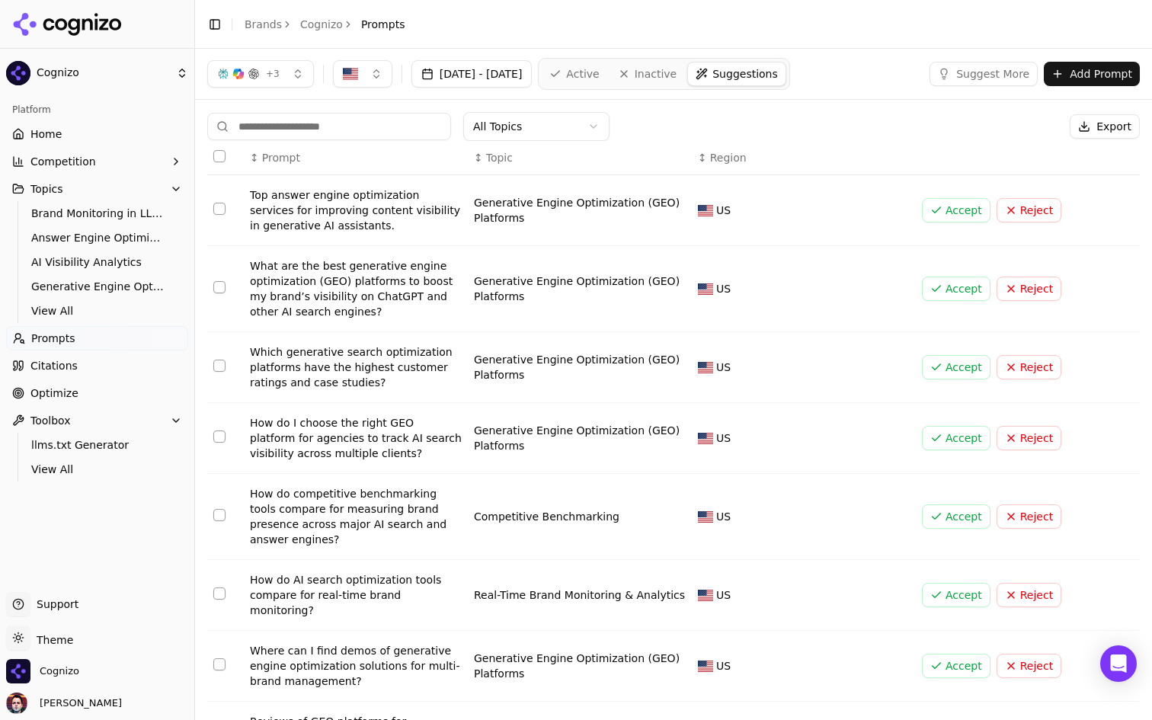
click at [549, 129] on html "Cognizo Platform Home Competition Topics Brand Monitoring in LLMs Answer Engine…" at bounding box center [576, 360] width 1152 height 720
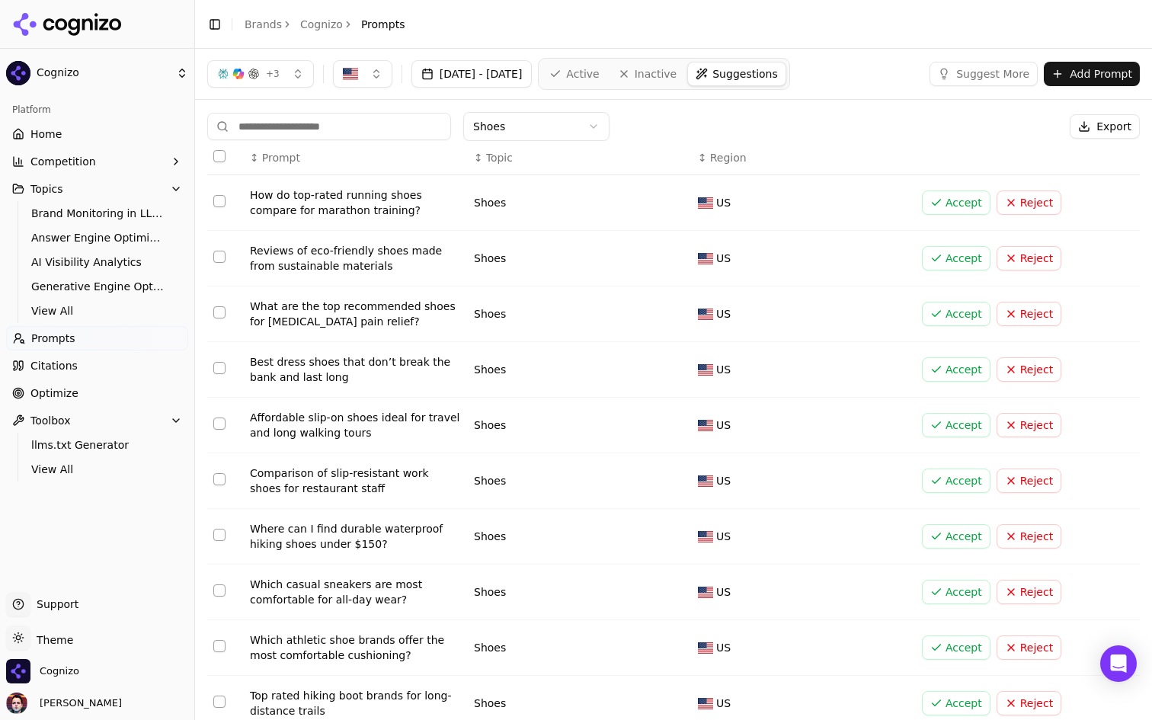
click at [220, 152] on button "Select all rows" at bounding box center [219, 156] width 12 height 12
click at [1014, 135] on button "Reject ( 28 )" at bounding box center [1017, 126] width 94 height 24
click at [220, 155] on button "Select all rows" at bounding box center [219, 156] width 12 height 12
type button "on"
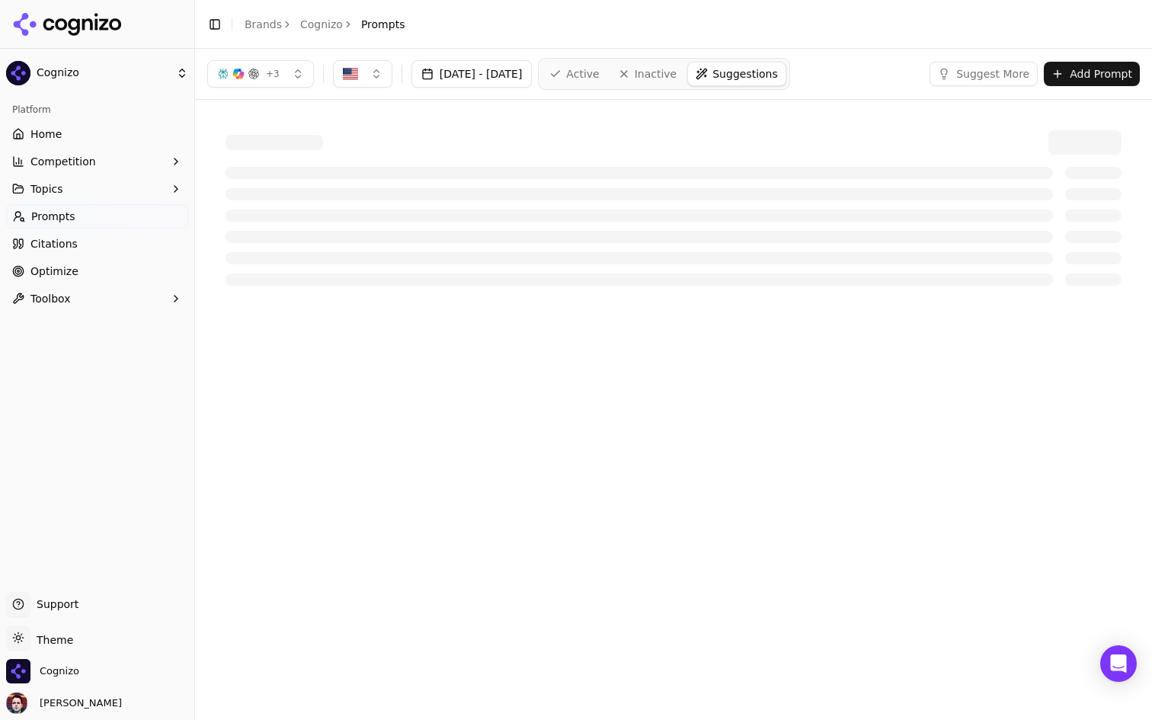
click at [290, 85] on button "+ 3" at bounding box center [260, 73] width 107 height 27
click at [285, 77] on button "+ 3" at bounding box center [260, 73] width 107 height 27
click at [599, 69] on span "Active" at bounding box center [582, 73] width 33 height 15
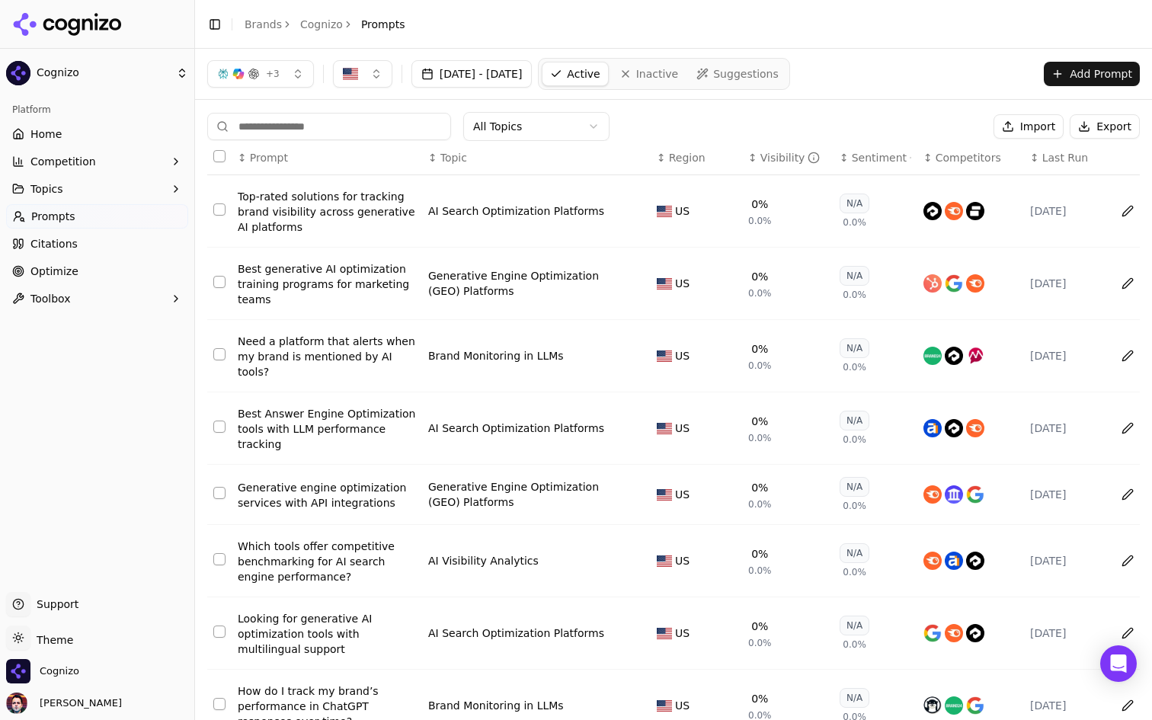
click at [257, 73] on div "button" at bounding box center [254, 74] width 12 height 12
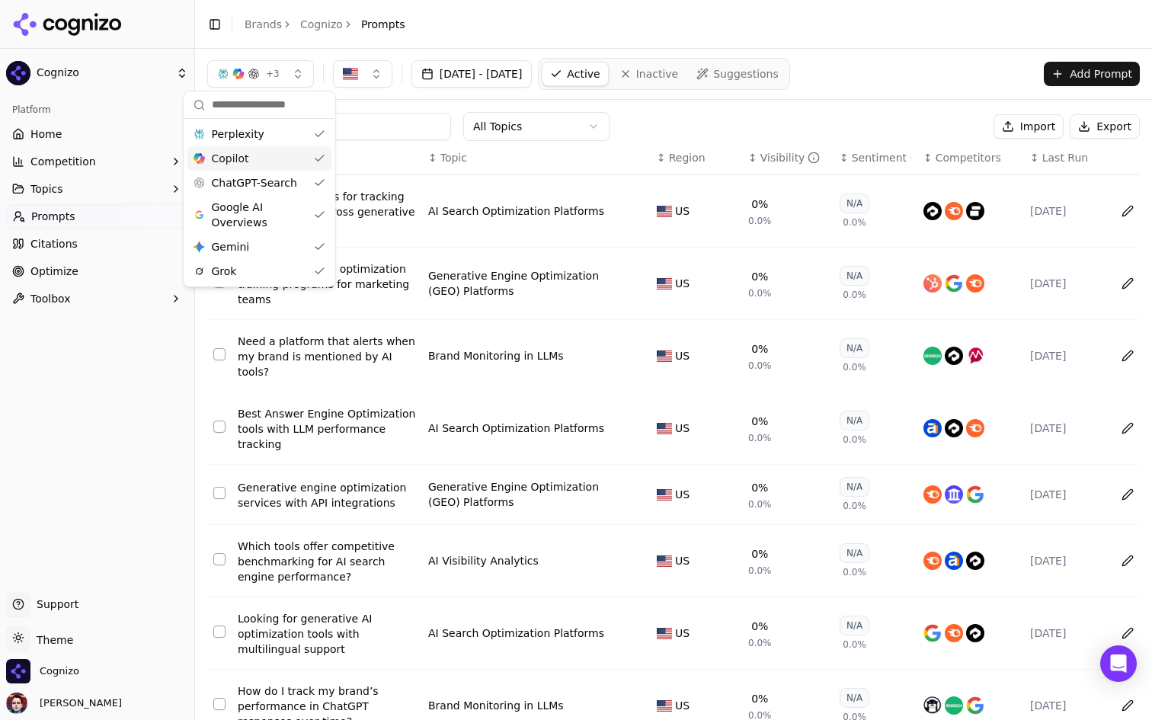
click at [250, 165] on div "Copilot" at bounding box center [259, 158] width 145 height 24
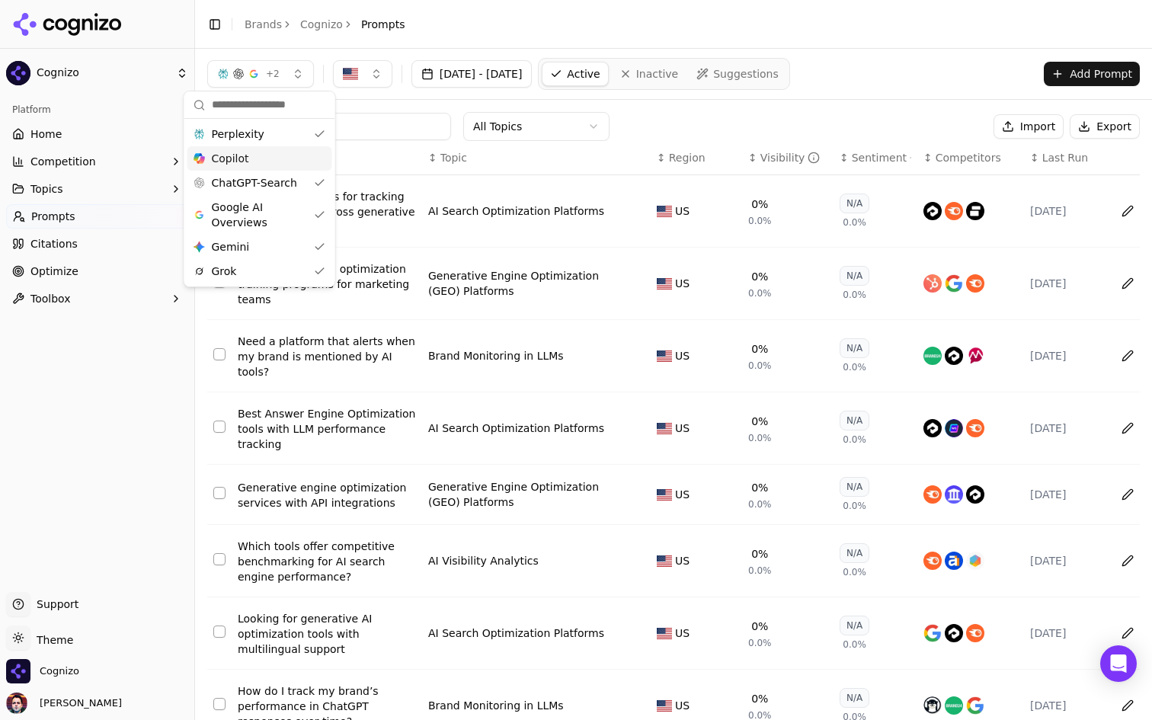
click at [250, 165] on div "Copilot" at bounding box center [259, 158] width 145 height 24
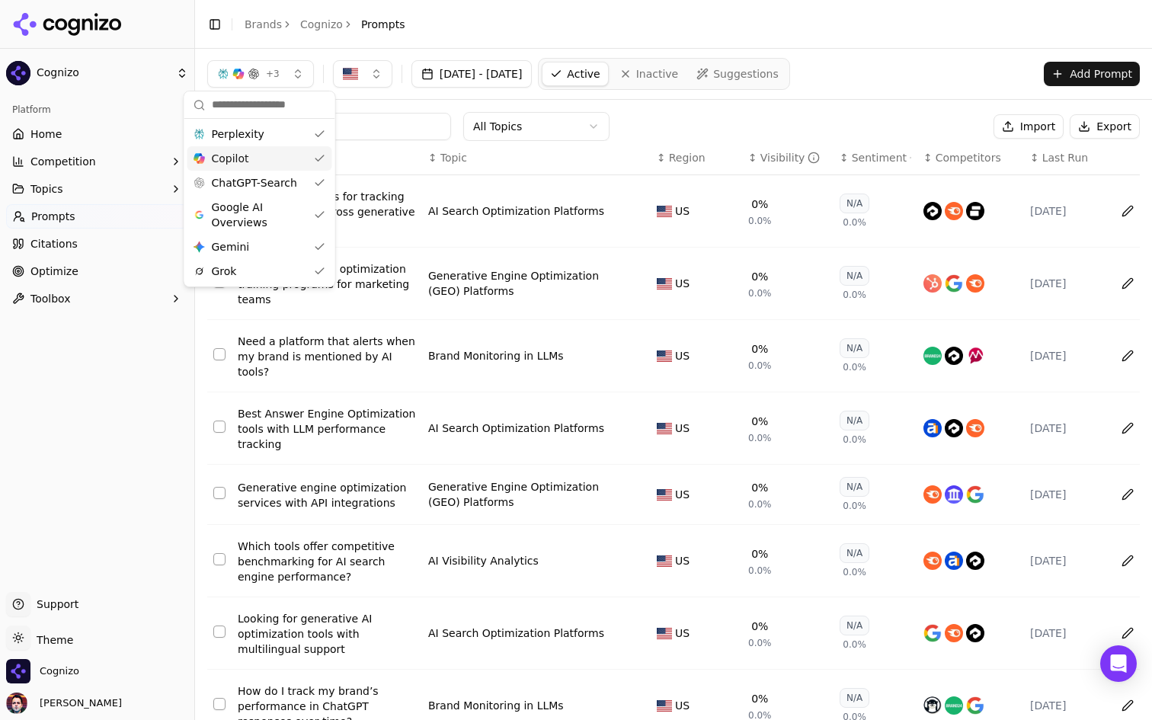
click at [250, 165] on div "Copilot" at bounding box center [259, 158] width 145 height 24
click at [244, 182] on span "ChatGPT-Search" at bounding box center [254, 182] width 85 height 15
click at [244, 211] on span "Google AI Overviews" at bounding box center [259, 215] width 96 height 30
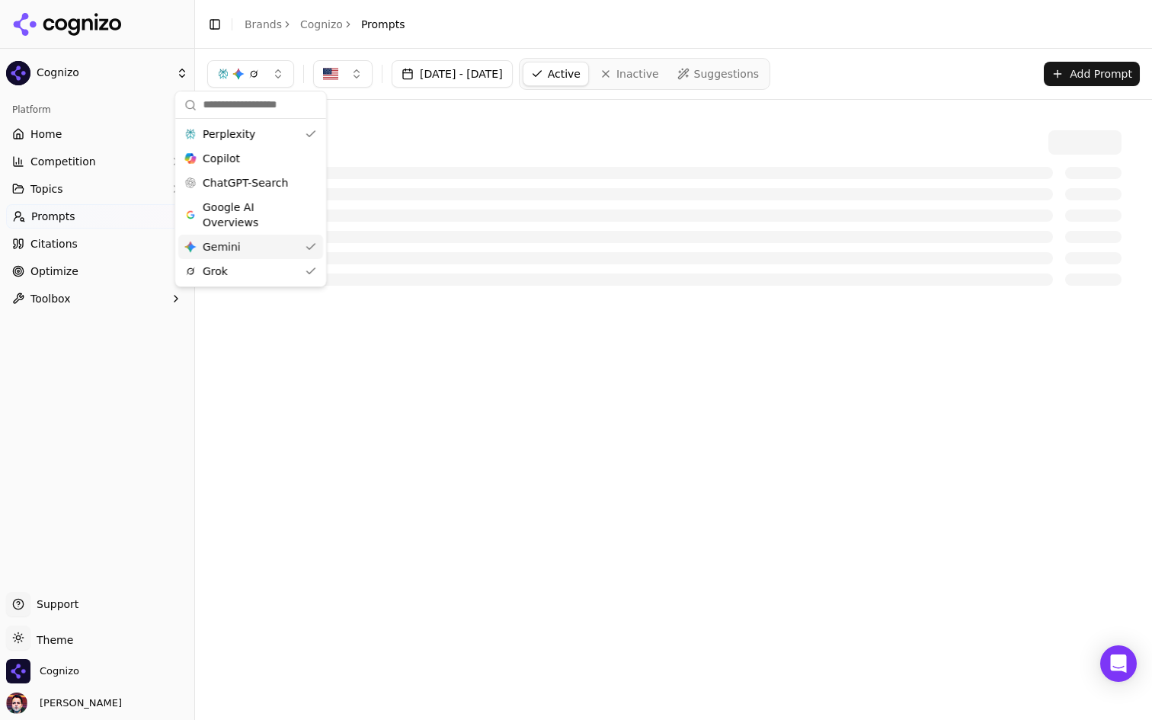
click at [248, 238] on div "Gemini Gemini" at bounding box center [250, 247] width 145 height 24
click at [234, 280] on div "Grok" at bounding box center [243, 271] width 145 height 24
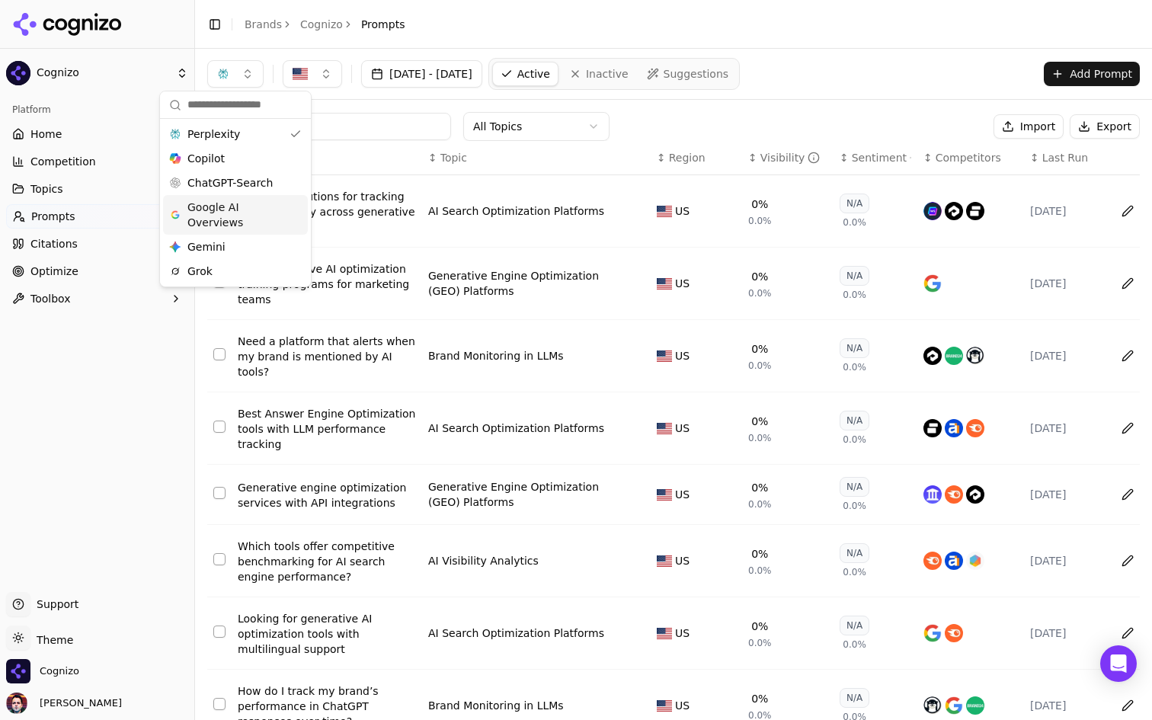
click at [701, 117] on div "All Topics Import Export" at bounding box center [673, 126] width 932 height 29
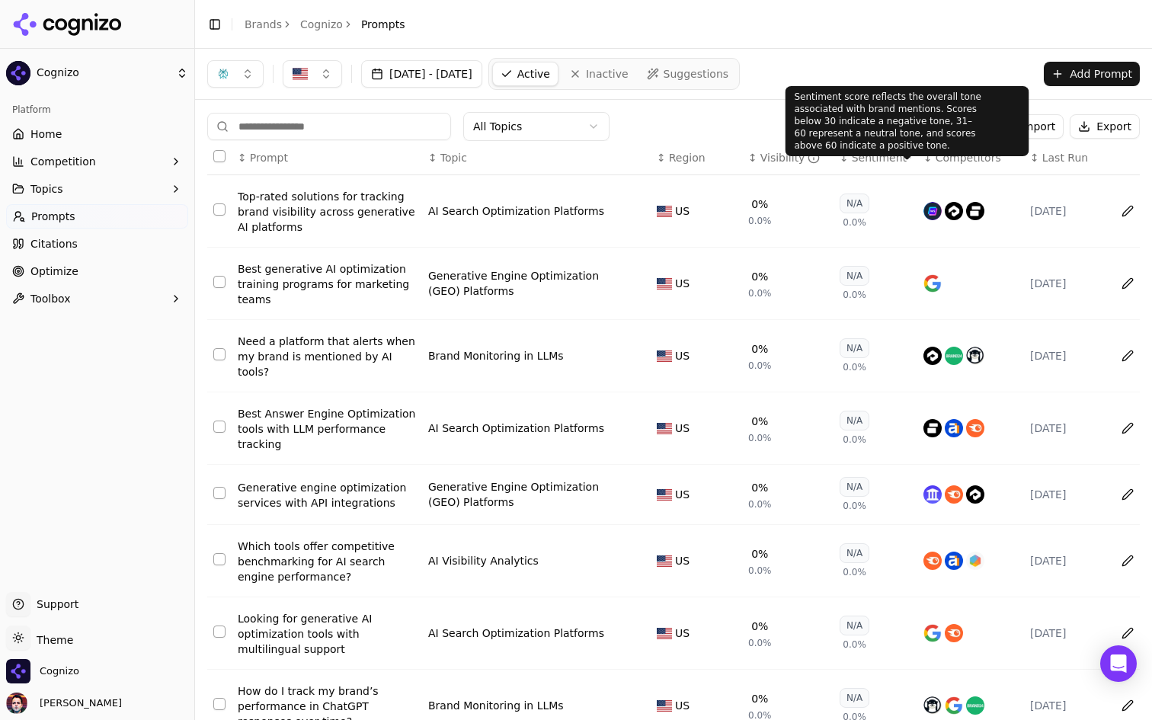
click at [875, 157] on div "Sentiment" at bounding box center [881, 157] width 59 height 15
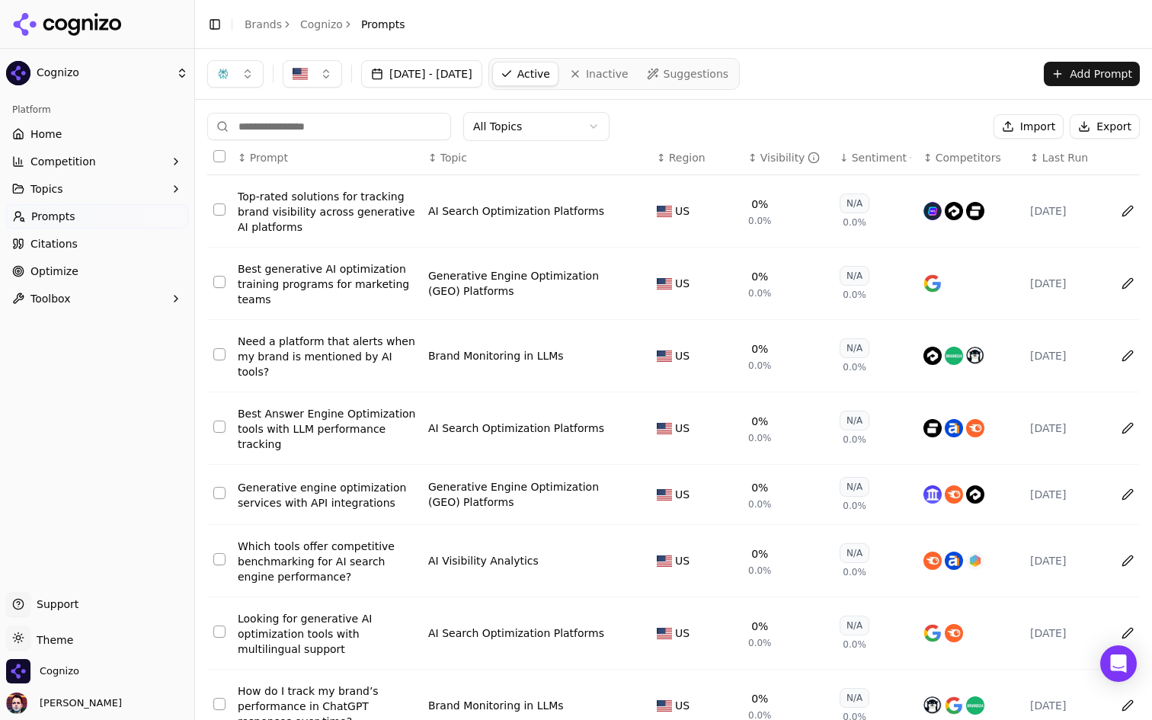
click at [875, 157] on div "Sentiment" at bounding box center [881, 157] width 59 height 15
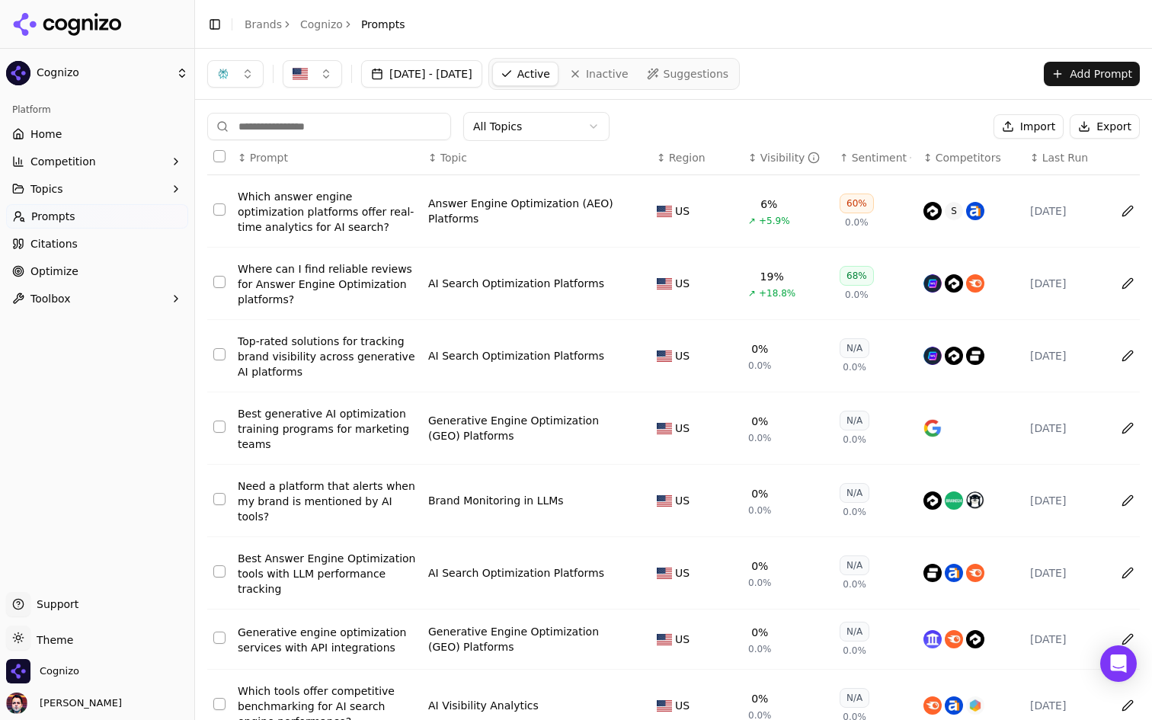
click at [875, 157] on div "Sentiment" at bounding box center [881, 157] width 59 height 15
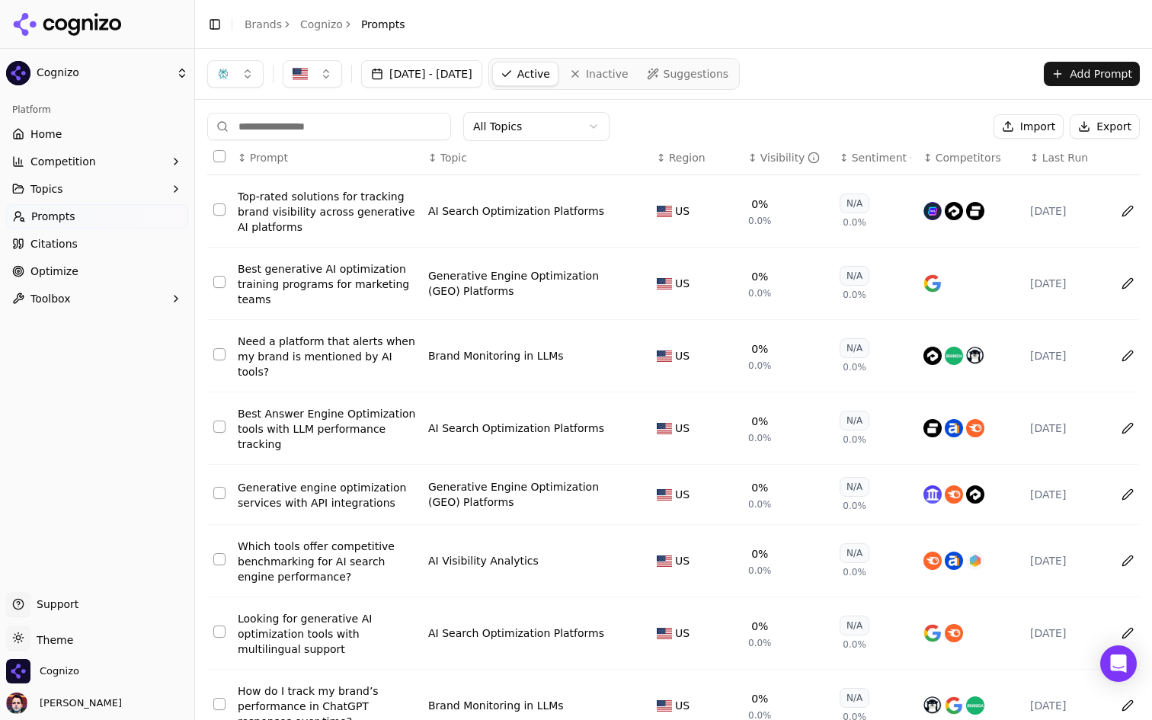
click at [875, 157] on div "Sentiment" at bounding box center [881, 157] width 59 height 15
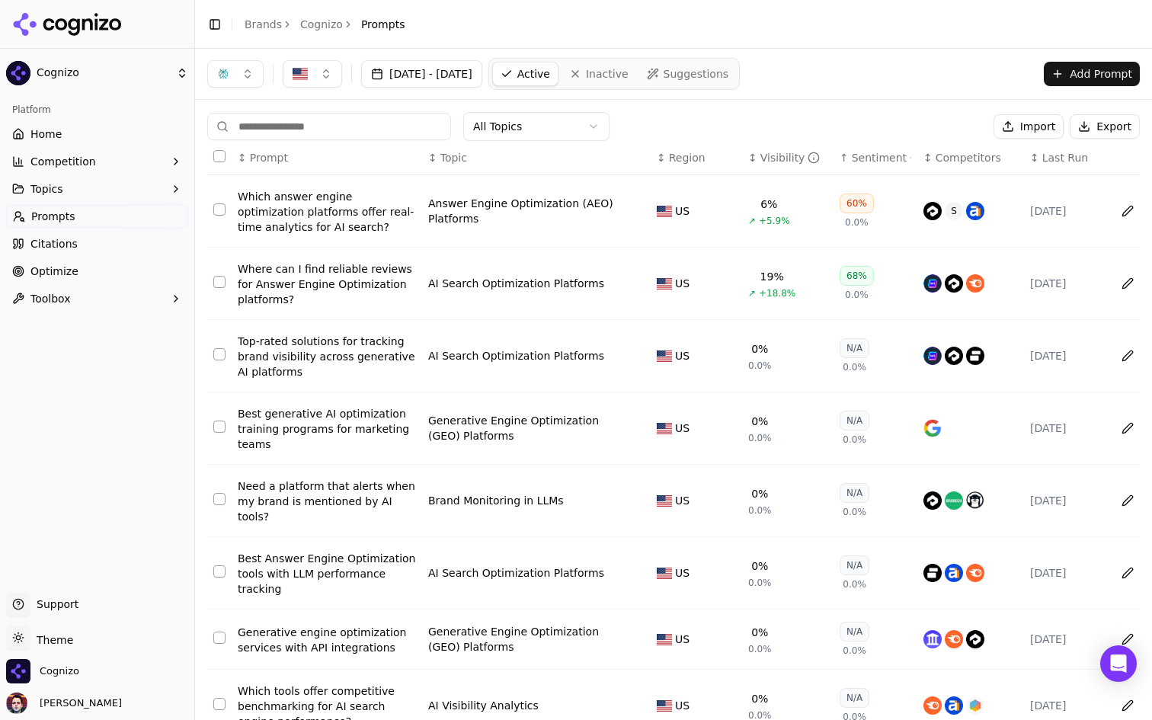
click at [771, 155] on div "Visibility" at bounding box center [790, 157] width 60 height 15
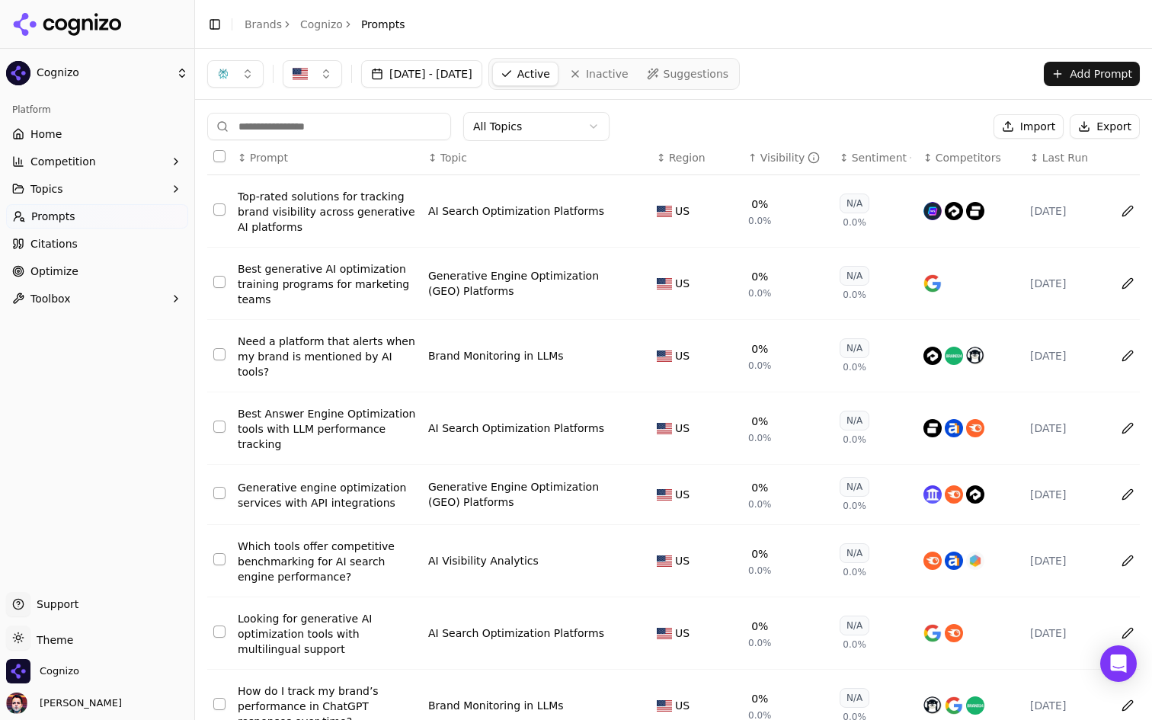
click at [771, 155] on div "Visibility" at bounding box center [790, 157] width 60 height 15
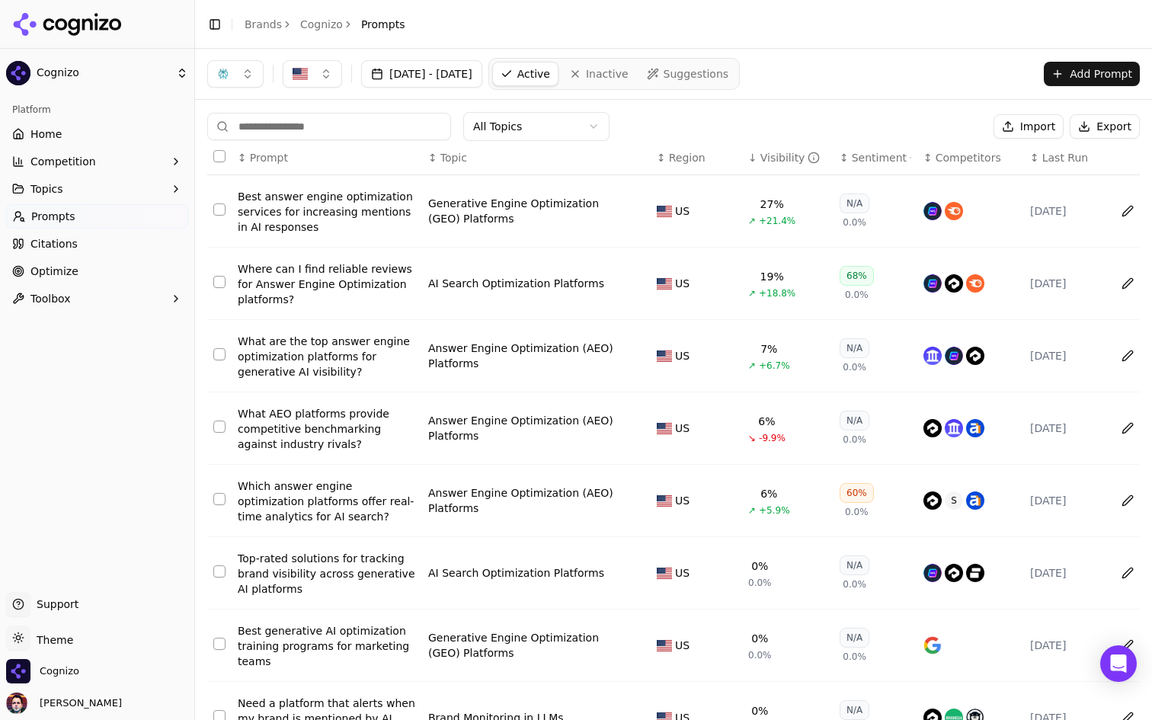
click at [776, 156] on div "Visibility" at bounding box center [790, 157] width 60 height 15
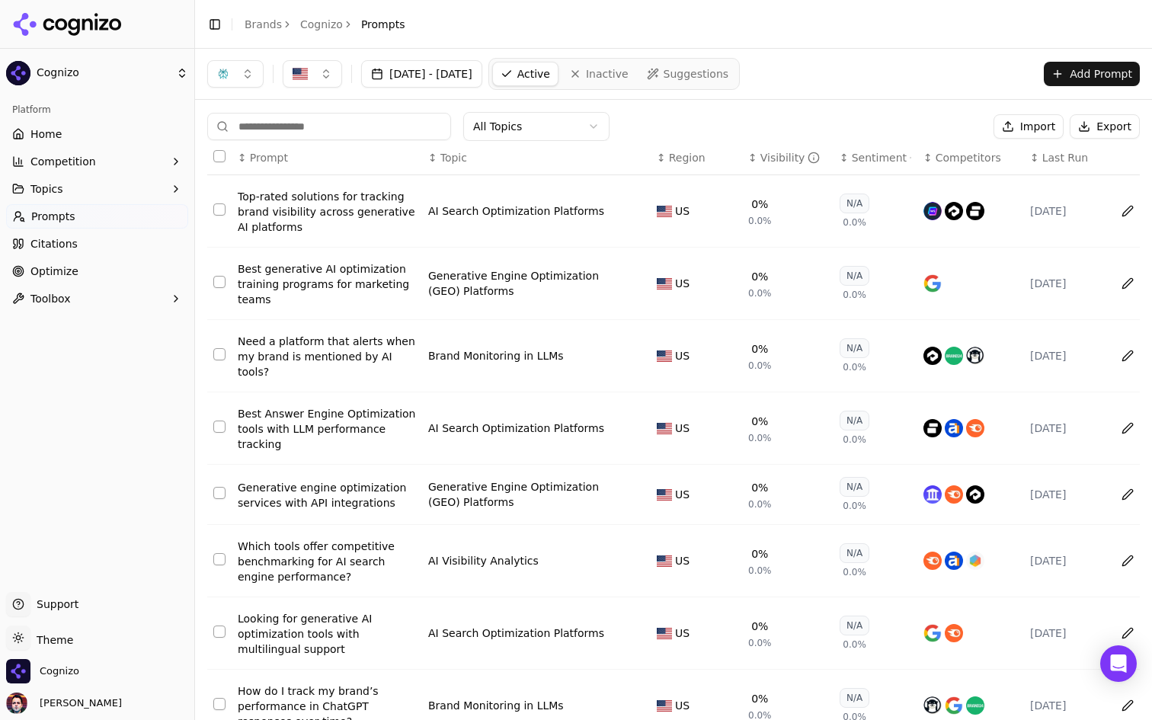
click at [776, 156] on div "Visibility" at bounding box center [790, 157] width 60 height 15
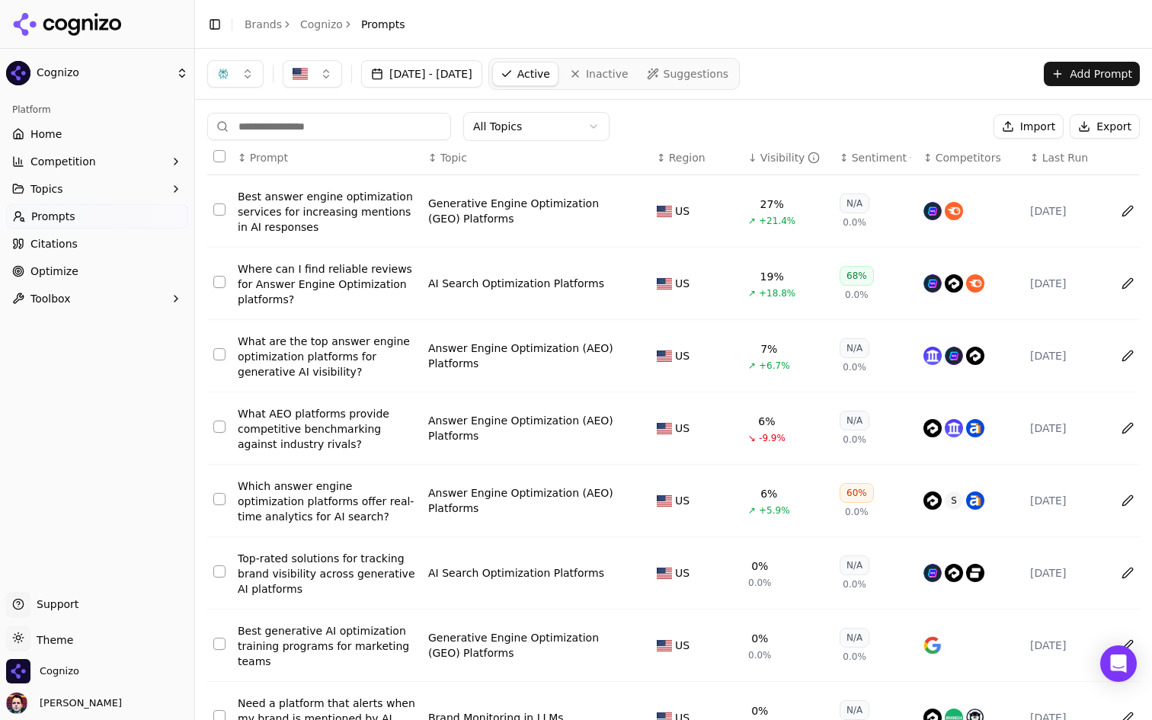
click at [347, 209] on div "Best answer engine optimization services for increasing mentions in AI responses" at bounding box center [327, 212] width 178 height 46
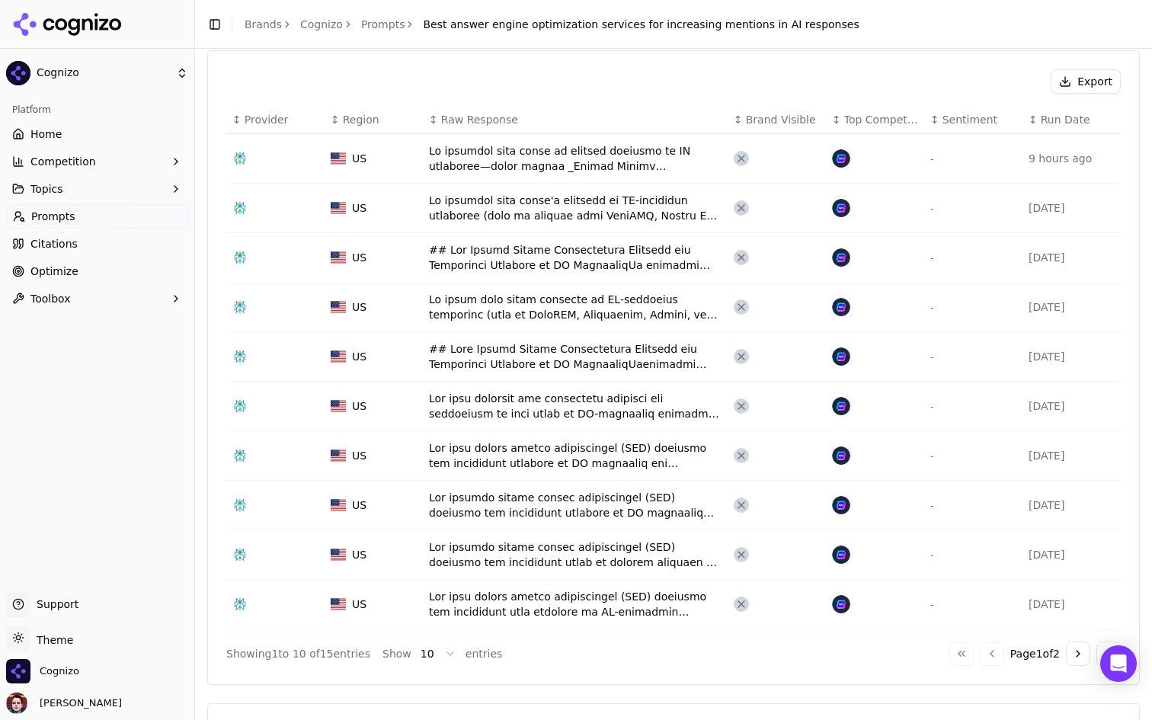
scroll to position [518, 0]
click at [753, 122] on span "Brand Visible" at bounding box center [781, 117] width 70 height 15
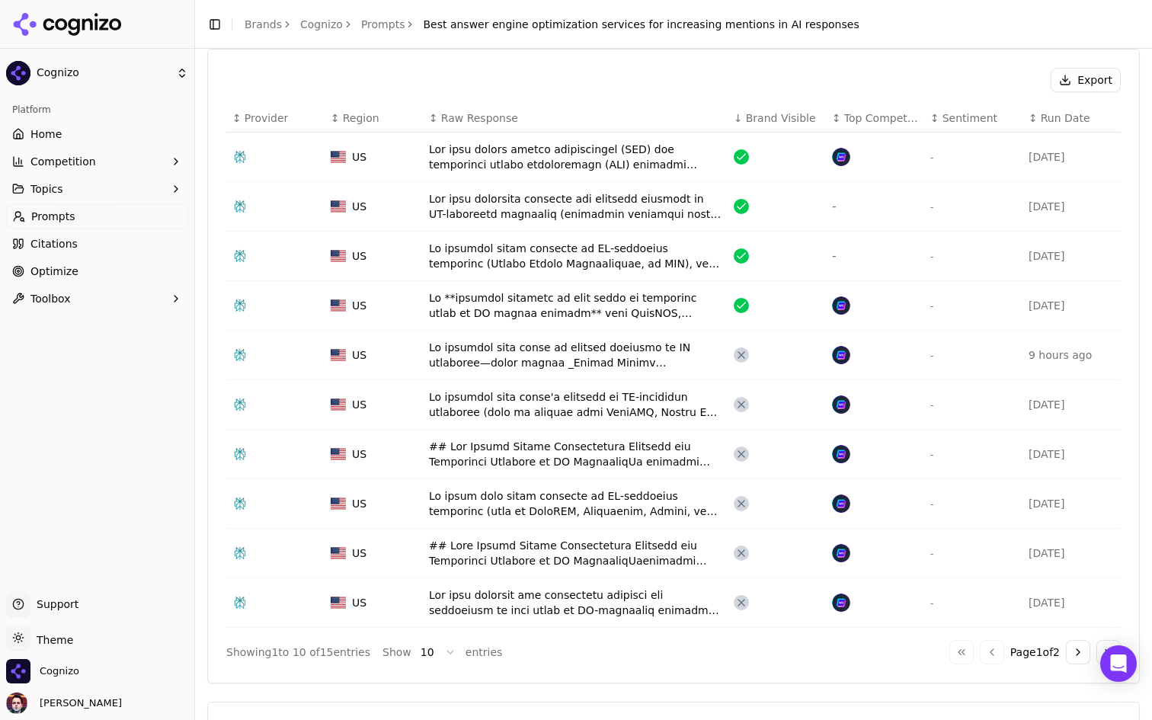
click at [596, 162] on div "Data table" at bounding box center [575, 157] width 292 height 30
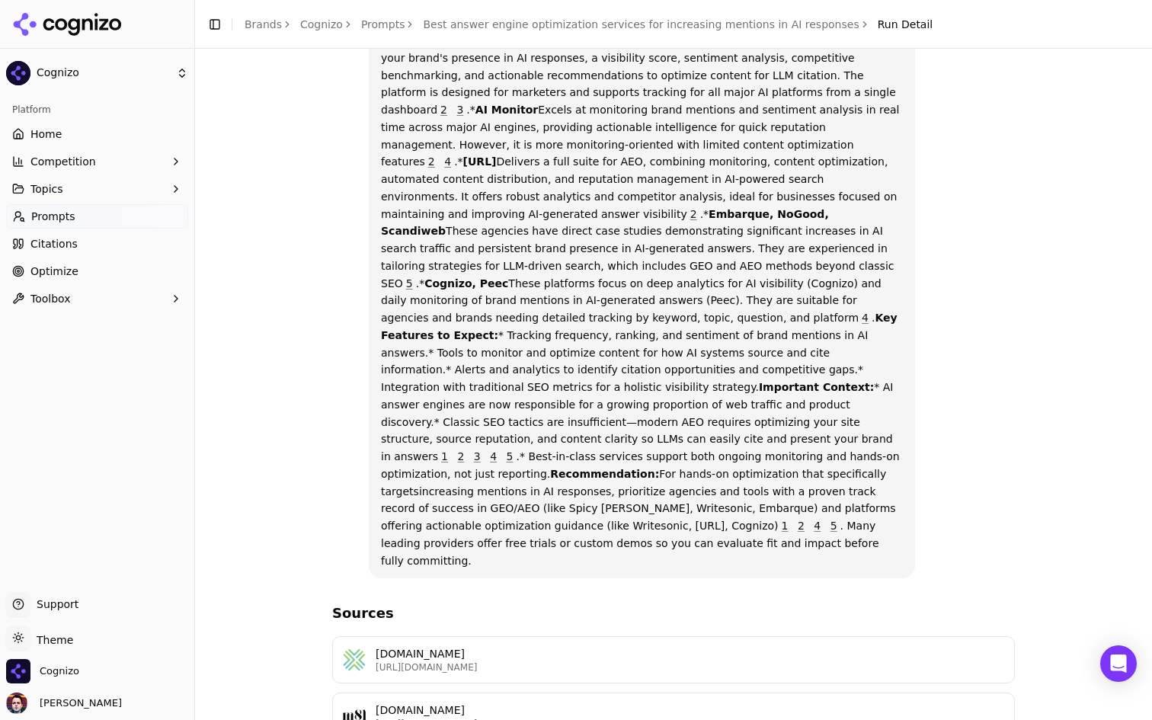
scroll to position [695, 0]
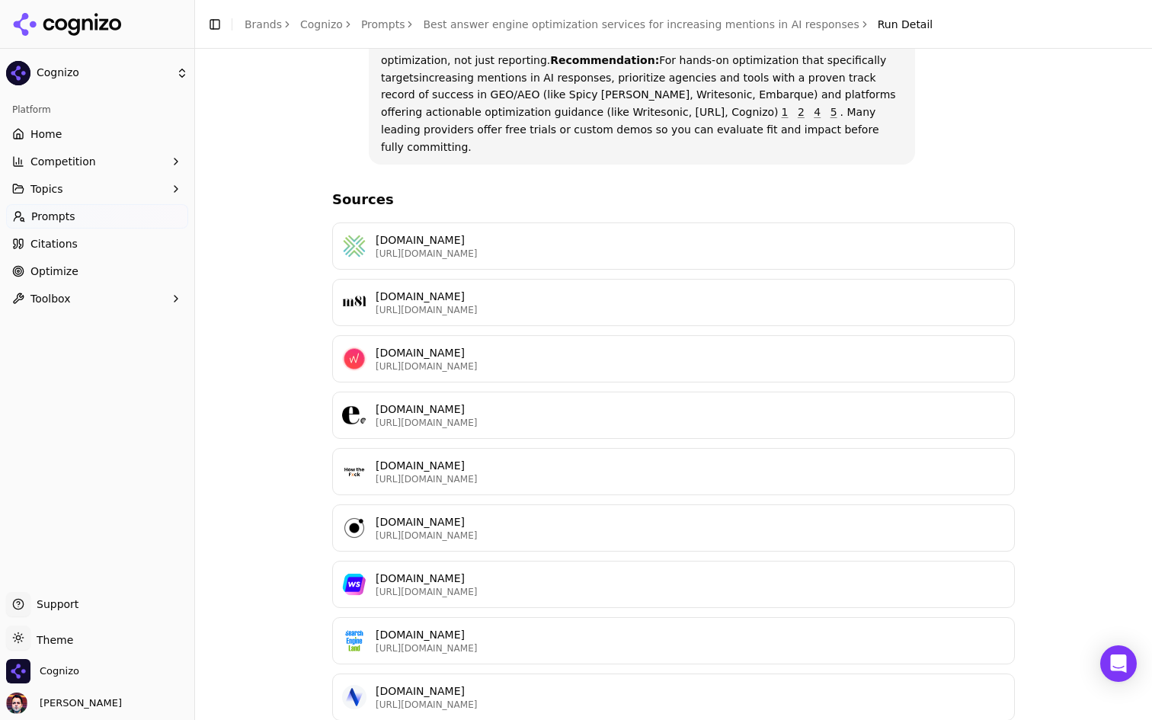
click at [433, 345] on p "[DOMAIN_NAME]" at bounding box center [690, 352] width 629 height 15
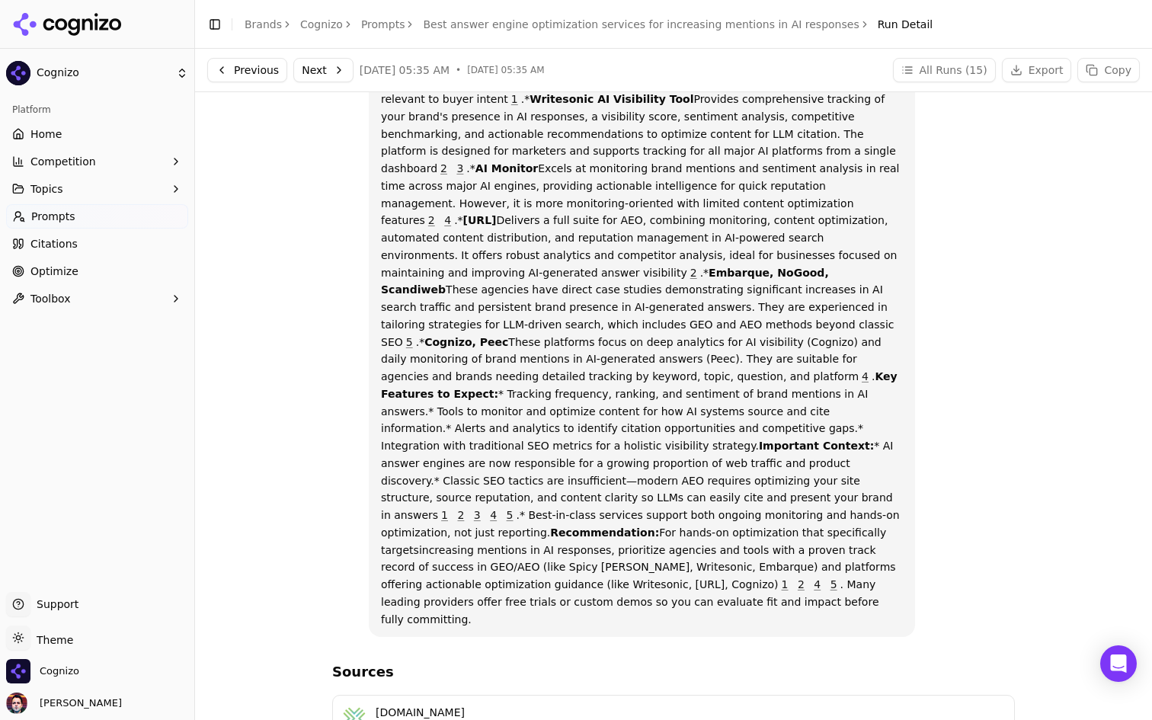
scroll to position [0, 0]
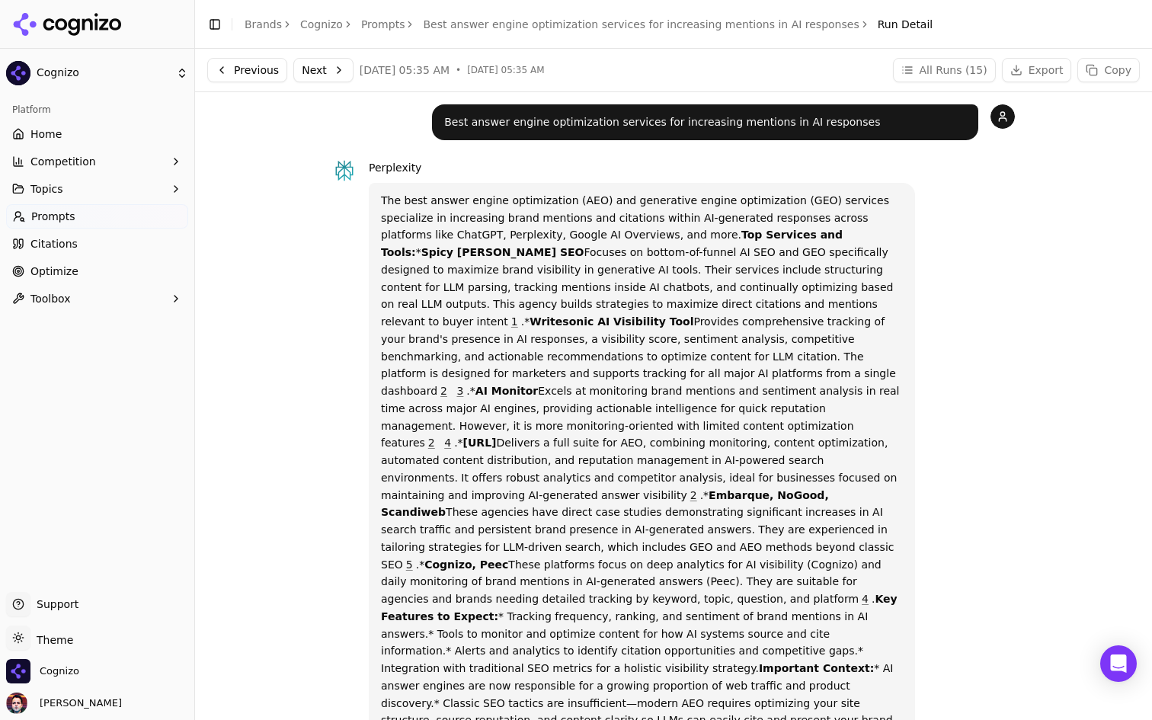
click at [139, 133] on link "Home" at bounding box center [97, 134] width 182 height 24
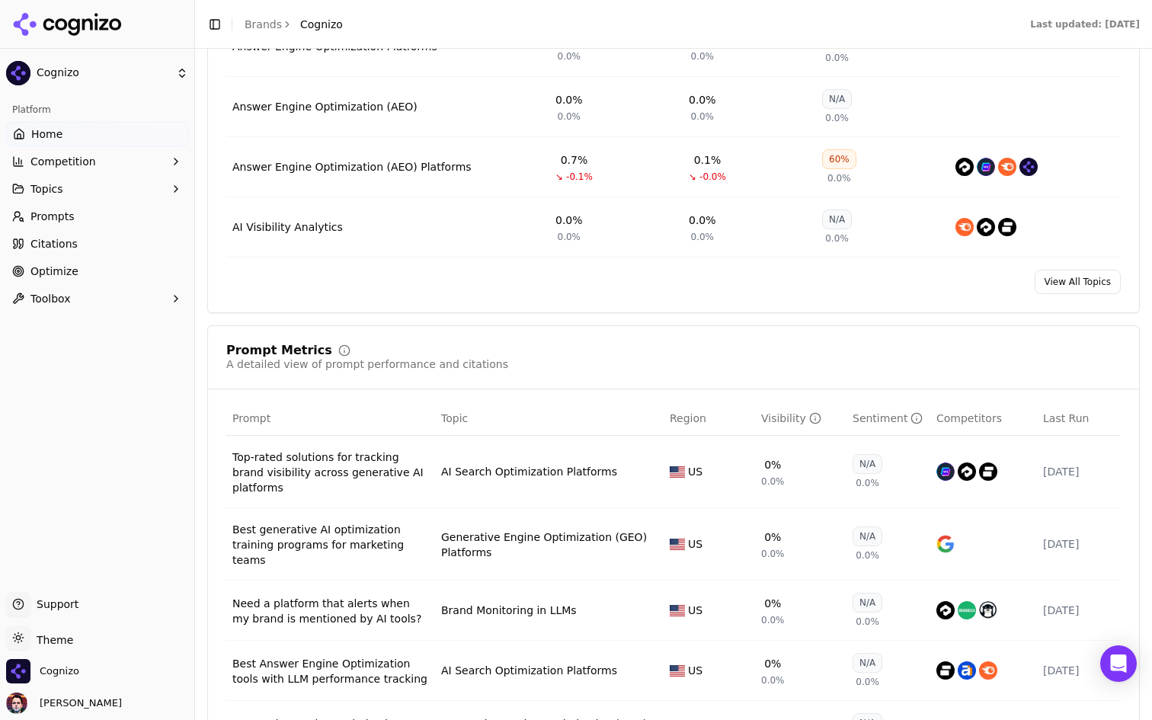
scroll to position [841, 0]
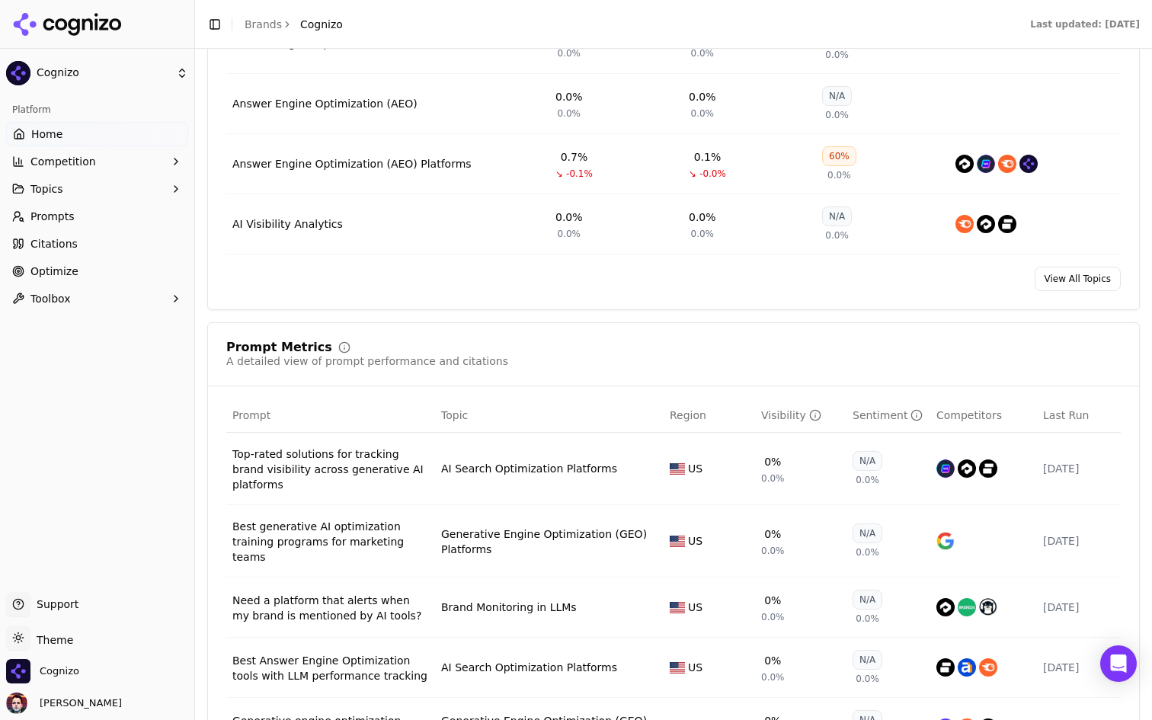
click at [83, 269] on link "Optimize" at bounding box center [97, 271] width 182 height 24
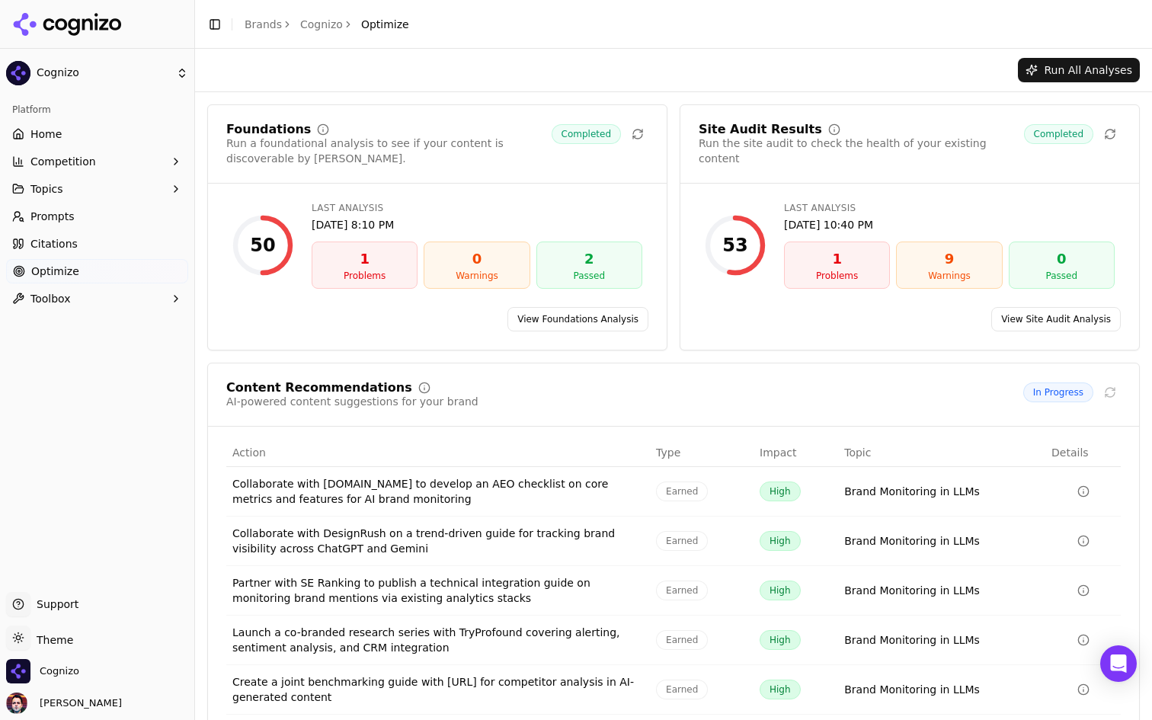
scroll to position [62, 0]
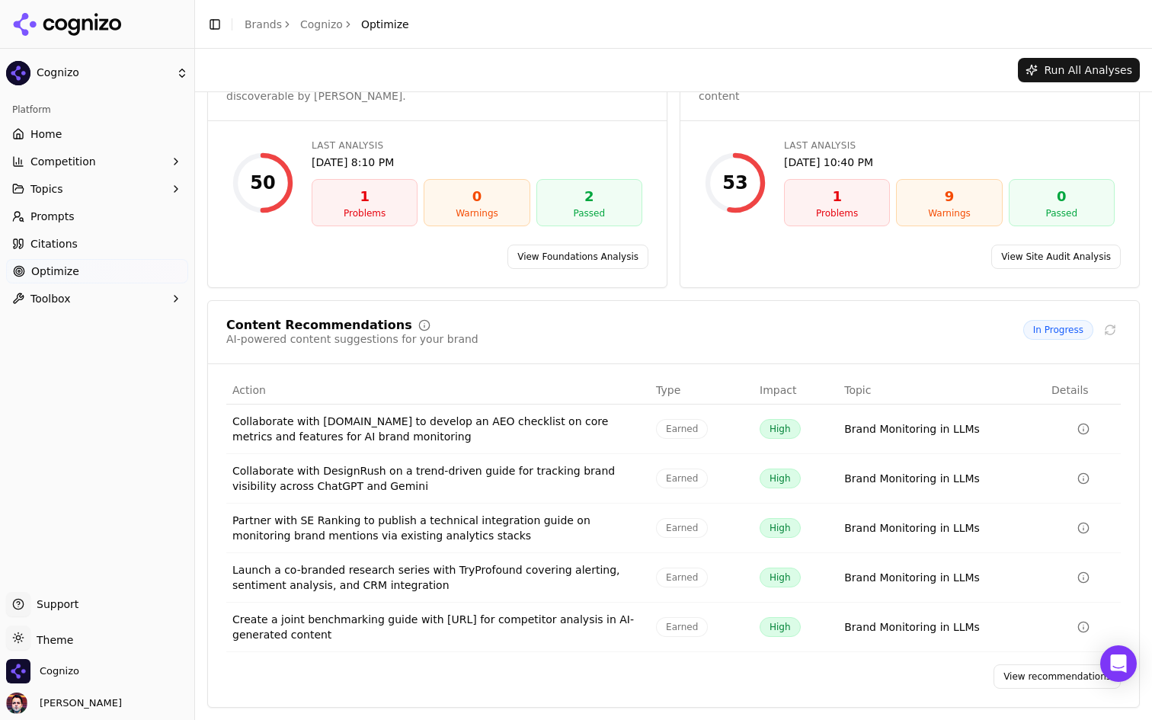
click at [1016, 680] on link "View recommendations" at bounding box center [1056, 676] width 127 height 24
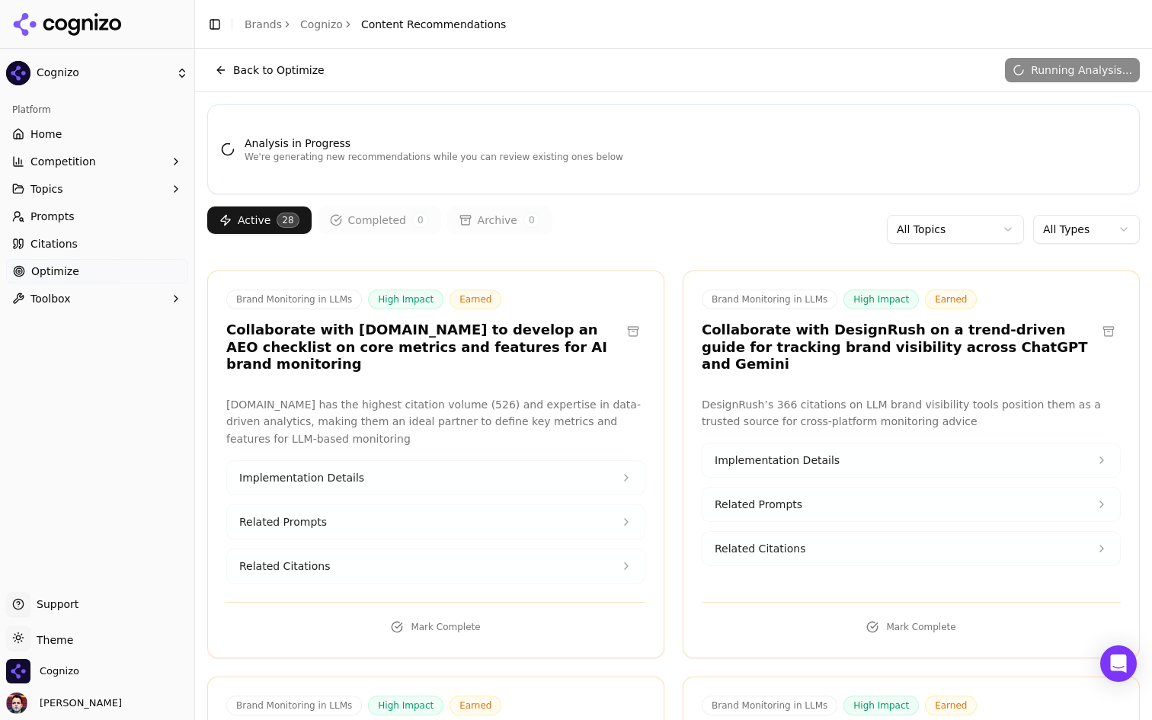
click at [475, 461] on button "Implementation Details" at bounding box center [435, 478] width 417 height 34
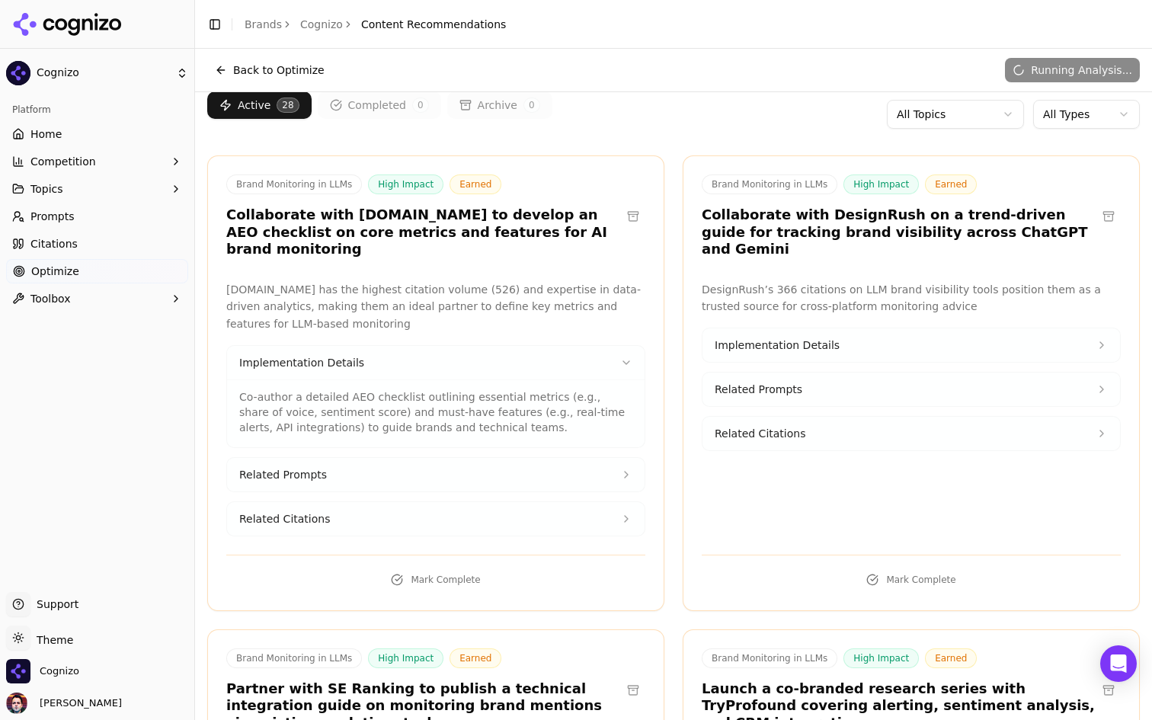
scroll to position [113, 0]
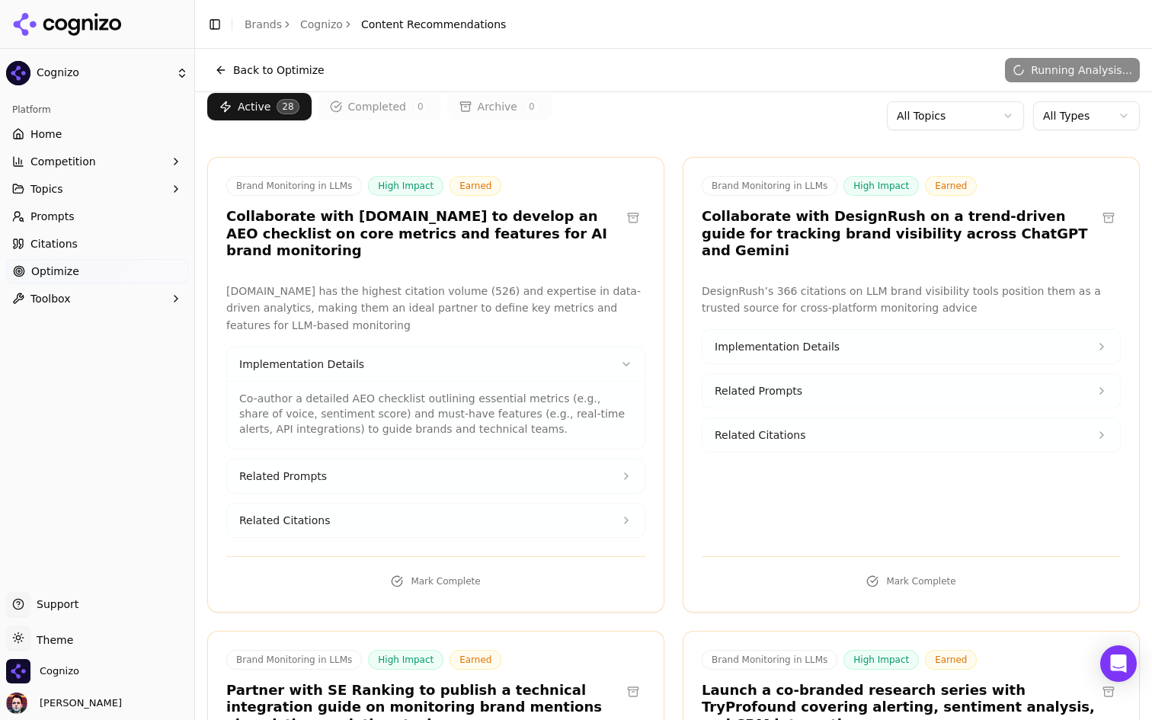
click at [508, 435] on div "Implementation Details Co-author a detailed AEO checklist outlining essential m…" at bounding box center [435, 442] width 419 height 191
click at [491, 459] on button "Related Prompts" at bounding box center [435, 476] width 417 height 34
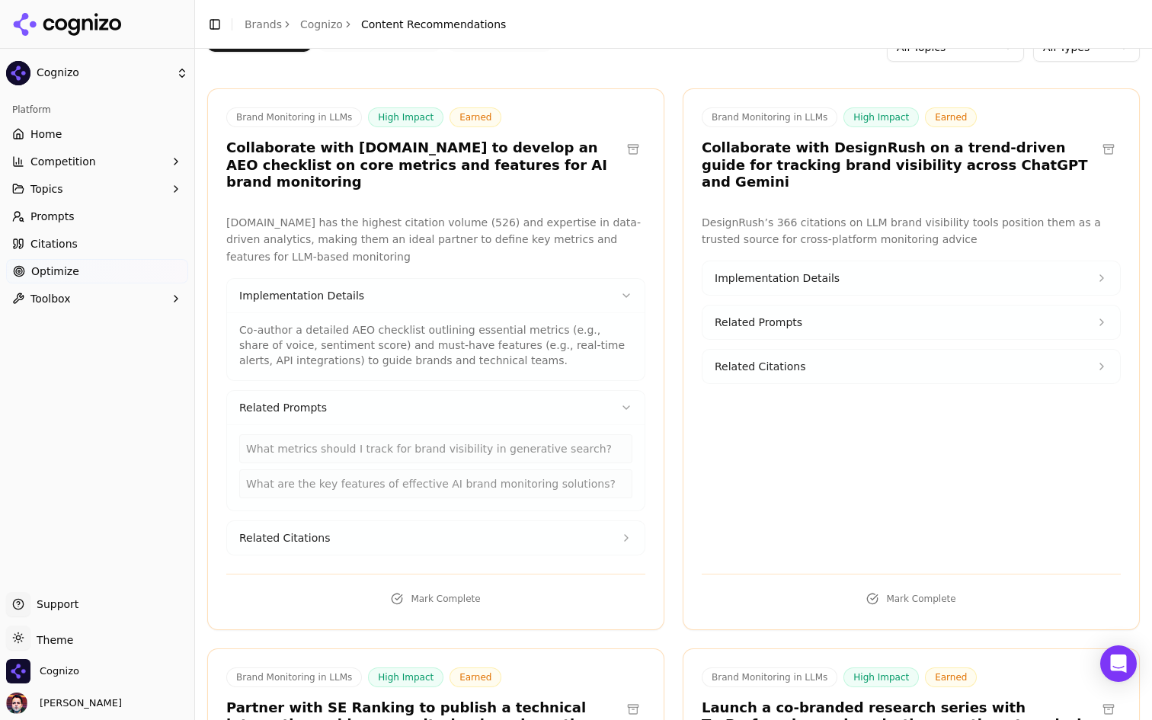
scroll to position [184, 0]
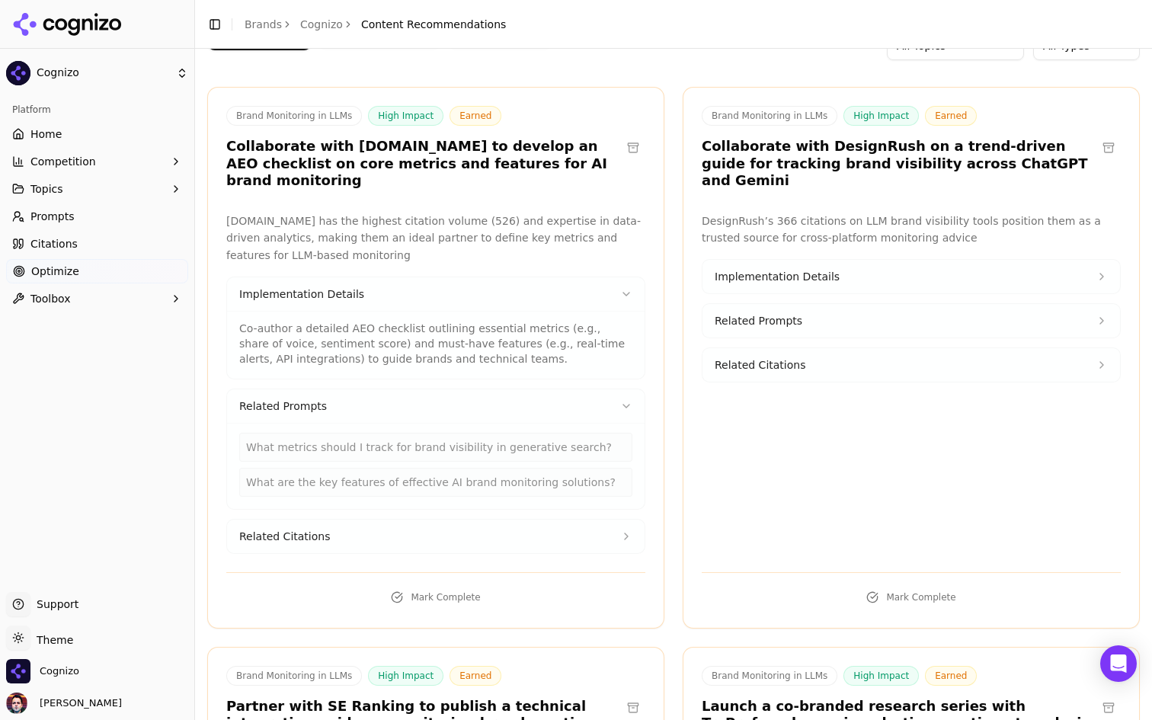
click at [447, 519] on button "Related Citations" at bounding box center [435, 536] width 417 height 34
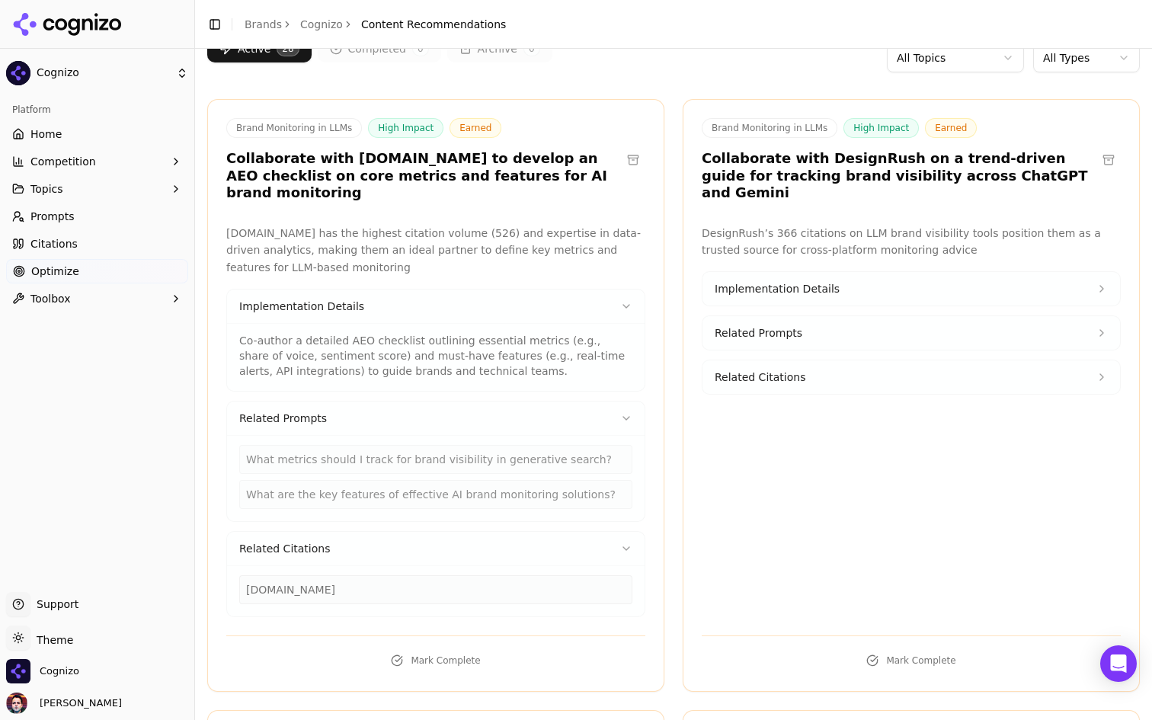
scroll to position [174, 0]
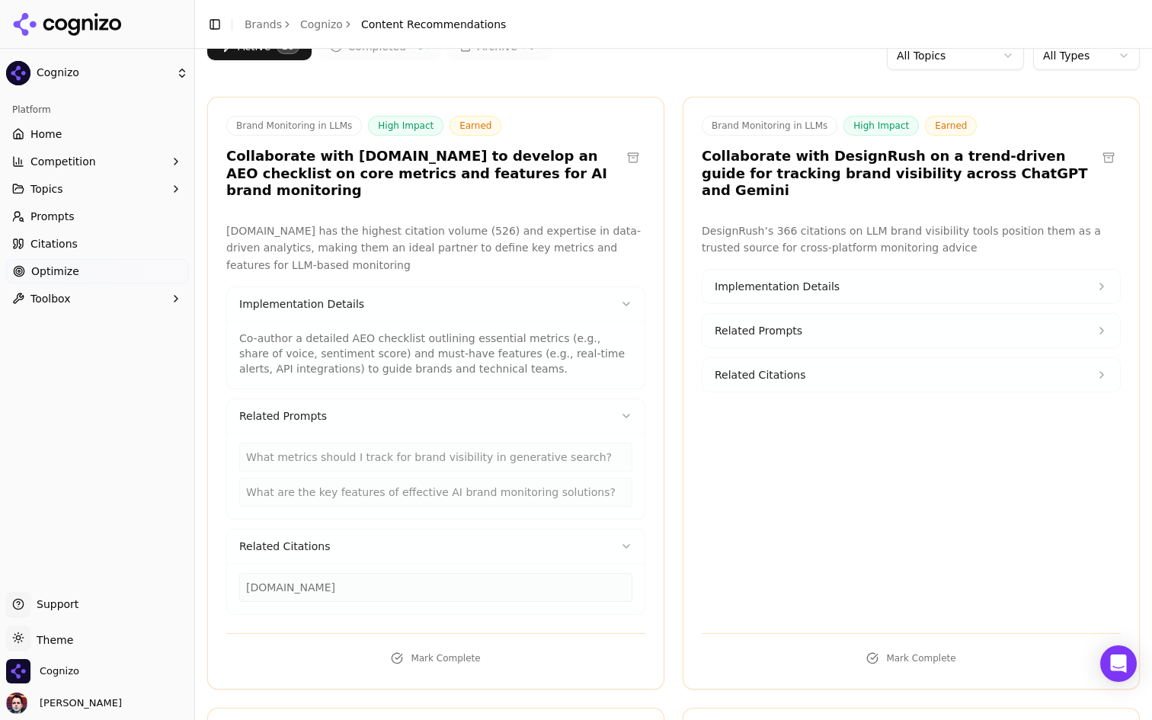
click at [811, 279] on span "Implementation Details" at bounding box center [776, 286] width 125 height 15
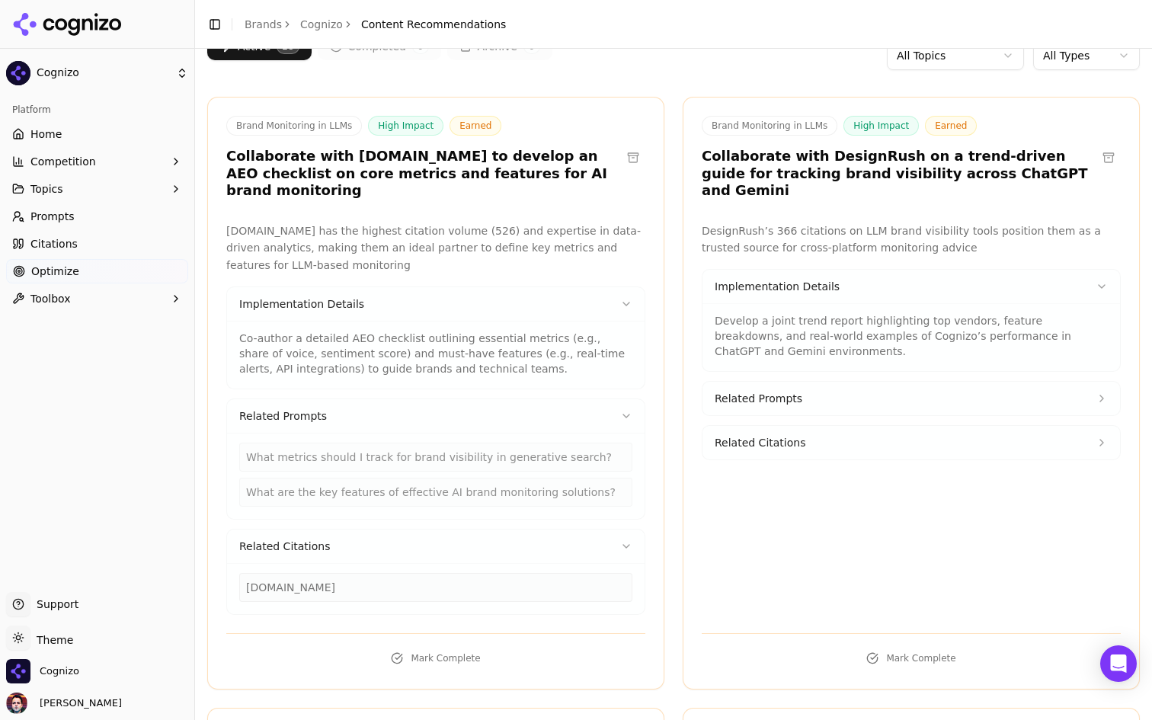
click at [806, 382] on button "Related Prompts" at bounding box center [910, 399] width 417 height 34
click at [807, 477] on button "Related Citations" at bounding box center [910, 494] width 417 height 34
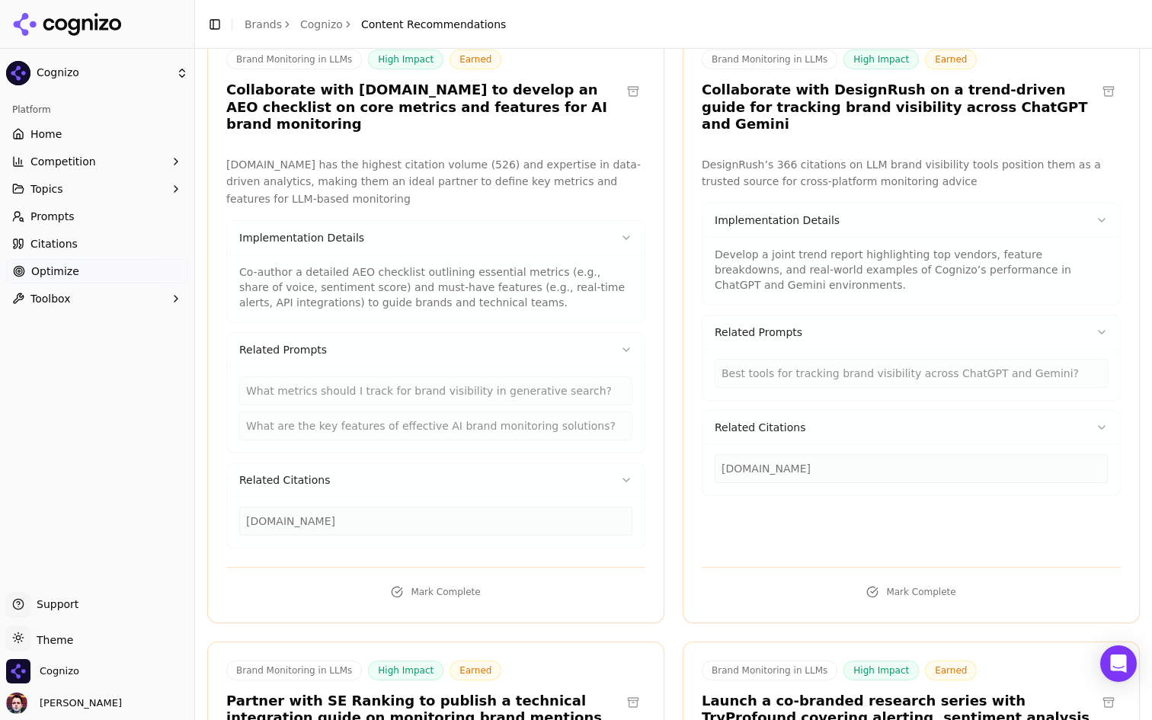
scroll to position [245, 0]
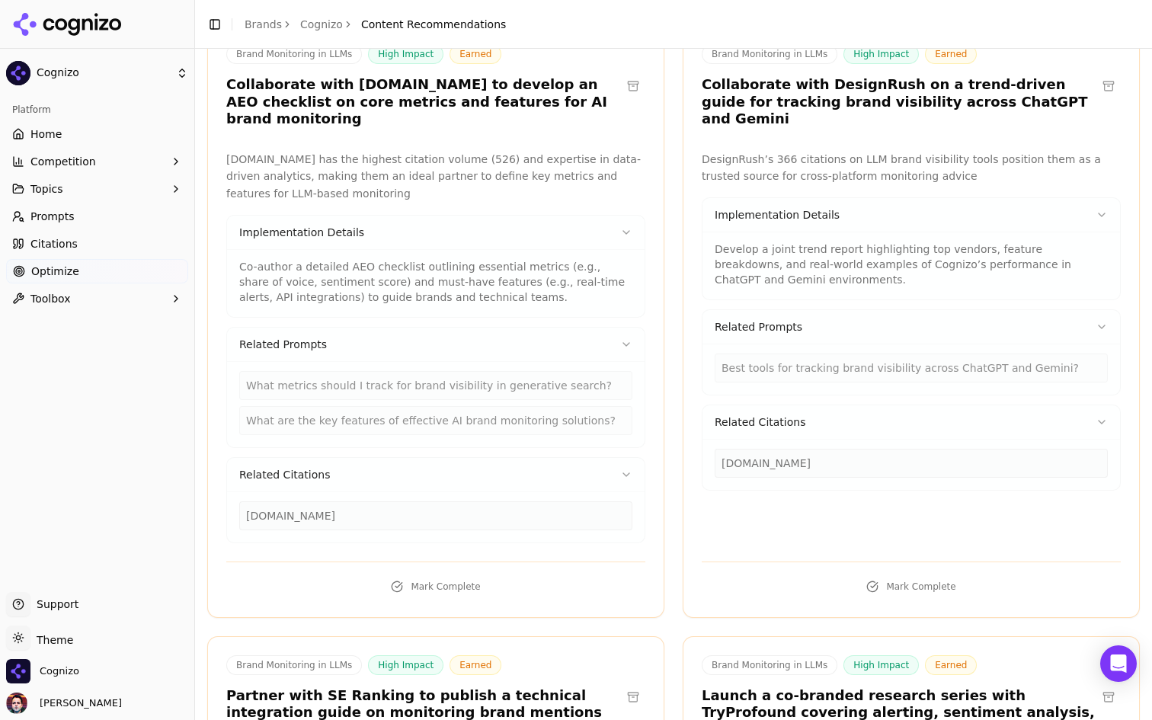
click at [781, 449] on div "[DOMAIN_NAME]" at bounding box center [910, 463] width 393 height 29
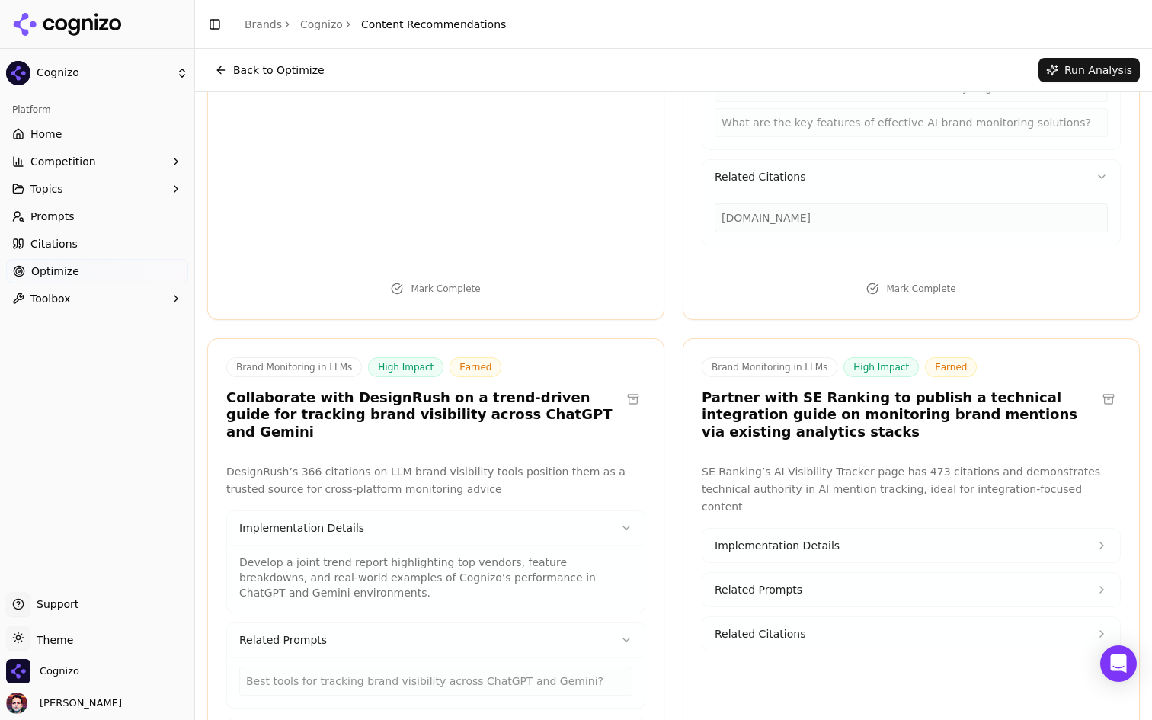
scroll to position [1221, 0]
